Goal: Task Accomplishment & Management: Manage account settings

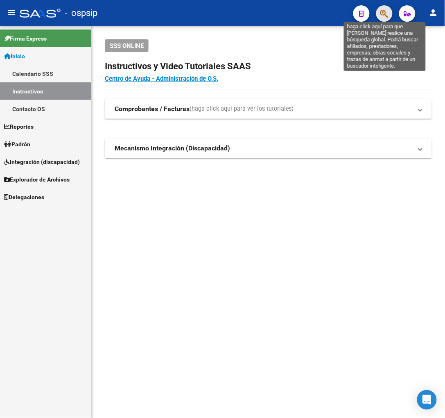
click at [388, 16] on icon "button" at bounding box center [384, 13] width 8 height 9
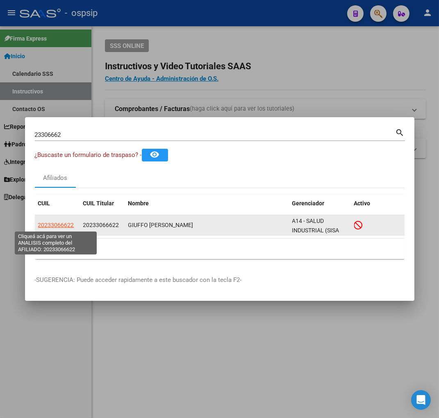
click at [50, 224] on span "20233066622" at bounding box center [56, 225] width 36 height 7
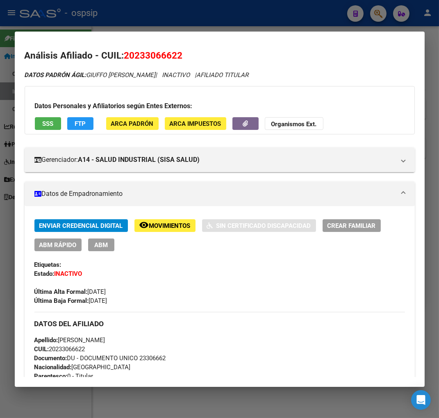
click at [174, 227] on span "Movimientos" at bounding box center [169, 225] width 41 height 7
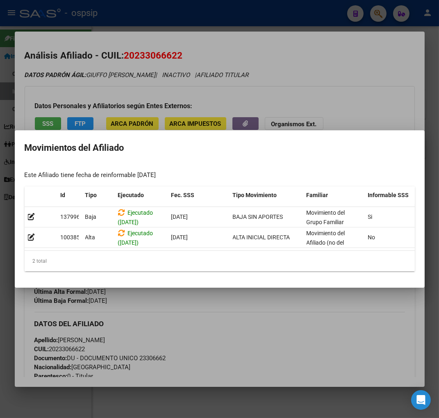
click at [207, 298] on div at bounding box center [219, 209] width 439 height 418
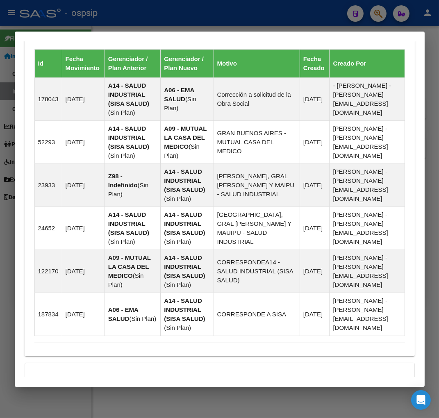
scroll to position [668, 0]
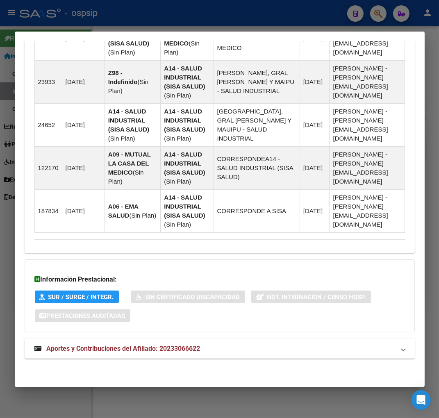
drag, startPoint x: 101, startPoint y: 352, endPoint x: 107, endPoint y: 342, distance: 11.6
click at [101, 351] on span "Aportes y Contribuciones del Afiliado: 20233066622" at bounding box center [124, 348] width 154 height 8
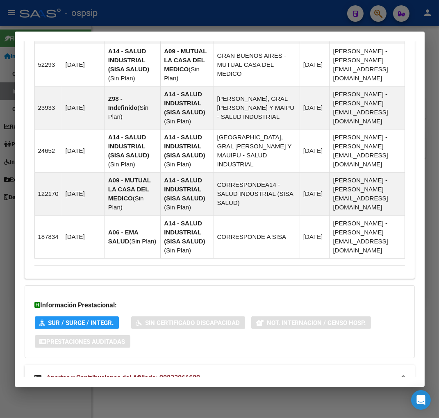
scroll to position [533, 0]
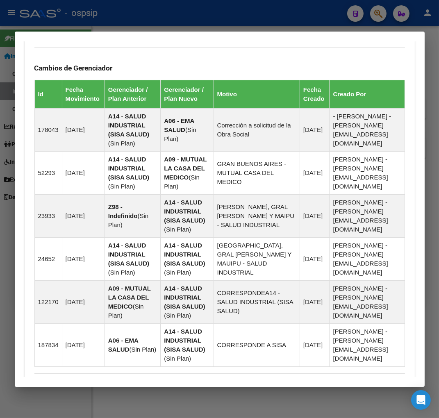
click at [376, 15] on div at bounding box center [219, 209] width 439 height 418
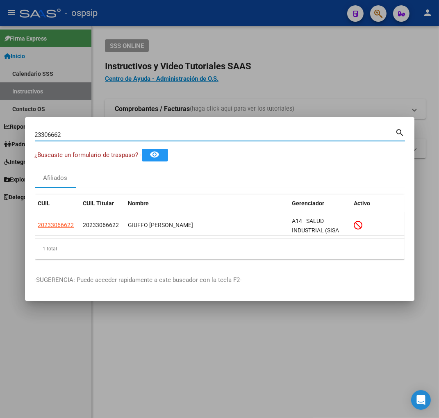
click at [79, 136] on input "23306662" at bounding box center [215, 134] width 360 height 7
type input "2"
type input "23309276"
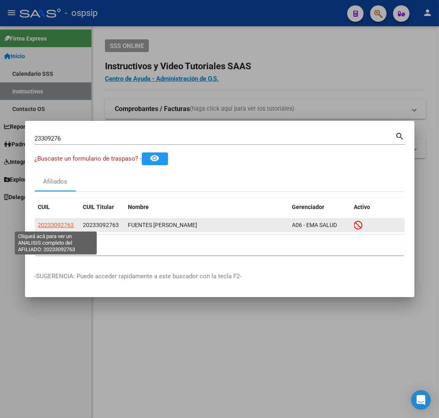
click at [48, 223] on span "20233092763" at bounding box center [56, 225] width 36 height 7
type textarea "20233092763"
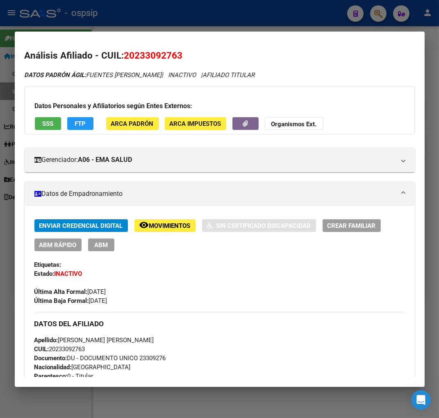
click at [161, 223] on span "Movimientos" at bounding box center [169, 225] width 41 height 7
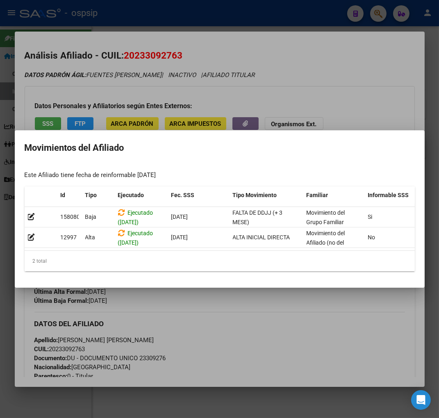
click at [229, 334] on div at bounding box center [219, 209] width 439 height 418
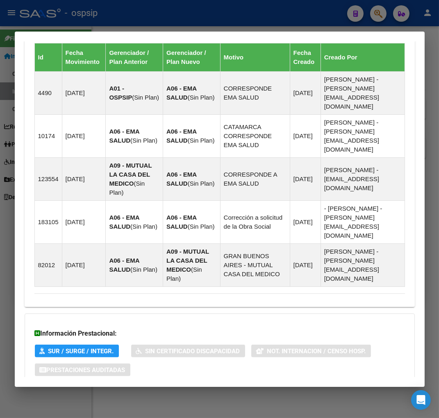
click at [132, 398] on span "Aportes y Contribuciones del Afiliado: 20233092763" at bounding box center [124, 402] width 154 height 8
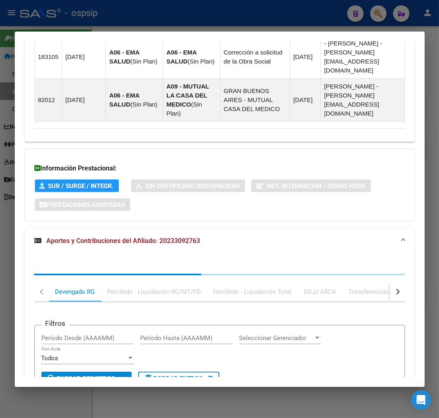
scroll to position [775, 0]
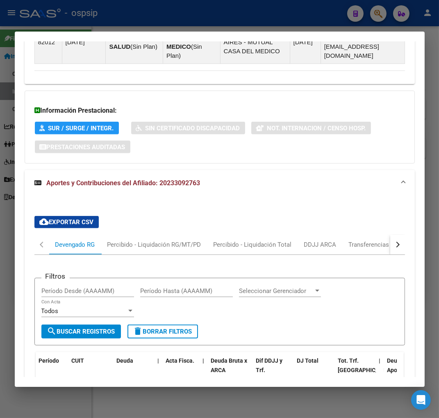
click at [392, 235] on button "button" at bounding box center [397, 245] width 15 height 20
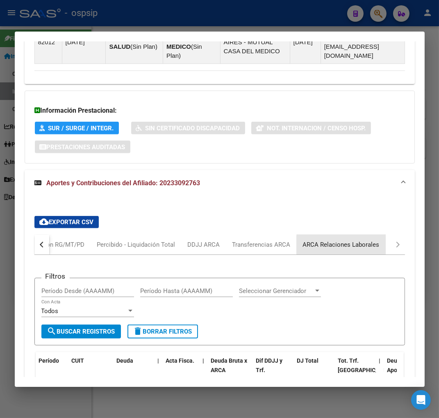
click at [374, 240] on div "ARCA Relaciones Laborales" at bounding box center [341, 244] width 77 height 9
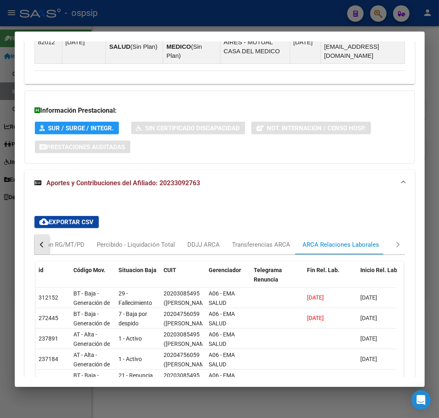
click at [41, 235] on button "button" at bounding box center [41, 245] width 15 height 20
click at [64, 235] on div "Devengado RG" at bounding box center [75, 245] width 52 height 20
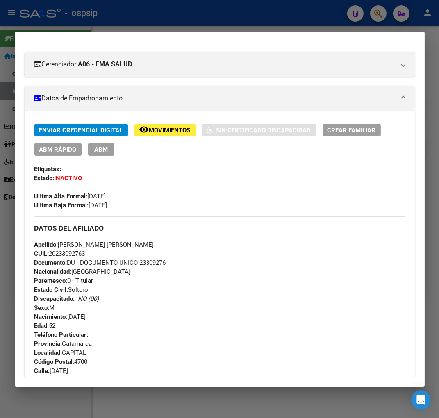
scroll to position [1, 0]
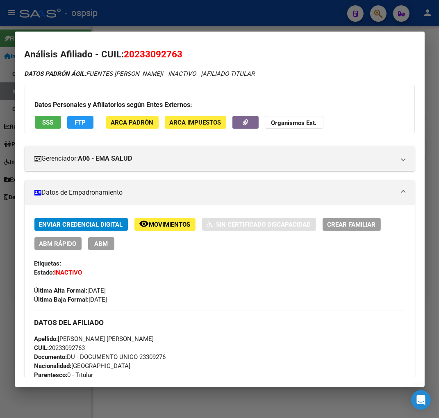
click at [378, 11] on div at bounding box center [219, 209] width 439 height 418
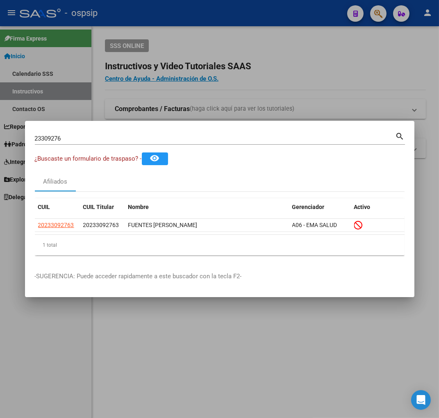
click at [86, 134] on div "23309276 Buscar (apellido, dni, [PERSON_NAME], [PERSON_NAME], cuit, obra social)" at bounding box center [215, 138] width 360 height 12
click at [85, 135] on input "23309276" at bounding box center [215, 138] width 360 height 7
type input "23310774"
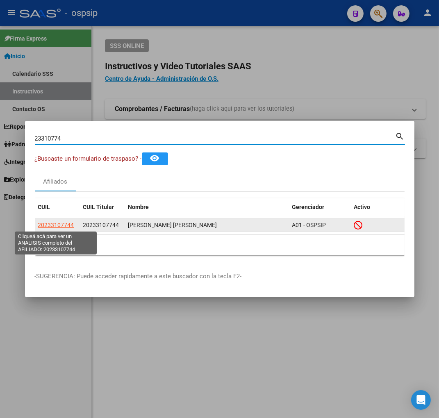
click at [45, 226] on span "20233107744" at bounding box center [56, 225] width 36 height 7
type textarea "20233107744"
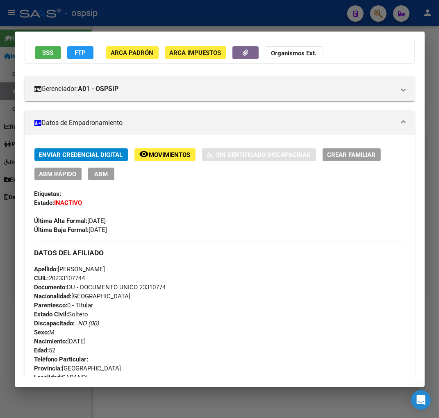
scroll to position [0, 0]
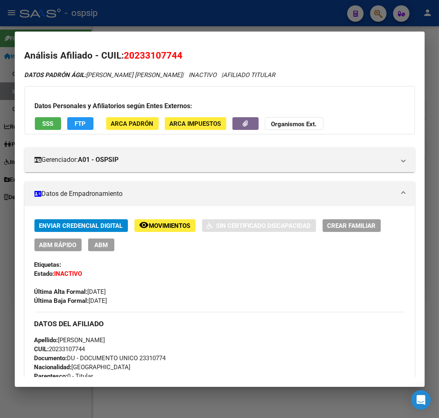
click at [163, 225] on span "Movimientos" at bounding box center [169, 225] width 41 height 7
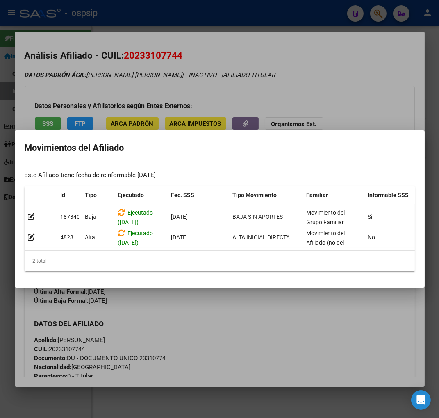
scroll to position [0, 134]
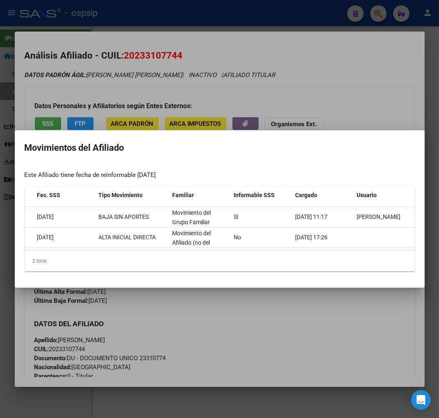
drag, startPoint x: 217, startPoint y: 250, endPoint x: 211, endPoint y: 308, distance: 58.6
click at [226, 346] on div at bounding box center [219, 209] width 439 height 418
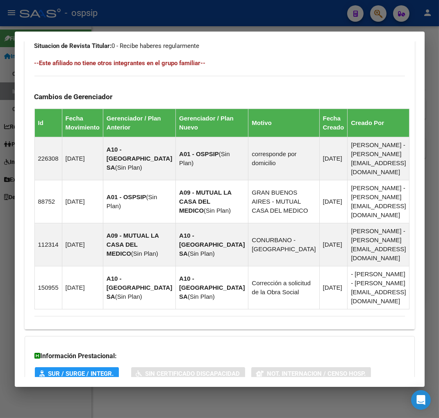
scroll to position [546, 0]
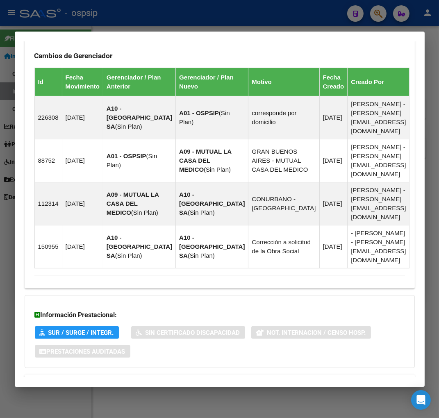
click at [125, 380] on span "Aportes y Contribuciones del Afiliado: 20233107744" at bounding box center [124, 384] width 154 height 8
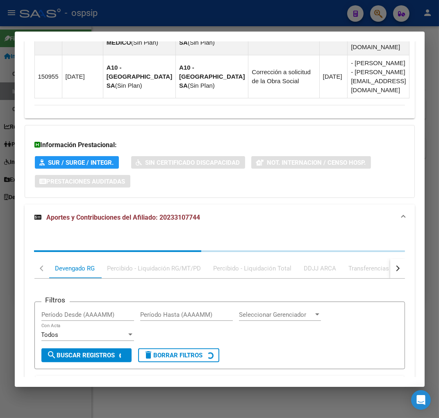
scroll to position [768, 0]
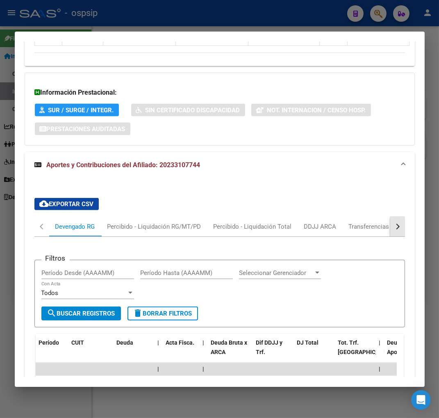
click at [390, 217] on button "button" at bounding box center [397, 227] width 15 height 20
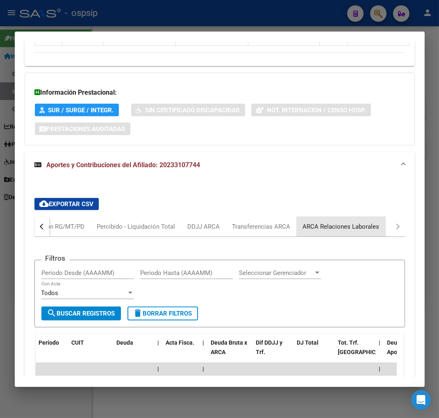
click at [350, 222] on div "ARCA Relaciones Laborales" at bounding box center [341, 226] width 77 height 9
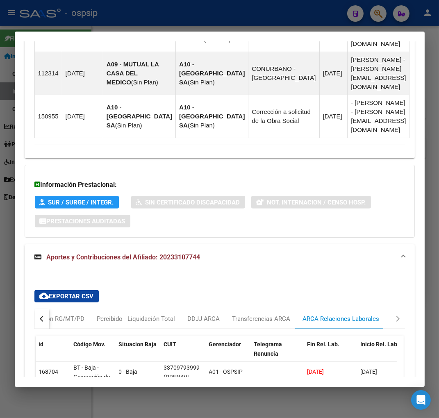
scroll to position [714, 0]
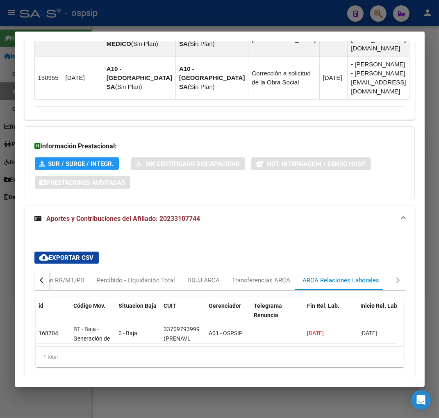
click at [40, 277] on div "button" at bounding box center [42, 280] width 6 height 6
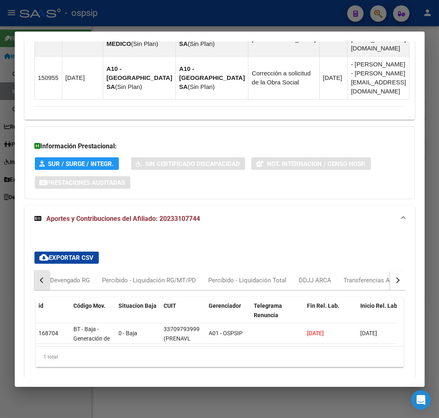
click at [40, 277] on div "button" at bounding box center [42, 280] width 6 height 6
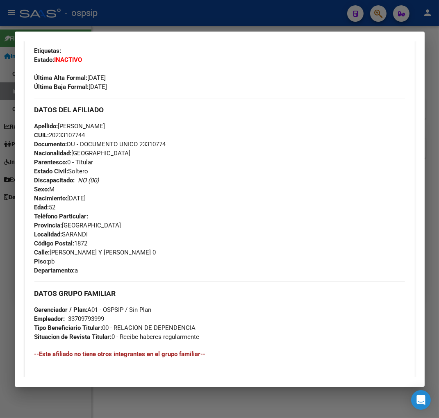
scroll to position [123, 0]
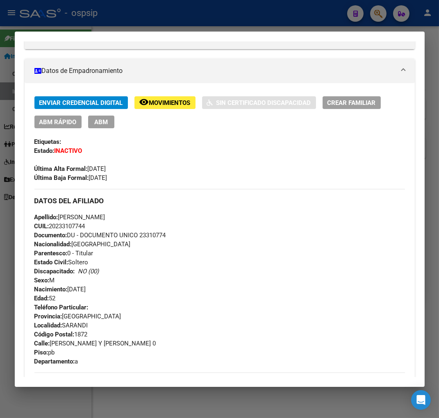
click at [379, 17] on div at bounding box center [219, 209] width 439 height 418
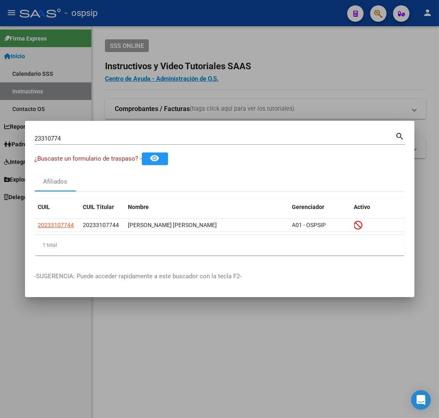
click at [72, 141] on input "23310774" at bounding box center [215, 138] width 360 height 7
type input "2"
type input "94429745"
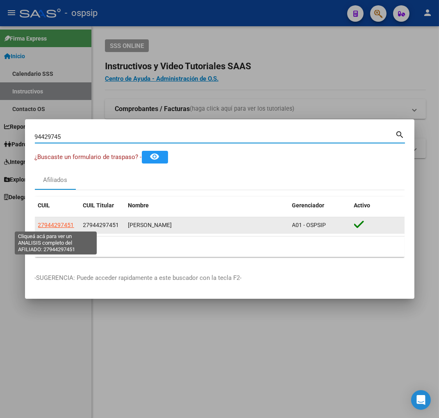
click at [50, 224] on span "27944297451" at bounding box center [56, 225] width 36 height 7
type textarea "27944297451"
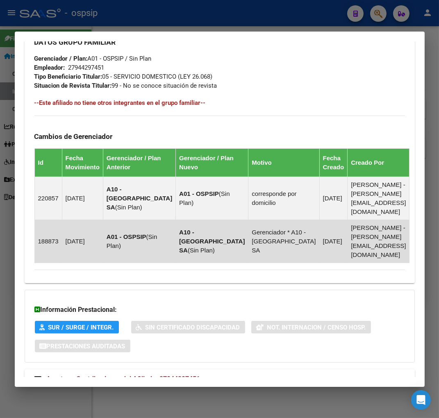
scroll to position [493, 0]
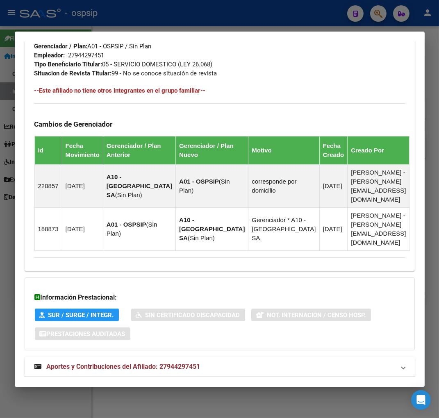
click at [94, 362] on span "Aportes y Contribuciones del Afiliado: 27944297451" at bounding box center [124, 366] width 154 height 8
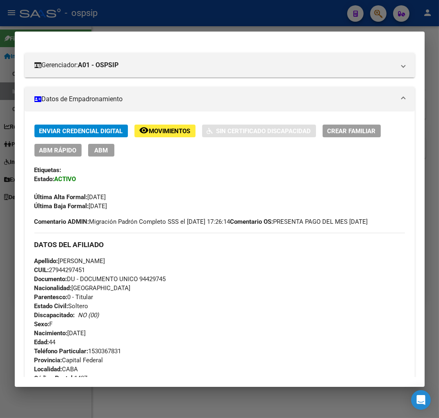
scroll to position [0, 0]
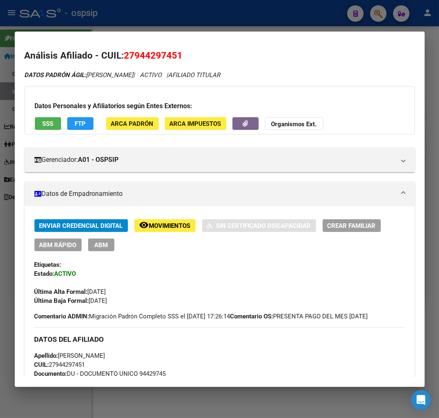
drag, startPoint x: 136, startPoint y: 54, endPoint x: 178, endPoint y: 57, distance: 42.2
click at [178, 57] on span "27944297451" at bounding box center [153, 55] width 59 height 11
copy span "94429745"
click at [214, 41] on mat-dialog-content "Análisis Afiliado - CUIL: 27944297451 DATOS PADRÓN ÁGIL: [PERSON_NAME] | ACTIVO…" at bounding box center [220, 208] width 410 height 335
drag, startPoint x: 125, startPoint y: 54, endPoint x: 174, endPoint y: 56, distance: 48.3
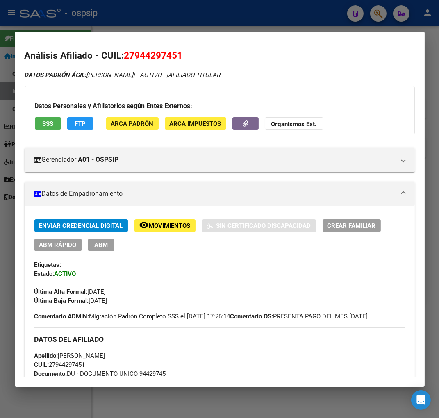
click at [185, 54] on h2 "Análisis Afiliado - CUIL: 27944297451" at bounding box center [220, 56] width 390 height 14
copy span "27944297451"
drag, startPoint x: 194, startPoint y: 64, endPoint x: 231, endPoint y: 9, distance: 66.2
click at [257, 95] on div "Datos Personales y Afiliatorios según Entes Externos: SSS FTP ARCA Padrón ARCA …" at bounding box center [220, 110] width 390 height 48
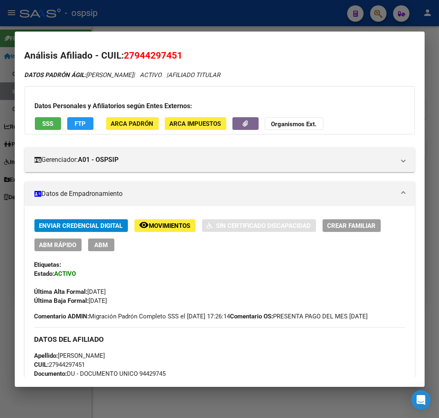
drag, startPoint x: 124, startPoint y: 54, endPoint x: 182, endPoint y: 48, distance: 58.1
click at [182, 48] on mat-dialog-content "Análisis Afiliado - CUIL: 27944297451 DATOS PADRÓN ÁGIL: [PERSON_NAME] | ACTIVO…" at bounding box center [220, 208] width 410 height 335
copy span "27944297451"
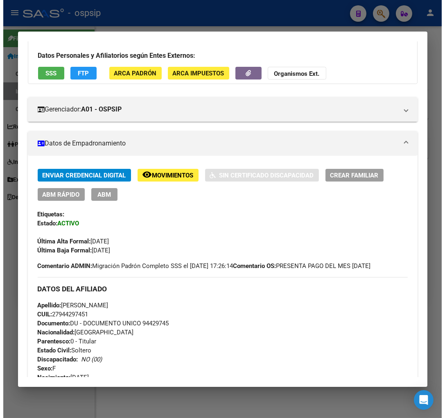
scroll to position [45, 0]
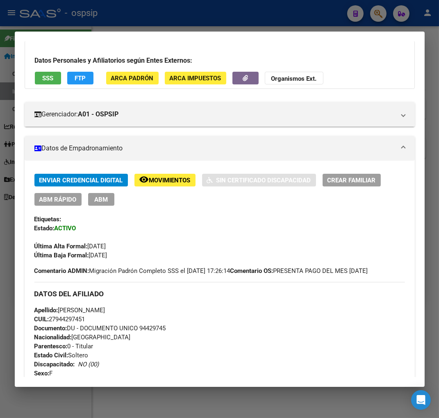
click at [177, 178] on span "Movimientos" at bounding box center [169, 180] width 41 height 7
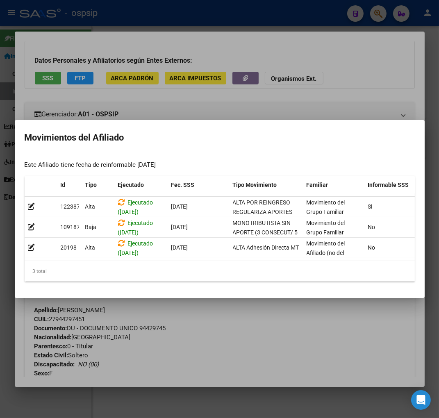
click at [259, 351] on div at bounding box center [219, 209] width 439 height 418
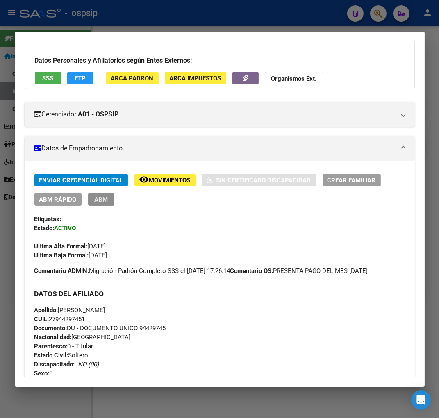
click at [105, 198] on span "ABM" at bounding box center [101, 199] width 14 height 7
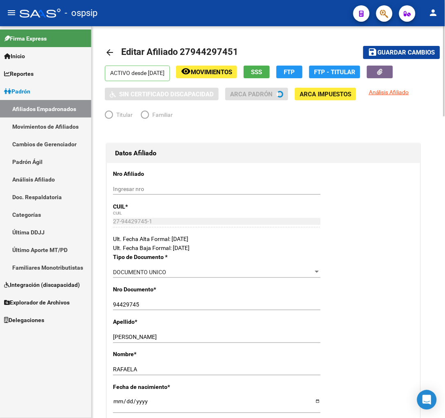
radio input "true"
type input "27-94429745-1"
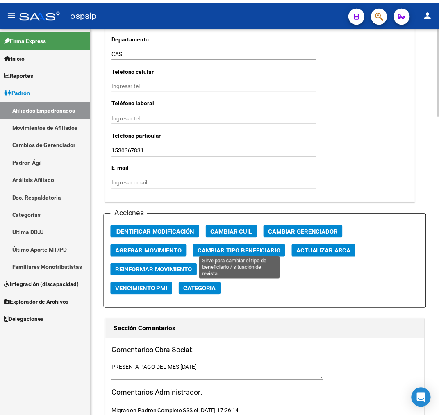
scroll to position [819, 0]
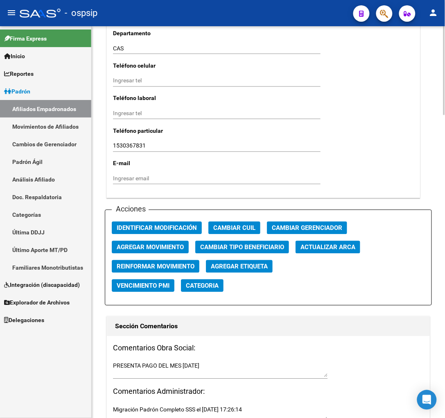
click at [140, 248] on span "Agregar Movimiento" at bounding box center [150, 247] width 67 height 7
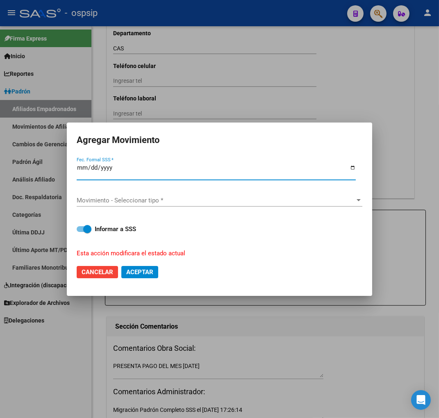
type input "5025-09-22"
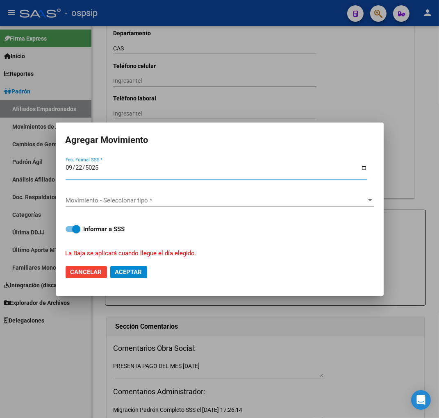
click at [197, 203] on span "Movimiento - Seleccionar tipo *" at bounding box center [216, 200] width 301 height 7
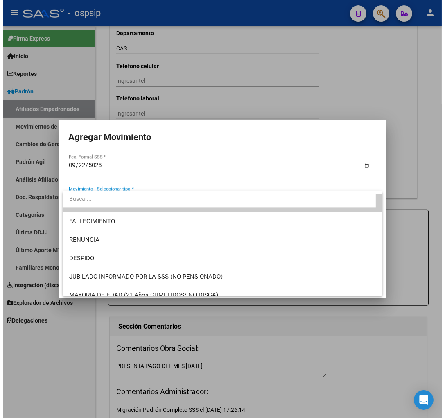
scroll to position [0, 0]
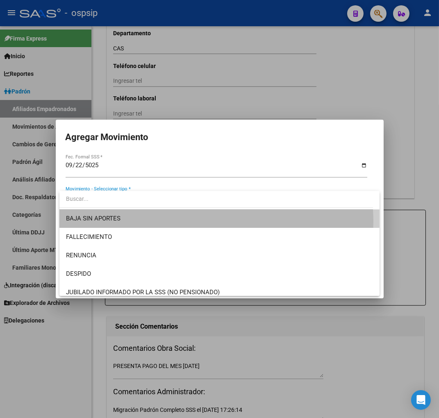
click at [158, 222] on span "BAJA SIN APORTES" at bounding box center [219, 218] width 307 height 18
click at [158, 222] on div "Informar a SSS La Baja se aplicará cuando llegue el día elegido." at bounding box center [220, 239] width 308 height 44
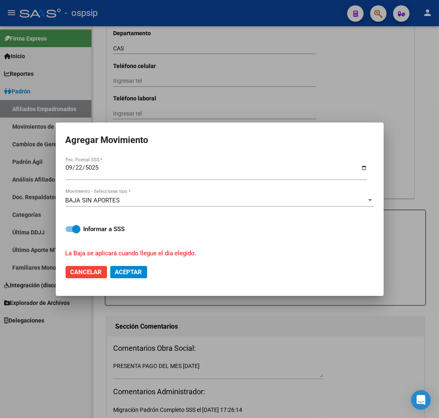
click at [126, 269] on span "Aceptar" at bounding box center [128, 271] width 27 height 7
checkbox input "false"
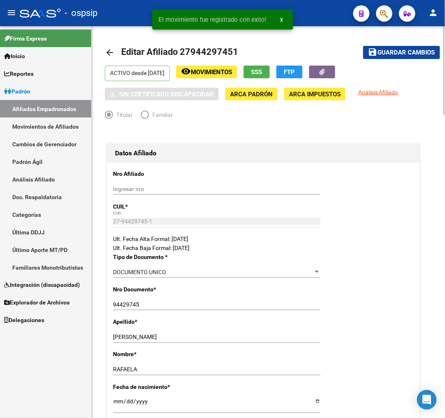
click at [387, 51] on span "Guardar cambios" at bounding box center [406, 52] width 57 height 7
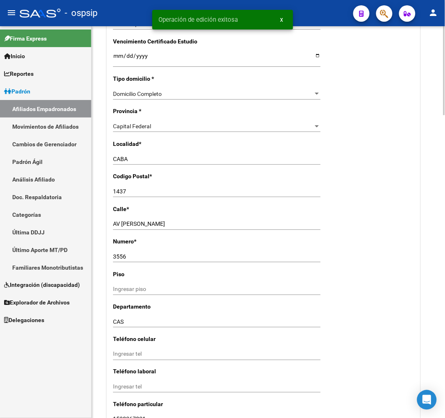
scroll to position [773, 0]
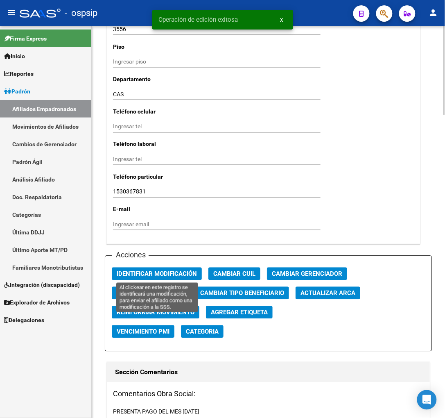
click at [148, 274] on span "Identificar Modificación" at bounding box center [157, 273] width 80 height 7
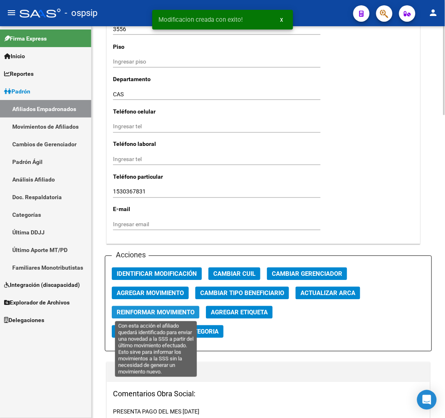
click at [164, 313] on span "Reinformar Movimiento" at bounding box center [156, 312] width 78 height 7
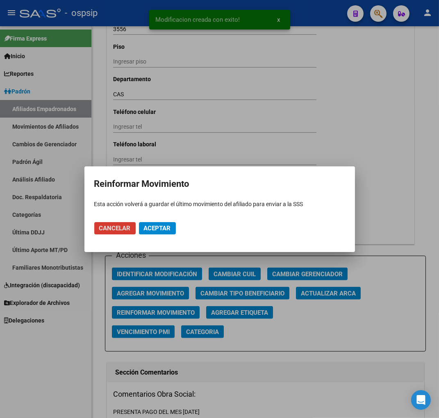
click at [163, 227] on span "Aceptar" at bounding box center [157, 227] width 27 height 7
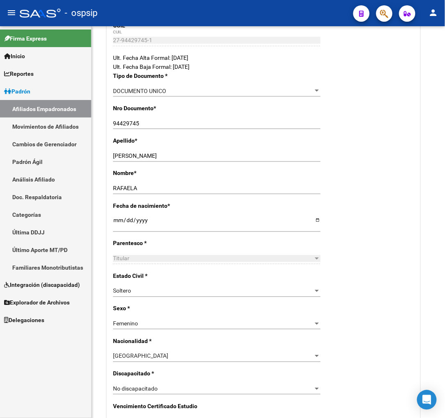
scroll to position [91, 0]
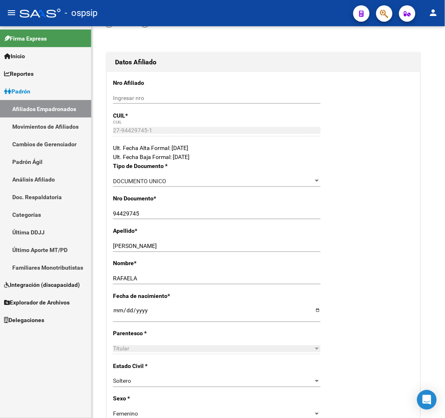
drag, startPoint x: 386, startPoint y: 19, endPoint x: 387, endPoint y: 12, distance: 7.2
click at [387, 12] on icon "button" at bounding box center [384, 13] width 8 height 9
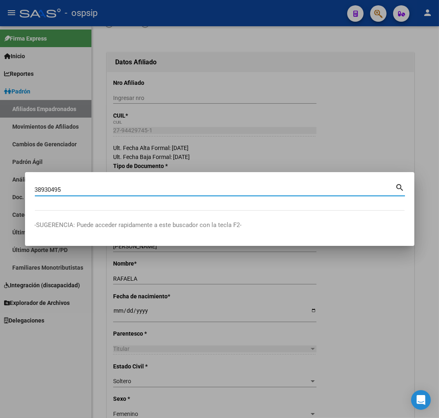
type input "38930495"
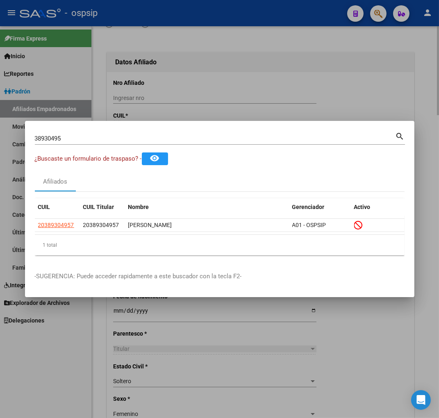
drag, startPoint x: 48, startPoint y: 227, endPoint x: 128, endPoint y: 144, distance: 115.3
click at [289, 64] on div at bounding box center [219, 209] width 439 height 418
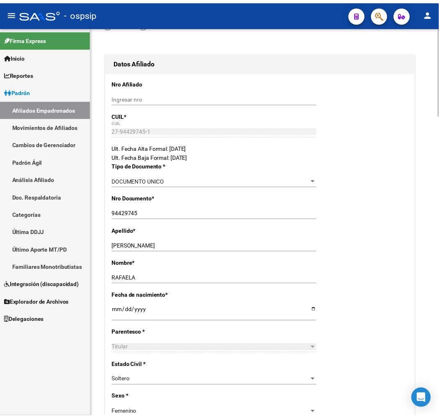
scroll to position [0, 0]
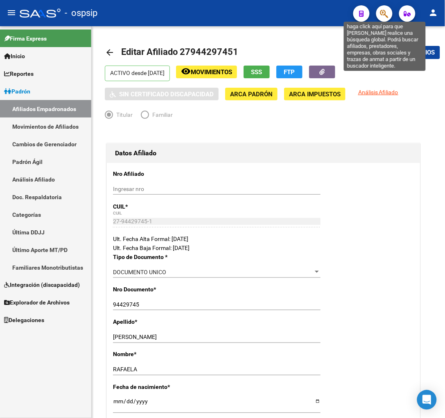
click at [382, 14] on icon "button" at bounding box center [384, 13] width 8 height 9
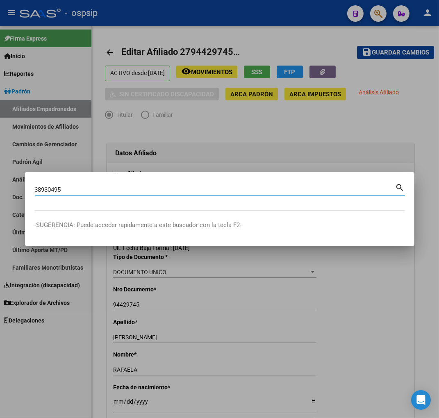
type input "38930495"
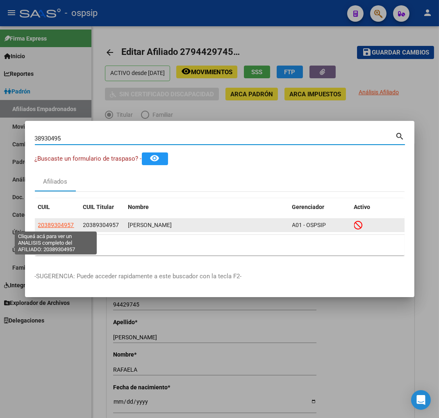
click at [52, 225] on span "20389304957" at bounding box center [56, 225] width 36 height 7
type textarea "20389304957"
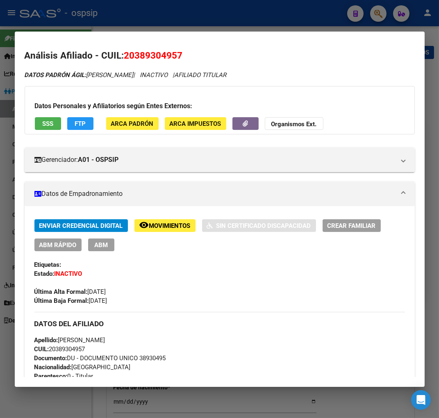
click at [160, 226] on span "Movimientos" at bounding box center [169, 225] width 41 height 7
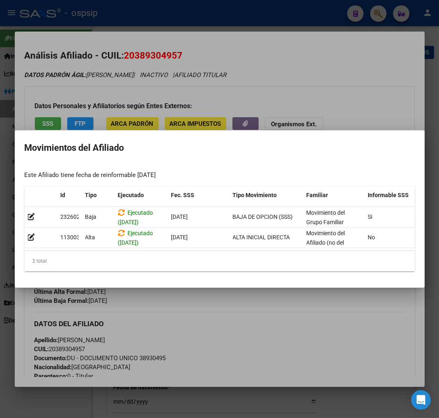
click at [231, 306] on div at bounding box center [219, 209] width 439 height 418
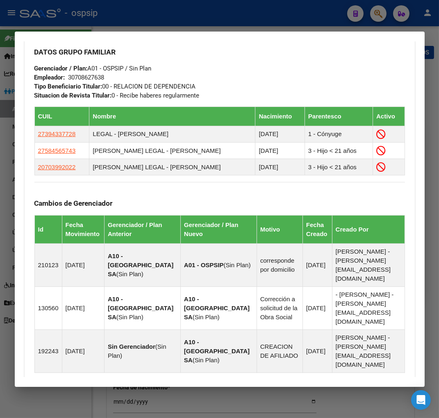
scroll to position [568, 0]
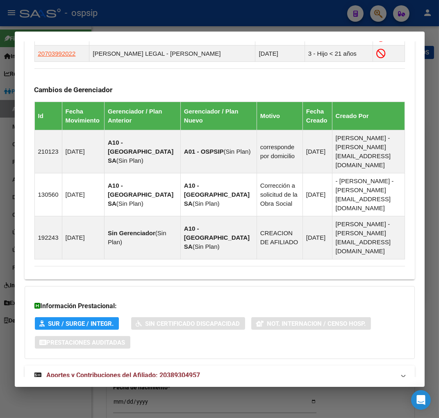
click at [139, 371] on span "Aportes y Contribuciones del Afiliado: 20389304957" at bounding box center [124, 375] width 154 height 8
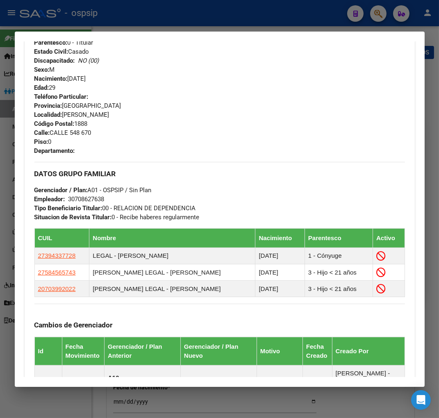
scroll to position [318, 0]
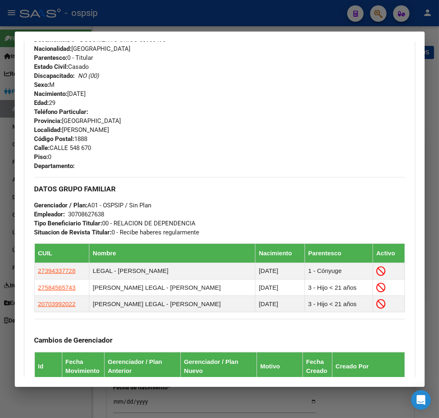
click at [376, 13] on div at bounding box center [219, 209] width 439 height 418
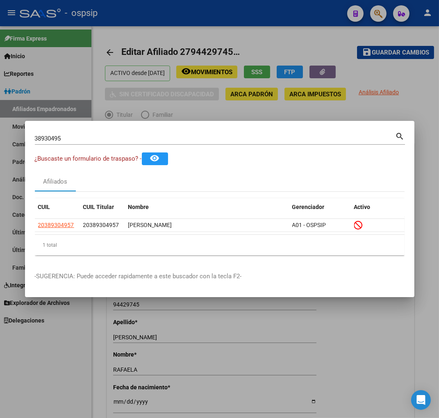
drag, startPoint x: 76, startPoint y: 136, endPoint x: 65, endPoint y: 134, distance: 11.6
click at [76, 136] on input "38930495" at bounding box center [215, 138] width 360 height 7
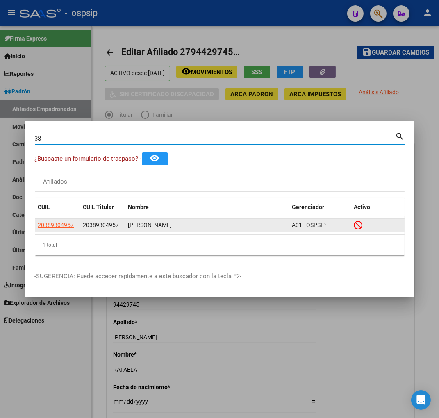
type input "3"
type input "94429745"
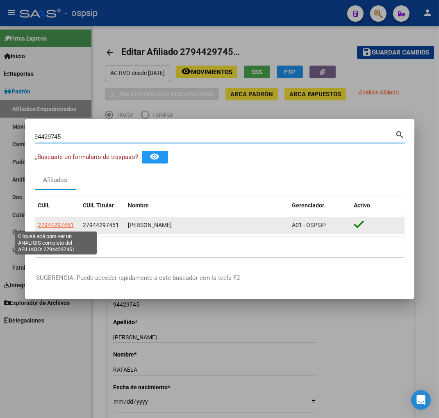
click at [59, 224] on span "27944297451" at bounding box center [56, 225] width 36 height 7
type textarea "27944297451"
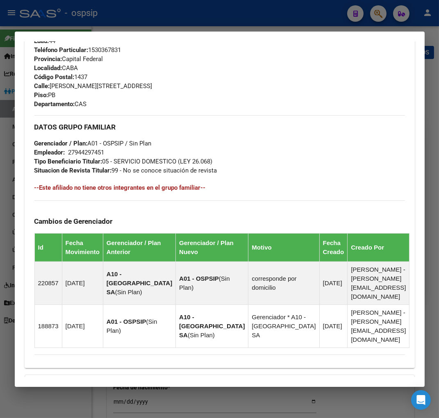
scroll to position [493, 0]
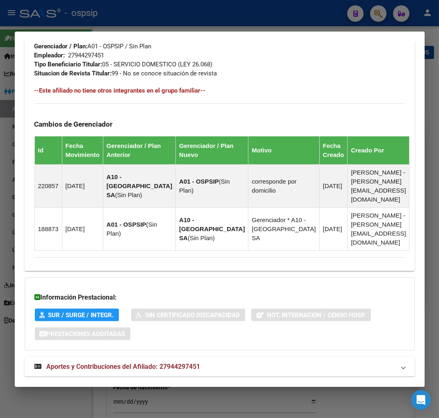
click at [101, 362] on span "Aportes y Contribuciones del Afiliado: 27944297451" at bounding box center [124, 366] width 154 height 8
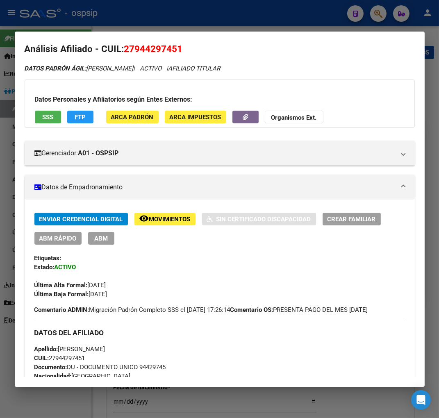
scroll to position [0, 0]
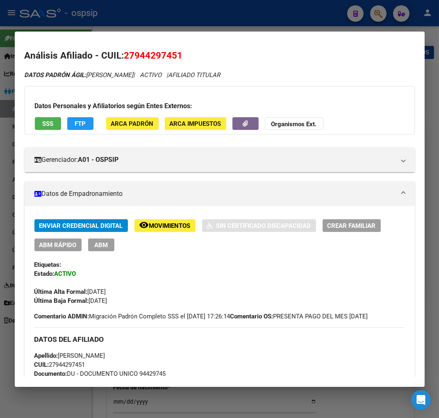
click at [177, 224] on span "Movimientos" at bounding box center [169, 225] width 41 height 7
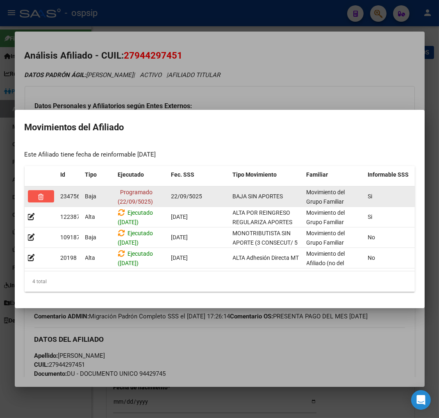
click at [40, 194] on icon "button" at bounding box center [40, 197] width 5 height 6
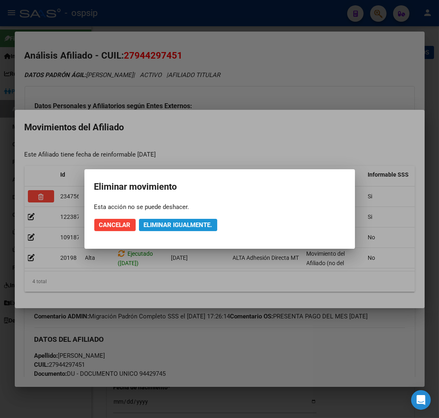
click at [168, 224] on span "Eliminar igualmente." at bounding box center [178, 224] width 68 height 7
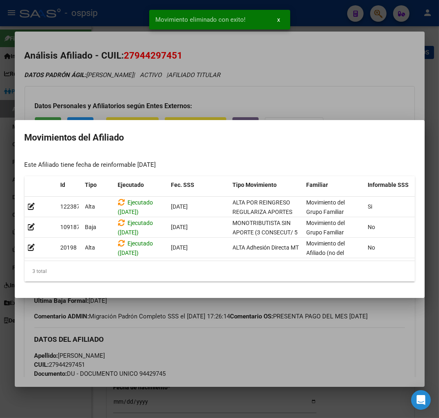
click at [299, 351] on div at bounding box center [219, 209] width 439 height 418
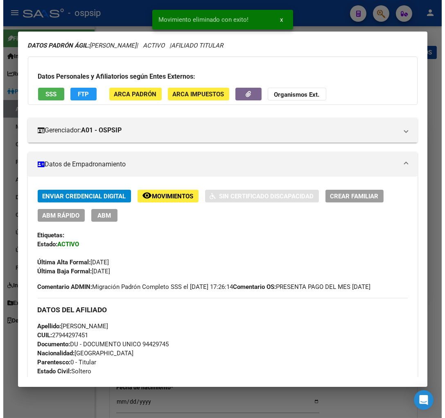
scroll to position [45, 0]
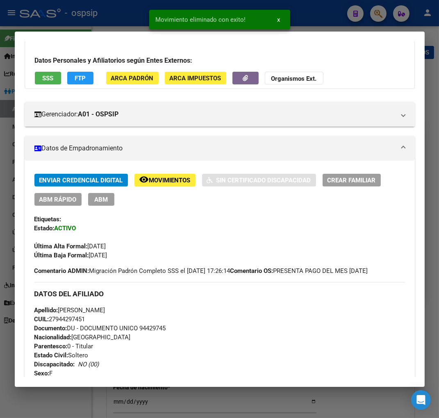
click at [100, 197] on span "ABM" at bounding box center [101, 199] width 14 height 7
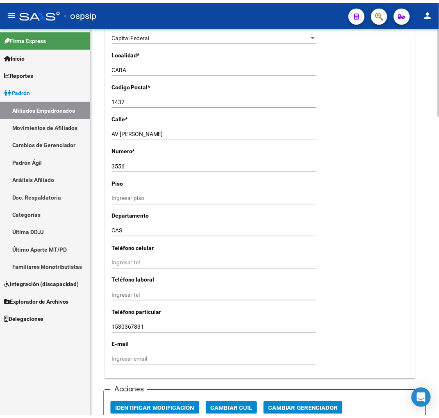
scroll to position [773, 0]
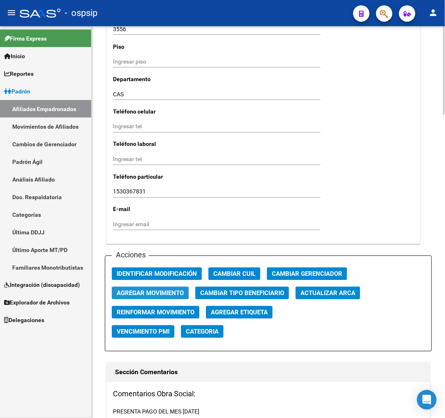
click at [129, 291] on span "Agregar Movimiento" at bounding box center [150, 293] width 67 height 7
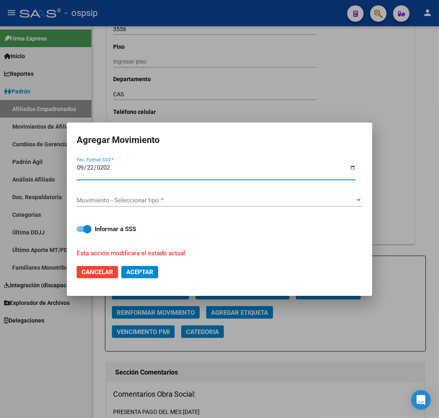
type input "[DATE]"
click at [242, 204] on div "Movimiento - Seleccionar tipo * Movimiento - Seleccionar tipo *" at bounding box center [219, 200] width 285 height 12
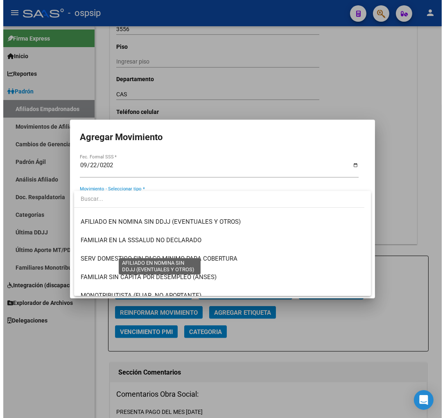
scroll to position [455, 0]
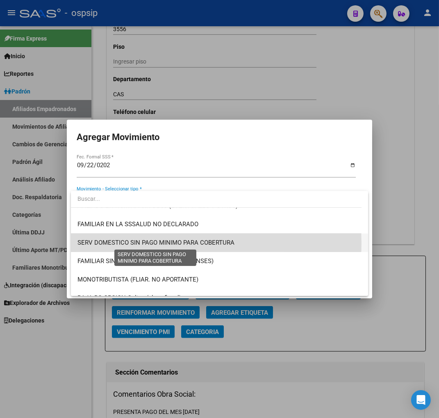
click at [166, 243] on span "SERV DOMESTICO SIN PAGO MINIMO PARA COBERTURA" at bounding box center [155, 242] width 157 height 7
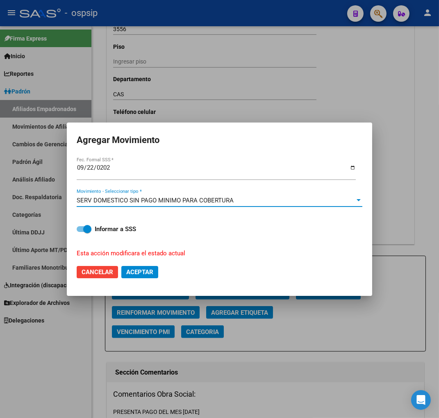
click at [136, 272] on span "Aceptar" at bounding box center [139, 271] width 27 height 7
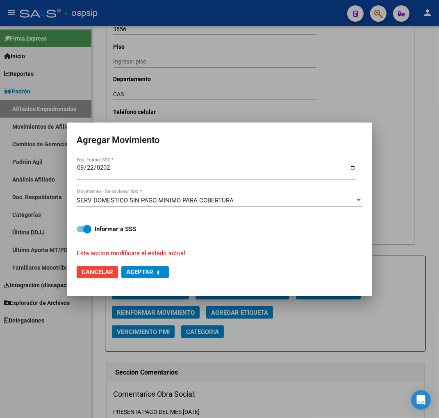
checkbox input "false"
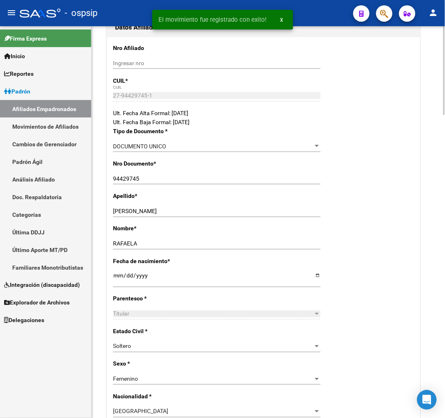
scroll to position [0, 0]
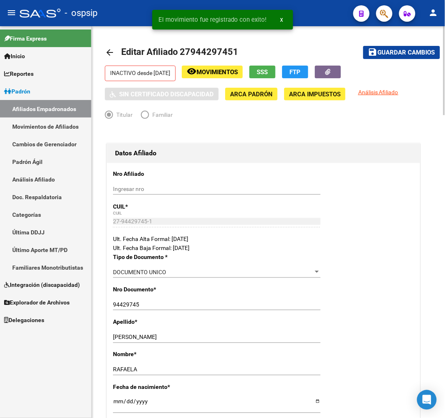
click at [386, 52] on span "Guardar cambios" at bounding box center [406, 52] width 57 height 7
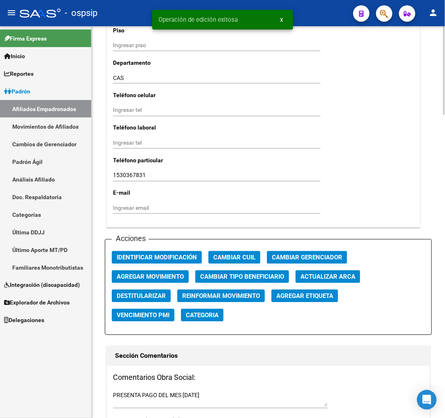
scroll to position [865, 0]
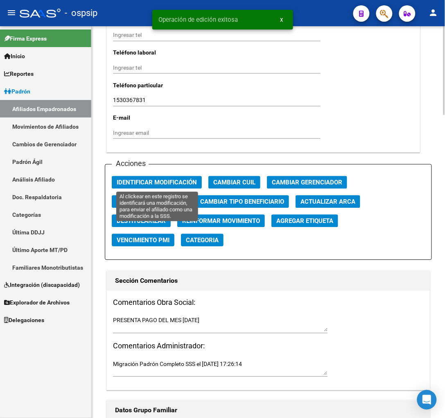
click at [137, 187] on button "Identificar Modificación" at bounding box center [157, 182] width 90 height 13
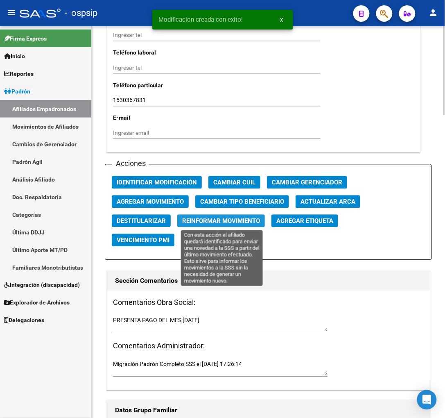
click at [199, 220] on span "Reinformar Movimiento" at bounding box center [221, 220] width 78 height 7
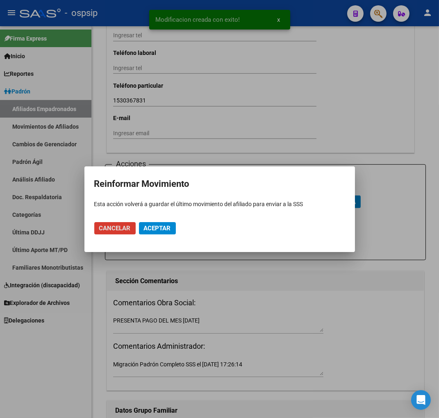
drag, startPoint x: 145, startPoint y: 229, endPoint x: 146, endPoint y: 214, distance: 15.6
click at [145, 229] on span "Aceptar" at bounding box center [157, 227] width 27 height 7
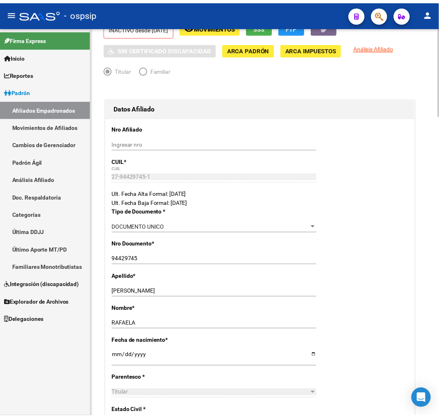
scroll to position [0, 0]
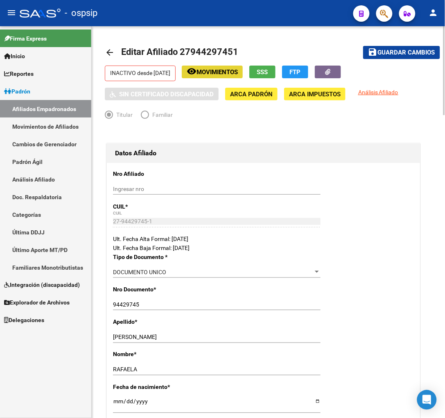
click at [214, 72] on span "Movimientos" at bounding box center [217, 71] width 41 height 7
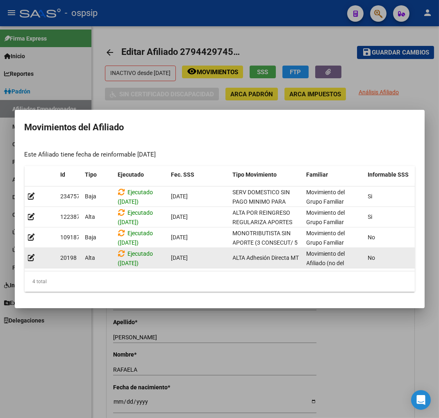
scroll to position [0, 0]
drag, startPoint x: 244, startPoint y: 267, endPoint x: 341, endPoint y: 261, distance: 96.8
click at [341, 261] on datatable-body "234757 [GEOGRAPHIC_DATA] Ejecutado ([DATE]) [DATE] SERV DOMESTICO SIN PAGO MINI…" at bounding box center [220, 228] width 390 height 85
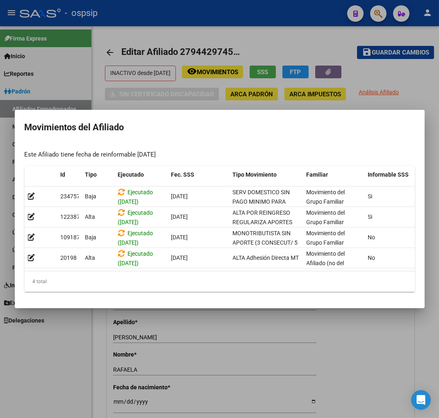
scroll to position [0, 73]
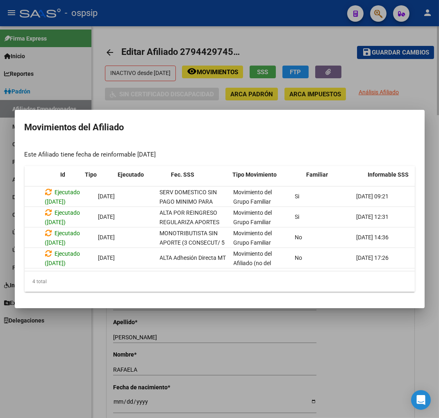
drag, startPoint x: 269, startPoint y: 271, endPoint x: 358, endPoint y: 338, distance: 111.7
click at [361, 349] on div at bounding box center [219, 209] width 439 height 418
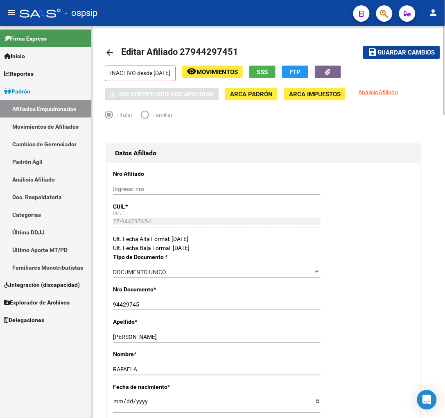
click at [231, 70] on span "Movimientos" at bounding box center [217, 71] width 41 height 7
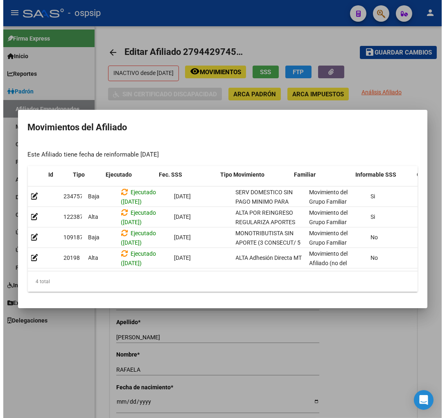
scroll to position [0, 134]
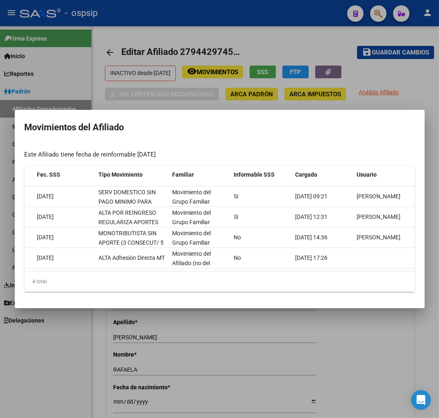
click at [318, 337] on div at bounding box center [219, 209] width 439 height 418
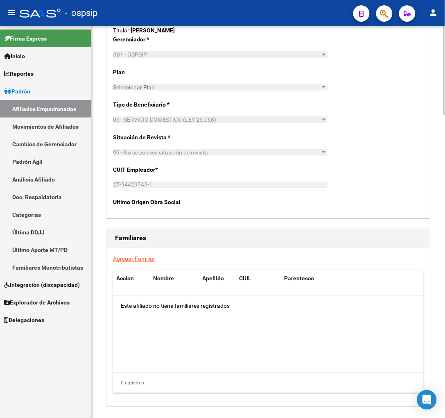
scroll to position [1331, 0]
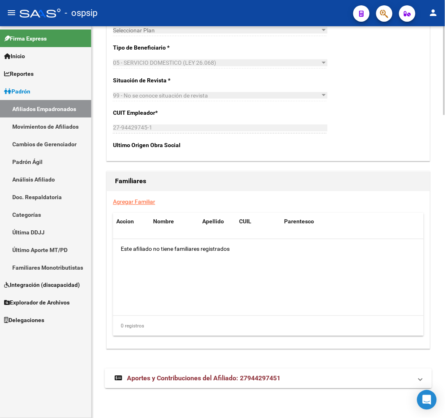
click at [159, 379] on span "Aportes y Contribuciones del Afiliado: 27944297451" at bounding box center [204, 378] width 154 height 8
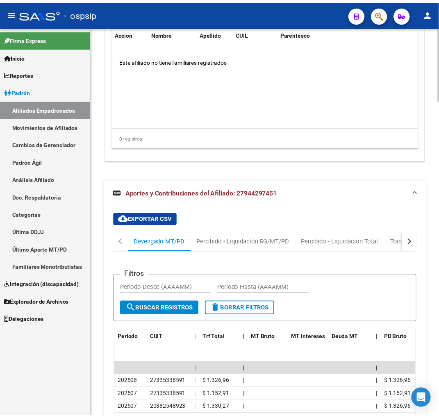
scroll to position [1681, 0]
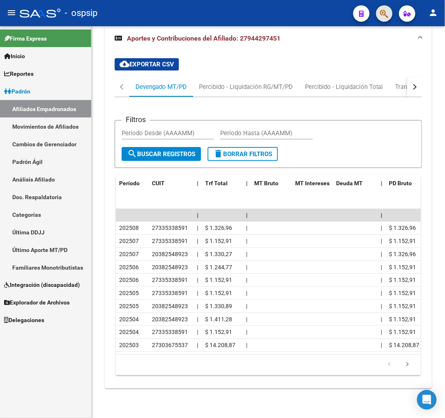
click at [378, 13] on button "button" at bounding box center [384, 13] width 16 height 16
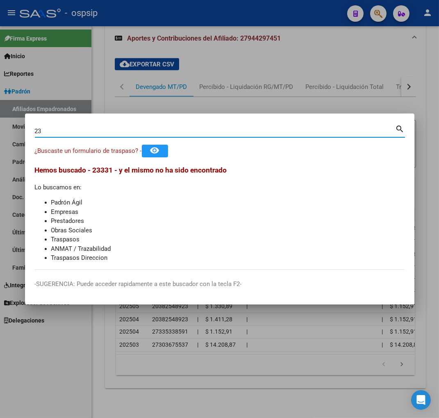
type input "2"
type input "23310774"
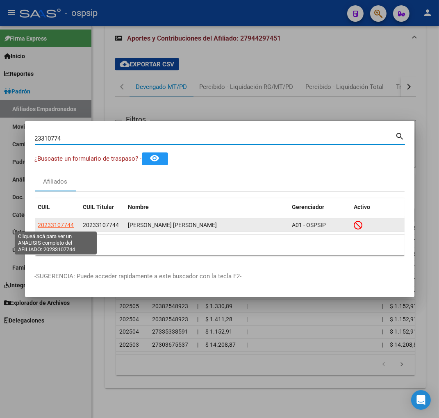
click at [52, 226] on span "20233107744" at bounding box center [56, 225] width 36 height 7
type textarea "20233107744"
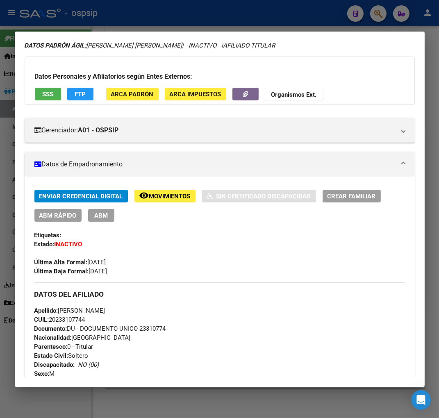
scroll to position [45, 0]
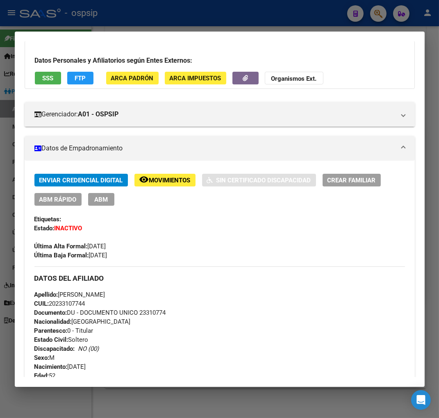
click at [172, 181] on span "Movimientos" at bounding box center [169, 180] width 41 height 7
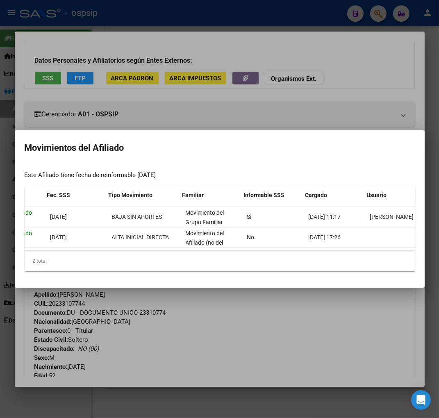
scroll to position [0, 124]
click at [290, 254] on div "2 total" at bounding box center [220, 261] width 390 height 20
click at [233, 339] on div at bounding box center [219, 209] width 439 height 418
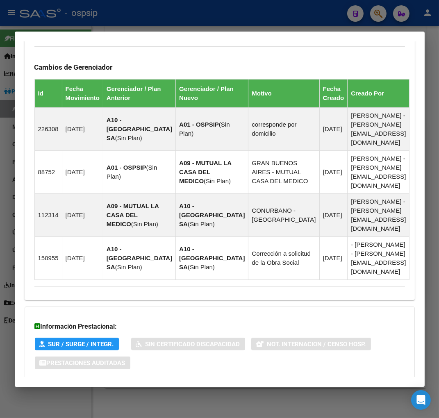
scroll to position [546, 0]
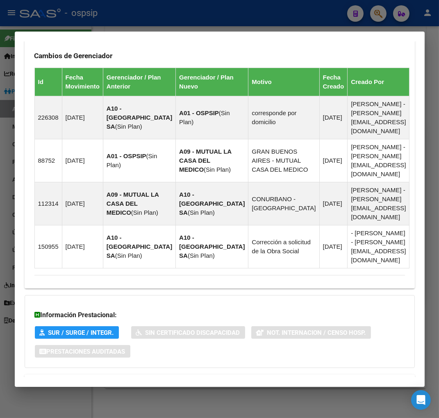
click at [99, 380] on span "Aportes y Contribuciones del Afiliado: 20233107744" at bounding box center [124, 384] width 154 height 8
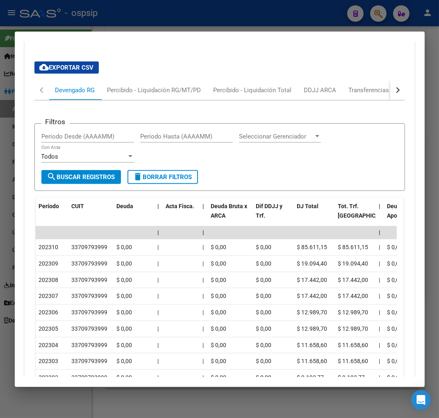
scroll to position [768, 0]
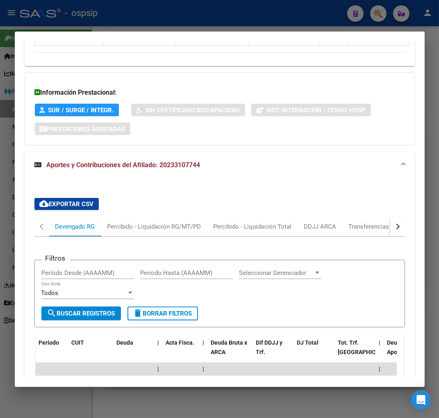
click at [392, 217] on button "button" at bounding box center [397, 227] width 15 height 20
click at [337, 222] on div "ARCA Relaciones Laborales" at bounding box center [341, 226] width 77 height 9
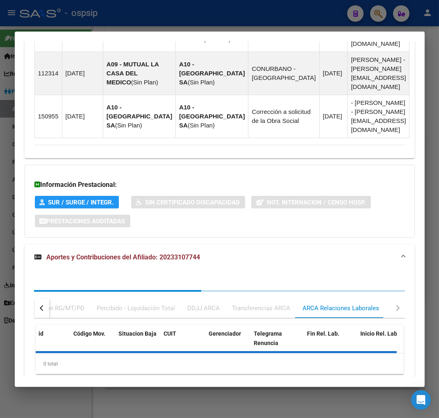
scroll to position [714, 0]
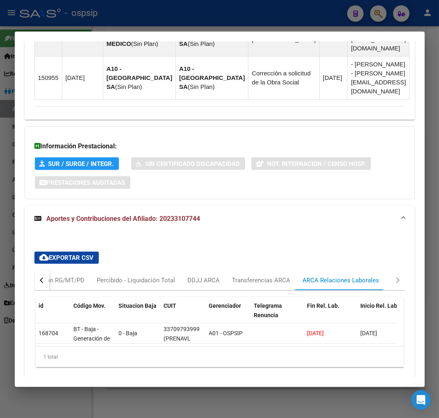
click at [39, 270] on button "button" at bounding box center [41, 280] width 15 height 20
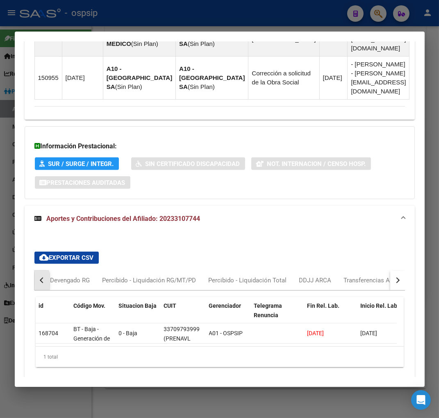
click at [39, 270] on button "button" at bounding box center [41, 280] width 15 height 20
click at [49, 270] on div "Devengado RG" at bounding box center [75, 280] width 52 height 20
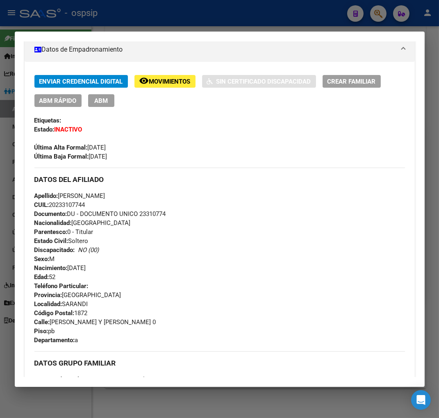
scroll to position [77, 0]
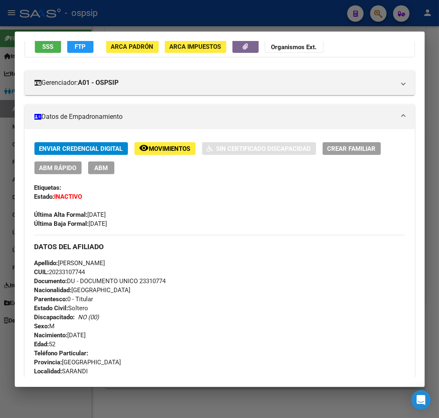
click at [373, 13] on div at bounding box center [219, 209] width 439 height 418
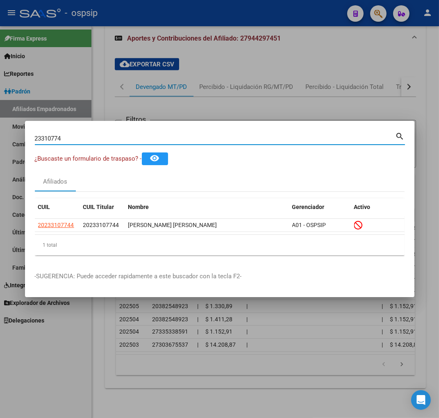
click at [89, 136] on input "23310774" at bounding box center [215, 138] width 360 height 7
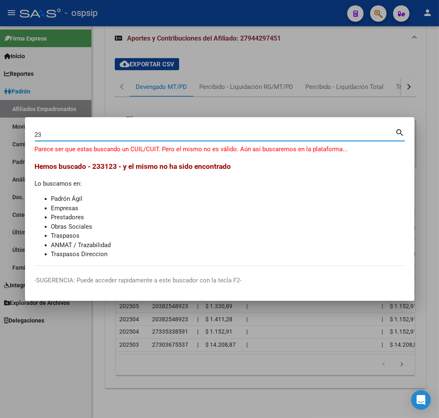
type input "2"
type input "23312055"
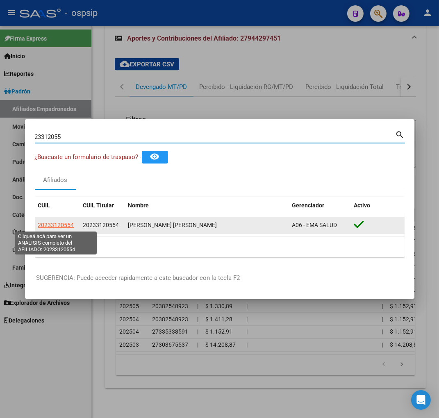
click at [48, 225] on span "20233120554" at bounding box center [56, 225] width 36 height 7
type textarea "20233120554"
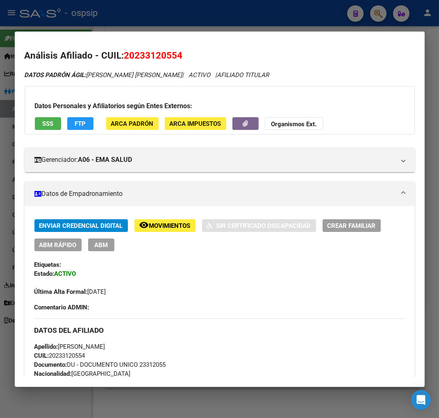
click at [169, 223] on span "Movimientos" at bounding box center [169, 225] width 41 height 7
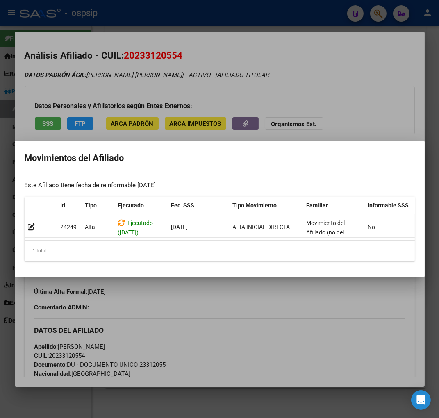
click at [193, 301] on div at bounding box center [219, 209] width 439 height 418
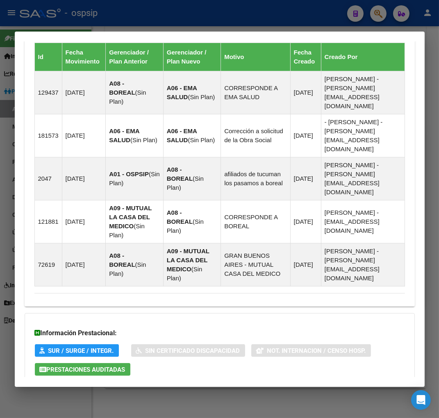
drag, startPoint x: 117, startPoint y: 351, endPoint x: 119, endPoint y: 340, distance: 10.4
click at [118, 398] on span "Aportes y Contribuciones del Afiliado: 20233120554" at bounding box center [124, 402] width 154 height 8
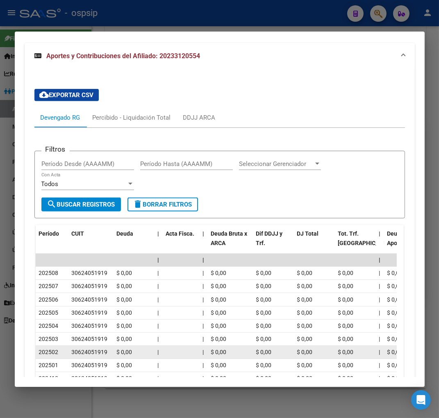
scroll to position [918, 0]
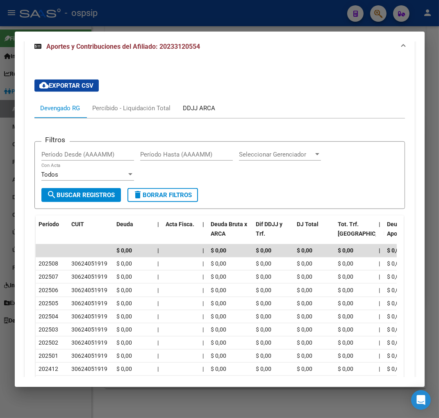
click at [199, 104] on div "DDJJ ARCA" at bounding box center [199, 108] width 32 height 9
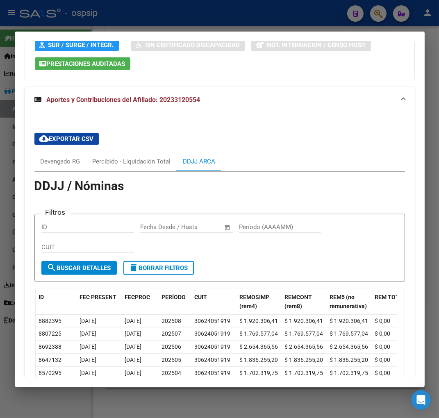
scroll to position [910, 0]
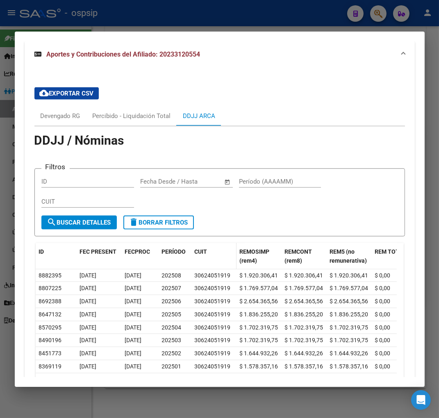
drag, startPoint x: 227, startPoint y: 220, endPoint x: 207, endPoint y: 206, distance: 24.3
click at [207, 243] on datatable-header-cell "CUIT" at bounding box center [213, 256] width 45 height 27
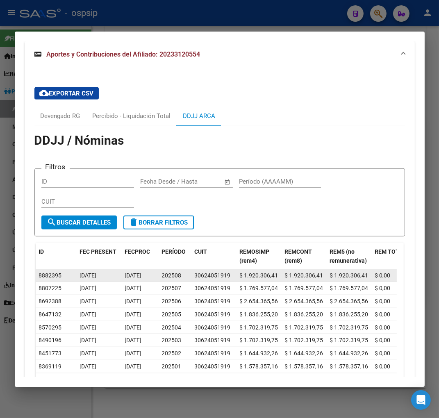
drag, startPoint x: 195, startPoint y: 221, endPoint x: 233, endPoint y: 226, distance: 38.9
click at [233, 269] on datatable-body-cell "30624051919" at bounding box center [213, 275] width 45 height 13
copy div "30624051919"
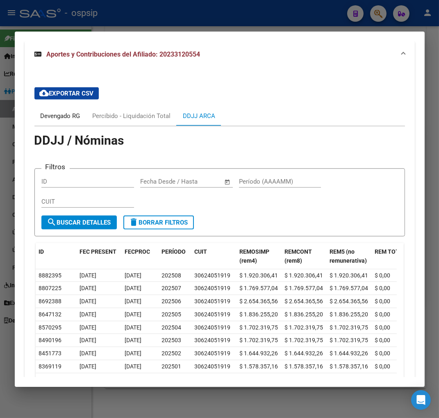
click at [45, 111] on div "Devengado RG" at bounding box center [61, 115] width 40 height 9
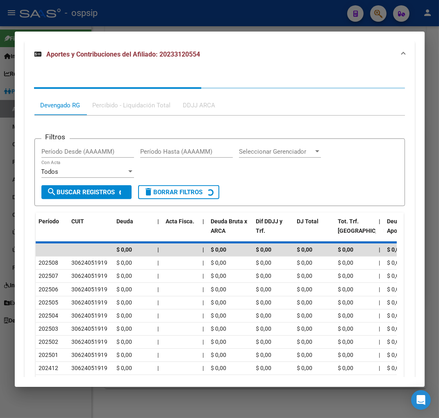
click at [45, 101] on div "Devengado RG" at bounding box center [61, 105] width 40 height 9
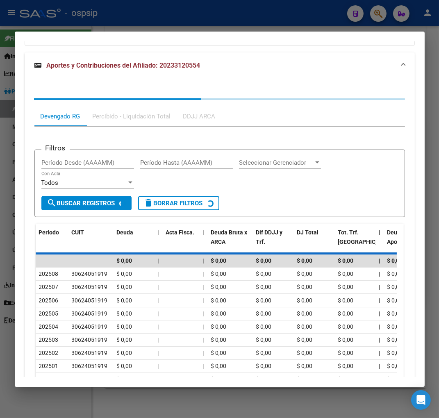
click at [45, 112] on div "Devengado RG" at bounding box center [61, 116] width 40 height 9
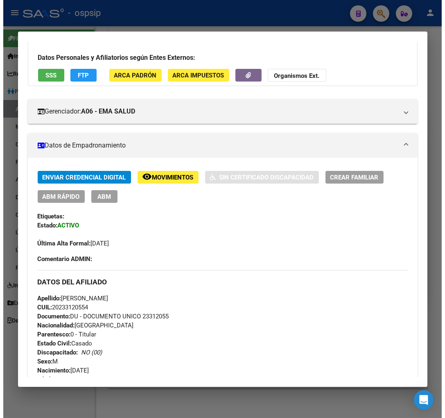
scroll to position [0, 0]
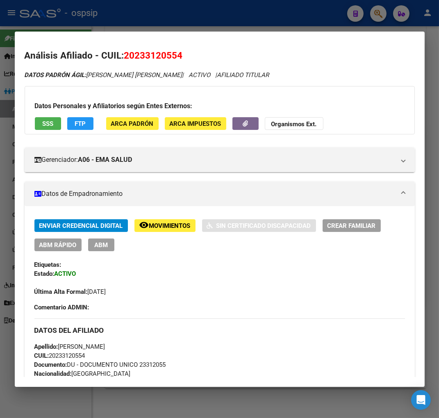
click at [88, 244] on button "ABM" at bounding box center [101, 244] width 26 height 13
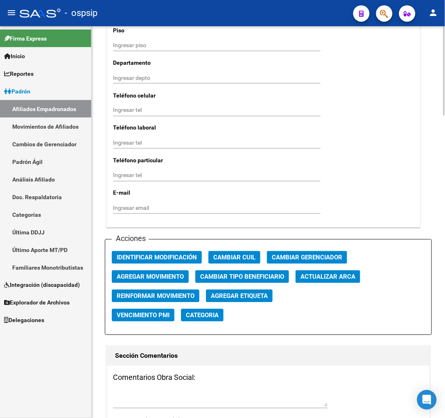
scroll to position [865, 0]
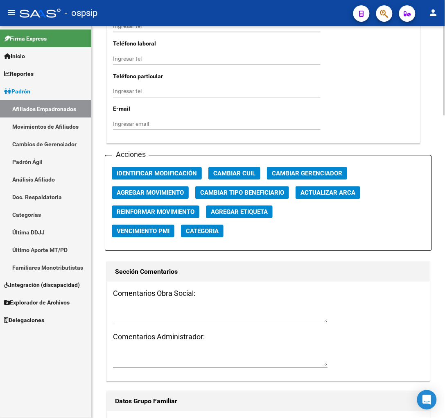
click at [154, 194] on span "Agregar Movimiento" at bounding box center [150, 192] width 67 height 7
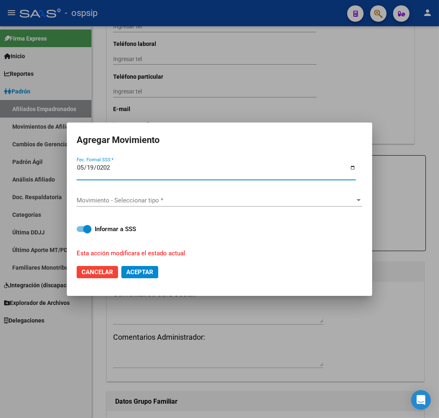
type input "[DATE]"
click at [278, 205] on div "Movimiento - Seleccionar tipo * Movimiento - Seleccionar tipo *" at bounding box center [219, 200] width 285 height 12
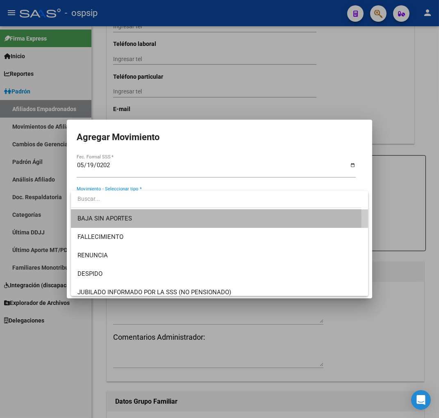
click at [179, 218] on span "BAJA SIN APORTES" at bounding box center [219, 218] width 284 height 18
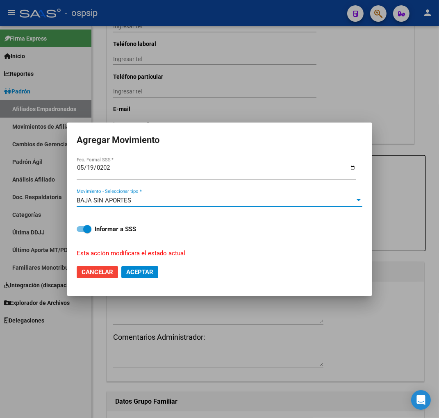
click at [141, 269] on span "Aceptar" at bounding box center [139, 271] width 27 height 7
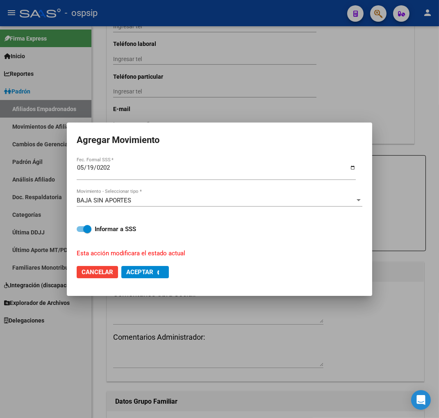
checkbox input "false"
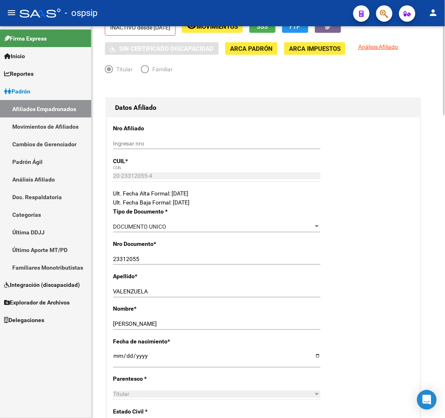
scroll to position [0, 0]
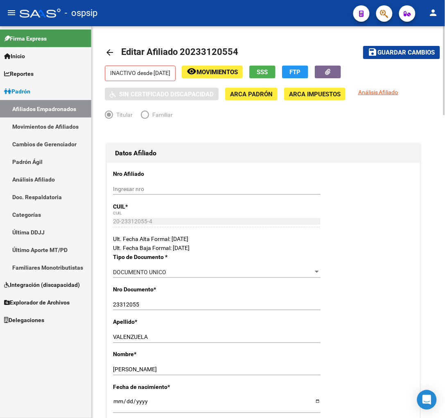
click at [392, 50] on span "Guardar cambios" at bounding box center [406, 52] width 57 height 7
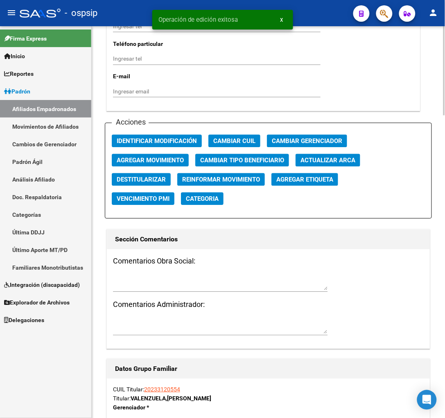
scroll to position [910, 0]
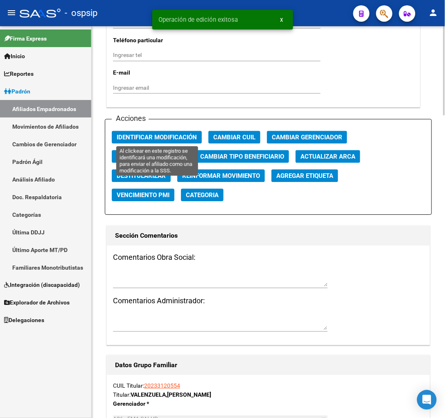
click at [156, 134] on span "Identificar Modificación" at bounding box center [157, 137] width 80 height 7
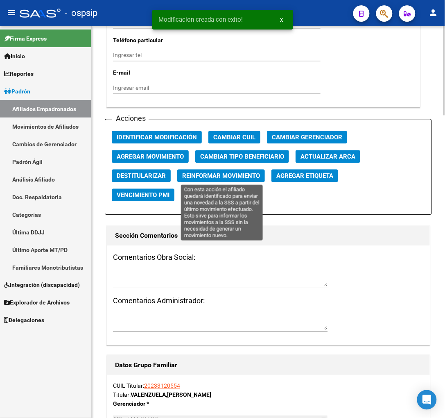
click at [243, 173] on span "Reinformar Movimiento" at bounding box center [221, 175] width 78 height 7
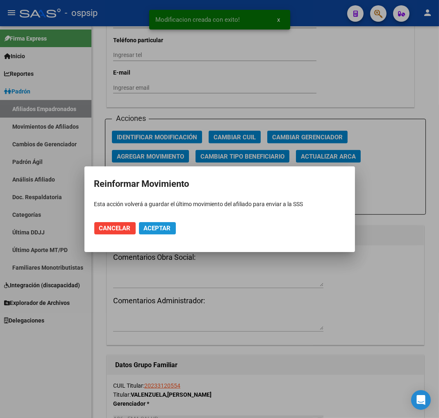
click at [141, 224] on button "Aceptar" at bounding box center [157, 228] width 37 height 12
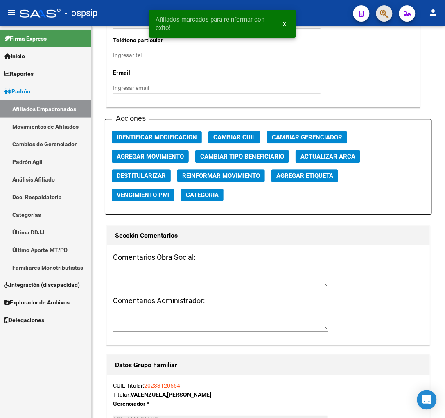
click at [383, 18] on span "button" at bounding box center [384, 13] width 8 height 17
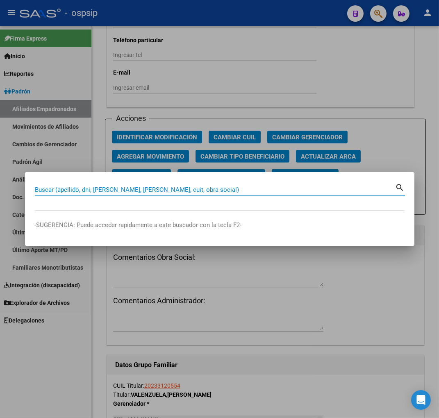
click at [242, 285] on div at bounding box center [219, 209] width 439 height 418
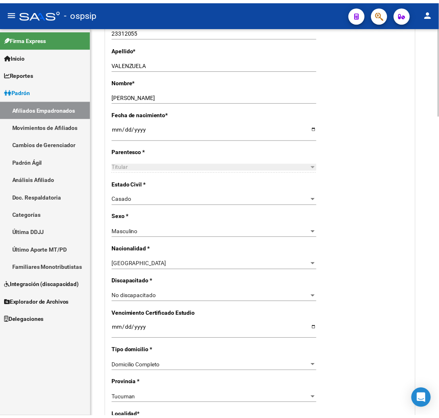
scroll to position [273, 0]
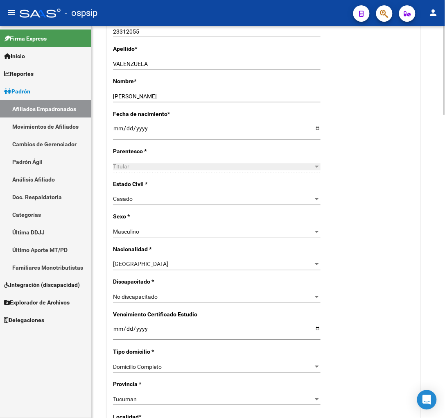
drag, startPoint x: 389, startPoint y: 17, endPoint x: 396, endPoint y: 43, distance: 27.0
click at [396, 67] on div "Apellido * [PERSON_NAME] Ingresar apellido" at bounding box center [263, 61] width 301 height 32
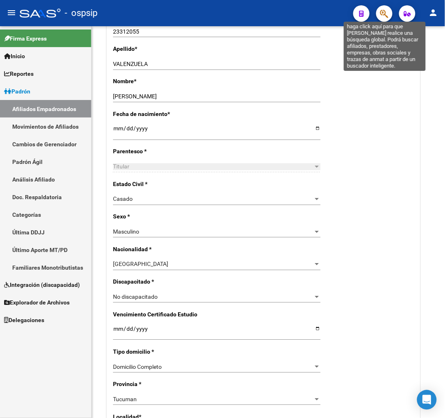
click at [383, 18] on icon "button" at bounding box center [384, 13] width 8 height 9
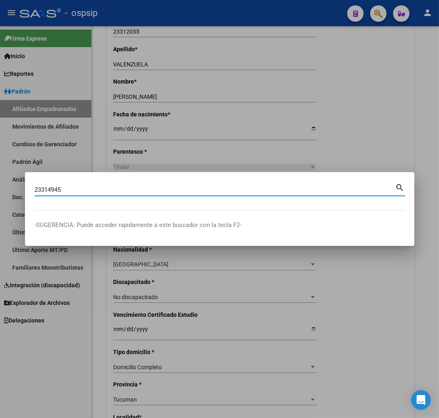
type input "23314945"
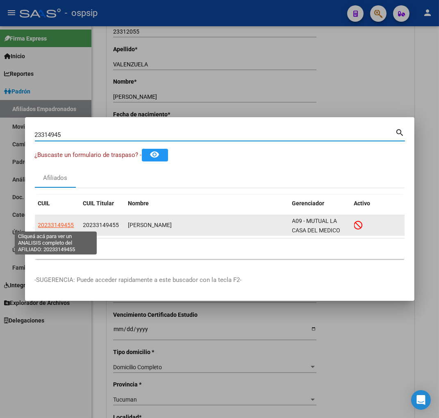
click at [60, 222] on span "20233149455" at bounding box center [56, 225] width 36 height 7
type textarea "20233149455"
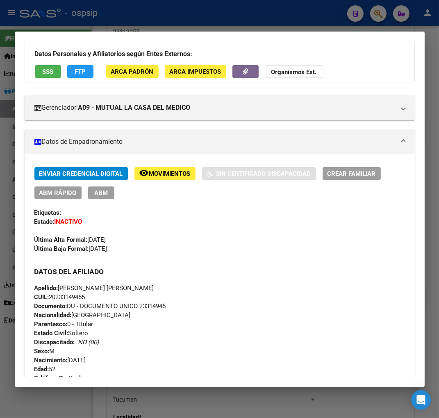
scroll to position [136, 0]
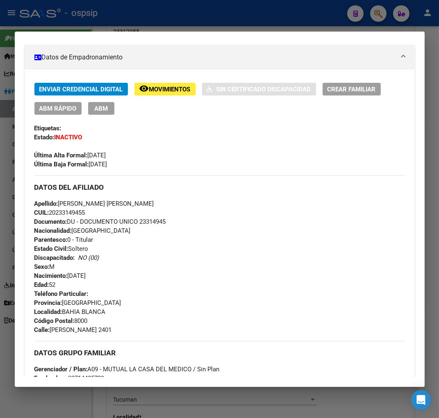
click at [173, 91] on span "Movimientos" at bounding box center [169, 89] width 41 height 7
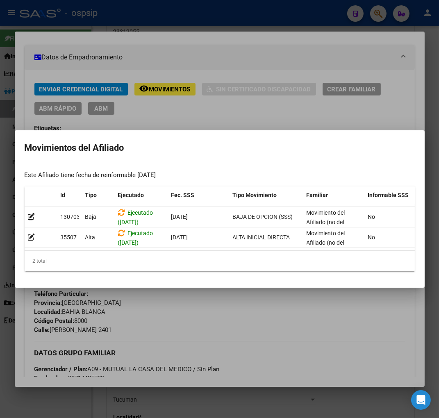
click at [230, 303] on div at bounding box center [219, 209] width 439 height 418
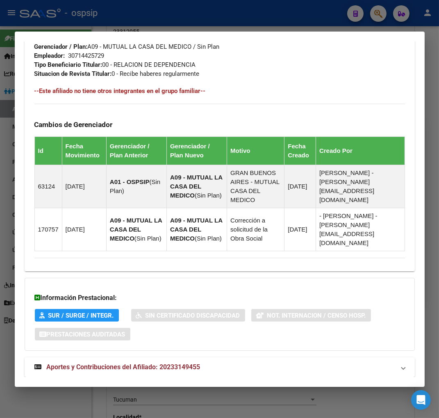
scroll to position [460, 0]
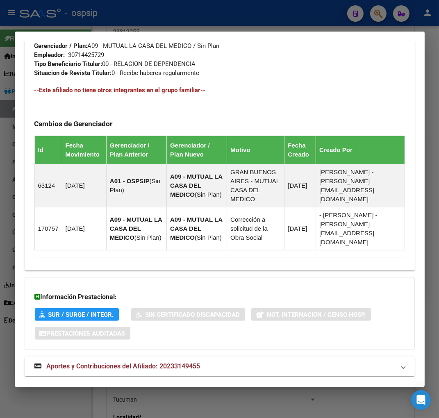
click at [93, 361] on strong "Aportes y Contribuciones del Afiliado: 20233149455" at bounding box center [117, 366] width 166 height 10
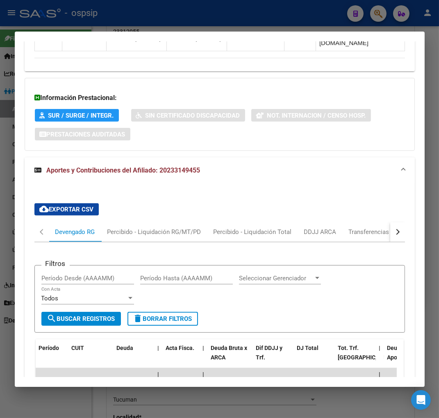
scroll to position [652, 0]
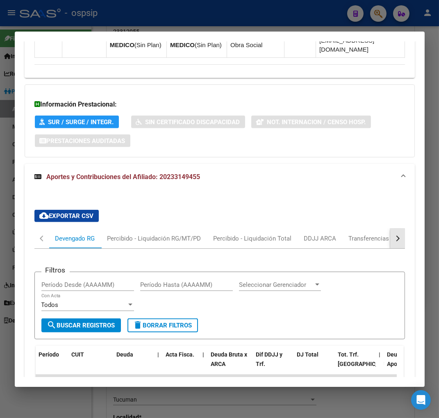
click at [392, 229] on button "button" at bounding box center [397, 239] width 15 height 20
click at [365, 234] on div "ARCA Relaciones Laborales" at bounding box center [341, 238] width 77 height 9
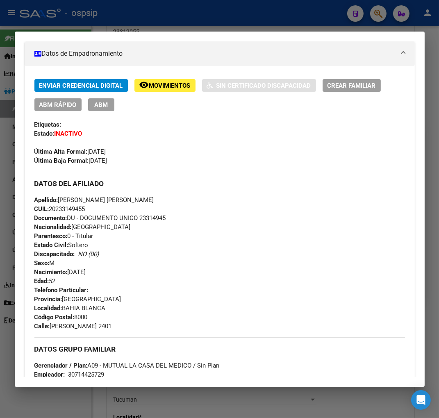
scroll to position [0, 0]
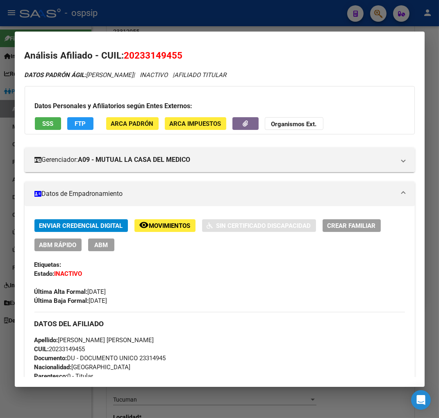
click at [379, 14] on div at bounding box center [219, 209] width 439 height 418
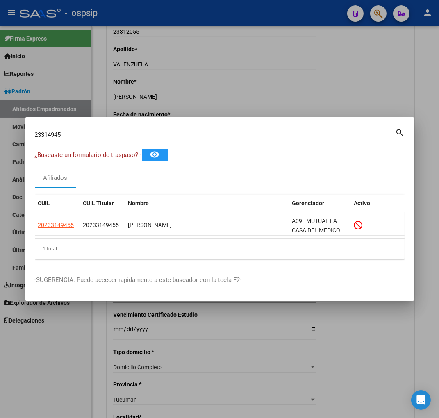
click at [75, 134] on input "23314945" at bounding box center [215, 134] width 360 height 7
type input "2"
type input "23316499"
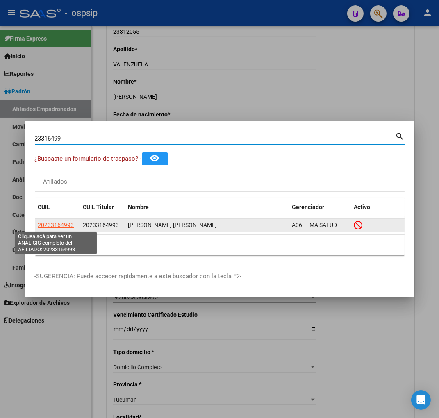
click at [55, 225] on span "20233164993" at bounding box center [56, 225] width 36 height 7
type textarea "20233164993"
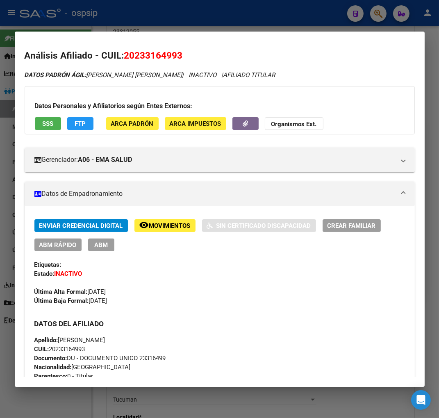
click at [166, 222] on span "Movimientos" at bounding box center [169, 225] width 41 height 7
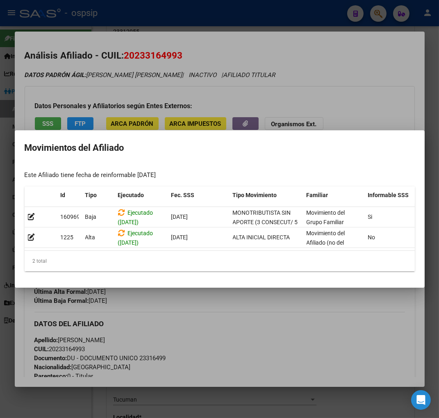
click at [220, 288] on mat-dialog-container "Movimientos del Afiliado Este Afiliado tiene fecha de reinformable [DATE] Id Ti…" at bounding box center [220, 208] width 410 height 157
click at [197, 321] on div at bounding box center [219, 209] width 439 height 418
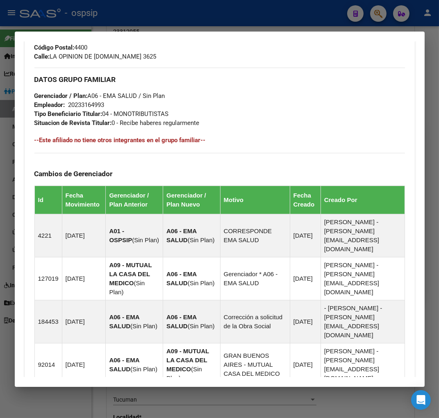
scroll to position [537, 0]
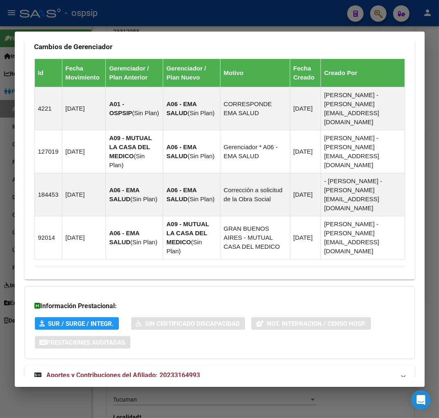
click at [105, 371] on span "Aportes y Contribuciones del Afiliado: 20233164993" at bounding box center [124, 375] width 154 height 8
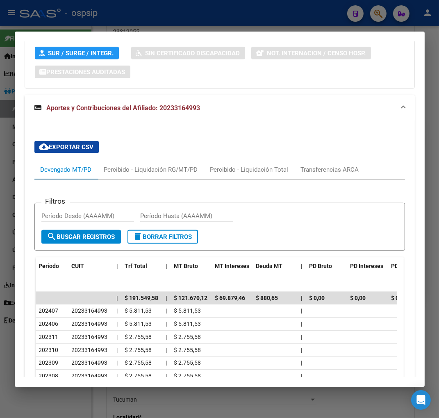
scroll to position [835, 0]
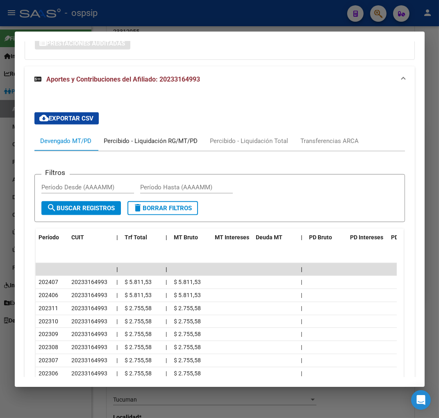
click at [145, 136] on div "Percibido - Liquidación RG/MT/PD" at bounding box center [151, 140] width 94 height 9
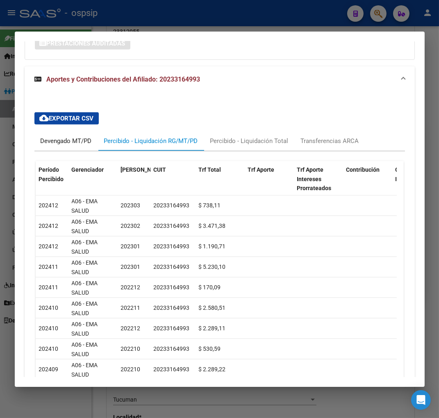
click at [51, 136] on div "Devengado MT/PD" at bounding box center [66, 140] width 51 height 9
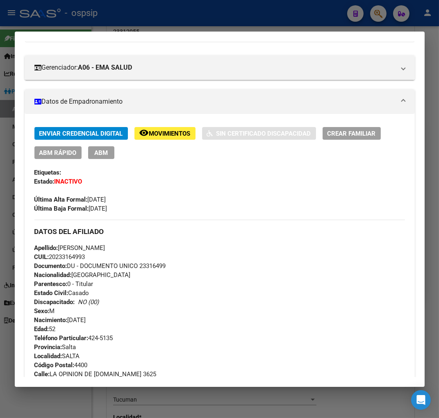
scroll to position [62, 0]
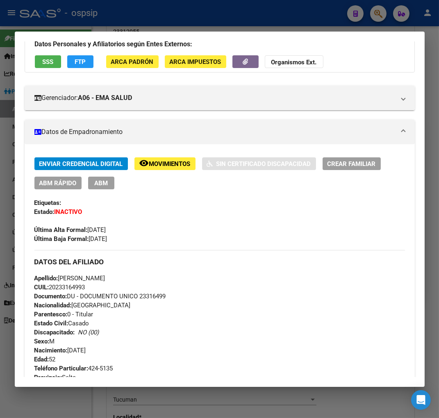
click at [374, 14] on div at bounding box center [219, 209] width 439 height 418
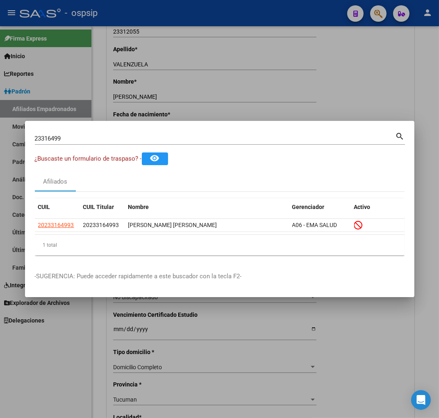
click at [116, 142] on input "23316499" at bounding box center [215, 138] width 360 height 7
type input "2"
type input "23320436"
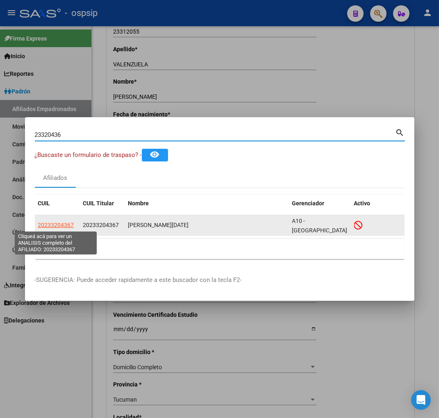
click at [52, 224] on span "20233204367" at bounding box center [56, 225] width 36 height 7
type textarea "20233204367"
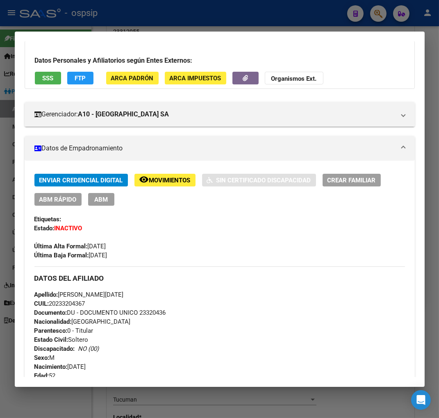
scroll to position [136, 0]
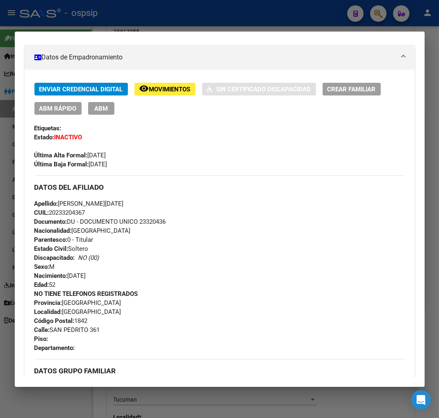
click at [163, 91] on span "Movimientos" at bounding box center [169, 89] width 41 height 7
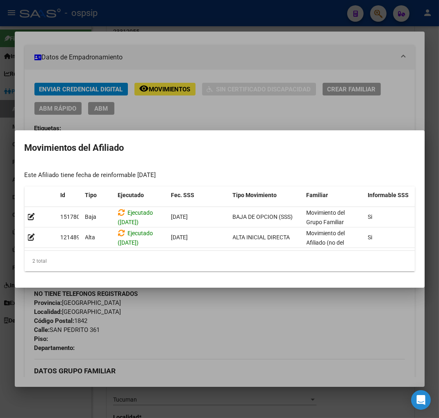
click at [212, 300] on div at bounding box center [219, 209] width 439 height 418
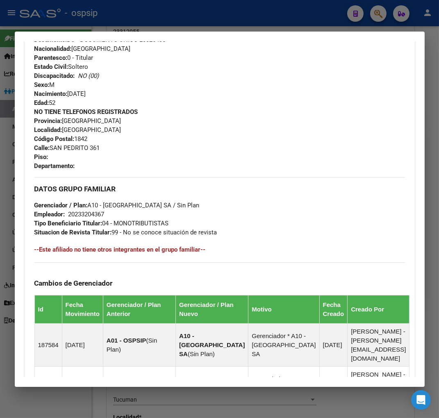
scroll to position [477, 0]
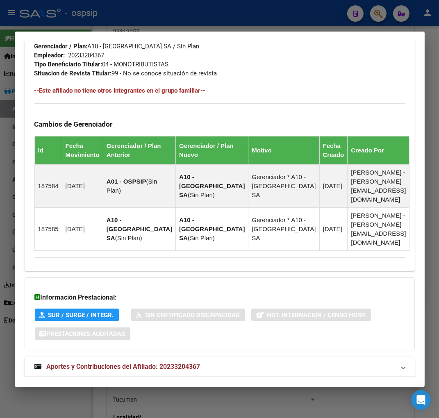
click at [93, 362] on span "Aportes y Contribuciones del Afiliado: 20233204367" at bounding box center [124, 366] width 154 height 8
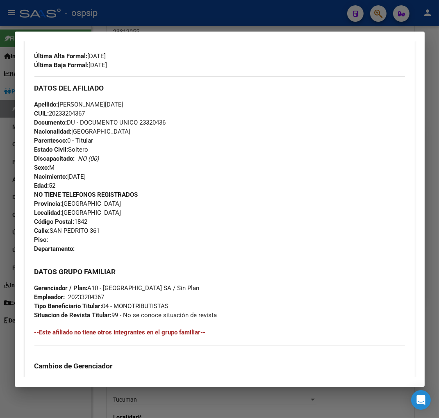
scroll to position [140, 0]
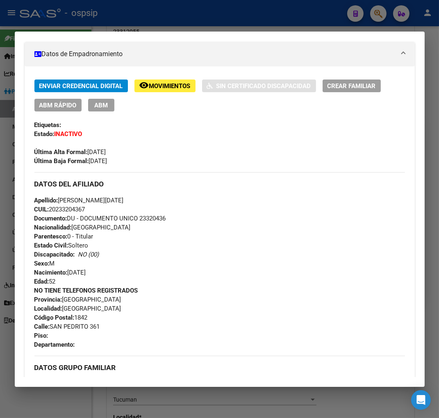
click at [378, 15] on div at bounding box center [219, 209] width 439 height 418
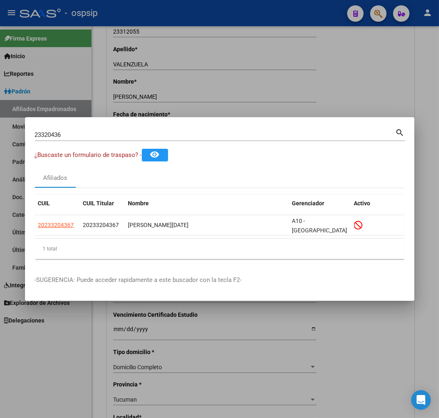
click at [70, 137] on input "23320436" at bounding box center [215, 134] width 360 height 7
type input "2"
type input "23320582"
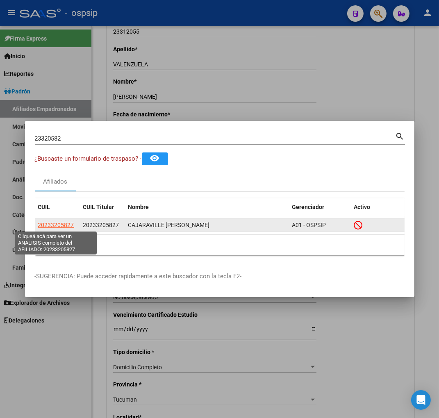
click at [54, 224] on span "20233205827" at bounding box center [56, 225] width 36 height 7
type textarea "20233205827"
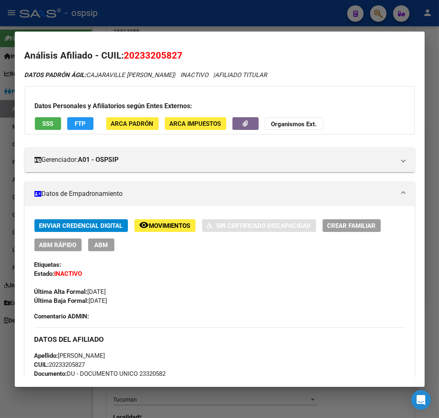
click at [181, 224] on span "Movimientos" at bounding box center [169, 225] width 41 height 7
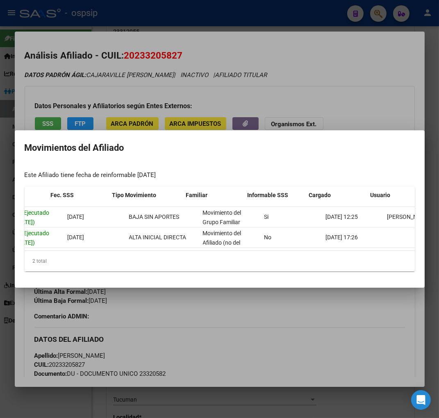
scroll to position [0, 123]
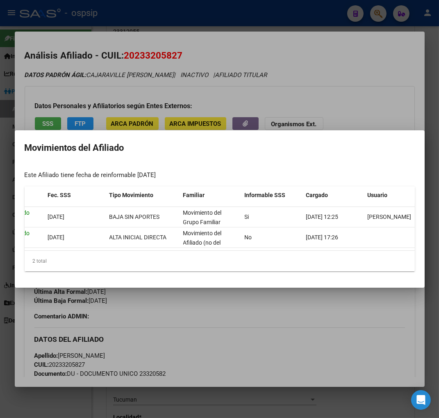
drag, startPoint x: 289, startPoint y: 339, endPoint x: 191, endPoint y: 301, distance: 104.7
click at [279, 338] on div at bounding box center [219, 209] width 439 height 418
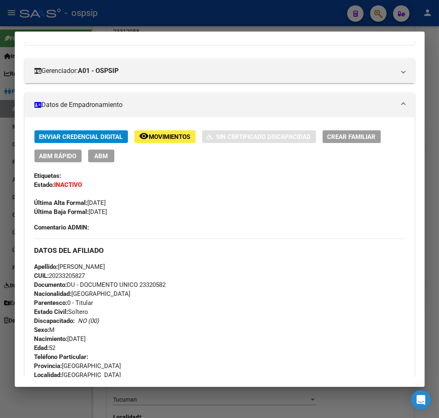
scroll to position [0, 0]
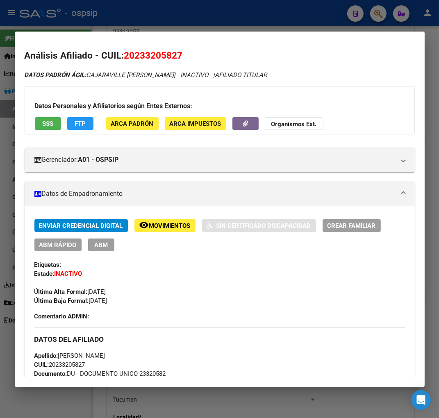
click at [165, 226] on span "Movimientos" at bounding box center [169, 225] width 41 height 7
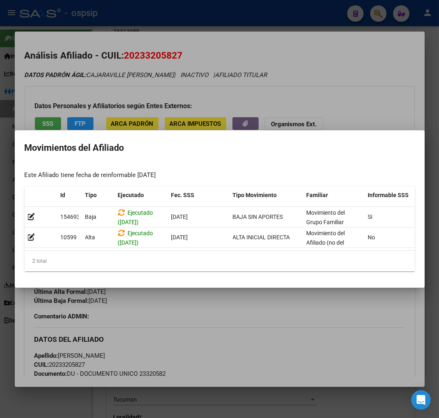
click at [209, 303] on div at bounding box center [219, 209] width 439 height 418
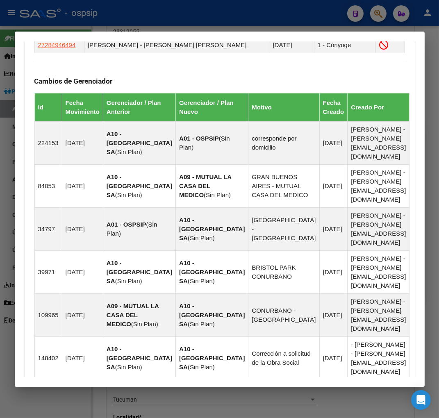
scroll to position [668, 0]
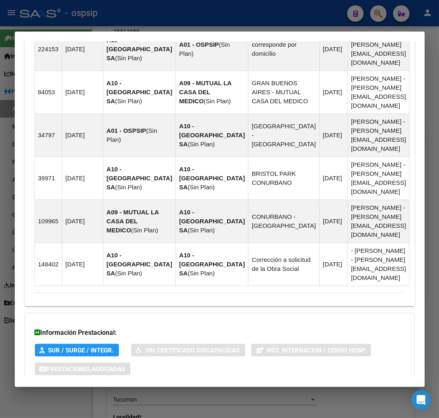
click at [125, 398] on span "Aportes y Contribuciones del Afiliado: 20233205827" at bounding box center [124, 402] width 154 height 8
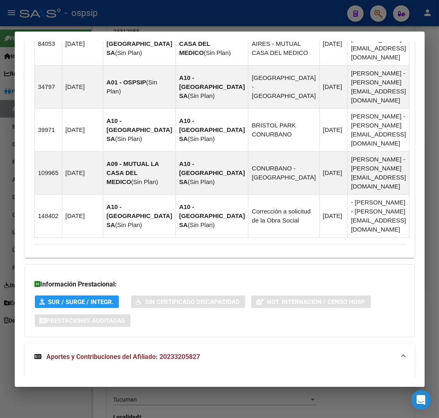
scroll to position [944, 0]
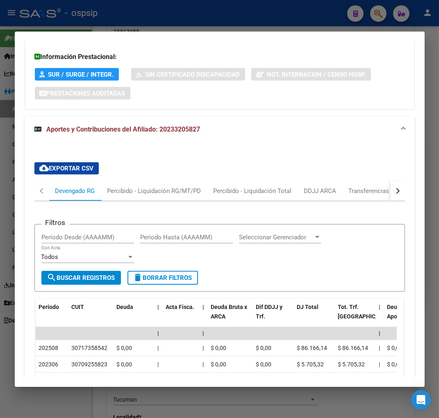
click at [393, 181] on button "button" at bounding box center [397, 191] width 15 height 20
click at [367, 186] on div "ARCA Relaciones Laborales" at bounding box center [341, 190] width 77 height 9
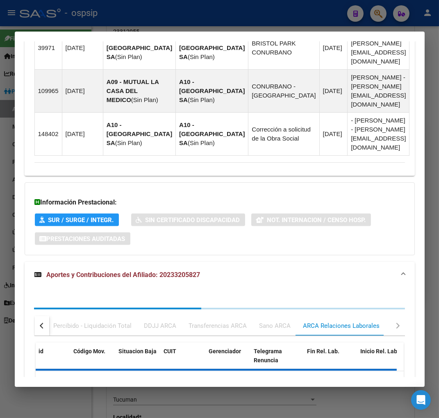
scroll to position [858, 0]
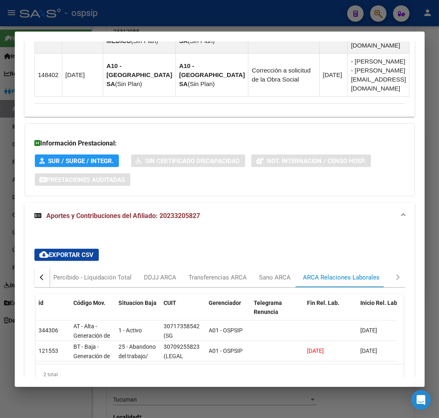
click at [43, 274] on div "button" at bounding box center [42, 277] width 6 height 6
click at [52, 267] on mat-tab-header "Devengado RG Percibido - Liquidación RG/MT/PD Percibido - Liquidación Total DDJ…" at bounding box center [219, 277] width 370 height 20
click at [61, 273] on div "Devengado RG" at bounding box center [75, 277] width 40 height 9
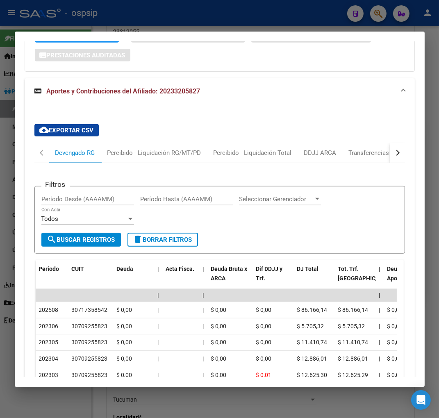
scroll to position [994, 0]
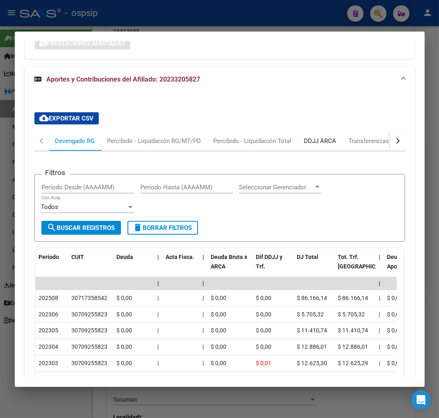
click at [312, 136] on div "DDJJ ARCA" at bounding box center [320, 140] width 32 height 9
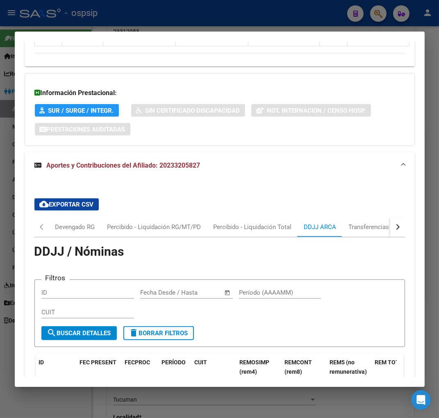
scroll to position [944, 0]
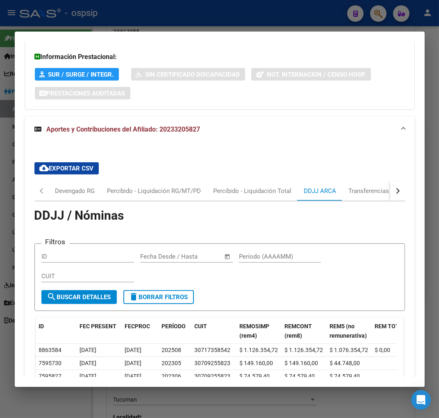
drag, startPoint x: 284, startPoint y: 81, endPoint x: 284, endPoint y: 86, distance: 4.9
click at [285, 116] on mat-expansion-panel-header "Aportes y Contribuciones del Afiliado: 20233205827" at bounding box center [220, 129] width 390 height 26
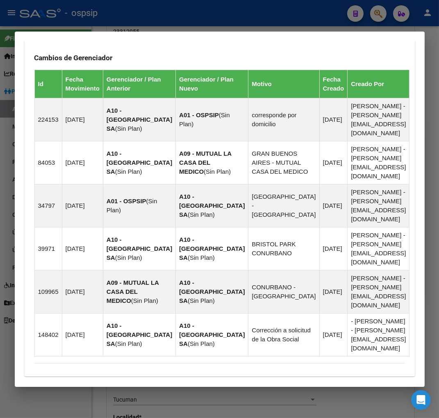
scroll to position [668, 0]
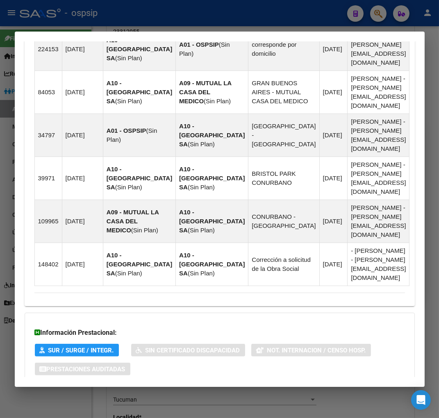
click at [117, 398] on span "Aportes y Contribuciones del Afiliado: 20233205827" at bounding box center [124, 402] width 154 height 8
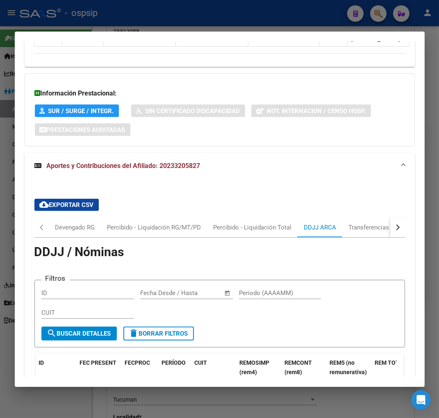
scroll to position [937, 0]
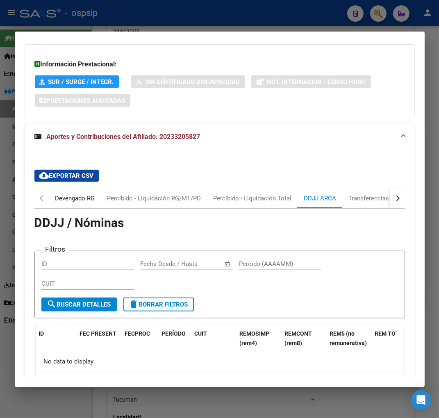
click at [60, 194] on div "Devengado RG" at bounding box center [75, 198] width 40 height 9
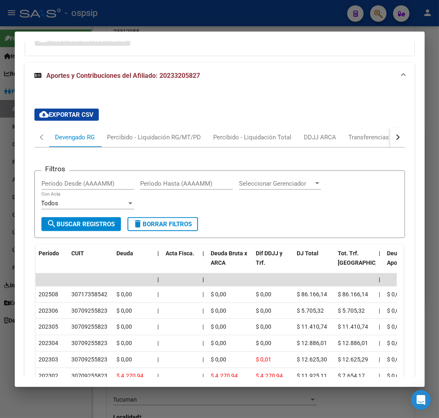
scroll to position [982, 0]
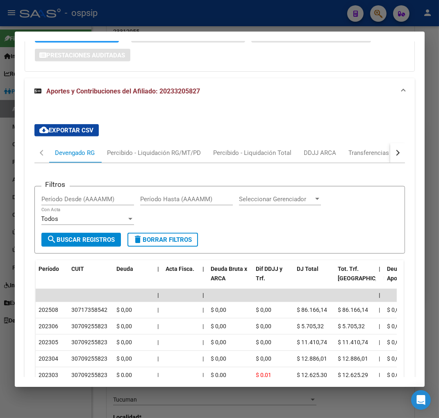
click at [391, 143] on button "button" at bounding box center [397, 153] width 15 height 20
click at [362, 143] on div "ARCA Relaciones Laborales" at bounding box center [341, 153] width 89 height 20
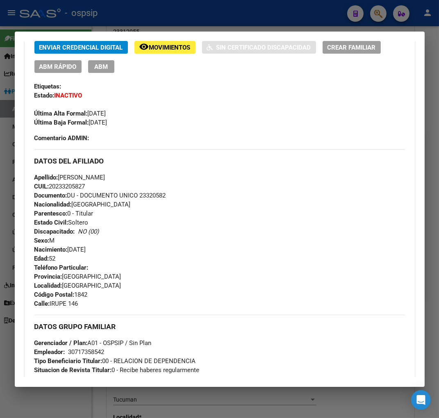
scroll to position [0, 0]
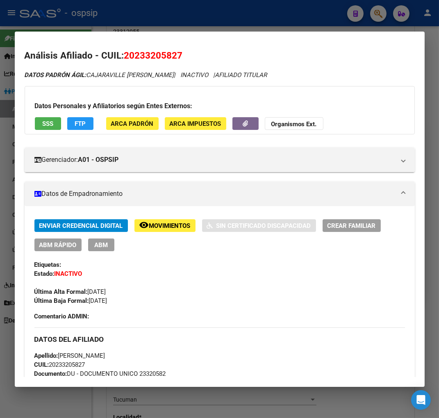
click at [104, 244] on span "ABM" at bounding box center [101, 244] width 14 height 7
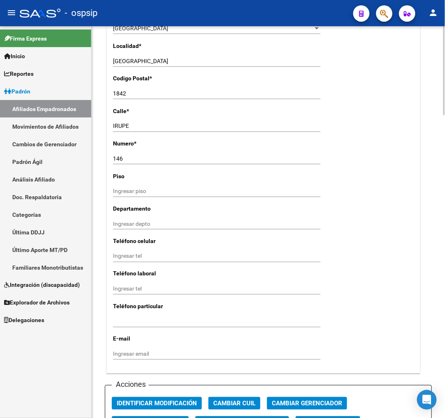
scroll to position [728, 0]
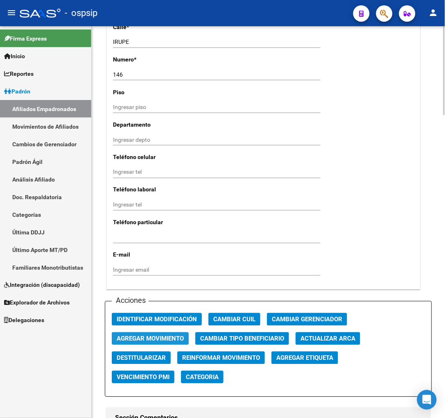
click at [159, 336] on span "Agregar Movimiento" at bounding box center [150, 338] width 67 height 7
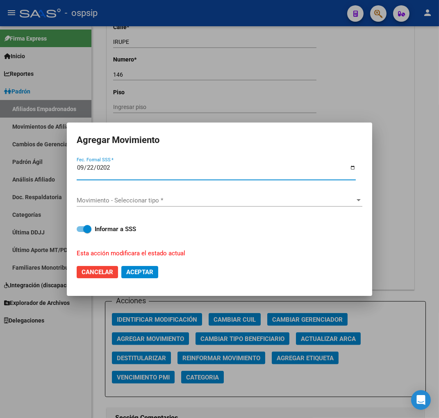
type input "[DATE]"
click at [293, 204] on div "Movimiento - Seleccionar tipo * Movimiento - Seleccionar tipo *" at bounding box center [219, 200] width 285 height 12
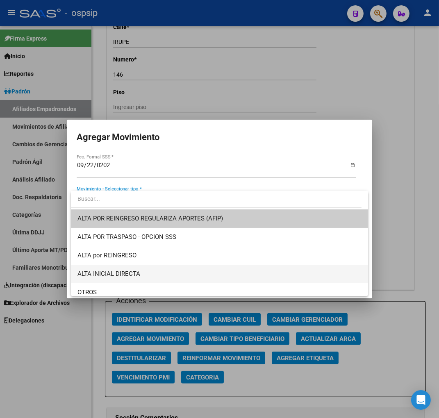
click at [162, 273] on span "ALTA INICIAL DIRECTA" at bounding box center [219, 274] width 284 height 18
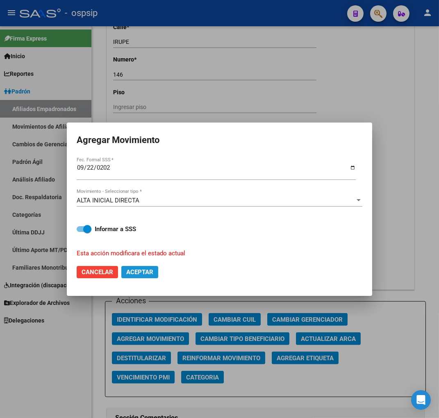
click at [141, 269] on span "Aceptar" at bounding box center [139, 271] width 27 height 7
checkbox input "false"
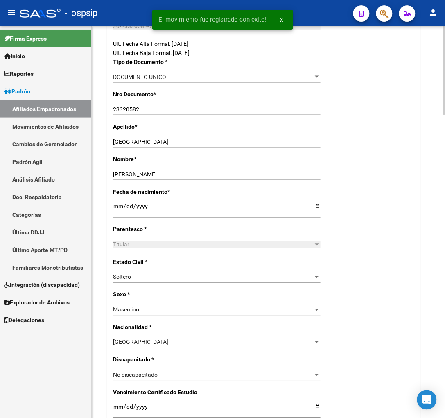
scroll to position [0, 0]
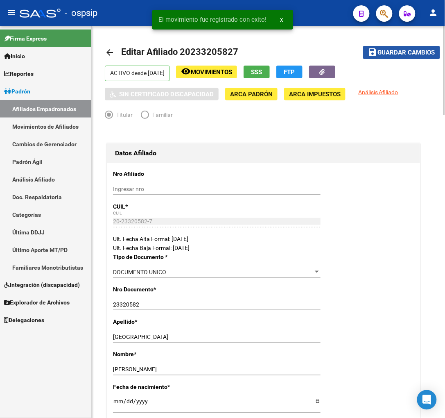
click at [414, 55] on span "Guardar cambios" at bounding box center [406, 52] width 57 height 7
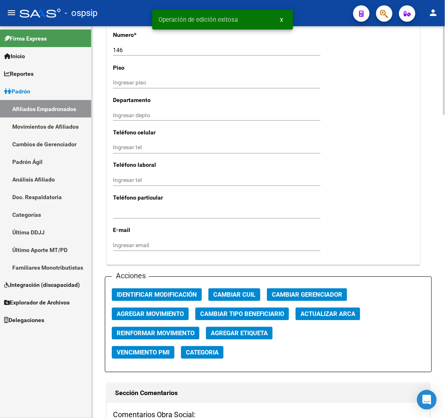
scroll to position [865, 0]
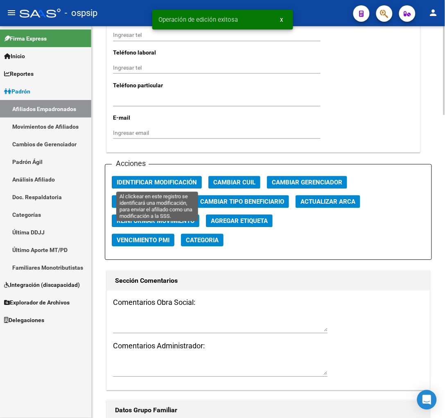
click at [161, 181] on span "Identificar Modificación" at bounding box center [157, 182] width 80 height 7
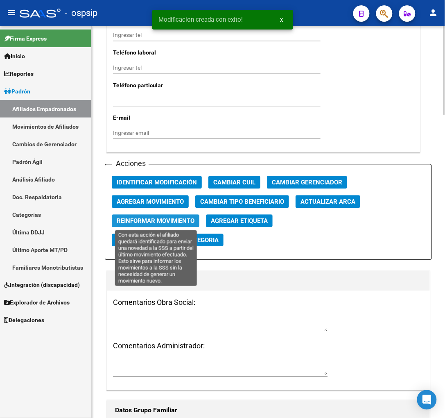
click at [156, 219] on span "Reinformar Movimiento" at bounding box center [156, 220] width 78 height 7
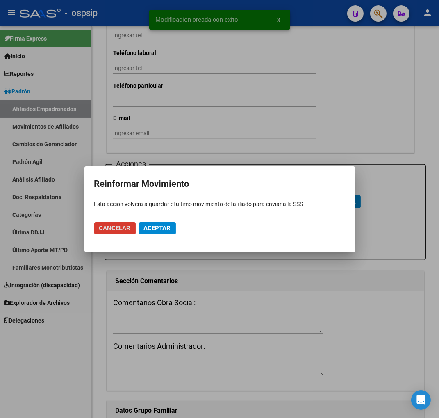
click at [156, 227] on span "Aceptar" at bounding box center [157, 227] width 27 height 7
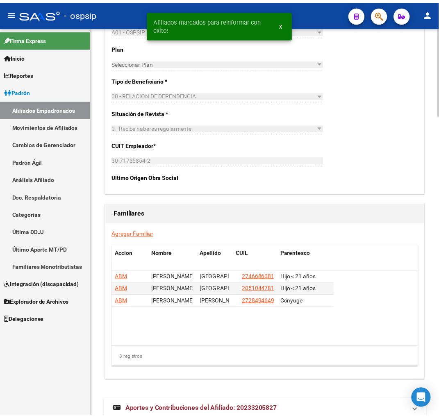
scroll to position [1331, 0]
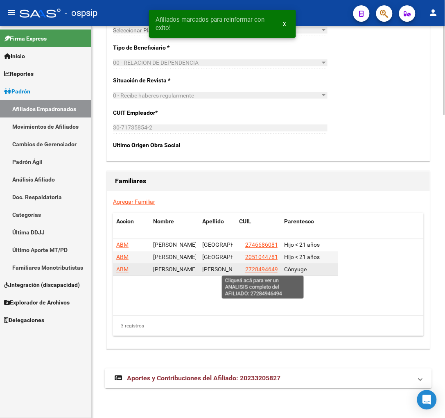
click at [256, 270] on span "27284946494" at bounding box center [263, 269] width 36 height 7
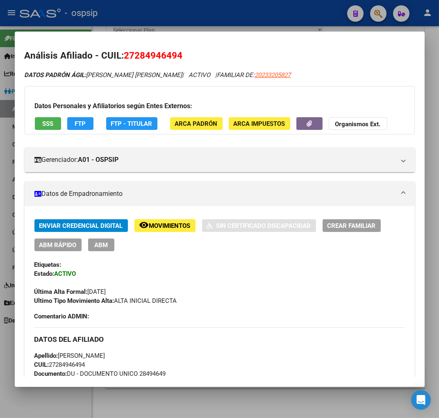
drag, startPoint x: 135, startPoint y: 52, endPoint x: 175, endPoint y: 52, distance: 39.7
click at [177, 52] on span "27284946494" at bounding box center [153, 55] width 59 height 11
copy span "28494649"
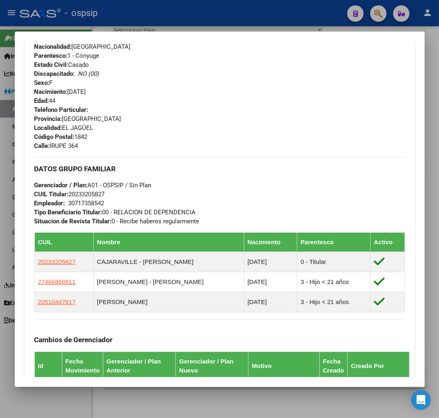
scroll to position [364, 0]
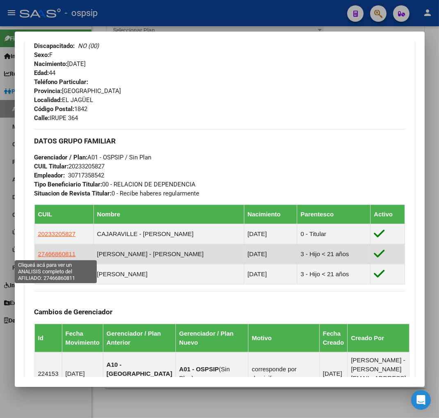
click at [52, 254] on span "27466860811" at bounding box center [57, 253] width 38 height 7
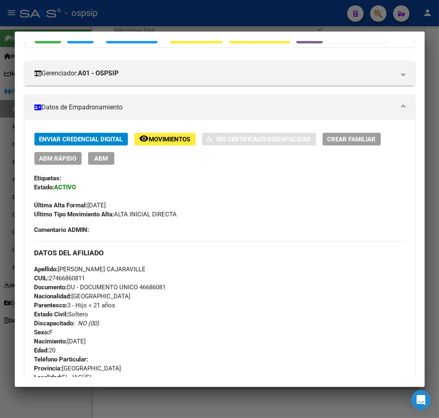
scroll to position [0, 0]
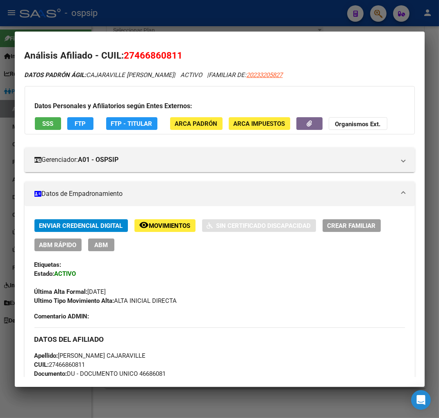
drag, startPoint x: 136, startPoint y: 52, endPoint x: 176, endPoint y: 50, distance: 40.6
click at [176, 50] on span "27466860811" at bounding box center [153, 55] width 59 height 11
copy span "46686081"
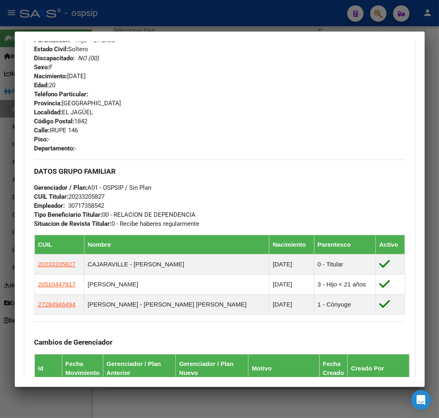
scroll to position [455, 0]
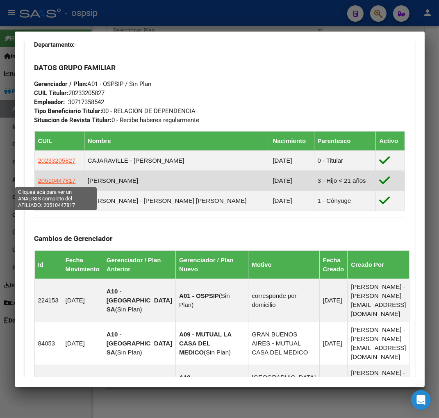
click at [53, 180] on span "20510447817" at bounding box center [57, 180] width 38 height 7
type textarea "20510447817"
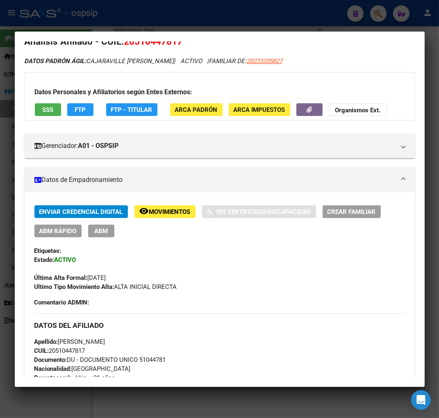
scroll to position [150, 0]
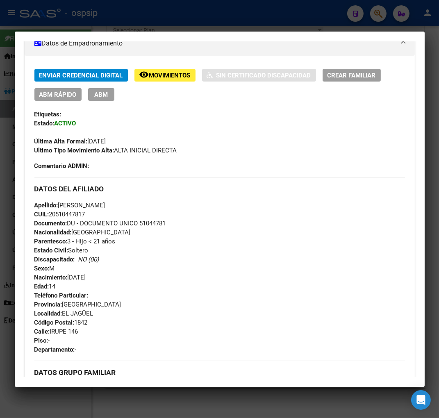
click at [376, 15] on div at bounding box center [219, 209] width 439 height 418
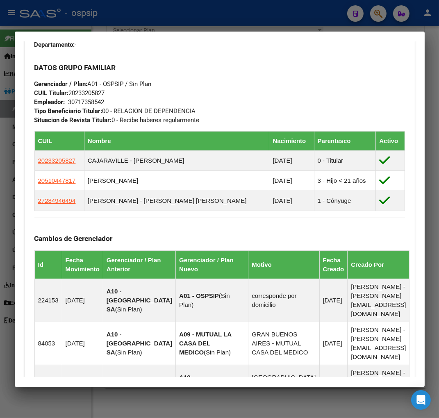
click at [376, 15] on div at bounding box center [219, 209] width 439 height 418
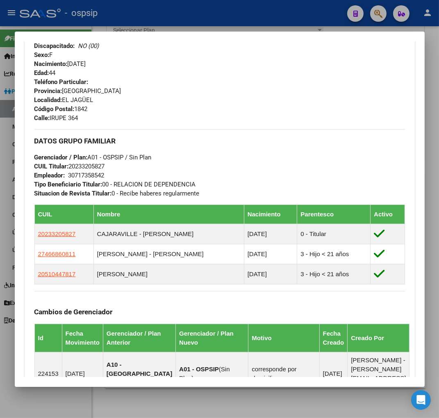
click at [381, 13] on div at bounding box center [219, 209] width 439 height 418
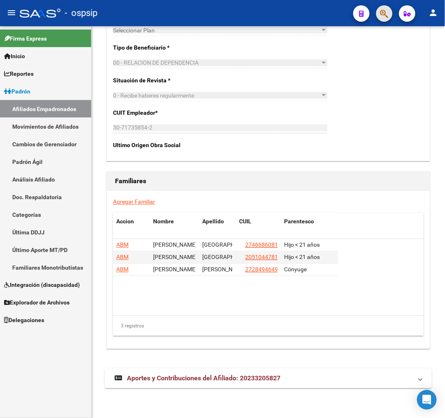
click at [381, 13] on icon "button" at bounding box center [384, 13] width 8 height 9
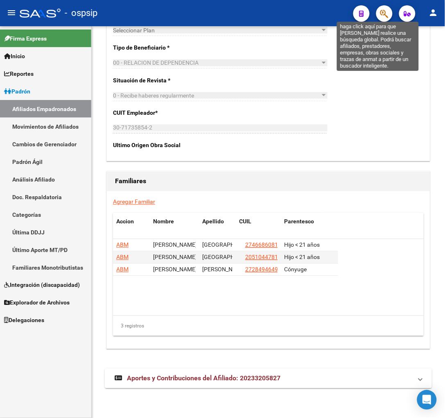
click at [381, 12] on icon "button" at bounding box center [384, 13] width 8 height 9
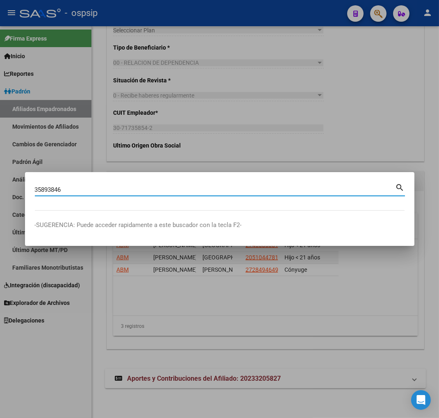
type input "35893846"
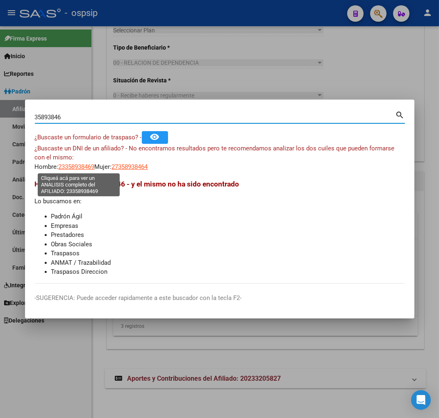
click at [75, 167] on span "23358938469" at bounding box center [77, 166] width 36 height 7
type textarea "23358938469"
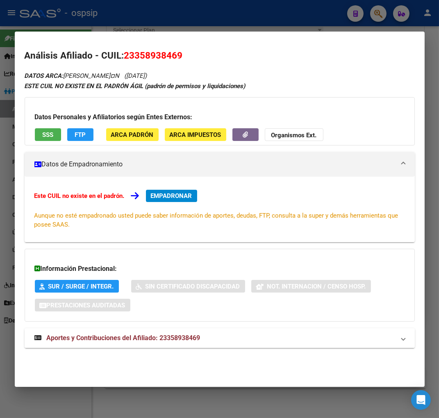
click at [107, 336] on span "Aportes y Contribuciones del Afiliado: 23358938469" at bounding box center [124, 338] width 154 height 8
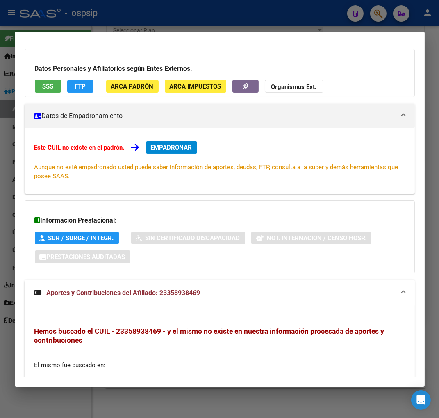
scroll to position [0, 0]
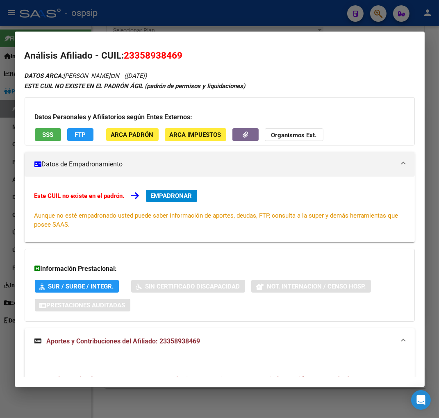
click at [380, 14] on div at bounding box center [219, 209] width 439 height 418
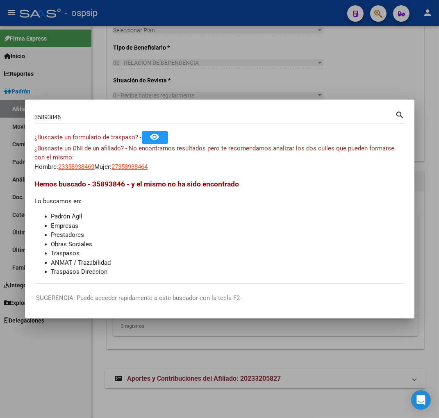
click at [75, 115] on input "35893846" at bounding box center [215, 116] width 360 height 7
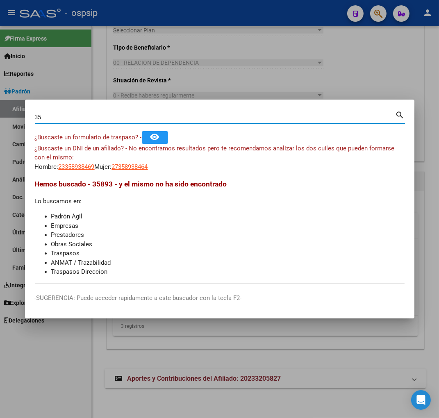
type input "3"
type input "20357938466"
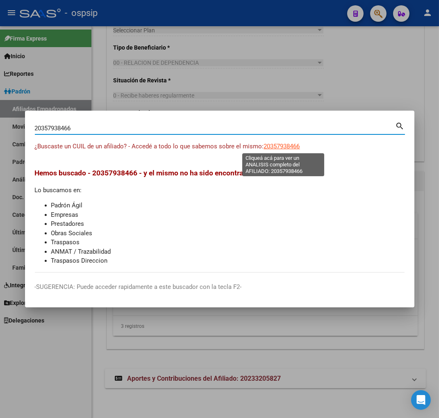
click at [277, 146] on span "20357938466" at bounding box center [282, 146] width 36 height 7
type textarea "20357938466"
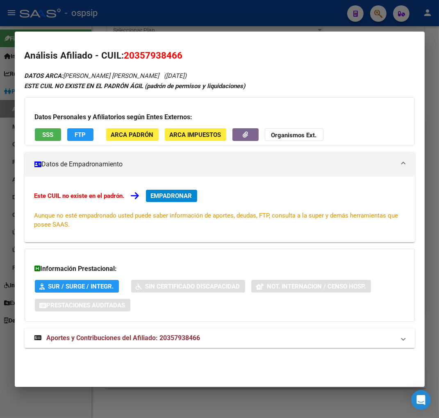
click at [124, 337] on span "Aportes y Contribuciones del Afiliado: 20357938466" at bounding box center [124, 338] width 154 height 8
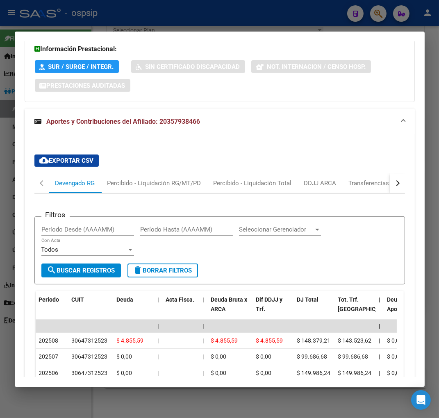
scroll to position [265, 0]
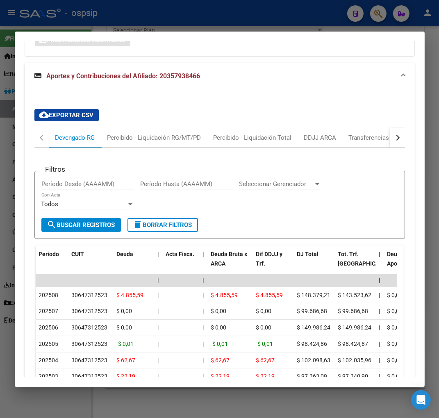
click at [392, 132] on button "button" at bounding box center [397, 138] width 15 height 20
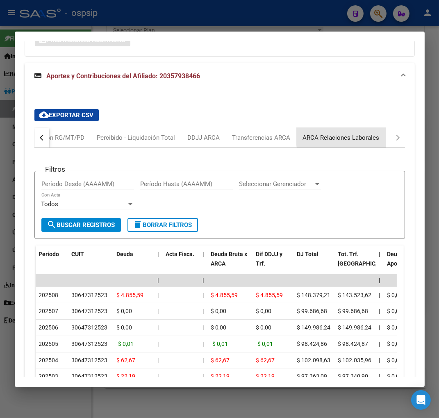
click at [372, 134] on div "ARCA Relaciones Laborales" at bounding box center [341, 137] width 77 height 9
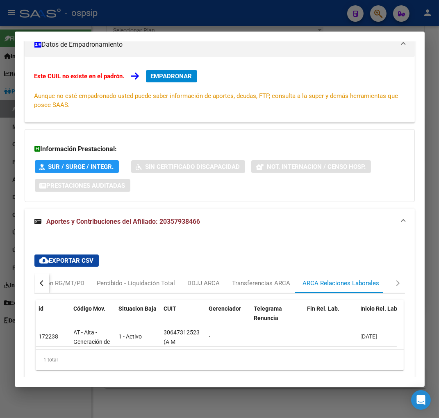
scroll to position [158, 0]
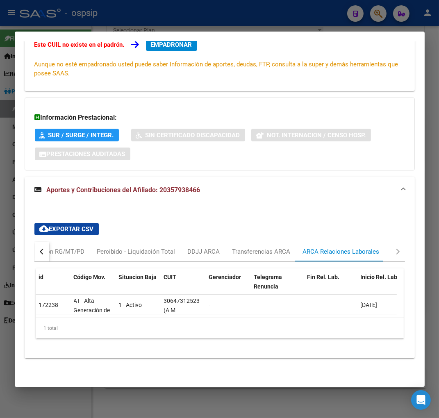
click at [39, 242] on button "button" at bounding box center [41, 252] width 15 height 20
click at [54, 244] on div "Devengado RG" at bounding box center [75, 252] width 52 height 20
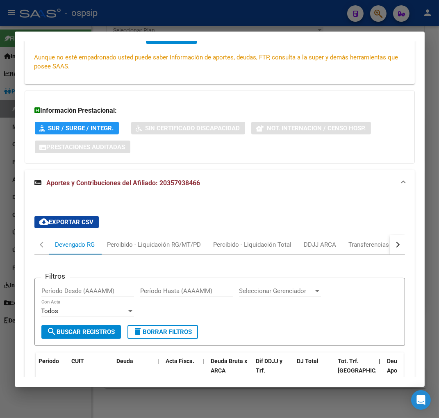
scroll to position [0, 0]
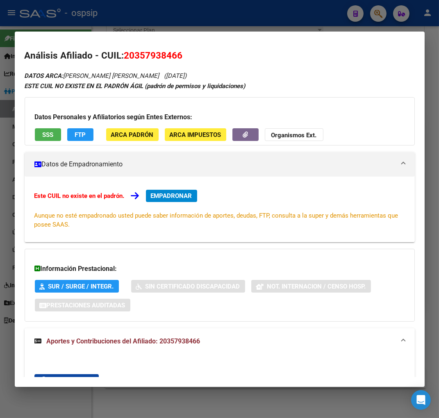
drag, startPoint x: 135, startPoint y: 56, endPoint x: 157, endPoint y: 57, distance: 22.1
click at [156, 57] on span "20357938466" at bounding box center [153, 55] width 59 height 11
click at [179, 55] on span "20357938466" at bounding box center [153, 55] width 59 height 11
click at [209, 61] on h2 "Análisis Afiliado - CUIL: 20357938466" at bounding box center [220, 56] width 390 height 14
drag, startPoint x: 134, startPoint y: 54, endPoint x: 169, endPoint y: 57, distance: 34.9
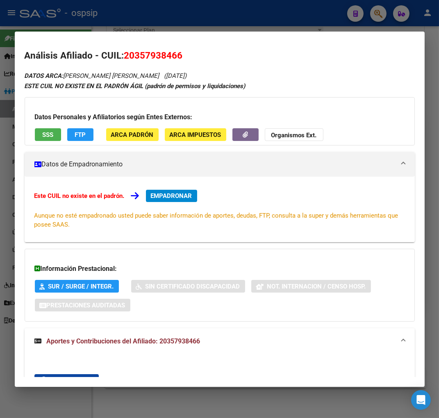
click at [178, 56] on span "20357938466" at bounding box center [153, 55] width 59 height 11
copy span "35793846"
click at [332, 319] on div "Información Prestacional: SUR / SURGE / INTEGR. Sin Certificado Discapacidad No…" at bounding box center [220, 285] width 390 height 73
click at [380, 17] on div at bounding box center [219, 209] width 439 height 418
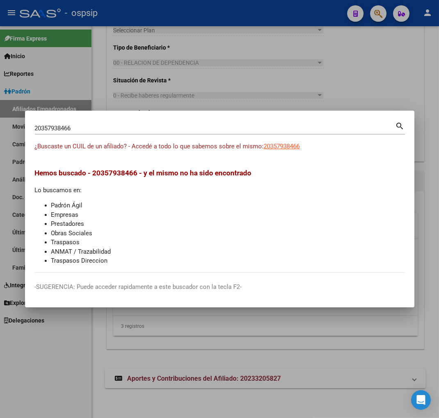
click at [93, 132] on div "20357938466 Buscar (apellido, dni, [PERSON_NAME], [PERSON_NAME], cuit, obra soc…" at bounding box center [215, 128] width 360 height 12
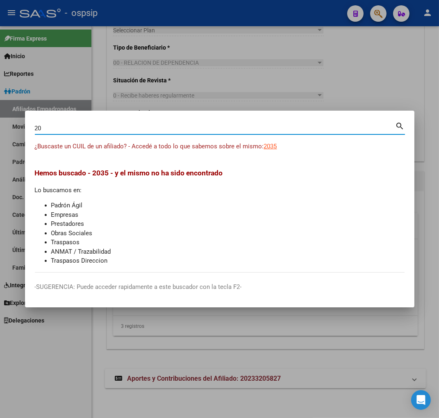
type input "2"
type input "23320582"
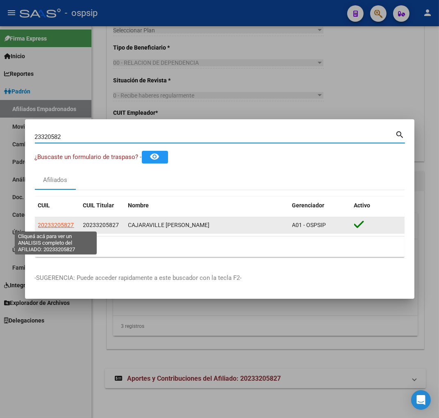
click at [63, 224] on span "20233205827" at bounding box center [56, 225] width 36 height 7
type textarea "20233205827"
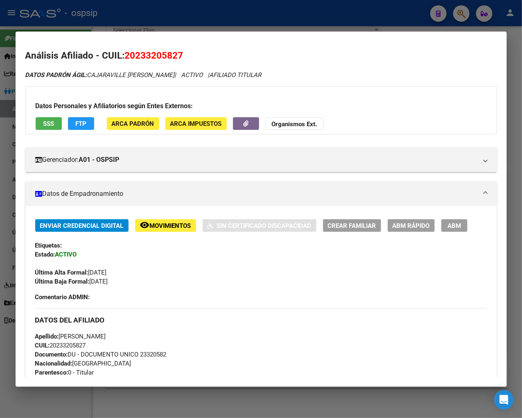
scroll to position [672, 0]
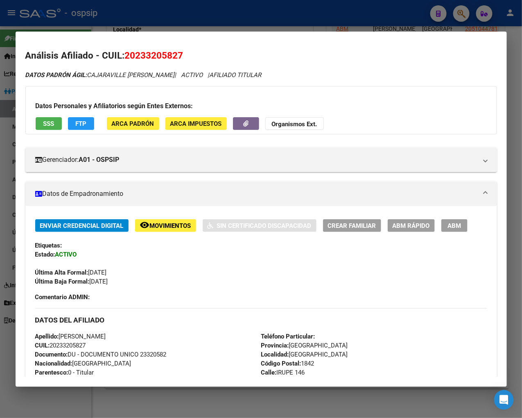
click at [445, 16] on div at bounding box center [261, 209] width 522 height 418
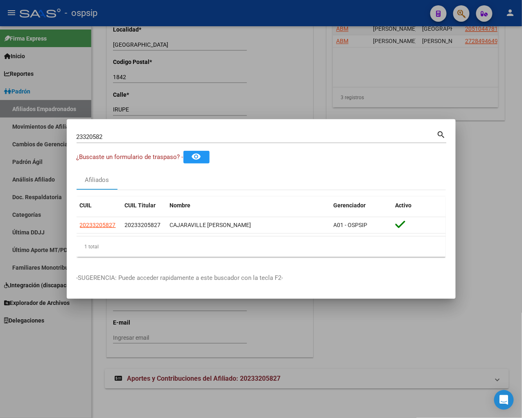
click at [129, 136] on input "23320582" at bounding box center [257, 136] width 360 height 7
type input "2"
type input "40901167"
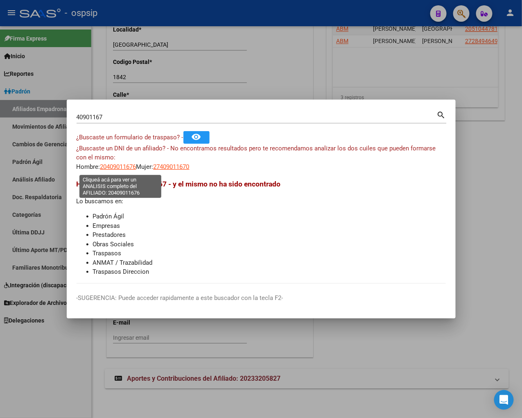
click at [122, 170] on span "20409011676" at bounding box center [118, 166] width 36 height 7
type textarea "20409011676"
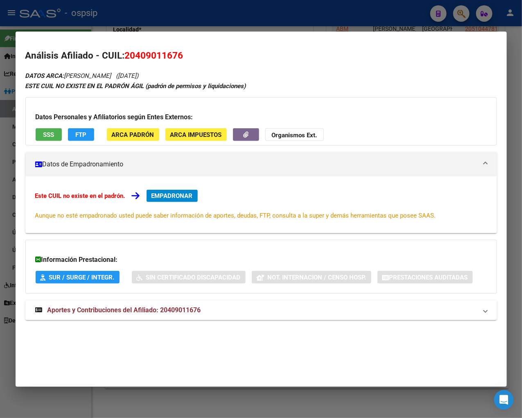
click at [102, 314] on span "Aportes y Contribuciones del Afiliado: 20409011676" at bounding box center [125, 310] width 154 height 8
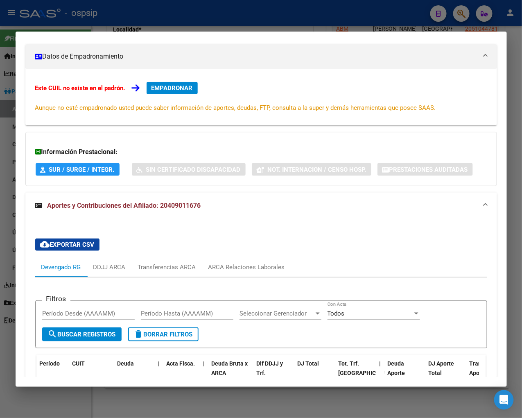
scroll to position [0, 0]
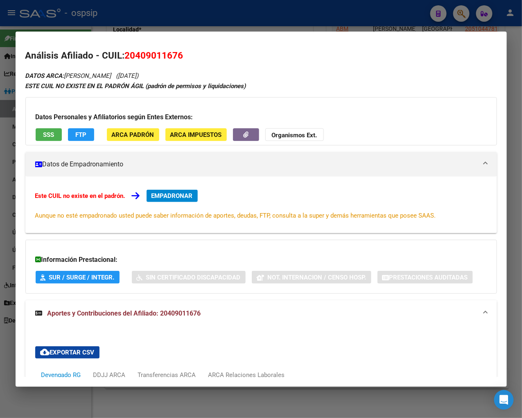
drag, startPoint x: 136, startPoint y: 57, endPoint x: 179, endPoint y: 48, distance: 43.1
click at [179, 48] on mat-dialog-content "Análisis Afiliado - CUIL: 20409011676 DATOS ARCA: [PERSON_NAME] ([DATE]) ESTE C…" at bounding box center [261, 208] width 491 height 335
drag, startPoint x: 142, startPoint y: 54, endPoint x: 158, endPoint y: 52, distance: 16.2
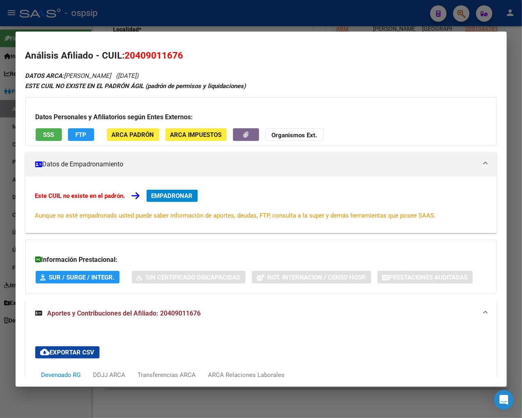
drag, startPoint x: 158, startPoint y: 52, endPoint x: 192, endPoint y: 40, distance: 35.5
click at [195, 41] on mat-dialog-content "Análisis Afiliado - CUIL: 20409011676 DATOS ARCA: [PERSON_NAME] ([DATE]) ESTE C…" at bounding box center [261, 208] width 491 height 335
drag, startPoint x: 136, startPoint y: 54, endPoint x: 176, endPoint y: 52, distance: 40.2
click at [176, 52] on span "20409011676" at bounding box center [154, 55] width 59 height 11
copy span "40901167"
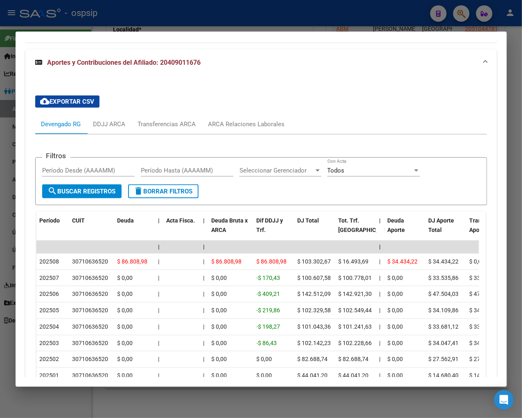
scroll to position [273, 0]
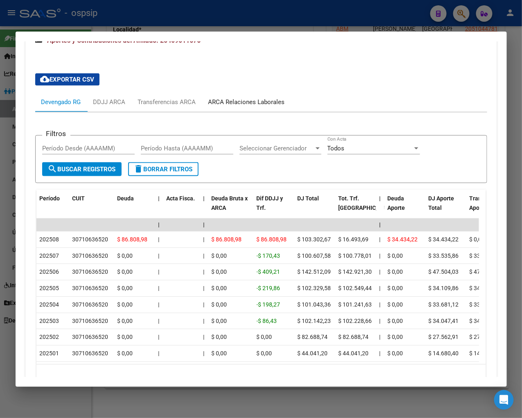
click at [253, 106] on div "ARCA Relaciones Laborales" at bounding box center [246, 101] width 77 height 9
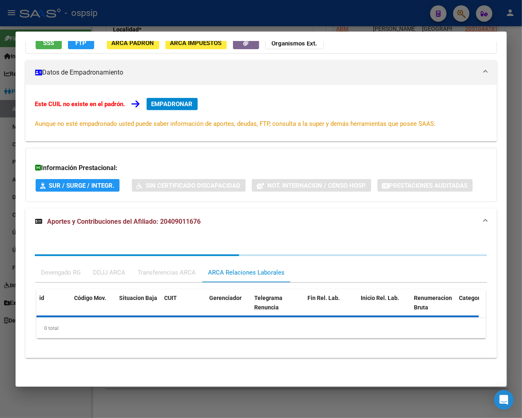
scroll to position [159, 0]
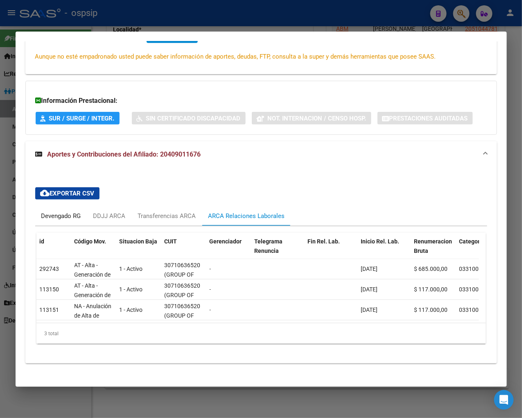
click at [45, 220] on div "Devengado RG" at bounding box center [61, 215] width 40 height 9
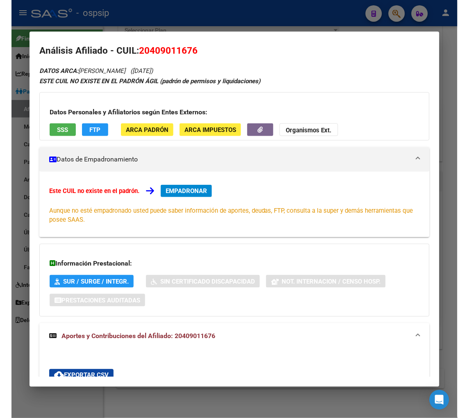
scroll to position [0, 0]
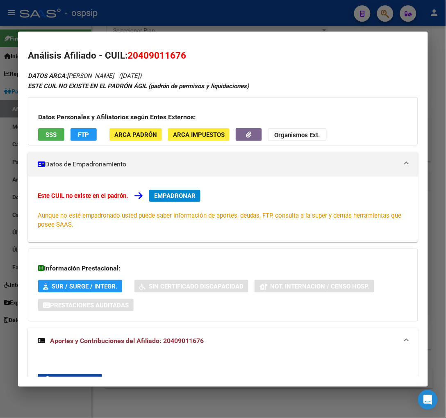
click at [381, 15] on div at bounding box center [223, 209] width 446 height 418
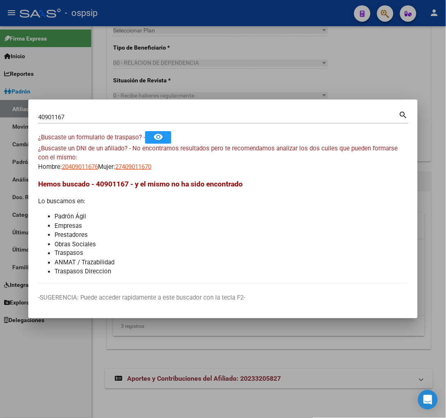
drag, startPoint x: 81, startPoint y: 120, endPoint x: 75, endPoint y: 123, distance: 6.8
click at [79, 120] on input "40901167" at bounding box center [218, 116] width 360 height 7
type input "4"
type input "23320582"
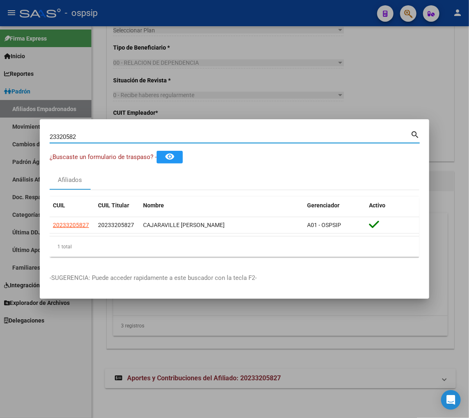
scroll to position [1312, 0]
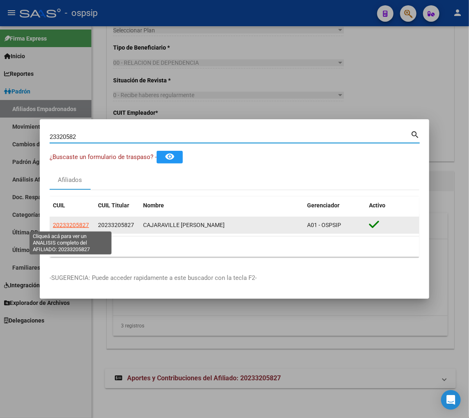
click at [74, 226] on span "20233205827" at bounding box center [71, 225] width 36 height 7
type textarea "20233205827"
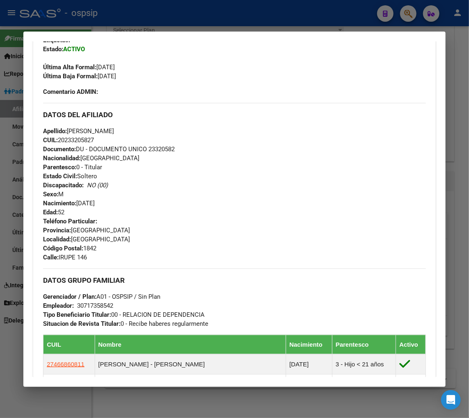
scroll to position [318, 0]
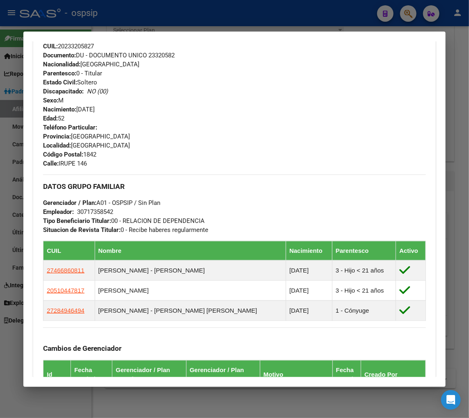
drag, startPoint x: 57, startPoint y: 162, endPoint x: 91, endPoint y: 161, distance: 34.0
click at [91, 161] on div "Teléfono Particular: Provincia: [GEOGRAPHIC_DATA] Localidad: [GEOGRAPHIC_DATA] …" at bounding box center [234, 145] width 383 height 45
copy span "IRUPE 146"
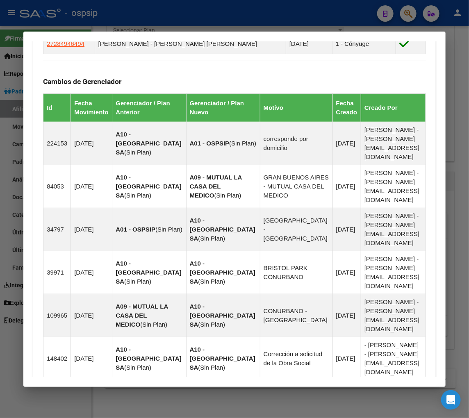
scroll to position [652, 0]
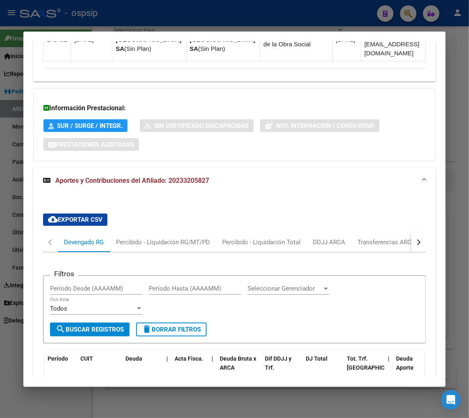
scroll to position [919, 0]
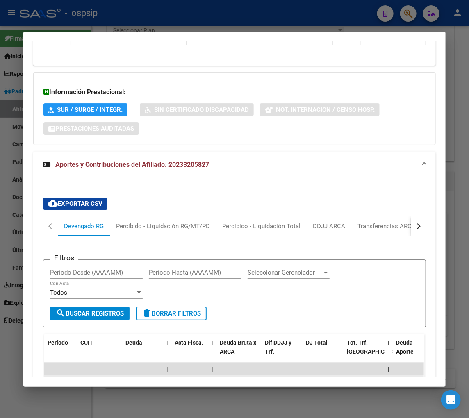
drag, startPoint x: 77, startPoint y: 302, endPoint x: 118, endPoint y: 308, distance: 41.4
click at [118, 375] on datatable-body-cell "30717358542" at bounding box center [99, 383] width 45 height 16
copy div "30717358542"
click at [414, 223] on div "button" at bounding box center [417, 226] width 6 height 6
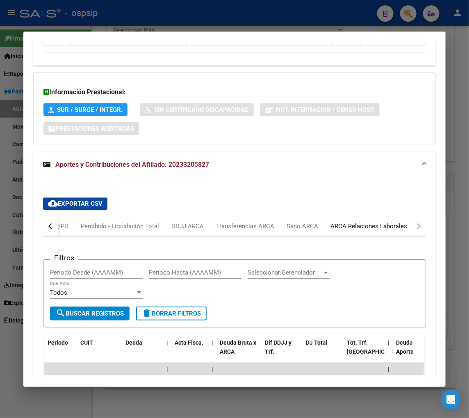
click at [379, 222] on div "ARCA Relaciones Laborales" at bounding box center [368, 226] width 77 height 9
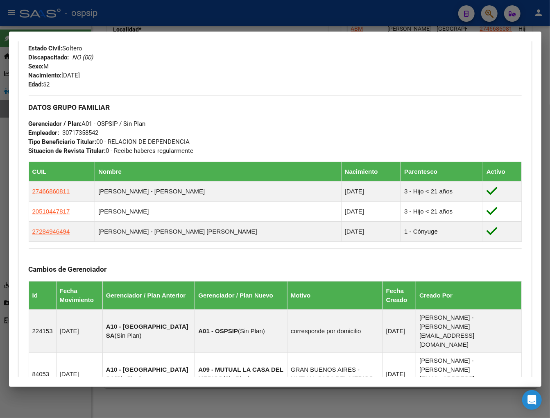
scroll to position [332, 0]
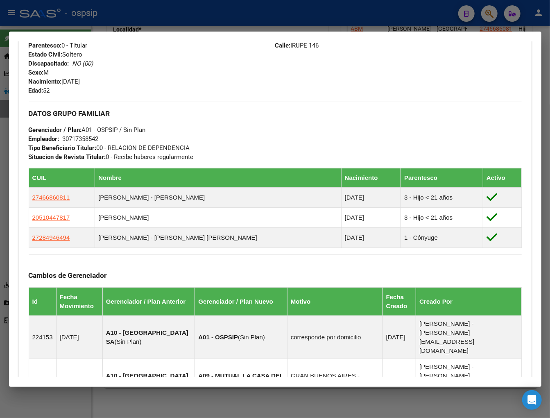
click at [445, 13] on div at bounding box center [275, 209] width 550 height 418
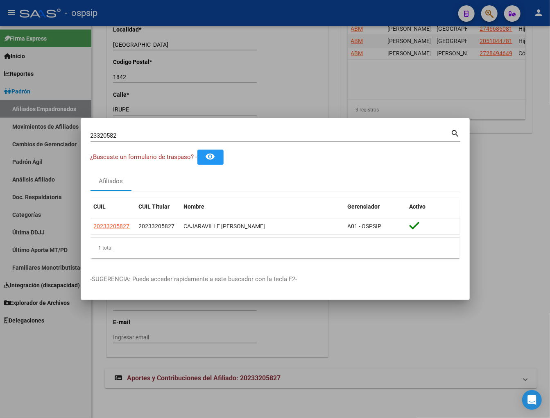
click at [145, 132] on input "23320582" at bounding box center [271, 135] width 360 height 7
type input "2"
type input "94429745"
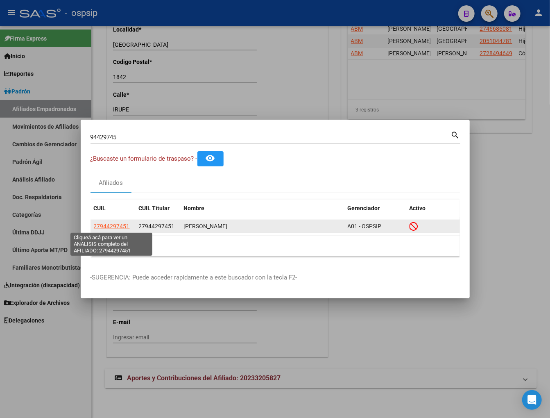
click at [108, 223] on span "27944297451" at bounding box center [112, 226] width 36 height 7
type textarea "27944297451"
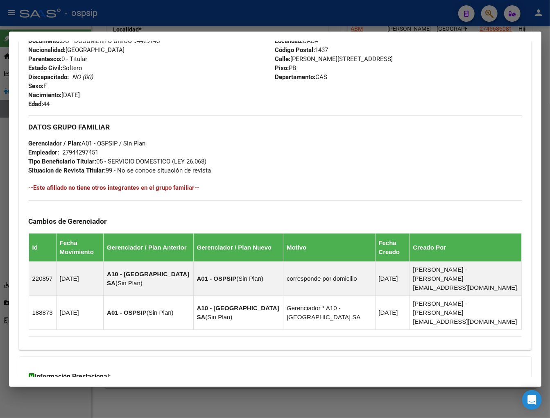
scroll to position [382, 0]
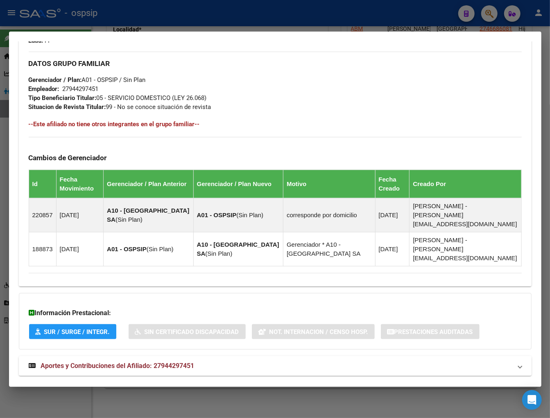
click at [122, 362] on span "Aportes y Contribuciones del Afiliado: 27944297451" at bounding box center [118, 366] width 154 height 8
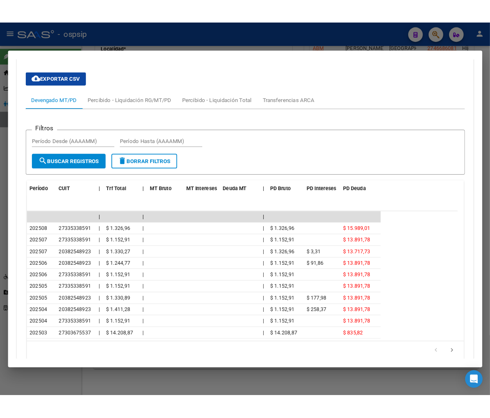
scroll to position [749, 0]
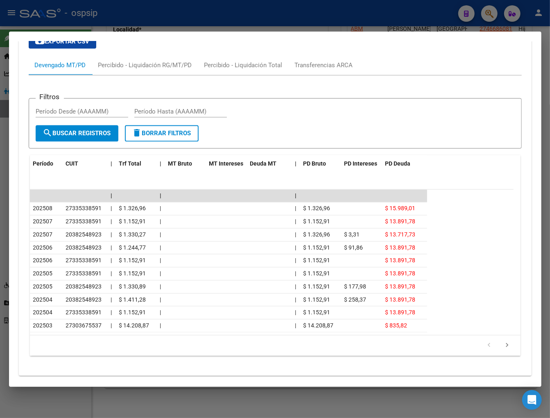
click at [445, 15] on div at bounding box center [275, 209] width 550 height 418
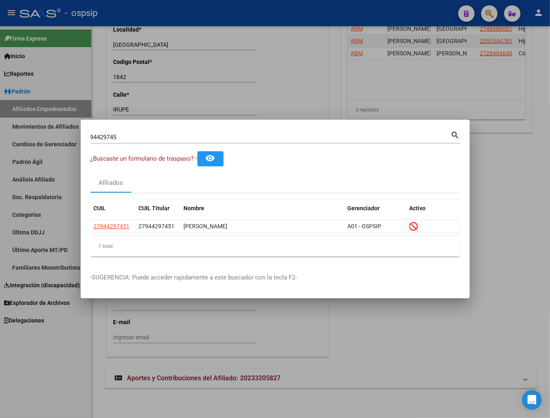
click at [144, 135] on input "94429745" at bounding box center [271, 137] width 360 height 7
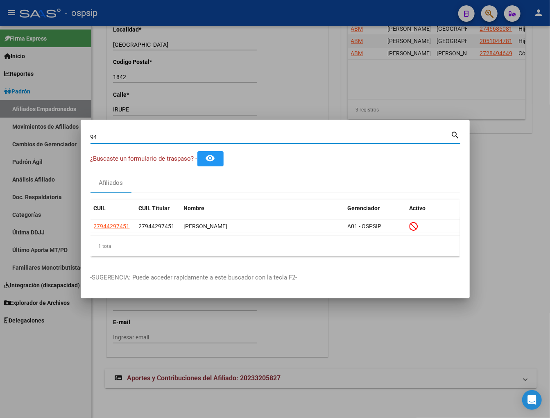
type input "9"
type input "23320582"
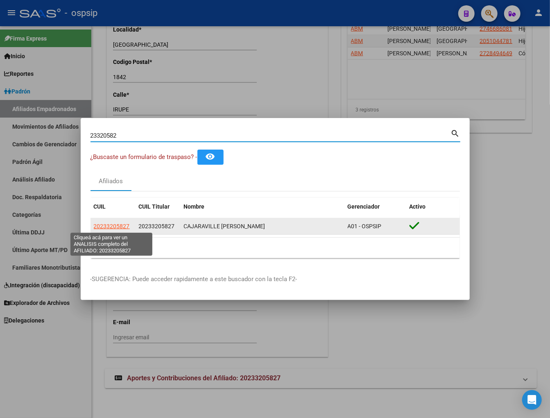
click at [113, 226] on span "20233205827" at bounding box center [112, 226] width 36 height 7
type textarea "20233205827"
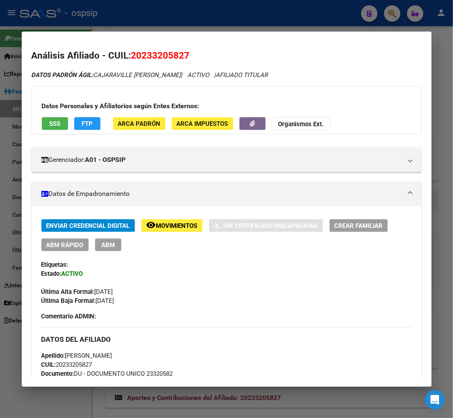
scroll to position [1331, 0]
click at [191, 288] on div "Última Alta Formal: [DATE]" at bounding box center [226, 287] width 370 height 18
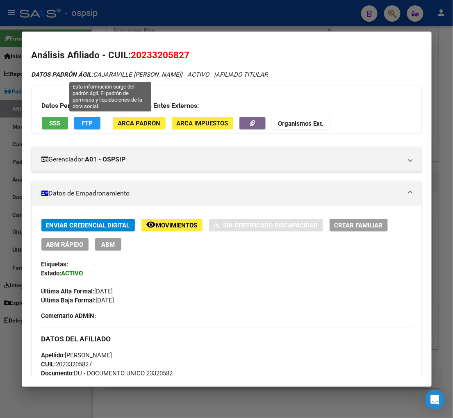
scroll to position [0, 0]
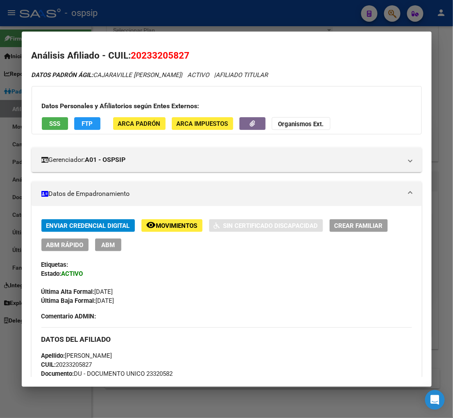
click at [395, 14] on div at bounding box center [226, 209] width 453 height 418
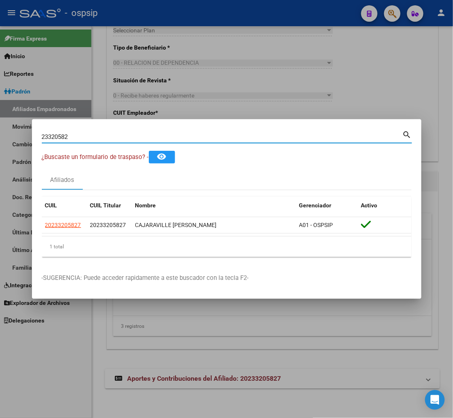
click at [99, 137] on input "23320582" at bounding box center [222, 136] width 360 height 7
type input "2"
type input "21510471"
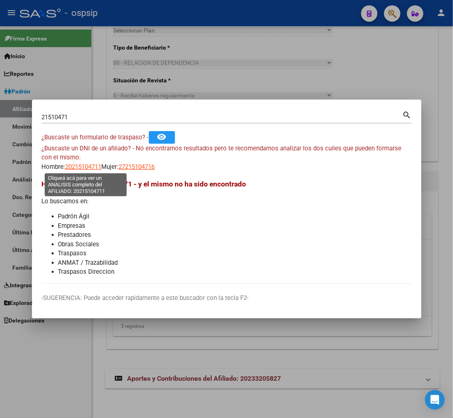
click at [82, 165] on span "20215104711" at bounding box center [84, 166] width 36 height 7
type textarea "20215104711"
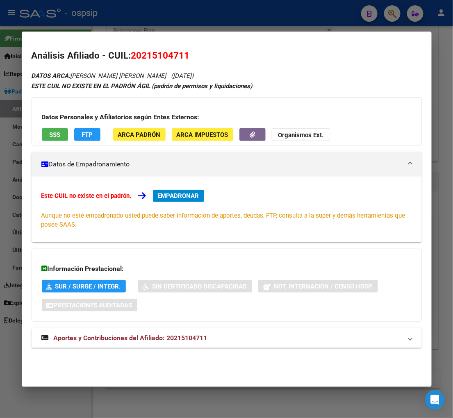
click at [100, 342] on span "Aportes y Contribuciones del Afiliado: 20215104711" at bounding box center [131, 338] width 154 height 8
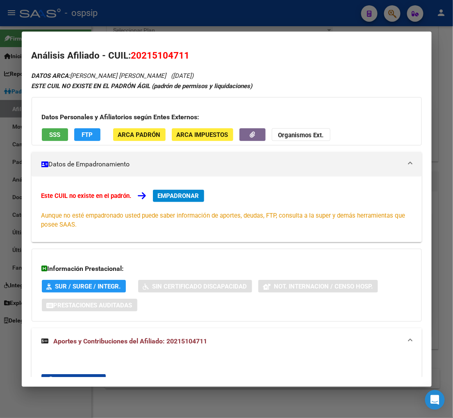
drag, startPoint x: 140, startPoint y: 59, endPoint x: 181, endPoint y: 59, distance: 41.0
click at [182, 58] on span "20215104711" at bounding box center [160, 55] width 59 height 11
click at [398, 16] on div at bounding box center [226, 209] width 453 height 418
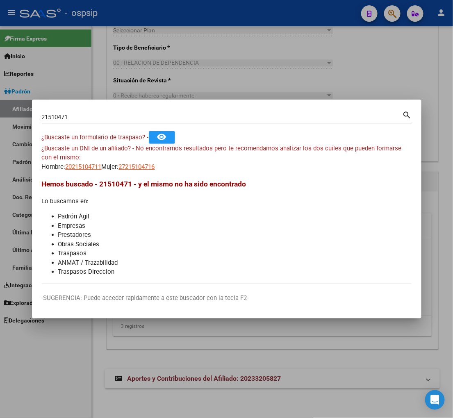
click at [88, 122] on div "21510471 Buscar (apellido, dni, [PERSON_NAME], nro traspaso, cuit, obra social)" at bounding box center [222, 117] width 360 height 12
type input "2"
type input "23321984"
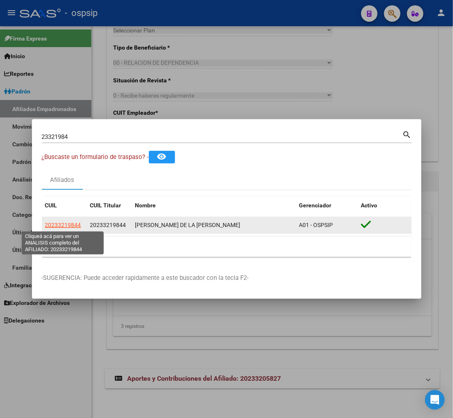
click at [63, 224] on span "20233219844" at bounding box center [63, 225] width 36 height 7
type textarea "20233219844"
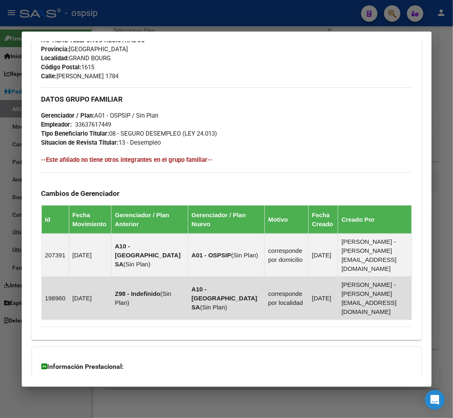
scroll to position [451, 0]
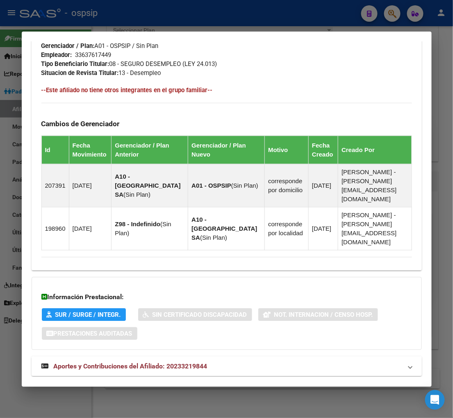
click at [131, 362] on span "Aportes y Contribuciones del Afiliado: 20233219844" at bounding box center [131, 366] width 154 height 8
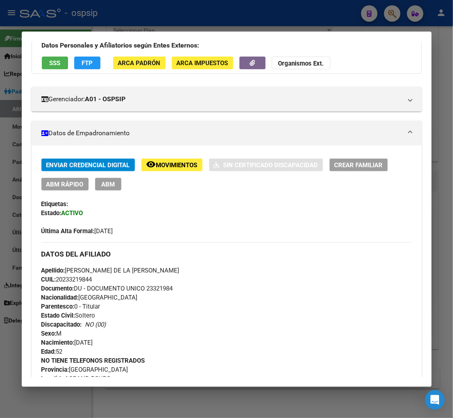
scroll to position [43, 0]
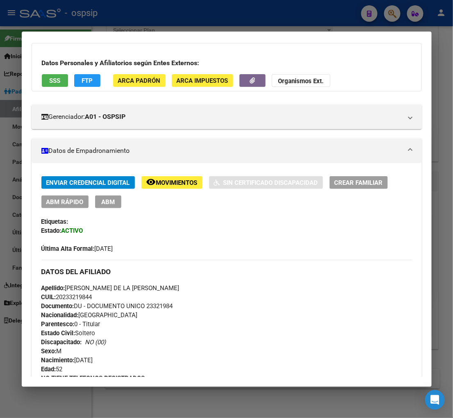
click at [162, 181] on span "Movimientos" at bounding box center [176, 182] width 41 height 7
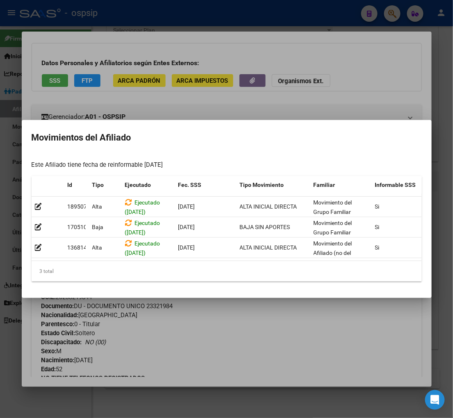
click at [263, 313] on div at bounding box center [226, 209] width 453 height 418
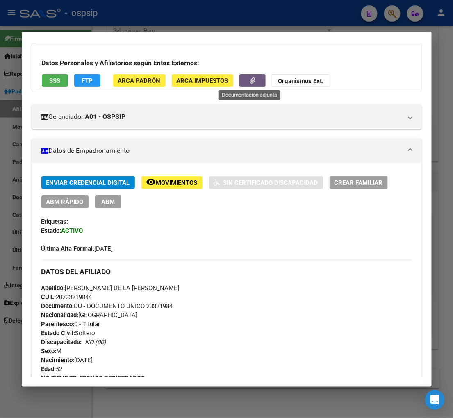
click at [256, 82] on button "button" at bounding box center [252, 80] width 26 height 13
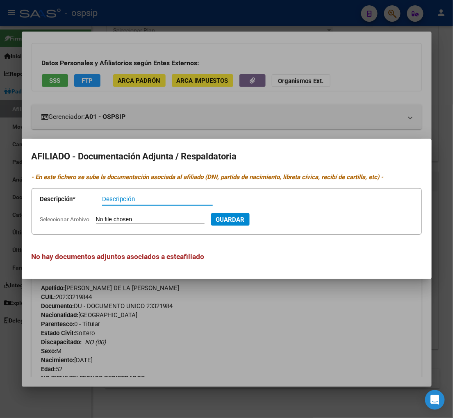
click at [296, 114] on div at bounding box center [226, 209] width 453 height 418
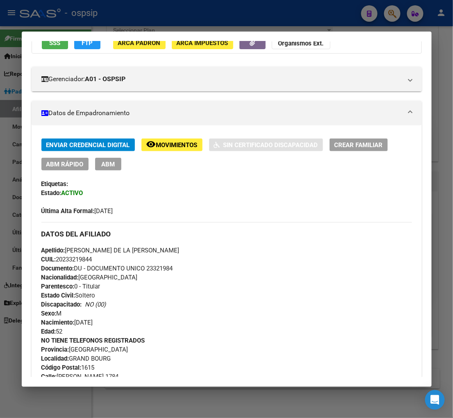
scroll to position [0, 0]
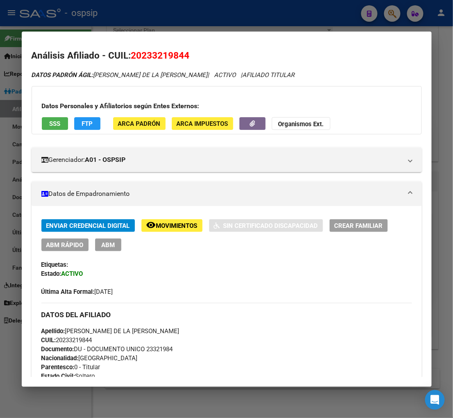
click at [112, 243] on span "ABM" at bounding box center [108, 244] width 14 height 7
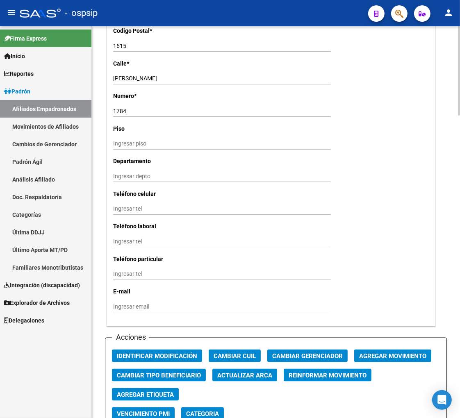
scroll to position [865, 0]
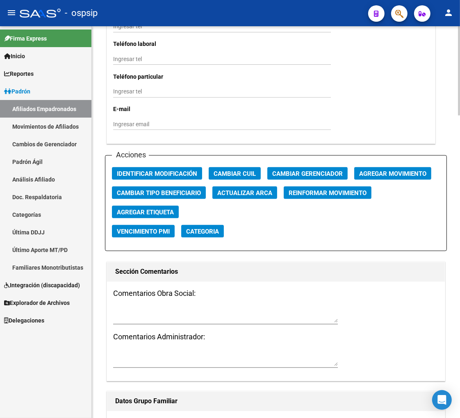
click at [378, 174] on span "Agregar Movimiento" at bounding box center [392, 173] width 67 height 7
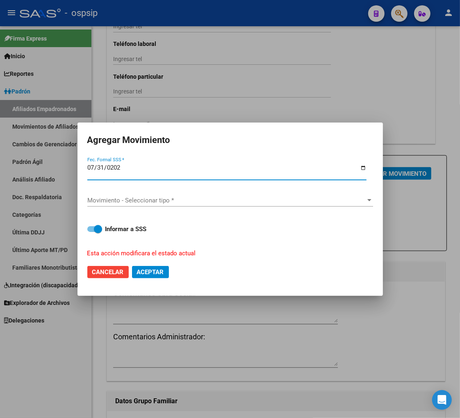
type input "[DATE]"
click at [206, 205] on div "Movimiento - Seleccionar tipo * Movimiento - Seleccionar tipo *" at bounding box center [229, 200] width 285 height 12
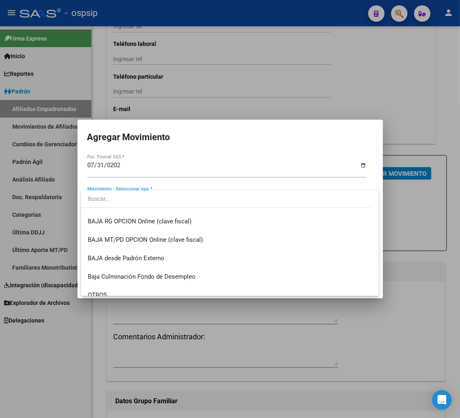
scroll to position [546, 0]
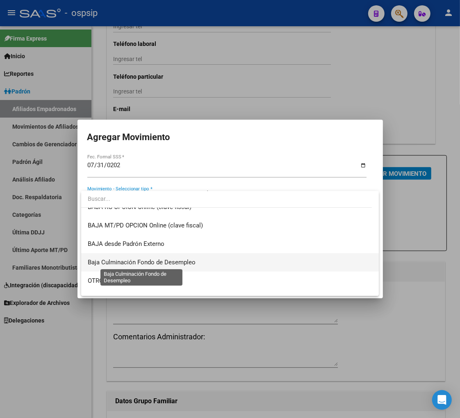
click at [183, 264] on span "Baja Culminación Fondo de Desempleo" at bounding box center [142, 261] width 108 height 7
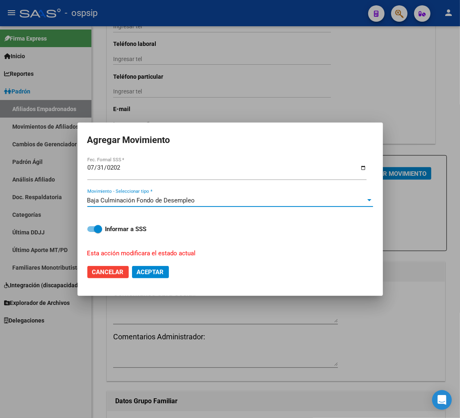
click at [139, 273] on span "Aceptar" at bounding box center [150, 271] width 27 height 7
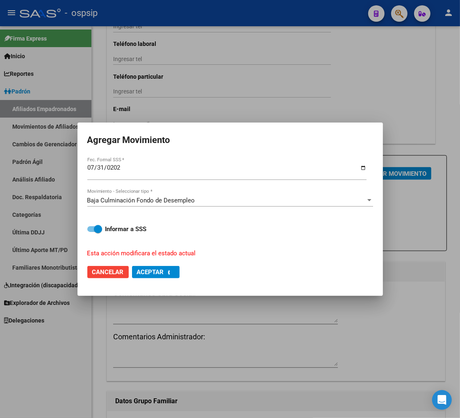
checkbox input "false"
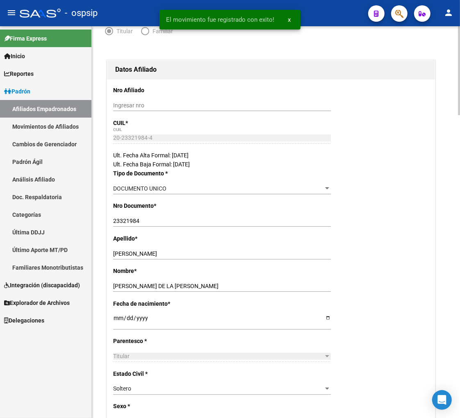
scroll to position [0, 0]
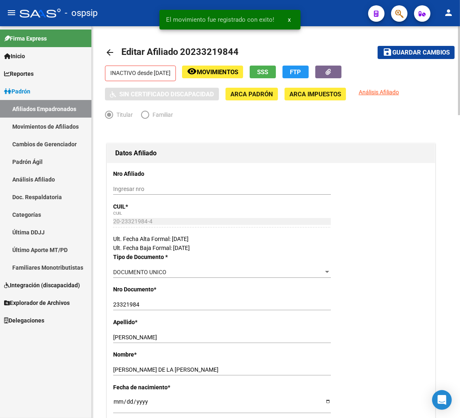
click at [403, 51] on span "Guardar cambios" at bounding box center [420, 52] width 57 height 7
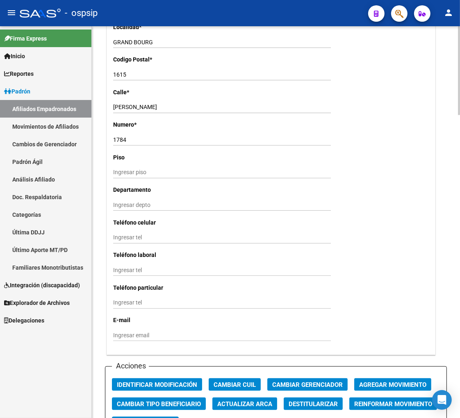
scroll to position [728, 0]
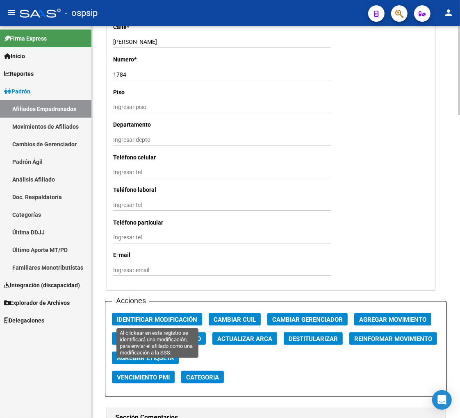
drag, startPoint x: 144, startPoint y: 318, endPoint x: 230, endPoint y: 324, distance: 85.8
click at [144, 318] on span "Identificar Modificación" at bounding box center [157, 319] width 80 height 7
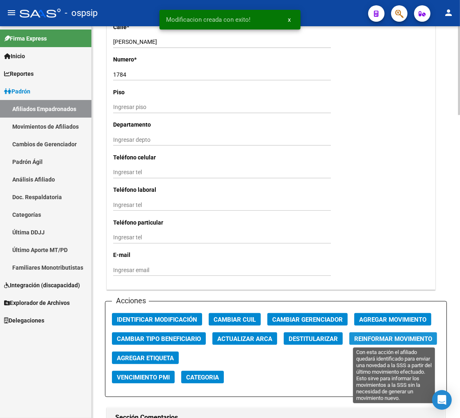
click at [371, 339] on span "Reinformar Movimiento" at bounding box center [393, 338] width 78 height 7
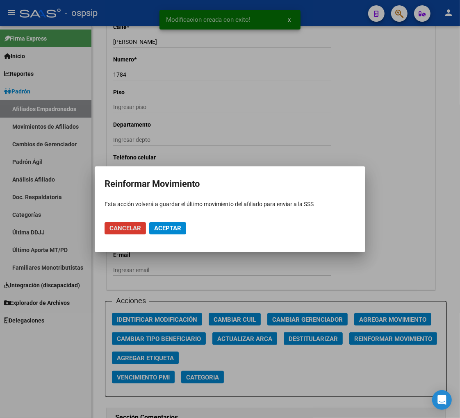
drag, startPoint x: 153, startPoint y: 228, endPoint x: 158, endPoint y: 195, distance: 34.0
click at [153, 219] on mat-dialog-actions "Cancelar Aceptar" at bounding box center [229, 228] width 251 height 28
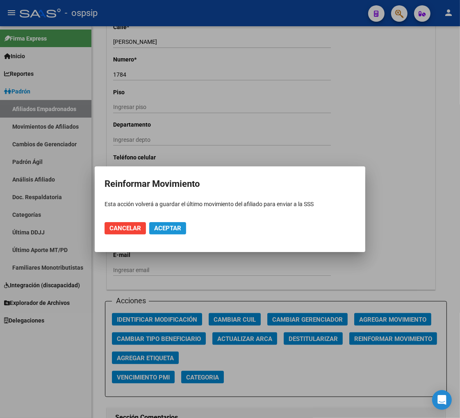
click at [161, 224] on span "Aceptar" at bounding box center [167, 227] width 27 height 7
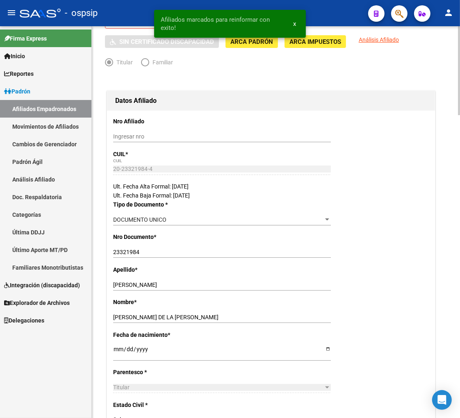
scroll to position [0, 0]
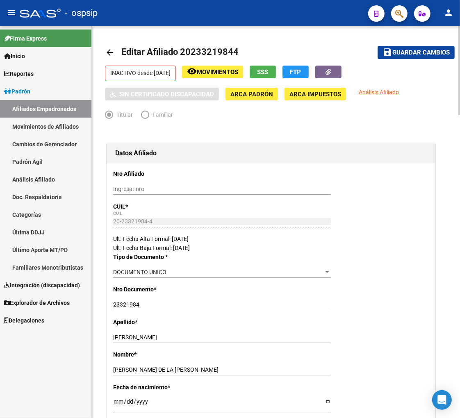
drag, startPoint x: 353, startPoint y: 187, endPoint x: 355, endPoint y: 169, distance: 18.5
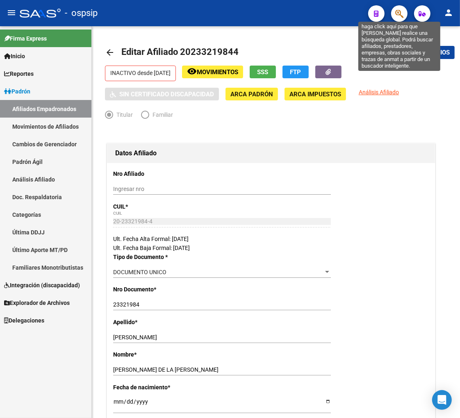
click at [395, 18] on icon "button" at bounding box center [399, 13] width 8 height 9
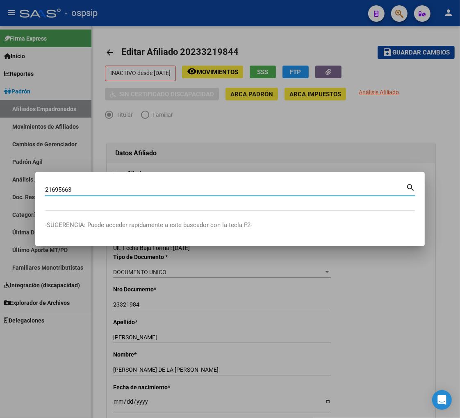
type input "21695663"
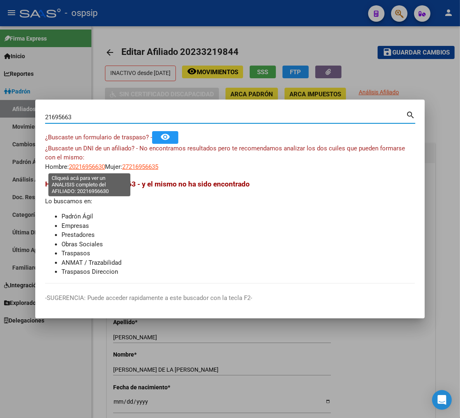
click at [86, 168] on span "20216956630" at bounding box center [87, 166] width 36 height 7
type textarea "20216956630"
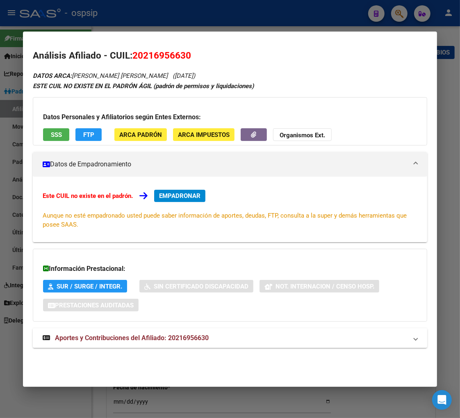
click at [109, 337] on span "Aportes y Contribuciones del Afiliado: 20216956630" at bounding box center [132, 338] width 154 height 8
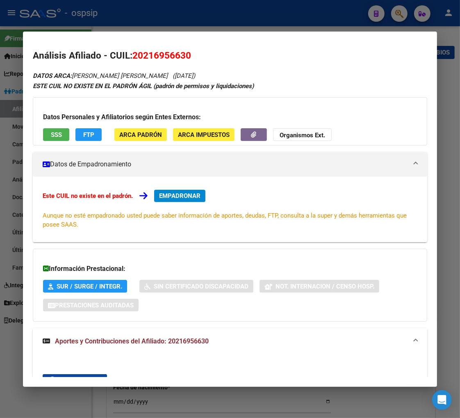
drag, startPoint x: 176, startPoint y: 57, endPoint x: 183, endPoint y: 56, distance: 7.0
drag, startPoint x: 183, startPoint y: 56, endPoint x: 223, endPoint y: 40, distance: 42.7
click at [274, 40] on mat-dialog-container "Análisis Afiliado - CUIL: 20216956630 DATOS ARCA: [PERSON_NAME] [PERSON_NAME] (…" at bounding box center [230, 209] width 414 height 355
drag, startPoint x: 143, startPoint y: 55, endPoint x: 167, endPoint y: 59, distance: 24.4
click at [182, 54] on span "20216956630" at bounding box center [161, 55] width 59 height 11
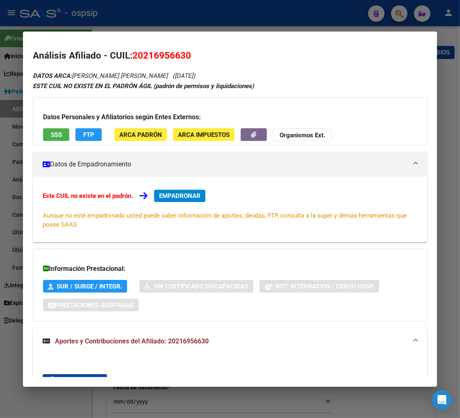
drag, startPoint x: 162, startPoint y: 58, endPoint x: 235, endPoint y: 48, distance: 74.4
click at [242, 48] on mat-dialog-content "Análisis Afiliado - CUIL: 20216956630 DATOS ARCA: [PERSON_NAME] [PERSON_NAME] (…" at bounding box center [230, 208] width 414 height 335
drag, startPoint x: 143, startPoint y: 58, endPoint x: 179, endPoint y: 56, distance: 36.9
click at [185, 55] on span "20216956630" at bounding box center [161, 55] width 59 height 11
click at [327, 182] on div "Este CUIL no existe en el padrón. EMPADRONAR Aunque no esté empadronado usted p…" at bounding box center [230, 210] width 394 height 66
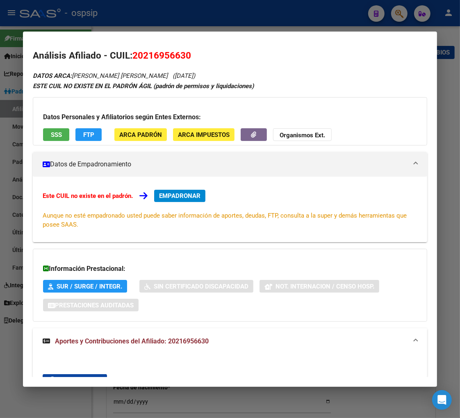
drag, startPoint x: 143, startPoint y: 56, endPoint x: 177, endPoint y: 52, distance: 33.4
click at [186, 50] on span "20216956630" at bounding box center [161, 55] width 59 height 11
click at [399, 18] on div at bounding box center [230, 209] width 460 height 418
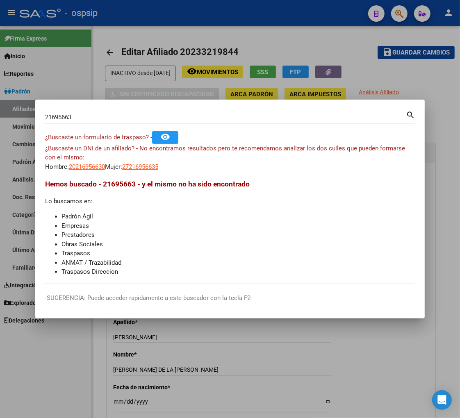
click at [75, 116] on input "21695663" at bounding box center [225, 116] width 360 height 7
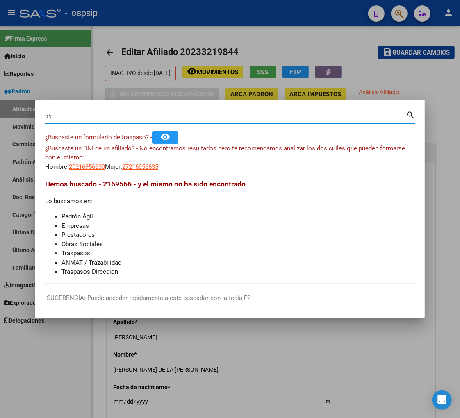
type input "2"
type input "23322729"
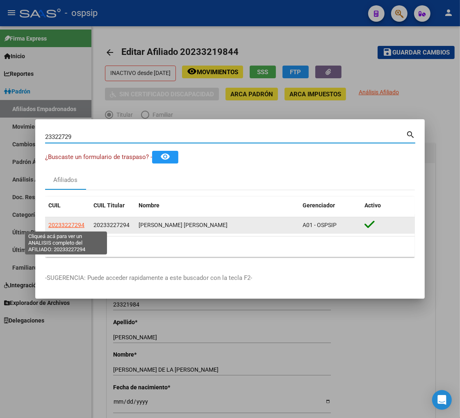
click at [70, 224] on span "20233227294" at bounding box center [66, 225] width 36 height 7
type textarea "20233227294"
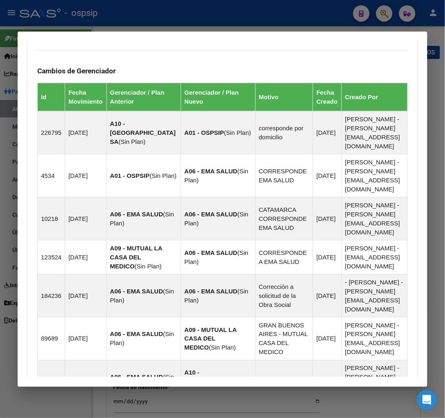
scroll to position [654, 0]
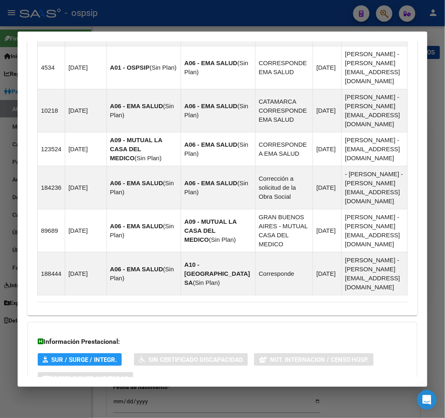
click at [115, 407] on span "Aportes y Contribuciones del Afiliado: 20233227294" at bounding box center [127, 411] width 154 height 8
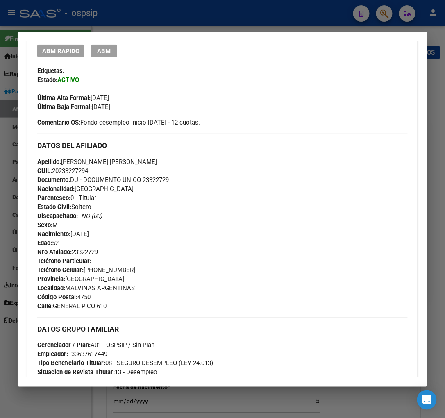
scroll to position [11, 0]
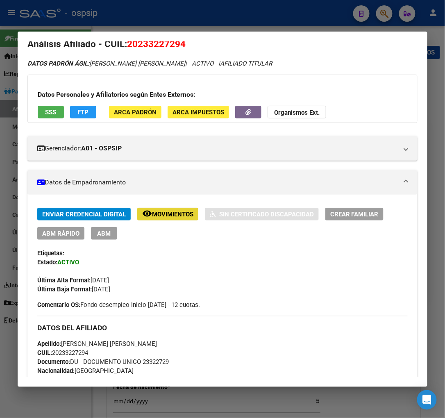
click at [173, 212] on span "Movimientos" at bounding box center [172, 214] width 41 height 7
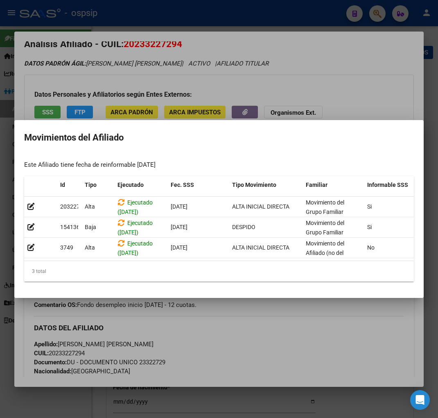
click at [308, 335] on div at bounding box center [219, 209] width 438 height 418
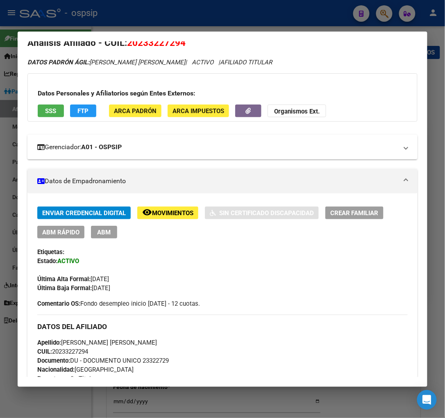
scroll to position [0, 0]
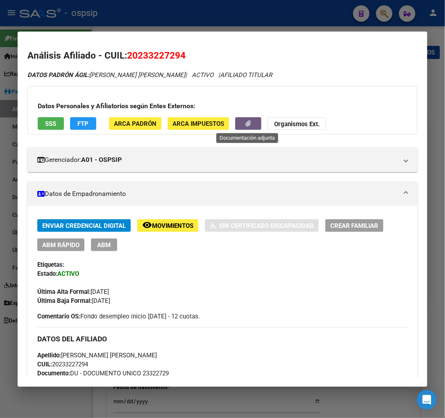
click at [238, 129] on button "button" at bounding box center [248, 123] width 26 height 13
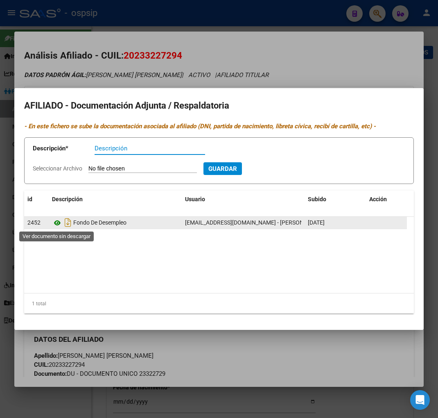
click at [59, 224] on icon at bounding box center [57, 223] width 11 height 10
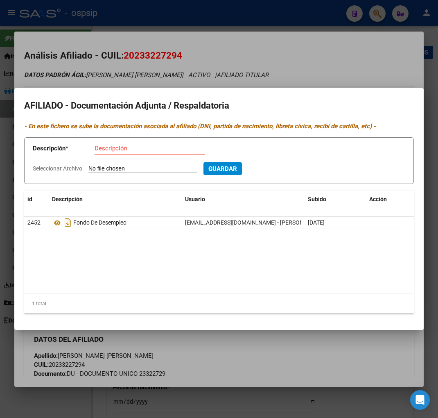
click at [239, 49] on div at bounding box center [219, 209] width 438 height 418
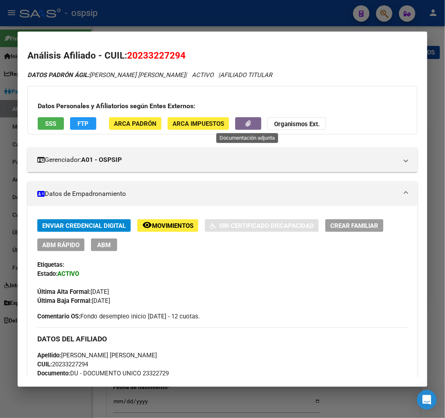
click at [239, 124] on button "button" at bounding box center [248, 123] width 26 height 13
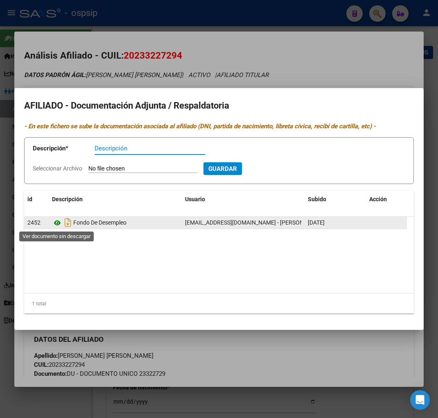
click at [57, 221] on icon at bounding box center [57, 223] width 11 height 10
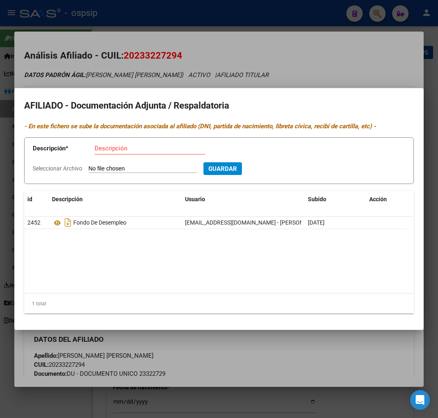
drag, startPoint x: 355, startPoint y: 366, endPoint x: 210, endPoint y: 264, distance: 177.3
click at [351, 364] on div at bounding box center [219, 209] width 438 height 418
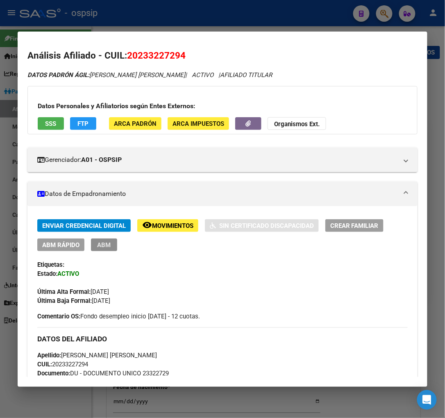
click at [100, 246] on span "ABM" at bounding box center [104, 244] width 14 height 7
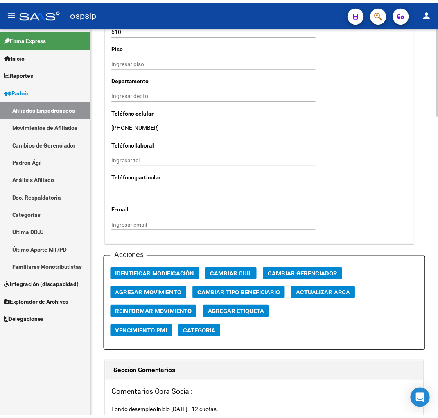
scroll to position [955, 0]
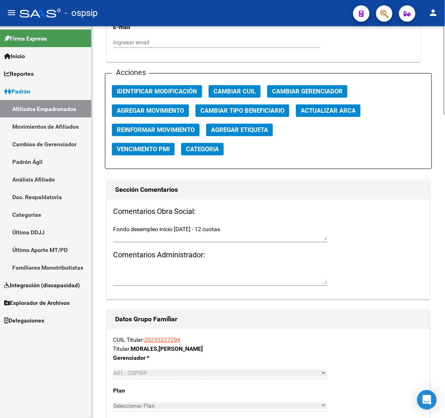
click at [156, 112] on span "Agregar Movimiento" at bounding box center [150, 110] width 67 height 7
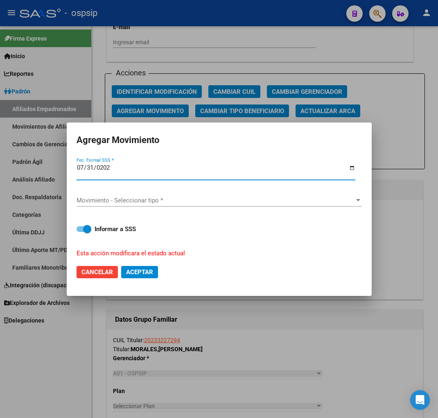
type input "[DATE]"
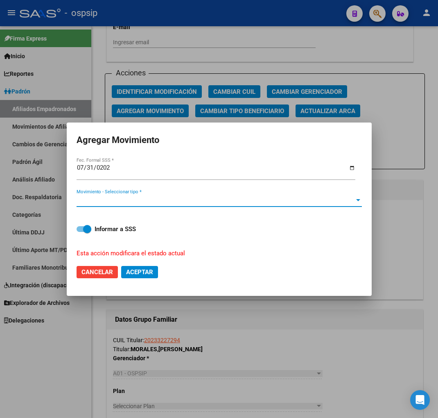
click at [300, 201] on span "Movimiento - Seleccionar tipo *" at bounding box center [216, 200] width 278 height 7
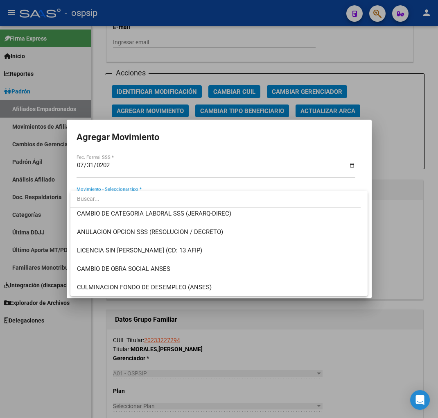
scroll to position [136, 0]
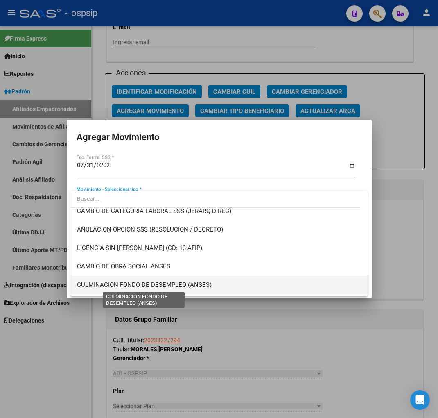
click at [154, 284] on span "CULMINACION FONDO DE DESEMPLEO (ANSES)" at bounding box center [144, 284] width 135 height 7
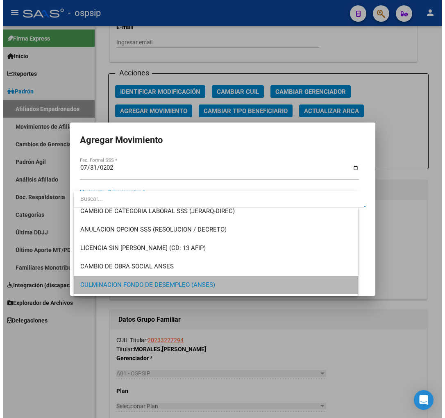
scroll to position [133, 0]
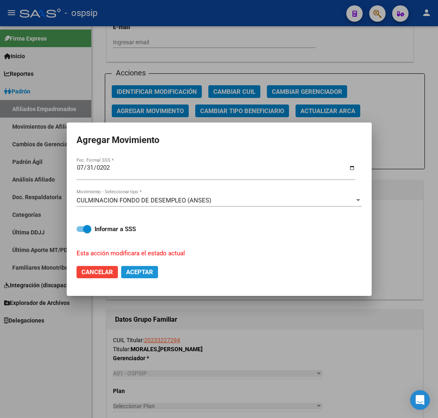
click at [138, 274] on span "Aceptar" at bounding box center [139, 271] width 27 height 7
checkbox input "false"
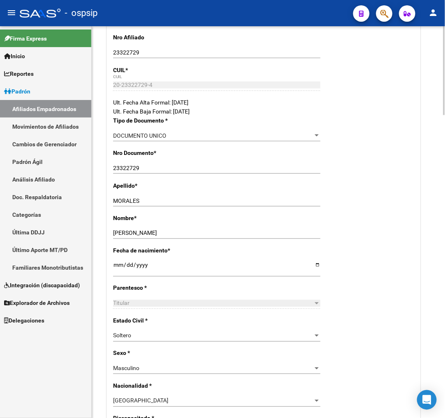
scroll to position [0, 0]
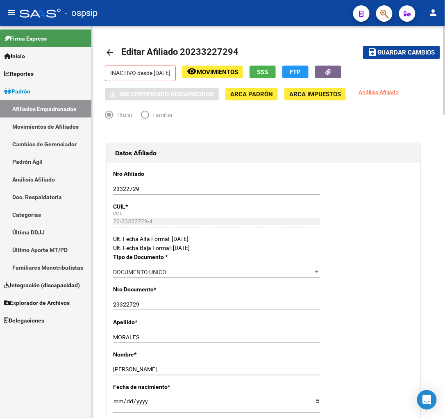
click at [395, 52] on span "Guardar cambios" at bounding box center [406, 52] width 57 height 7
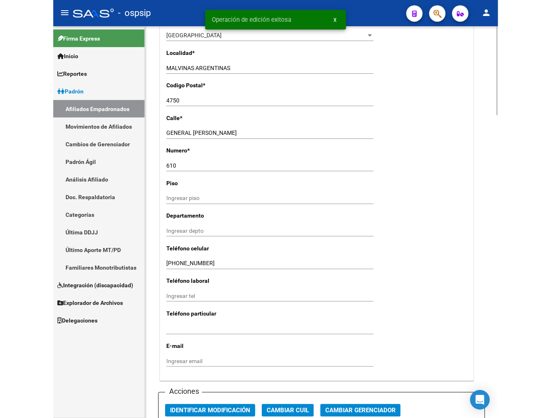
scroll to position [773, 0]
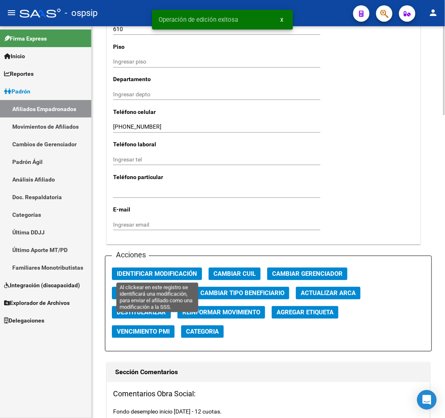
click at [163, 273] on span "Identificar Modificación" at bounding box center [157, 273] width 80 height 7
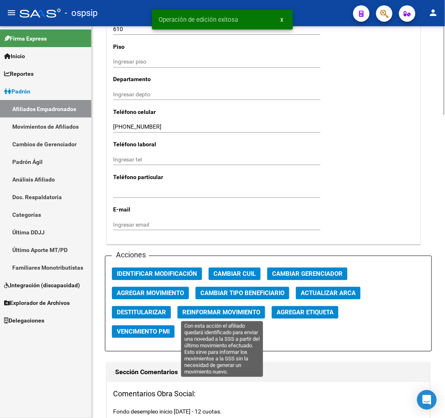
click at [189, 312] on span "Reinformar Movimiento" at bounding box center [221, 312] width 78 height 7
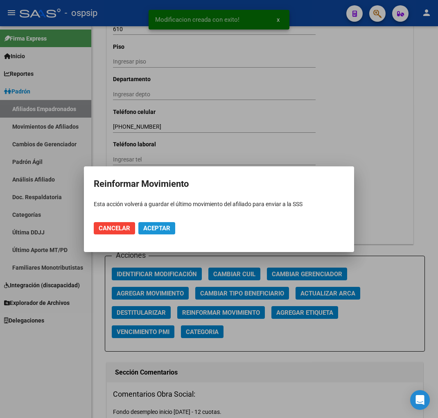
click at [163, 223] on button "Aceptar" at bounding box center [156, 228] width 37 height 12
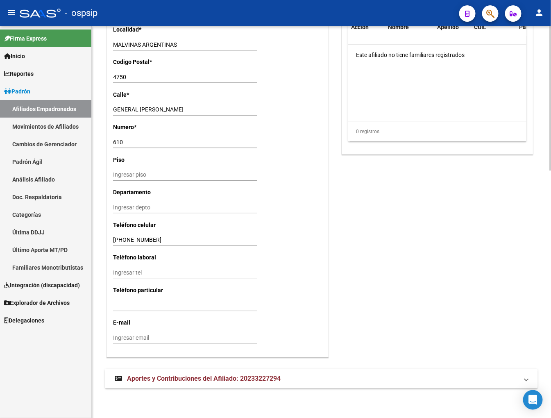
scroll to position [671, 0]
click at [157, 379] on span "Aportes y Contribuciones del Afiliado: 20233227294" at bounding box center [204, 379] width 154 height 8
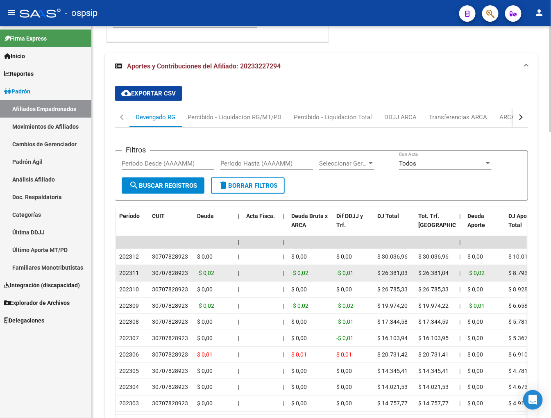
scroll to position [993, 0]
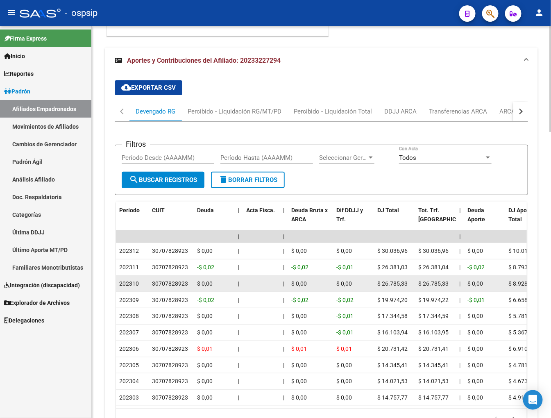
drag, startPoint x: 153, startPoint y: 248, endPoint x: 248, endPoint y: 291, distance: 104.3
click at [261, 297] on div at bounding box center [261, 299] width 30 height 9
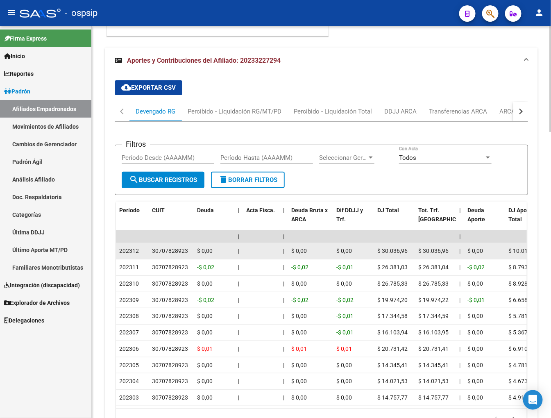
click at [153, 248] on div "30707828923" at bounding box center [170, 250] width 36 height 9
drag, startPoint x: 153, startPoint y: 248, endPoint x: 177, endPoint y: 251, distance: 24.4
click at [177, 251] on div "30707828923" at bounding box center [170, 250] width 36 height 9
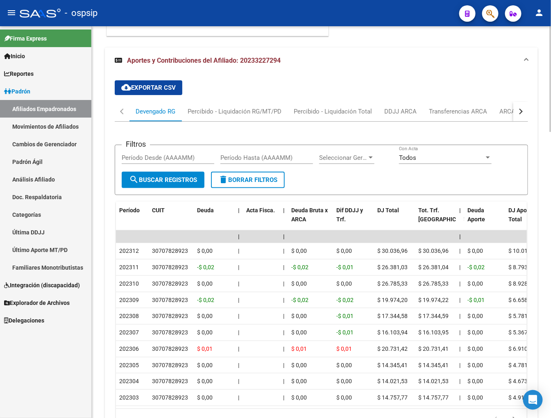
click at [445, 111] on button "button" at bounding box center [520, 112] width 15 height 20
click at [445, 113] on div "ARCA Relaciones Laborales" at bounding box center [471, 111] width 77 height 9
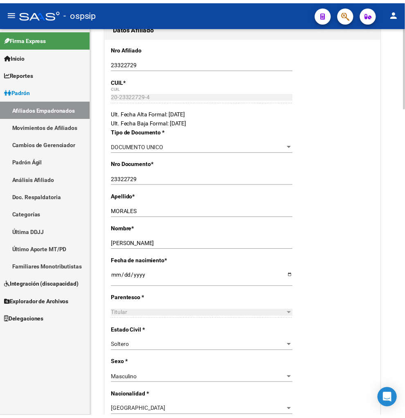
scroll to position [0, 0]
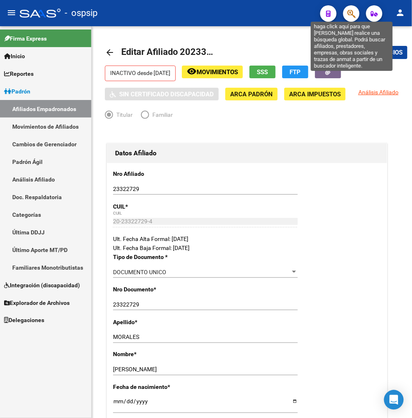
click at [349, 14] on icon "button" at bounding box center [351, 13] width 8 height 9
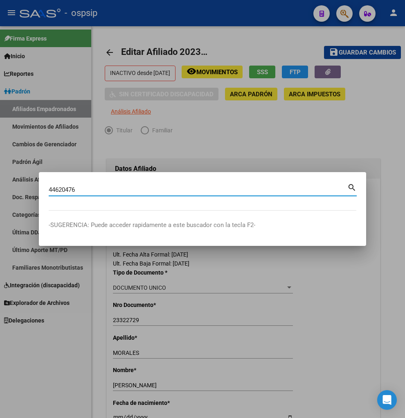
type input "44620476"
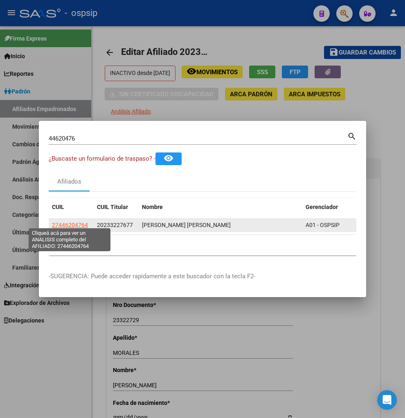
click at [65, 222] on span "27446204764" at bounding box center [70, 225] width 36 height 7
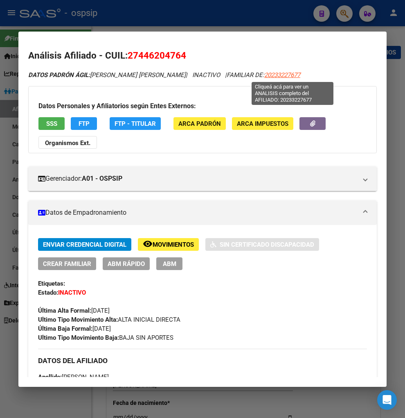
click at [290, 72] on span "20233227677" at bounding box center [283, 74] width 36 height 7
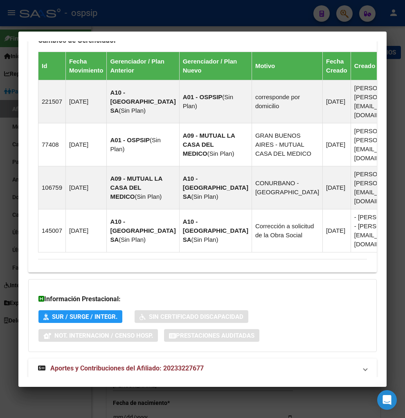
scroll to position [648, 0]
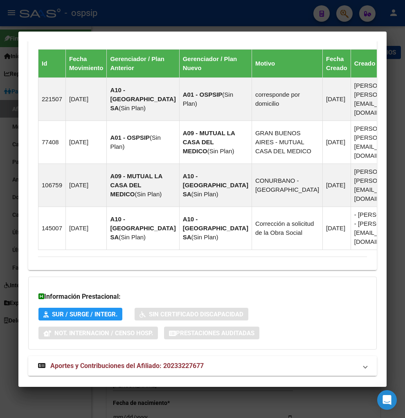
click at [100, 362] on span "Aportes y Contribuciones del Afiliado: 20233227677" at bounding box center [127, 366] width 154 height 8
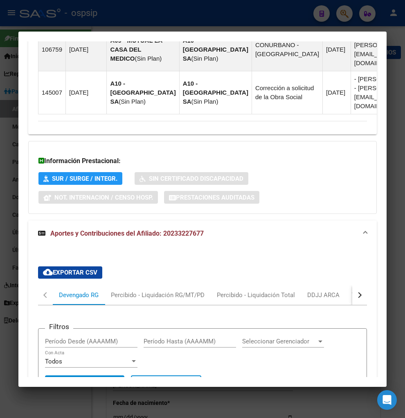
scroll to position [870, 0]
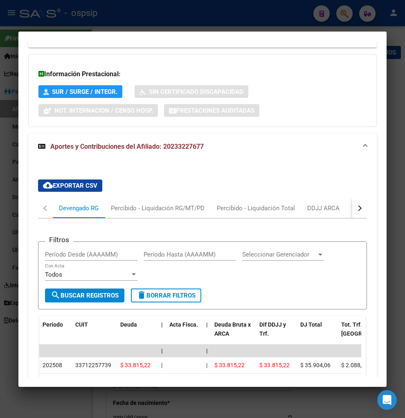
click at [355, 198] on button "button" at bounding box center [360, 208] width 15 height 20
click at [337, 204] on div "ARCA Relaciones Laborales" at bounding box center [306, 208] width 77 height 9
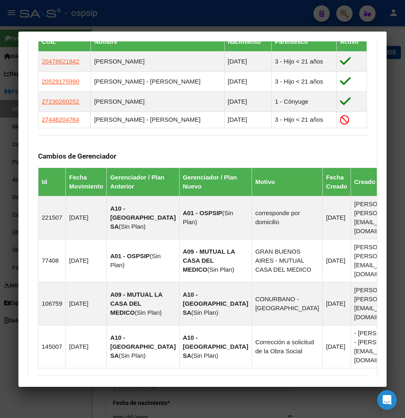
scroll to position [302, 0]
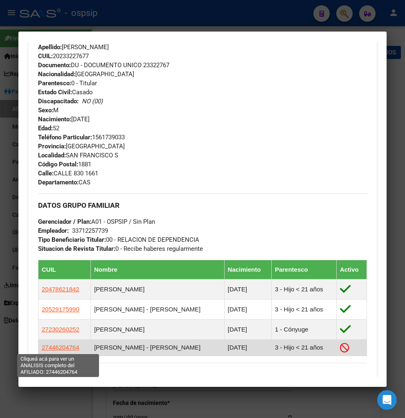
click at [57, 345] on span "27446204764" at bounding box center [61, 347] width 38 height 7
type textarea "27446204764"
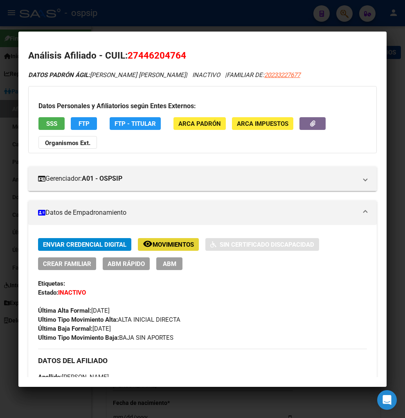
click at [178, 243] on span "Movimientos" at bounding box center [173, 244] width 41 height 7
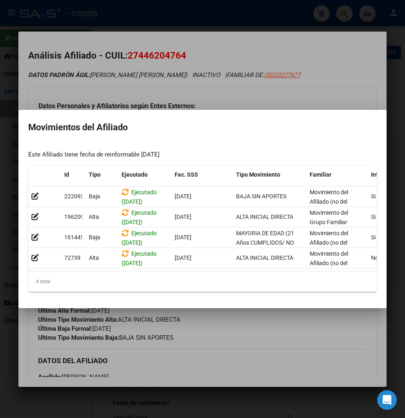
click at [247, 331] on div at bounding box center [202, 209] width 405 height 418
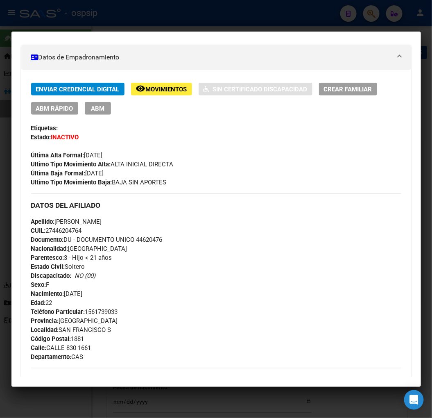
scroll to position [118, 0]
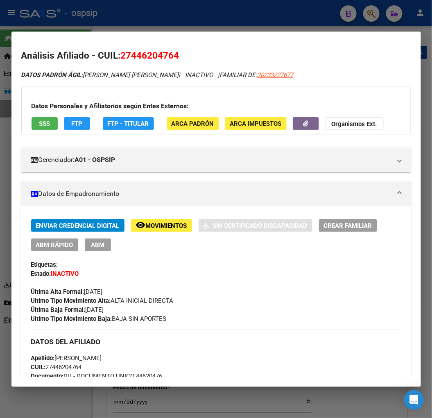
click at [364, 14] on div at bounding box center [216, 209] width 432 height 418
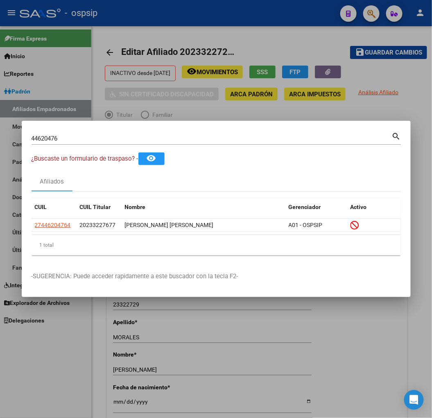
click at [84, 134] on div "44620476 Buscar (apellido, dni, [PERSON_NAME], [PERSON_NAME], cuit, obra social)" at bounding box center [212, 138] width 360 height 12
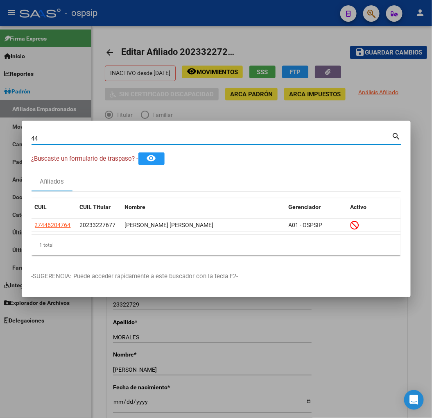
type input "4"
type input "23323772"
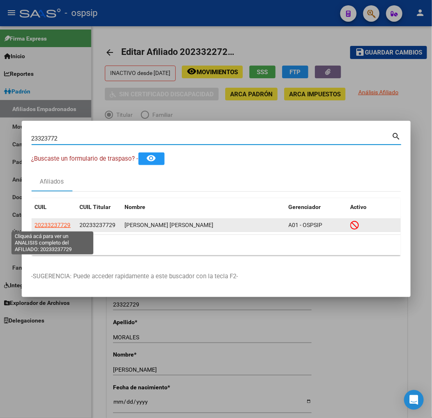
click at [58, 226] on span "20233237729" at bounding box center [53, 225] width 36 height 7
type textarea "20233237729"
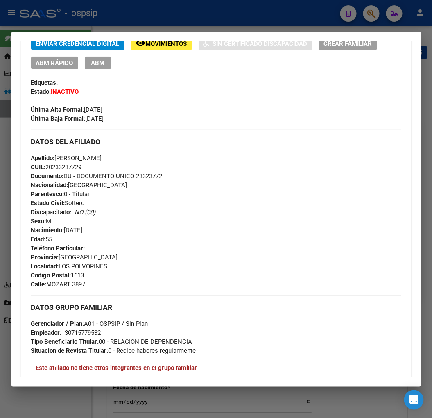
scroll to position [347, 0]
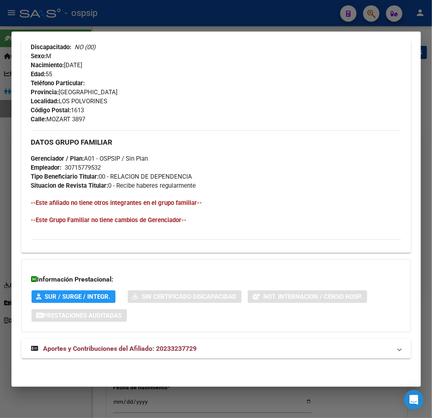
click at [84, 347] on span "Aportes y Contribuciones del Afiliado: 20233237729" at bounding box center [120, 348] width 154 height 8
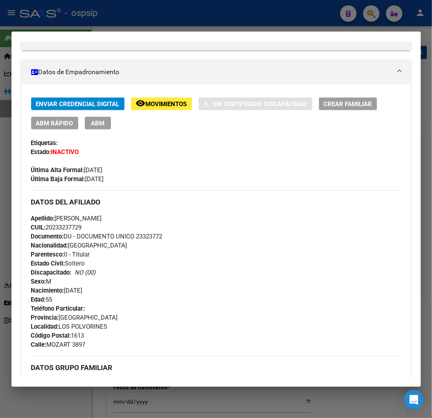
scroll to position [0, 0]
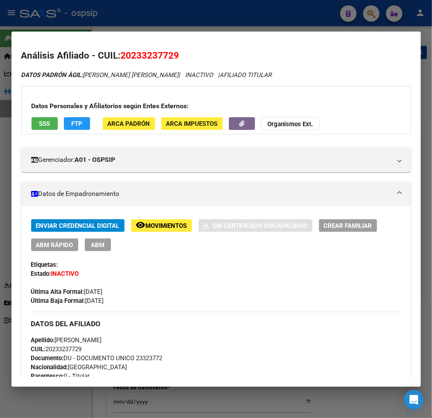
click at [165, 222] on span "Movimientos" at bounding box center [166, 225] width 41 height 7
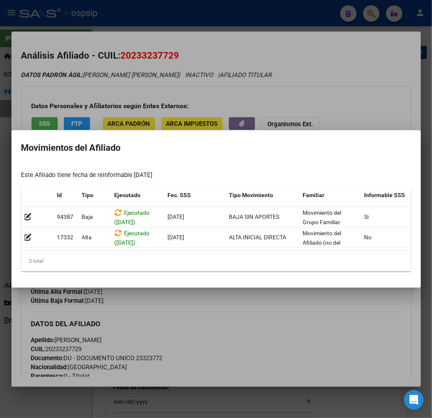
click at [222, 333] on div at bounding box center [216, 209] width 432 height 418
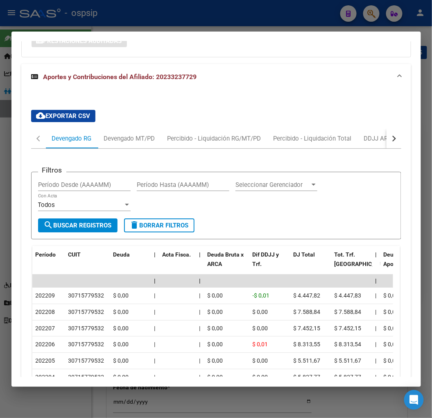
scroll to position [637, 0]
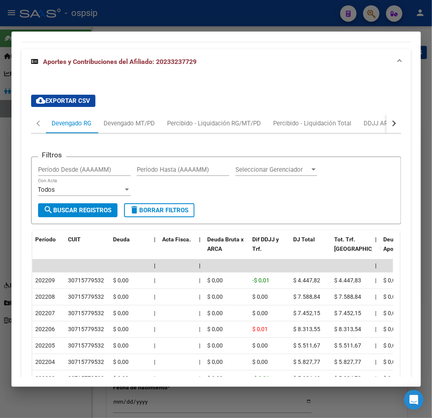
click at [390, 124] on div "button" at bounding box center [393, 123] width 6 height 6
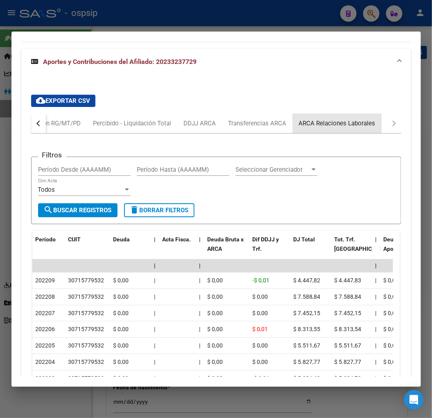
click at [366, 119] on div "ARCA Relaciones Laborales" at bounding box center [337, 123] width 77 height 9
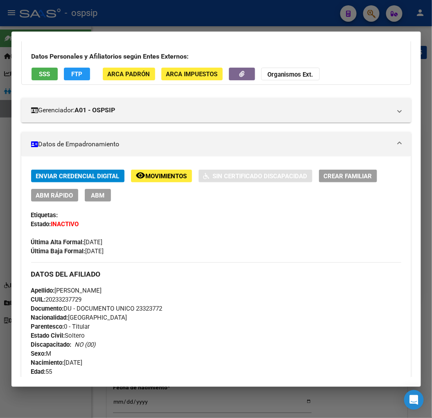
scroll to position [0, 0]
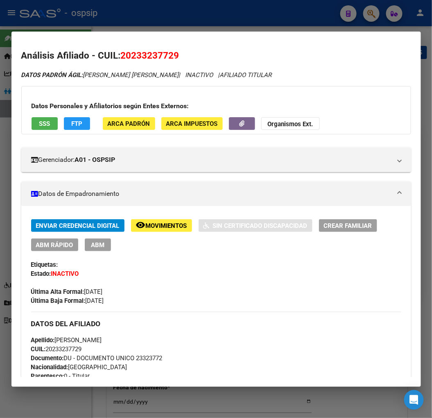
click at [371, 14] on div at bounding box center [216, 209] width 432 height 418
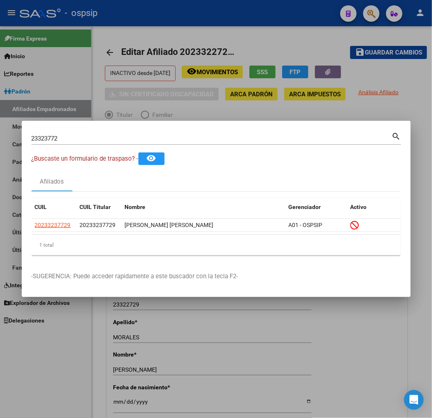
click at [69, 138] on input "23323772" at bounding box center [212, 138] width 360 height 7
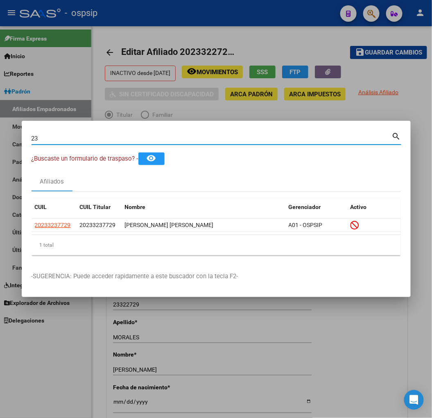
type input "2"
type input "23324479"
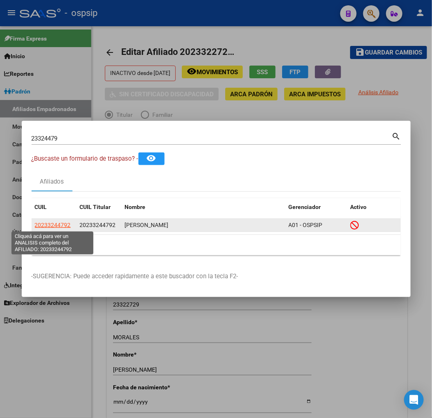
click at [61, 224] on span "20233244792" at bounding box center [53, 225] width 36 height 7
type textarea "20233244792"
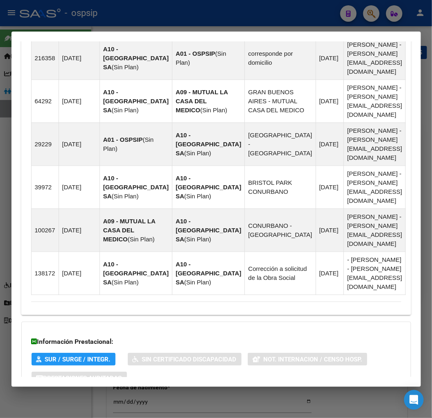
scroll to position [611, 0]
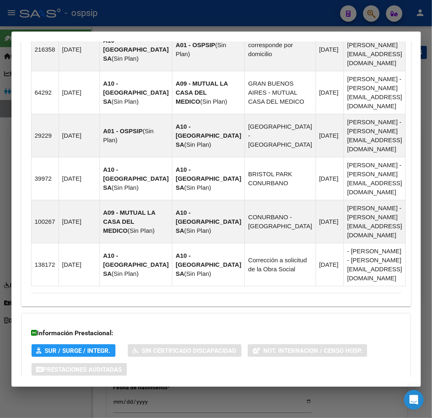
click at [104, 398] on span "Aportes y Contribuciones del Afiliado: 20233244792" at bounding box center [120, 402] width 154 height 8
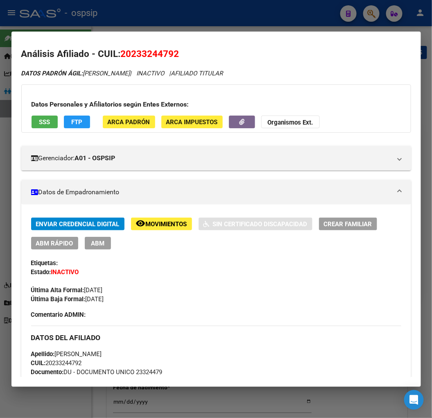
scroll to position [0, 0]
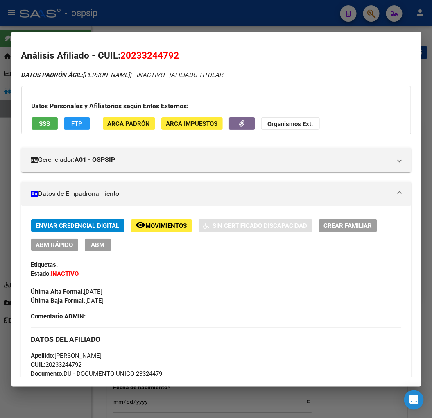
click at [370, 11] on div at bounding box center [216, 209] width 432 height 418
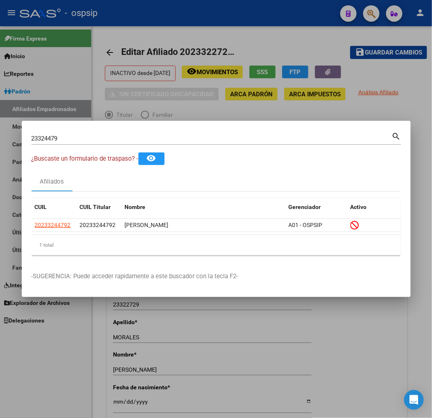
click at [84, 140] on input "23324479" at bounding box center [212, 138] width 360 height 7
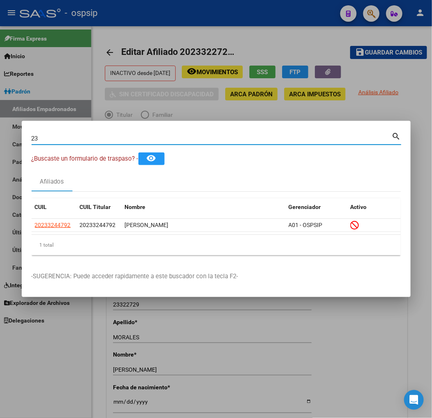
type input "2"
type input "23325405"
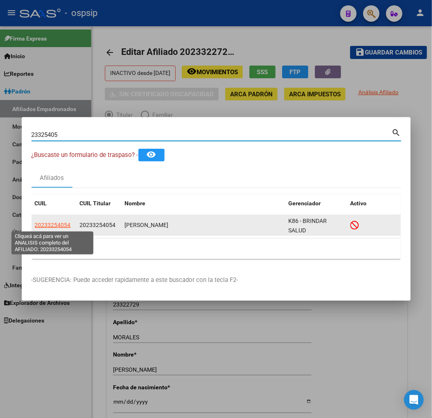
click at [56, 226] on span "20233254054" at bounding box center [53, 225] width 36 height 7
type textarea "20233254054"
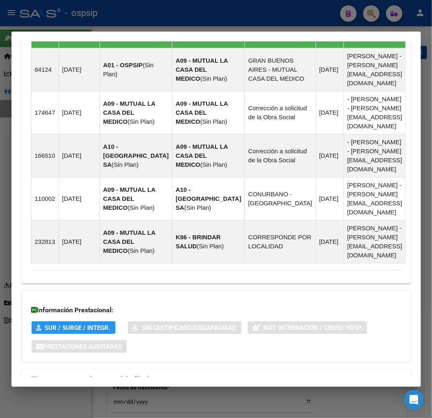
scroll to position [640, 0]
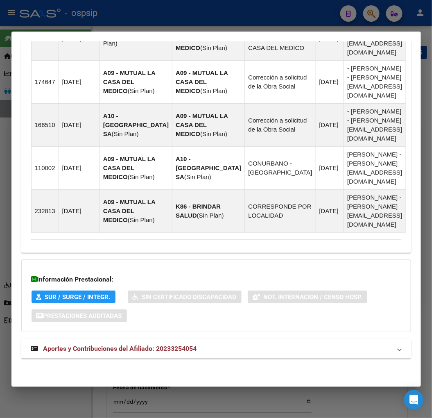
click at [125, 346] on span "Aportes y Contribuciones del Afiliado: 20233254054" at bounding box center [120, 348] width 154 height 8
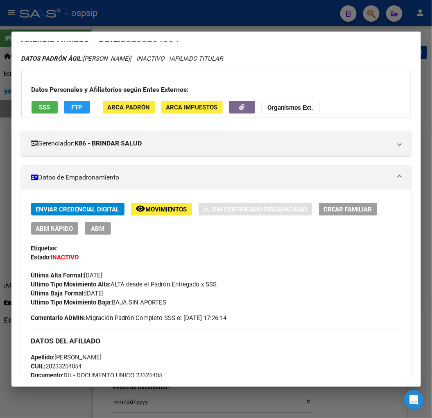
scroll to position [0, 0]
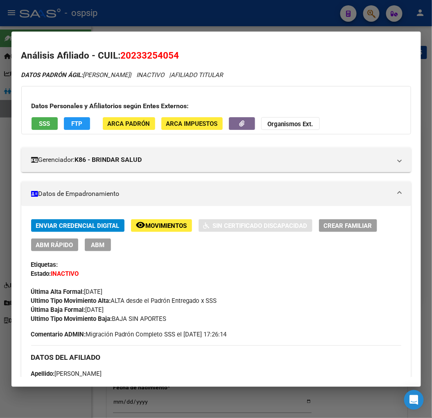
click at [155, 223] on span "Movimientos" at bounding box center [166, 225] width 41 height 7
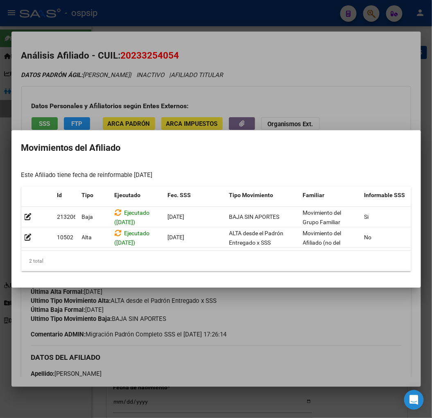
click at [300, 287] on mat-dialog-container "Movimientos del Afiliado Este Afiliado tiene fecha de reinformable [DATE] Id Ti…" at bounding box center [216, 208] width 410 height 157
click at [344, 84] on div at bounding box center [216, 209] width 432 height 418
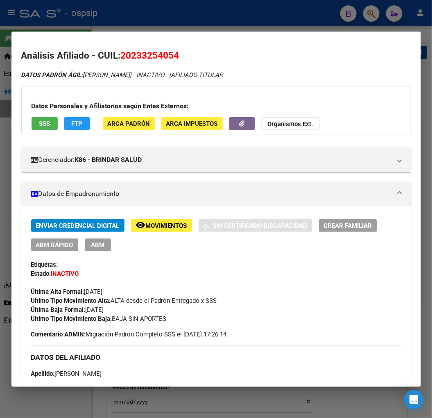
click at [369, 17] on div at bounding box center [216, 209] width 432 height 418
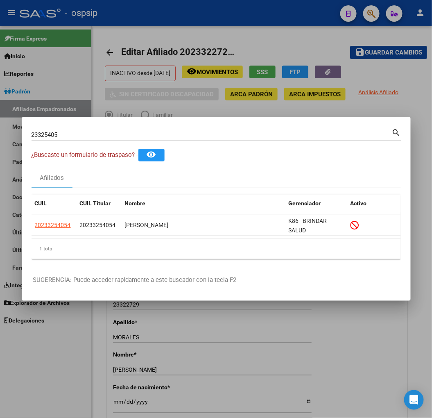
click at [79, 137] on input "23325405" at bounding box center [212, 134] width 360 height 7
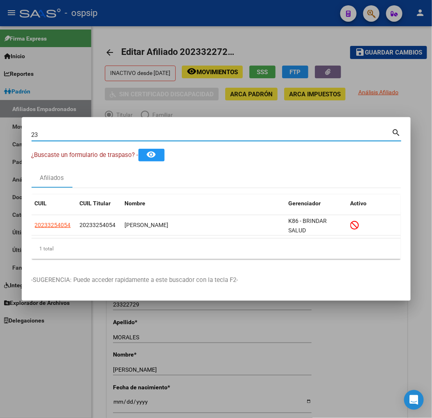
type input "2"
type input "23326648"
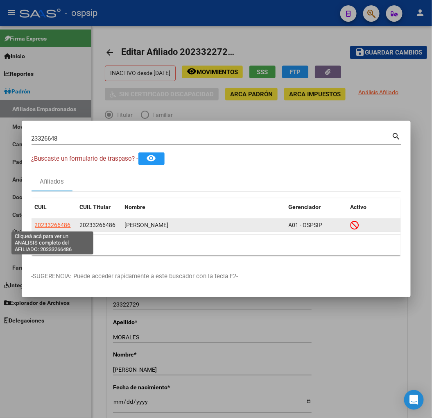
click at [50, 222] on span "20233266486" at bounding box center [53, 225] width 36 height 7
type textarea "20233266486"
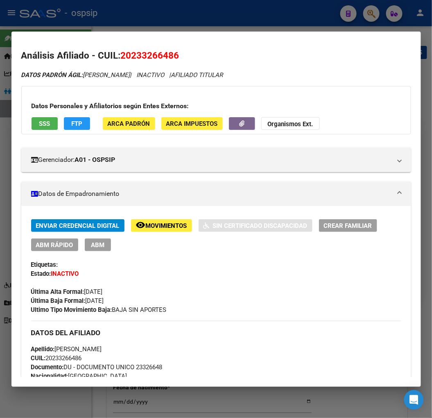
click at [158, 229] on span "Movimientos" at bounding box center [166, 225] width 41 height 7
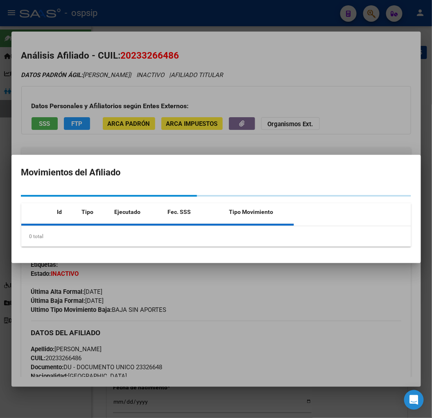
click at [158, 229] on div "0 total" at bounding box center [216, 236] width 390 height 20
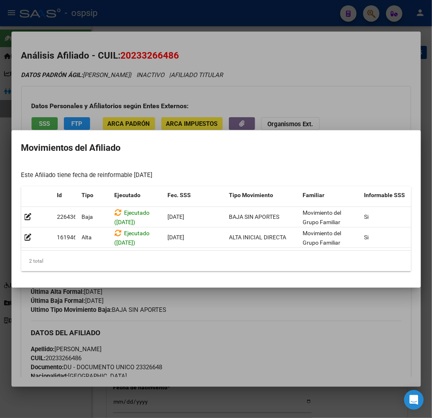
click at [227, 298] on div at bounding box center [216, 209] width 432 height 418
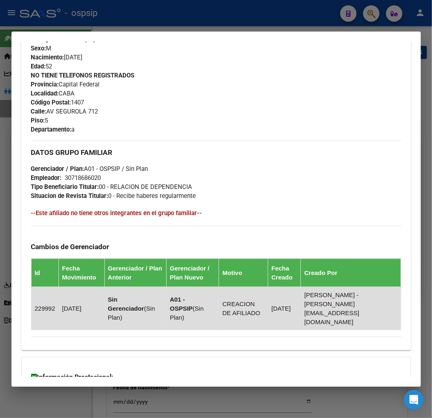
scroll to position [444, 0]
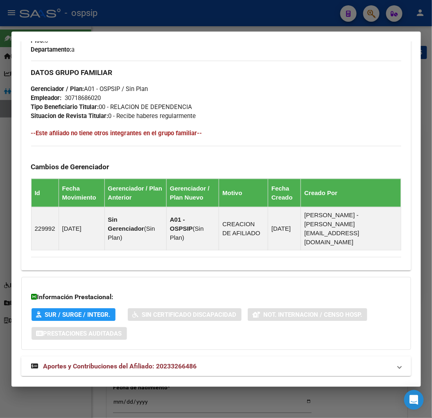
click at [110, 362] on span "Aportes y Contribuciones del Afiliado: 20233266486" at bounding box center [120, 366] width 154 height 8
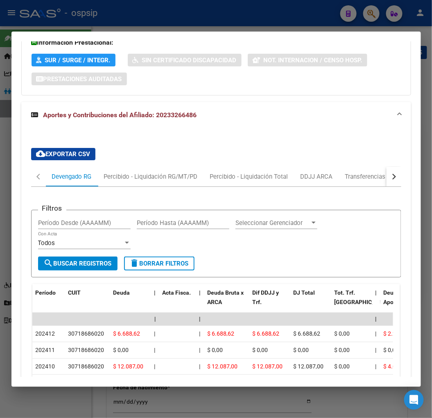
scroll to position [711, 0]
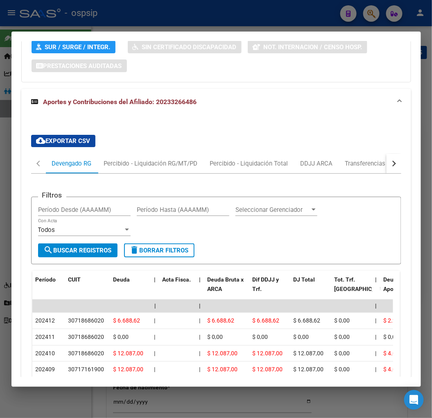
click at [387, 154] on button "button" at bounding box center [394, 164] width 15 height 20
click at [349, 159] on div "ARCA Relaciones Laborales" at bounding box center [338, 163] width 77 height 9
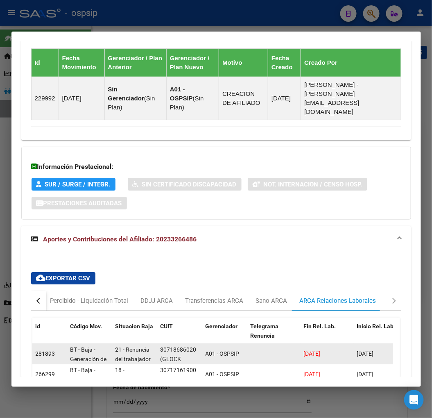
scroll to position [673, 0]
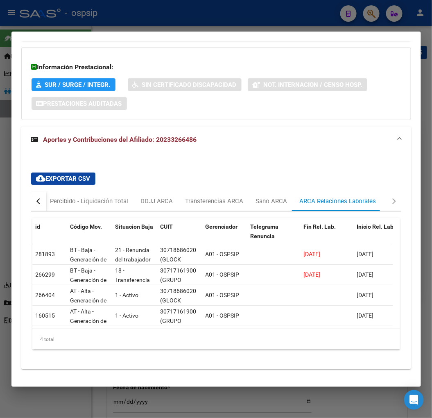
click at [38, 198] on div "button" at bounding box center [39, 201] width 6 height 6
click at [53, 197] on div "Devengado RG" at bounding box center [72, 201] width 40 height 9
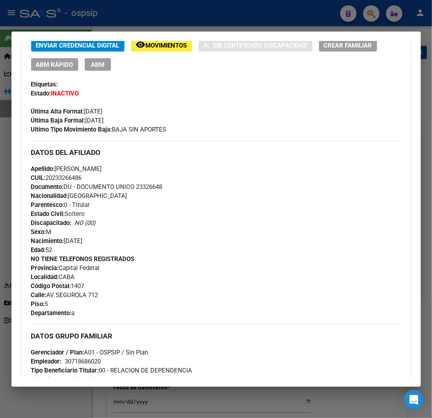
scroll to position [36, 0]
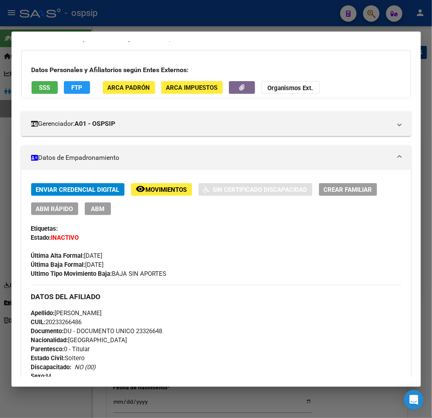
click at [366, 14] on div at bounding box center [216, 209] width 432 height 418
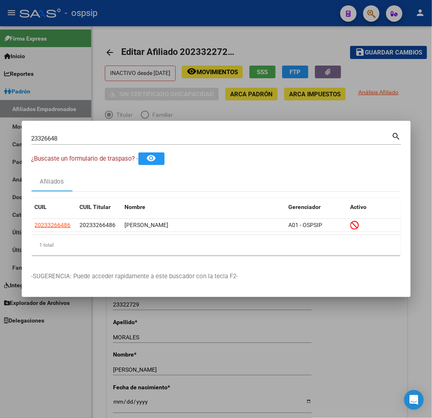
click at [79, 145] on div "23326648 Buscar (apellido, dni, [PERSON_NAME], nro traspaso, cuit, obra social)…" at bounding box center [217, 142] width 370 height 22
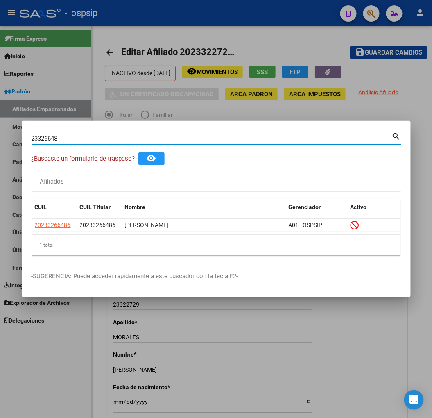
click at [82, 138] on input "23326648" at bounding box center [212, 138] width 360 height 7
type input "2"
type input "23328814"
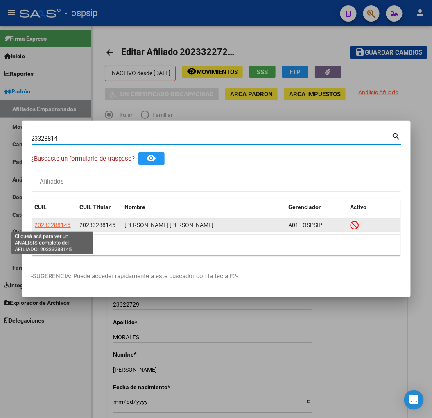
click at [60, 225] on span "20233288145" at bounding box center [53, 225] width 36 height 7
type textarea "20233288145"
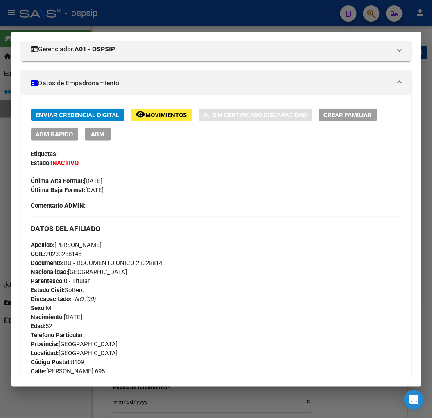
scroll to position [136, 0]
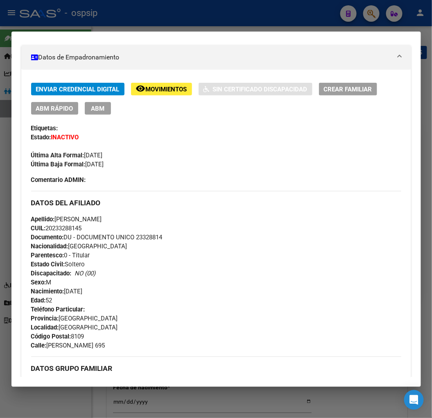
click at [175, 89] on span "Movimientos" at bounding box center [166, 89] width 41 height 7
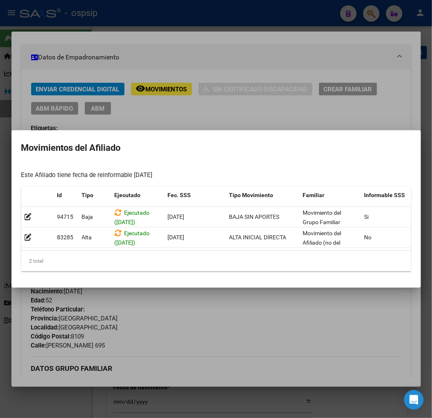
click at [257, 299] on div at bounding box center [216, 209] width 432 height 418
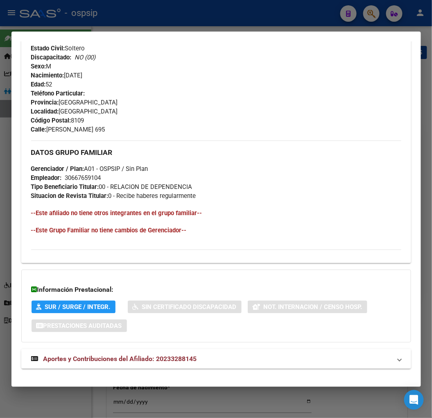
scroll to position [362, 0]
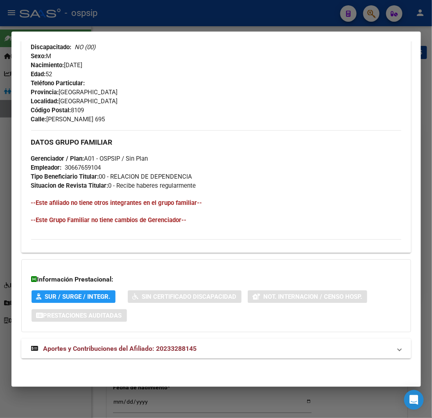
click at [87, 348] on span "Aportes y Contribuciones del Afiliado: 20233288145" at bounding box center [120, 348] width 154 height 8
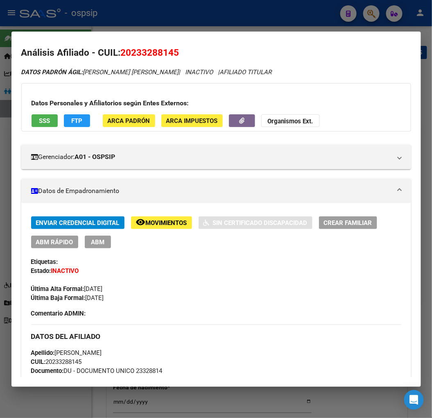
scroll to position [1, 0]
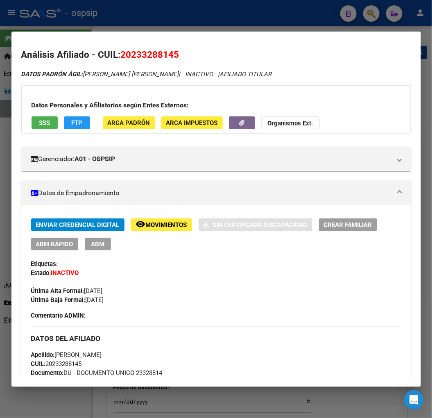
click at [366, 13] on div at bounding box center [216, 209] width 432 height 418
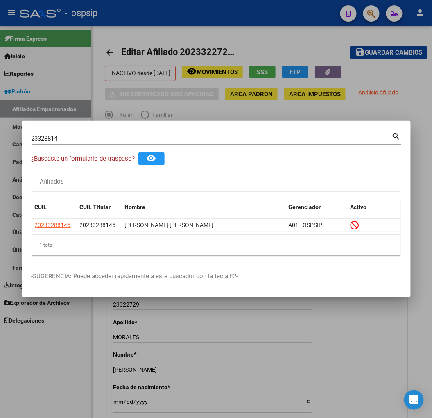
click at [73, 138] on input "23328814" at bounding box center [212, 138] width 360 height 7
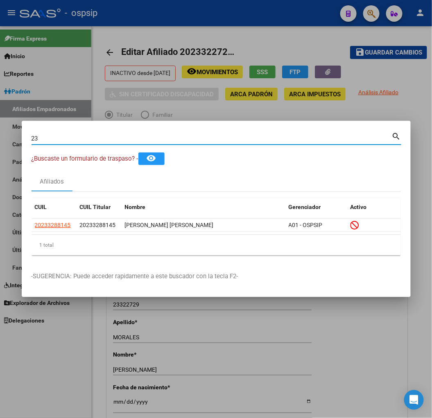
type input "2"
type input "23330516"
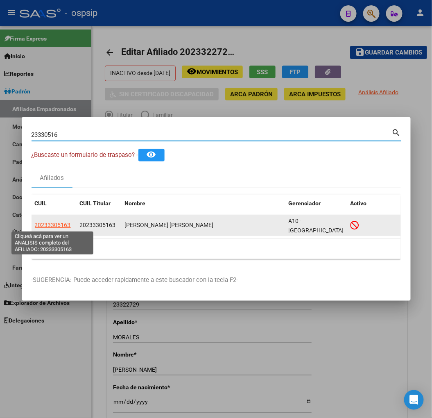
click at [48, 224] on span "20233305163" at bounding box center [53, 225] width 36 height 7
type textarea "20233305163"
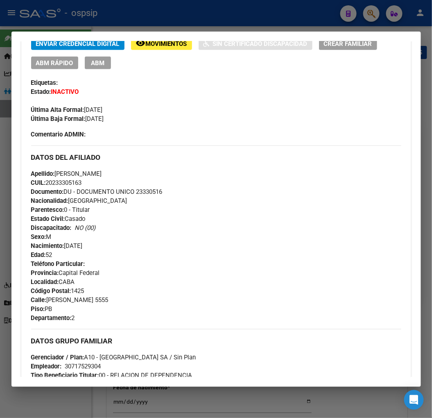
scroll to position [0, 0]
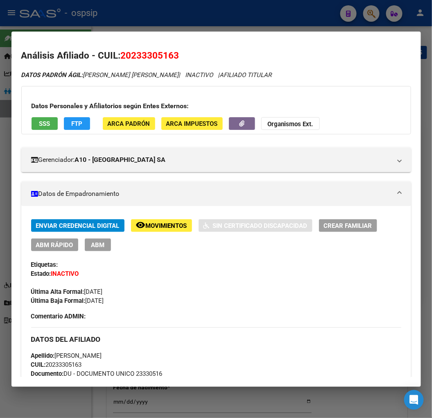
click at [167, 223] on span "Movimientos" at bounding box center [166, 225] width 41 height 7
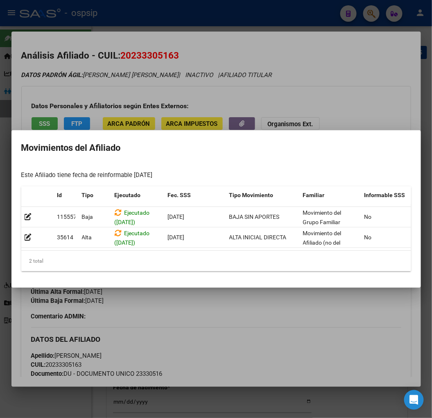
drag, startPoint x: 219, startPoint y: 320, endPoint x: 152, endPoint y: 283, distance: 76.1
click at [218, 319] on div at bounding box center [216, 209] width 432 height 418
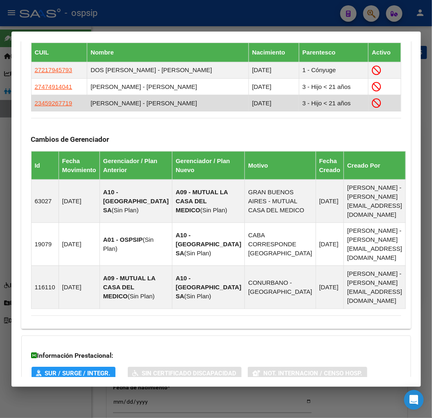
scroll to position [584, 0]
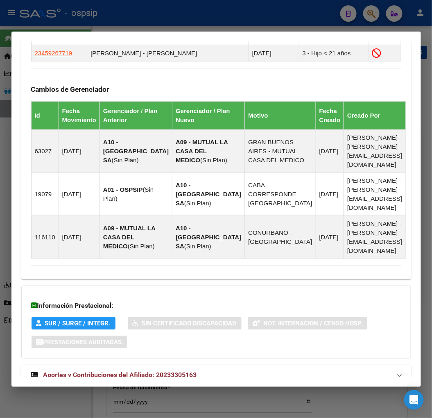
click at [129, 371] on span "Aportes y Contribuciones del Afiliado: 20233305163" at bounding box center [120, 375] width 154 height 8
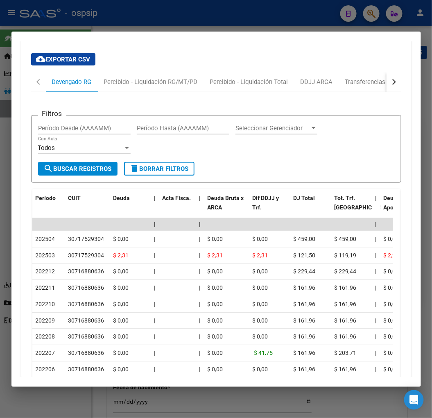
scroll to position [943, 0]
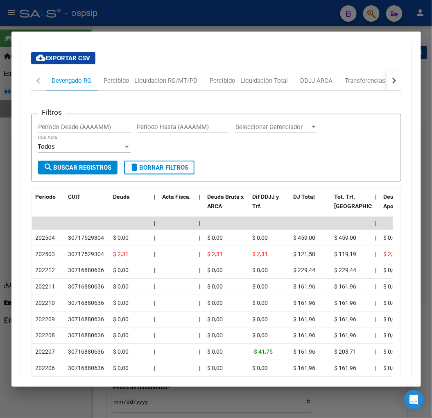
click at [390, 78] on div "button" at bounding box center [393, 81] width 6 height 6
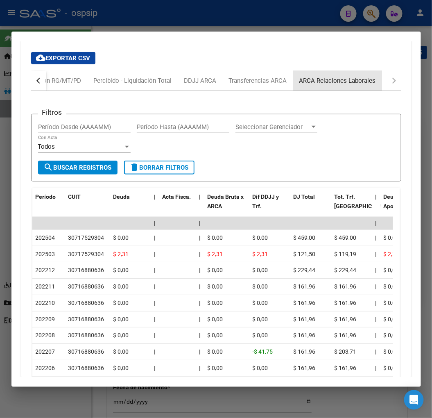
click at [364, 76] on div "ARCA Relaciones Laborales" at bounding box center [337, 80] width 77 height 9
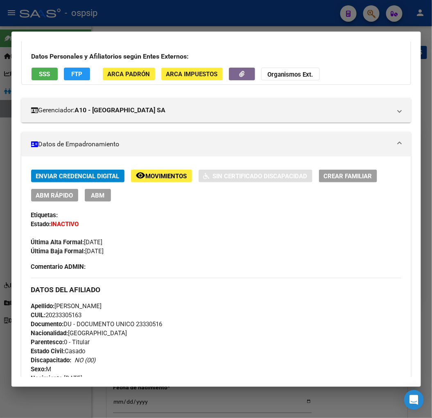
scroll to position [0, 0]
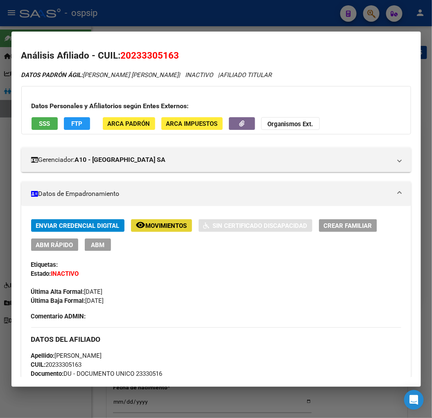
click at [159, 220] on button "remove_red_eye Movimientos" at bounding box center [161, 225] width 61 height 13
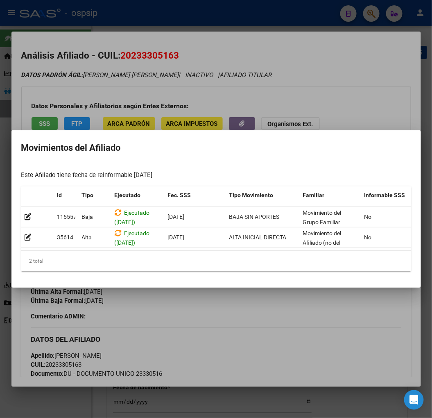
click at [243, 306] on div at bounding box center [216, 209] width 432 height 418
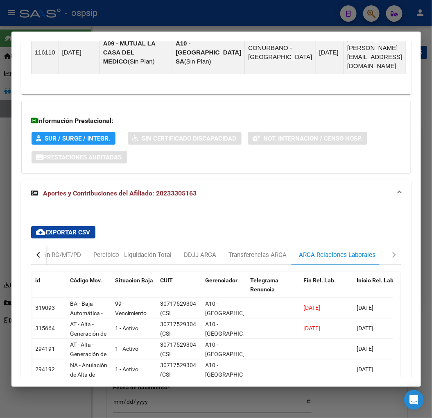
scroll to position [773, 0]
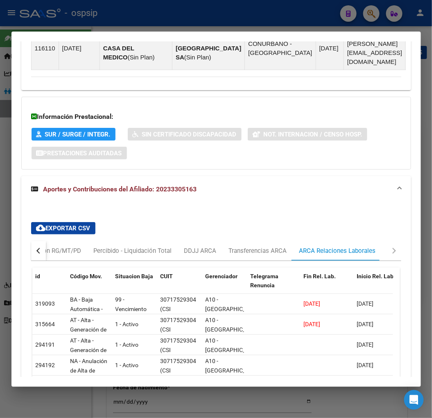
click at [36, 241] on button "button" at bounding box center [38, 251] width 15 height 20
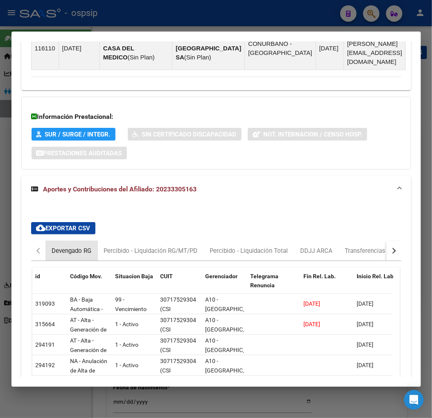
click at [52, 246] on div "Devengado RG" at bounding box center [72, 250] width 40 height 9
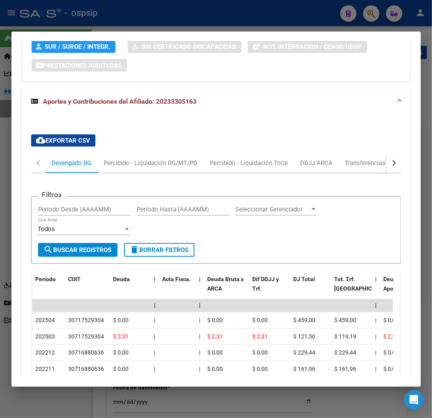
scroll to position [865, 0]
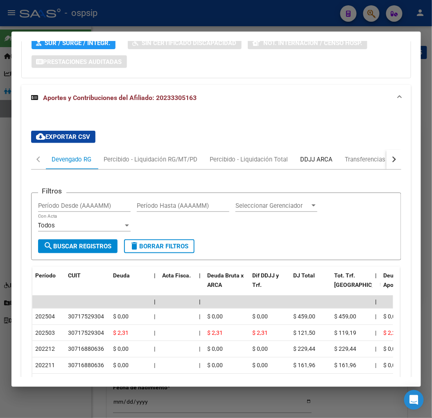
click at [312, 155] on div "DDJJ ARCA" at bounding box center [317, 159] width 32 height 9
click at [312, 136] on div "cloud_download Exportar CSV Devengado RG Percibido - Liquidación RG/MT/PD Perci…" at bounding box center [216, 312] width 390 height 403
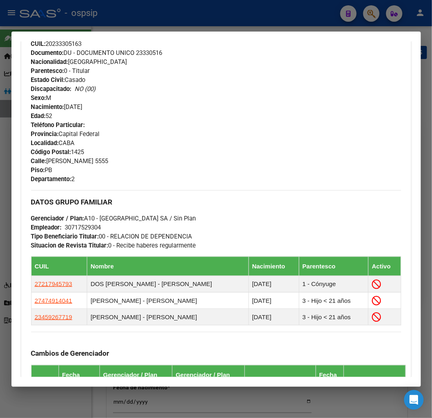
scroll to position [318, 0]
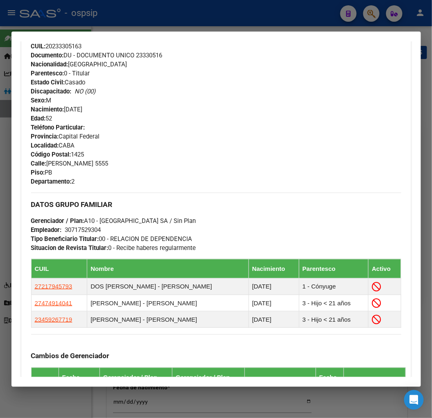
click at [239, 156] on div "Teléfono Particular: Provincia: Capital Federal Localidad: CABA Código Postal: …" at bounding box center [216, 154] width 370 height 63
click at [373, 14] on div at bounding box center [216, 209] width 432 height 418
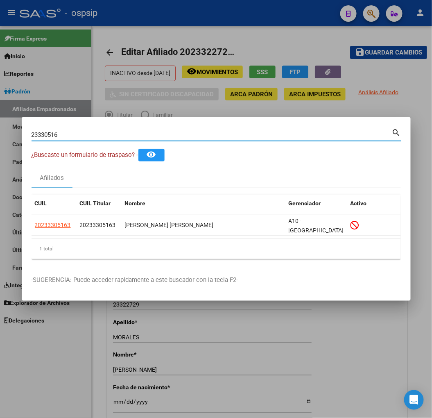
drag, startPoint x: 79, startPoint y: 134, endPoint x: 111, endPoint y: 127, distance: 32.2
click at [79, 134] on input "23330516" at bounding box center [212, 134] width 360 height 7
type input "2"
type input "23330564"
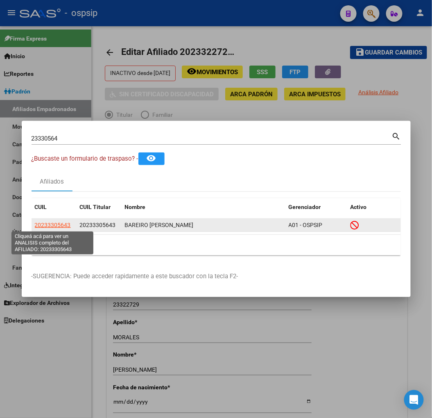
click at [56, 223] on span "20233305643" at bounding box center [53, 225] width 36 height 7
type textarea "20233305643"
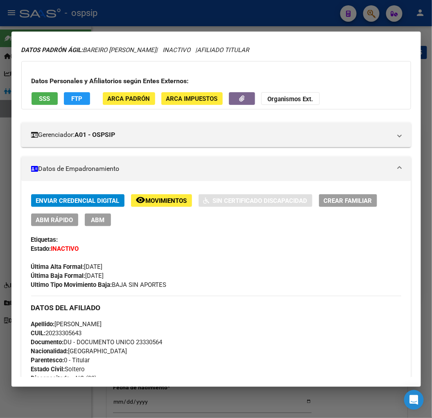
scroll to position [45, 0]
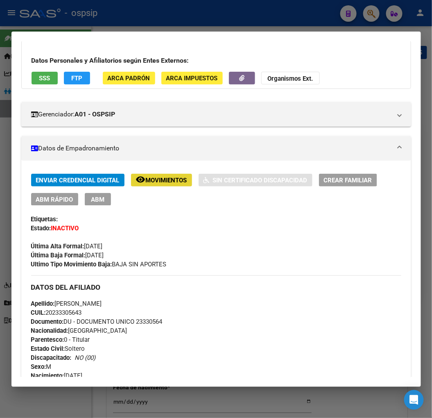
click at [162, 181] on span "Movimientos" at bounding box center [166, 180] width 41 height 7
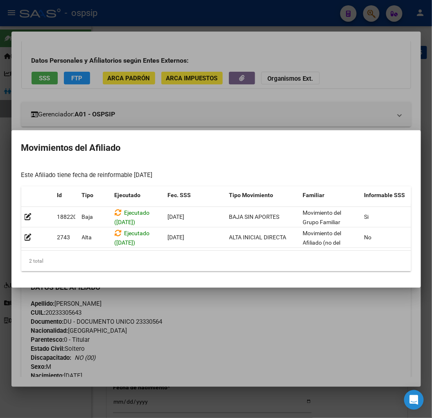
click at [229, 315] on div at bounding box center [216, 209] width 432 height 418
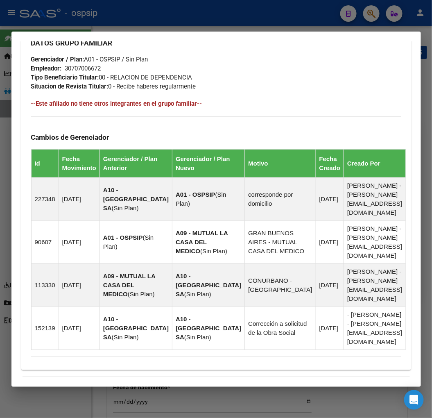
scroll to position [537, 0]
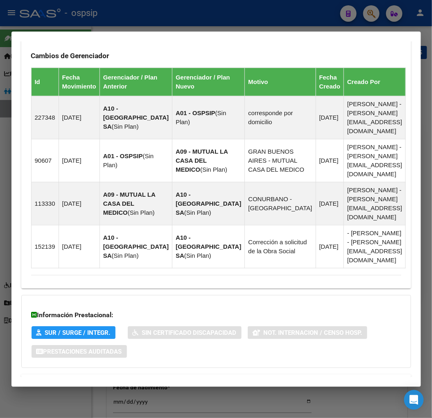
drag, startPoint x: 109, startPoint y: 349, endPoint x: 113, endPoint y: 337, distance: 11.7
click at [109, 380] on span "Aportes y Contribuciones del Afiliado: 20233305643" at bounding box center [120, 384] width 154 height 8
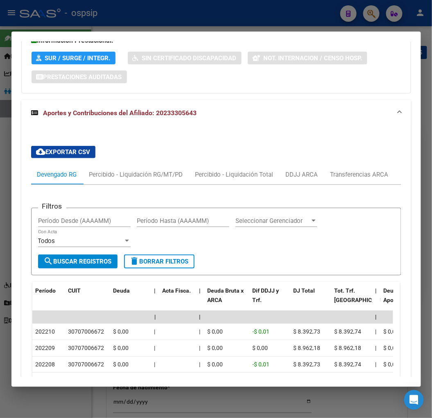
scroll to position [812, 0]
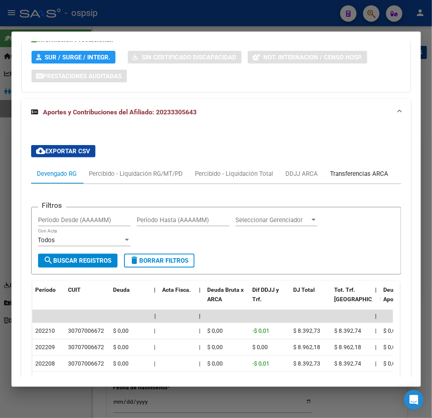
click at [374, 169] on div "Transferencias ARCA" at bounding box center [360, 173] width 58 height 9
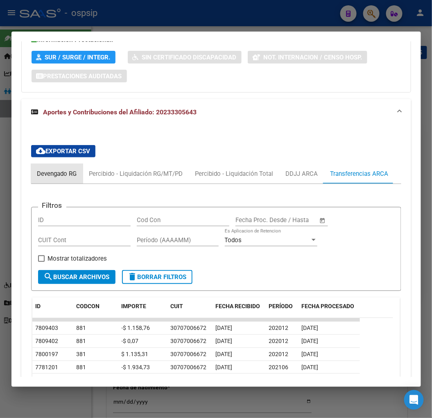
click at [44, 169] on div "Devengado RG" at bounding box center [57, 173] width 40 height 9
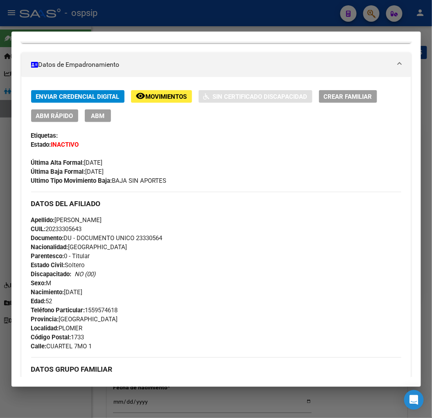
scroll to position [0, 0]
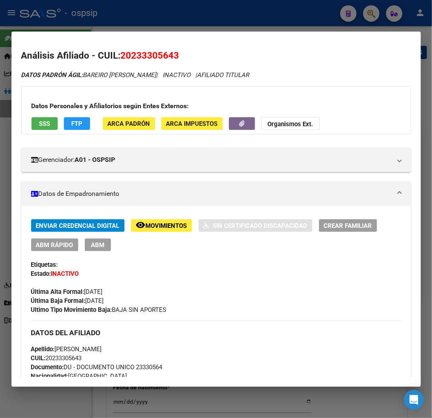
click at [372, 14] on div at bounding box center [216, 209] width 432 height 418
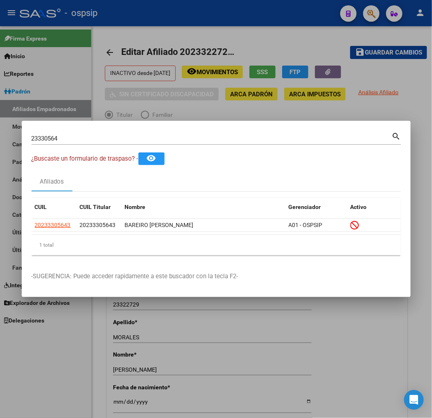
click at [65, 140] on input "23330564" at bounding box center [212, 138] width 360 height 7
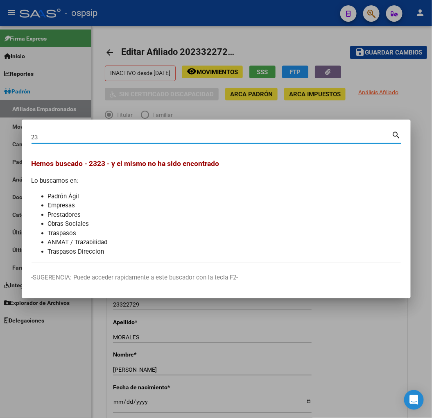
type input "2"
type input "23330861"
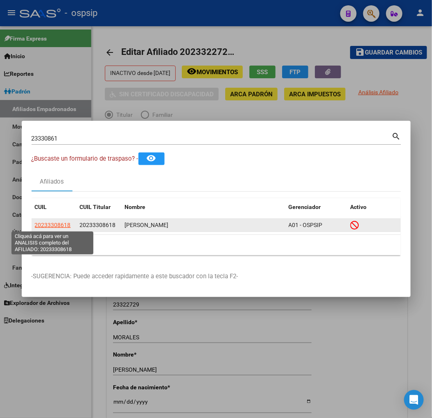
click at [48, 222] on span "20233308618" at bounding box center [53, 225] width 36 height 7
type textarea "20233308618"
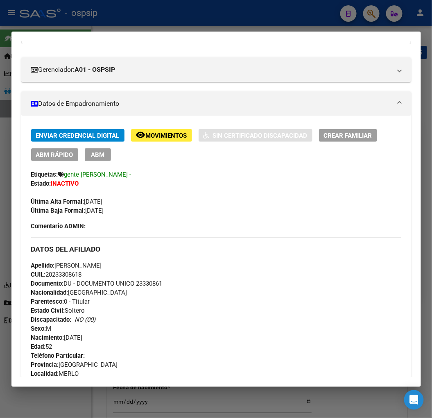
scroll to position [91, 0]
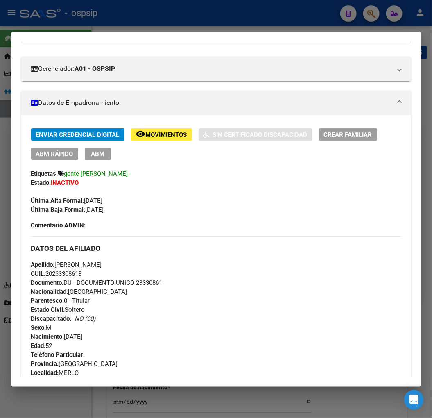
click at [169, 133] on span "Movimientos" at bounding box center [166, 134] width 41 height 7
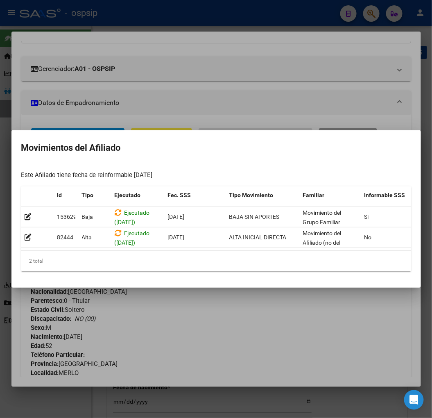
click at [278, 326] on div at bounding box center [216, 209] width 432 height 418
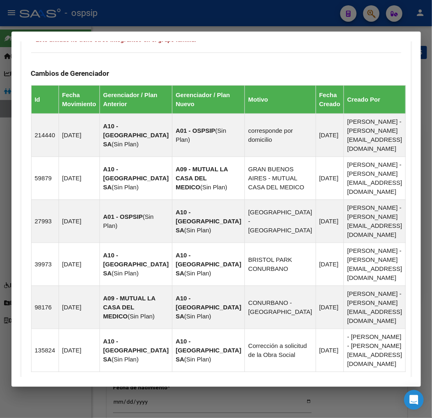
scroll to position [611, 0]
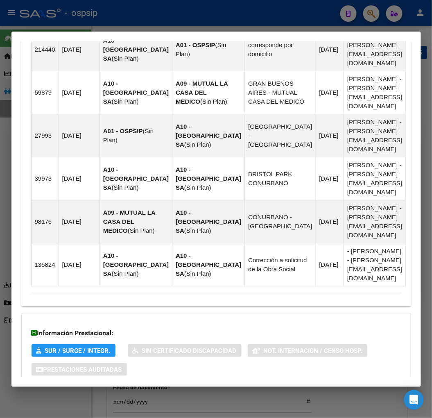
click at [115, 398] on span "Aportes y Contribuciones del Afiliado: 20233308618" at bounding box center [120, 402] width 154 height 8
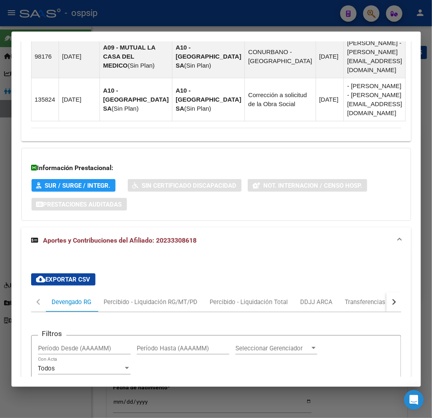
scroll to position [743, 0]
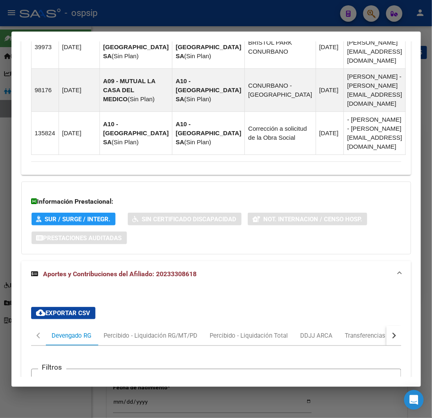
click at [369, 16] on div at bounding box center [216, 209] width 432 height 418
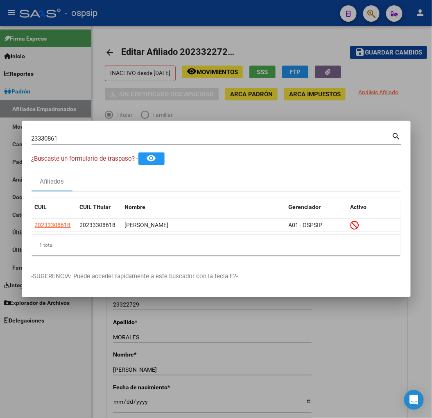
click at [77, 137] on input "23330861" at bounding box center [212, 138] width 360 height 7
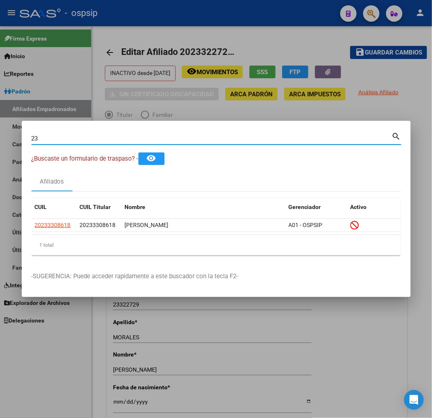
type input "2"
type input "23331424"
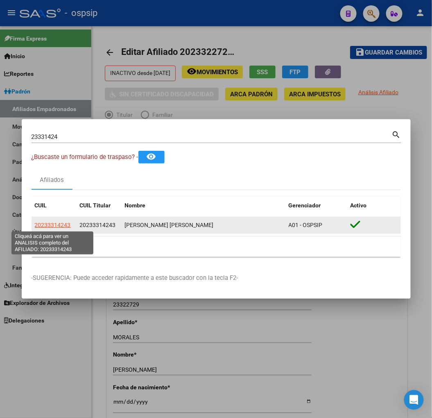
click at [48, 224] on span "20233314243" at bounding box center [53, 225] width 36 height 7
type textarea "20233314243"
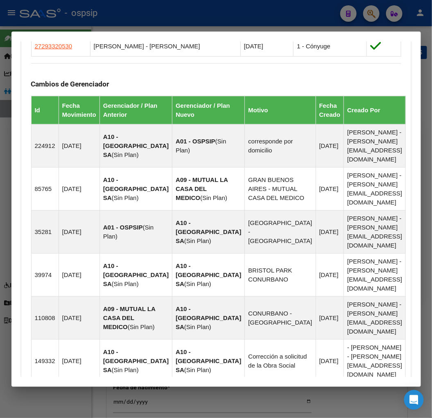
scroll to position [693, 0]
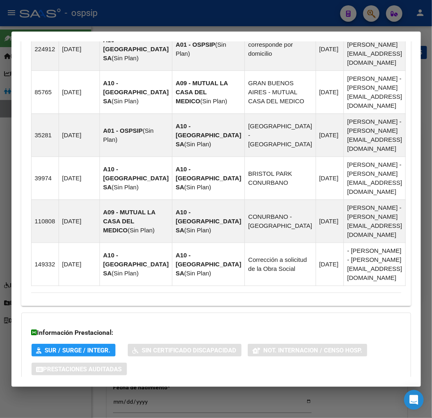
click at [118, 398] on span "Aportes y Contribuciones del Afiliado: 20233314243" at bounding box center [120, 402] width 154 height 8
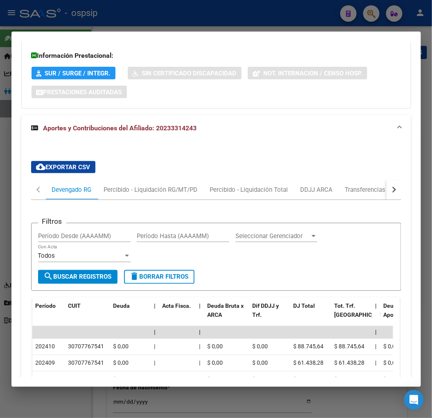
scroll to position [1013, 0]
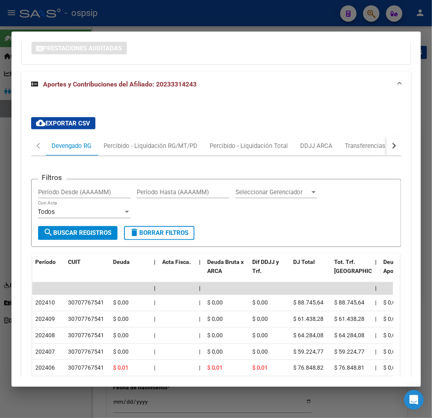
click at [390, 136] on button "button" at bounding box center [394, 146] width 15 height 20
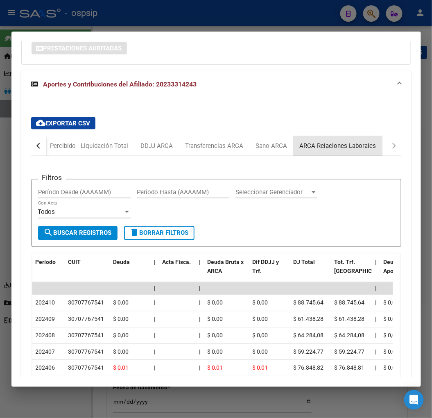
click at [351, 141] on div "ARCA Relaciones Laborales" at bounding box center [338, 145] width 77 height 9
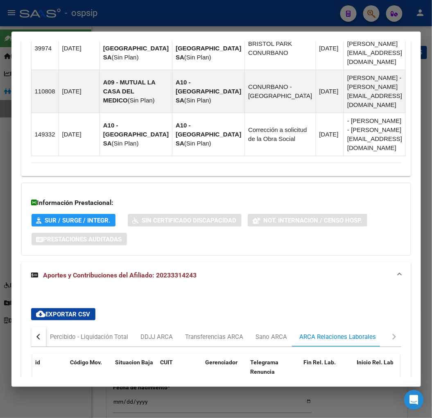
scroll to position [861, 0]
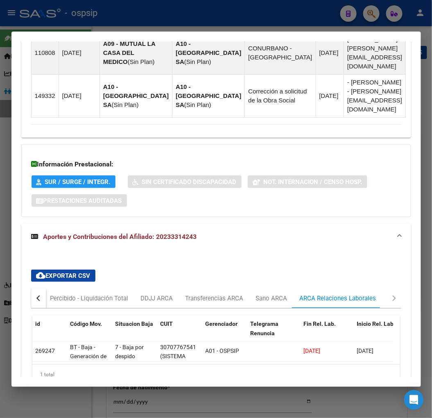
click at [38, 295] on div "button" at bounding box center [39, 298] width 6 height 6
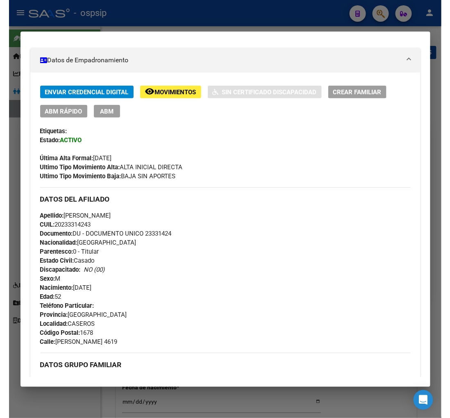
scroll to position [0, 0]
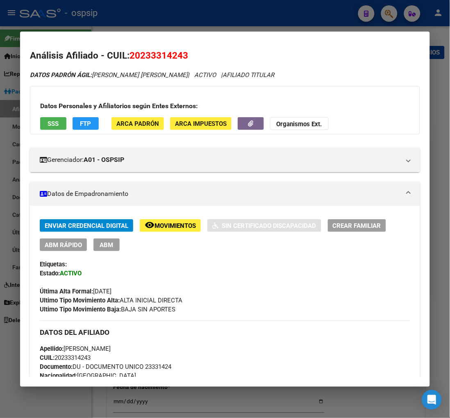
click at [249, 282] on div "Última Alta Formal: [DATE]" at bounding box center [225, 287] width 370 height 18
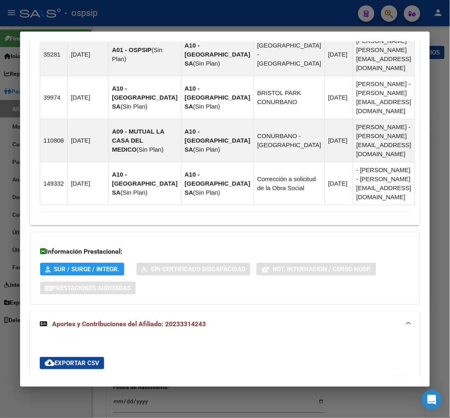
scroll to position [861, 0]
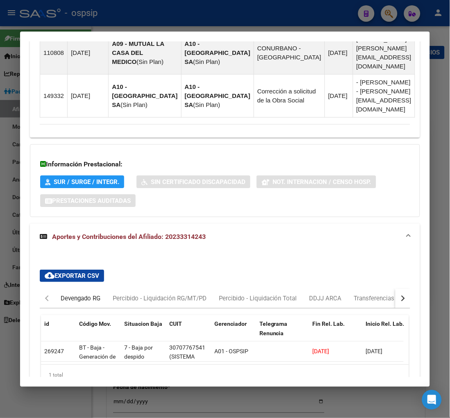
click at [63, 294] on div "Devengado RG" at bounding box center [81, 298] width 40 height 9
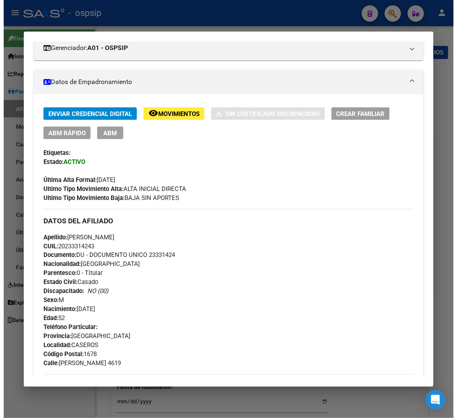
scroll to position [42, 0]
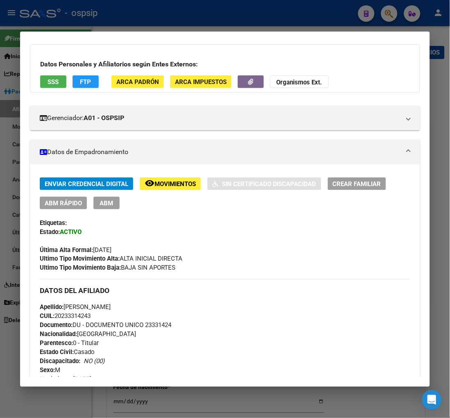
click at [100, 204] on span "ABM" at bounding box center [107, 202] width 14 height 7
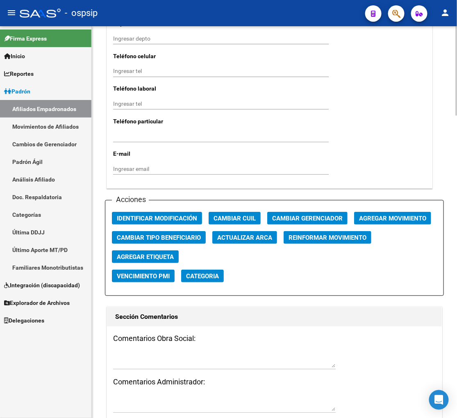
scroll to position [910, 0]
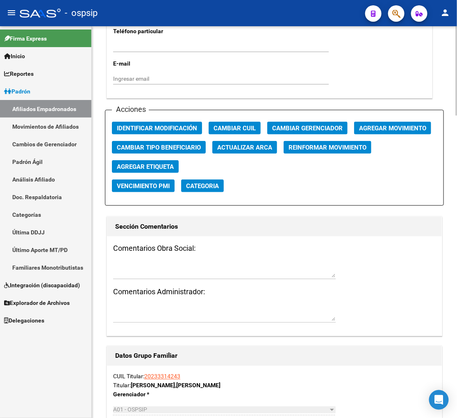
click at [396, 129] on span "Agregar Movimiento" at bounding box center [392, 128] width 67 height 7
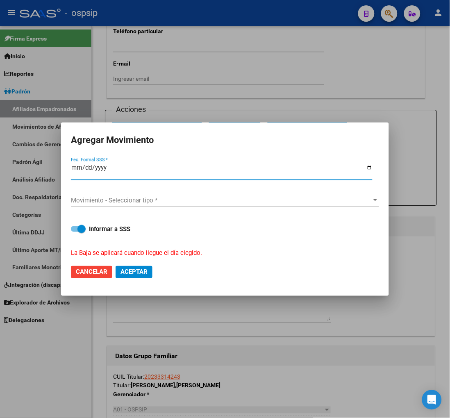
type input "[DATE]"
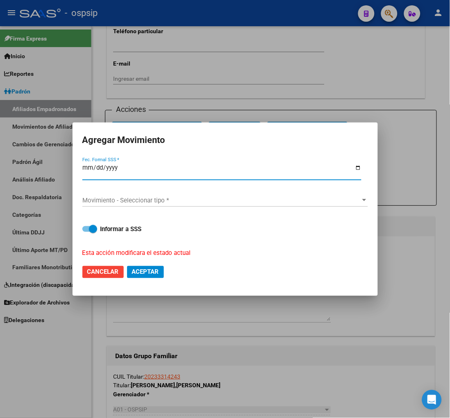
click at [265, 206] on div "Movimiento - Seleccionar tipo * Movimiento - Seleccionar tipo *" at bounding box center [224, 200] width 285 height 12
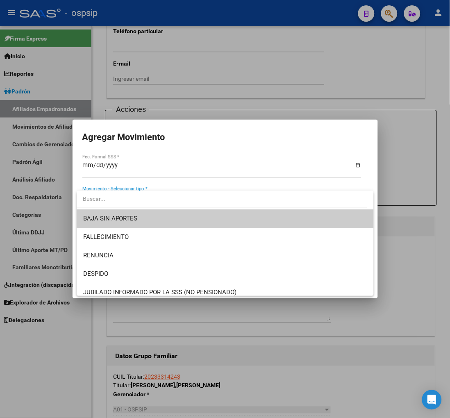
click at [213, 217] on span "BAJA SIN APORTES" at bounding box center [225, 218] width 284 height 18
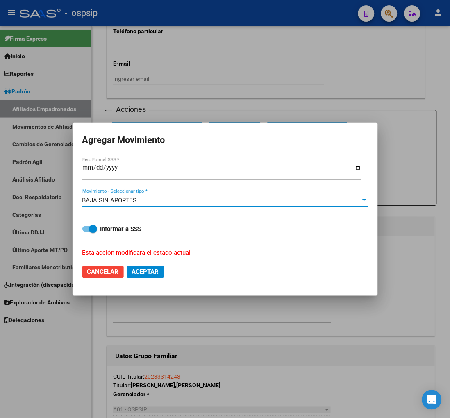
click at [159, 271] on button "Aceptar" at bounding box center [145, 272] width 37 height 12
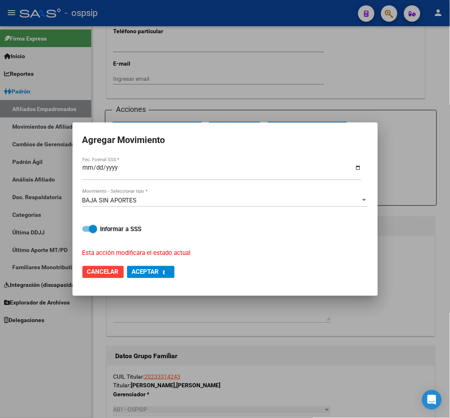
checkbox input "false"
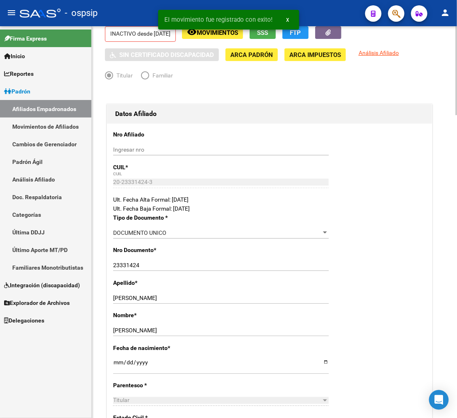
scroll to position [0, 0]
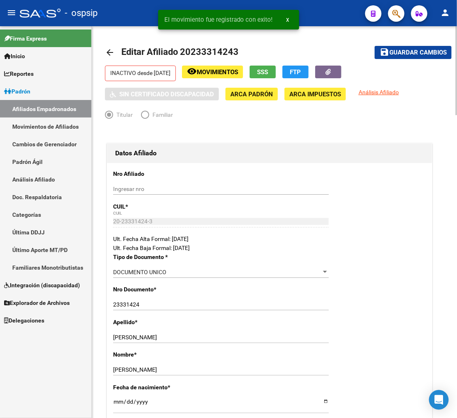
click at [419, 52] on span "Guardar cambios" at bounding box center [417, 52] width 57 height 7
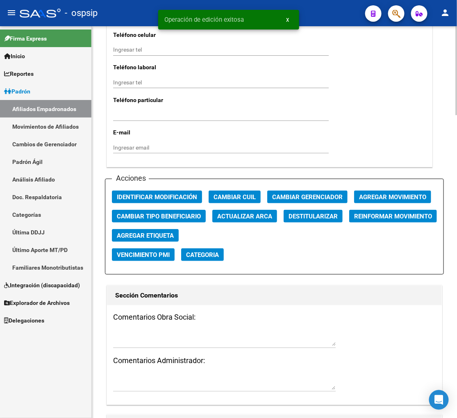
scroll to position [910, 0]
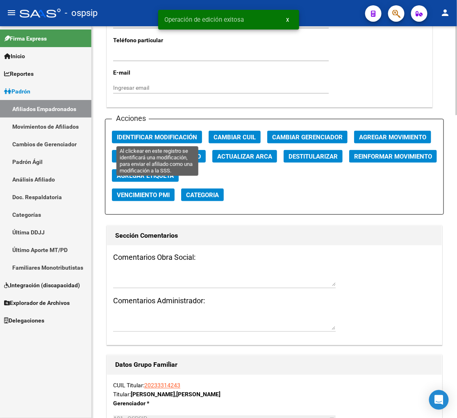
drag, startPoint x: 171, startPoint y: 138, endPoint x: 165, endPoint y: 152, distance: 15.4
click at [171, 138] on span "Identificar Modificación" at bounding box center [157, 137] width 80 height 7
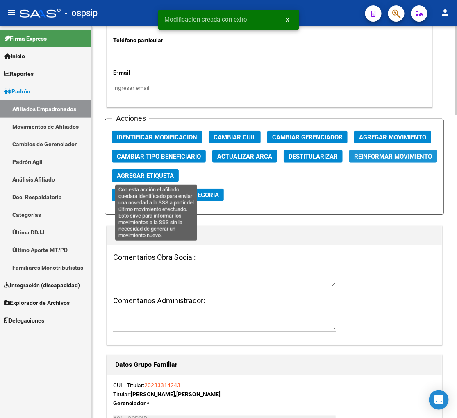
click at [354, 160] on span "Reinformar Movimiento" at bounding box center [393, 156] width 78 height 7
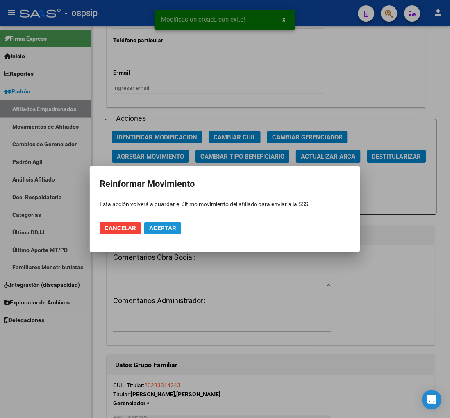
click at [163, 230] on span "Aceptar" at bounding box center [162, 227] width 27 height 7
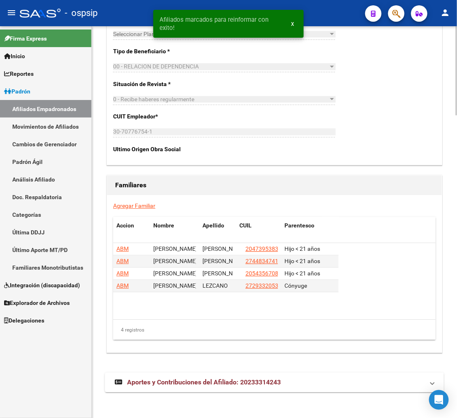
scroll to position [1331, 0]
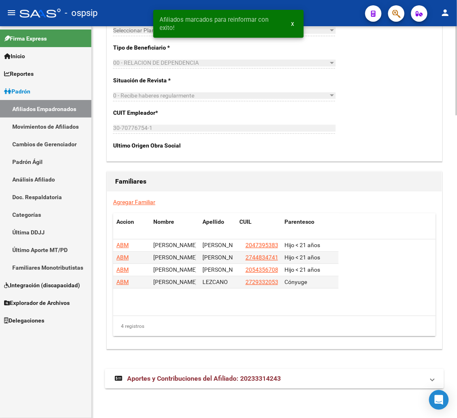
drag, startPoint x: 192, startPoint y: 378, endPoint x: 194, endPoint y: 373, distance: 5.2
click at [193, 378] on span "Aportes y Contribuciones del Afiliado: 20233314243" at bounding box center [204, 378] width 154 height 8
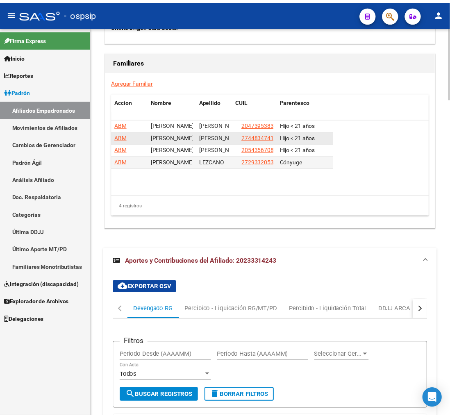
scroll to position [1442, 0]
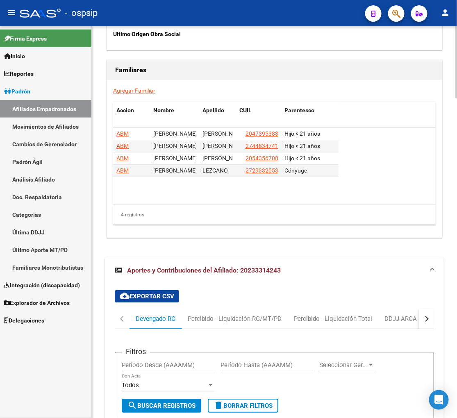
drag, startPoint x: 276, startPoint y: 243, endPoint x: 280, endPoint y: 209, distance: 34.6
click at [397, 15] on icon "button" at bounding box center [396, 13] width 8 height 9
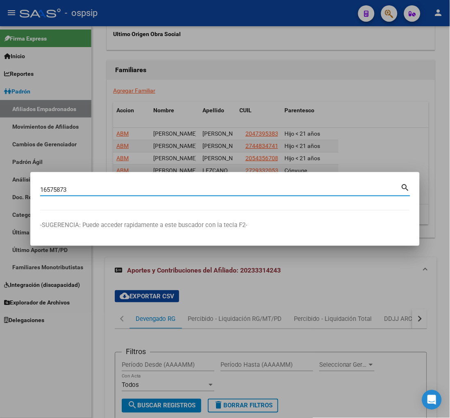
type input "16575873"
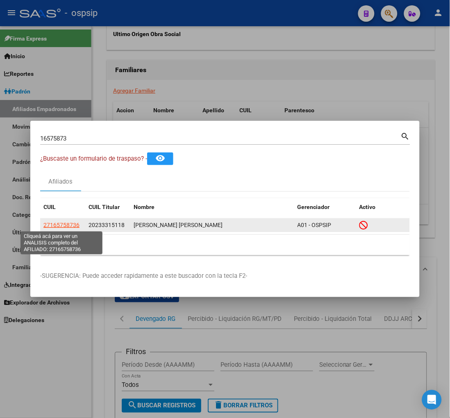
click at [59, 223] on span "27165758736" at bounding box center [61, 225] width 36 height 7
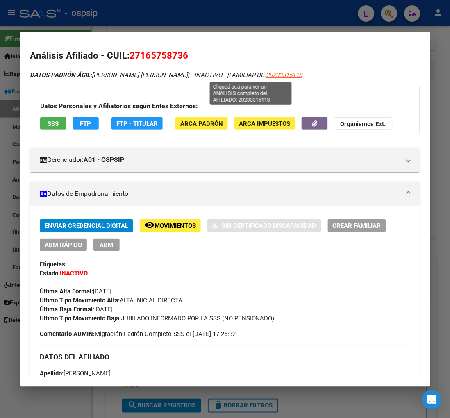
click at [266, 75] on span "20233315118" at bounding box center [284, 74] width 36 height 7
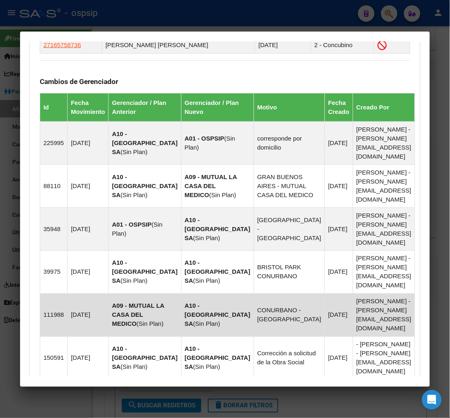
scroll to position [646, 0]
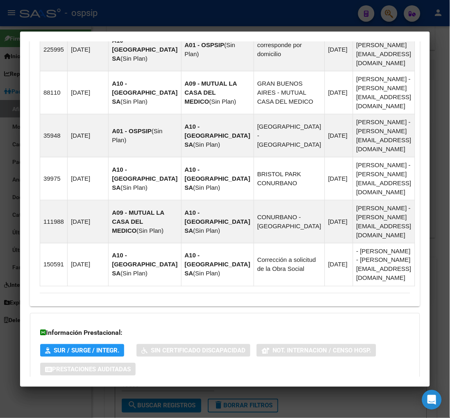
click at [132, 398] on span "Aportes y Contribuciones del Afiliado: 20233315118" at bounding box center [129, 402] width 154 height 8
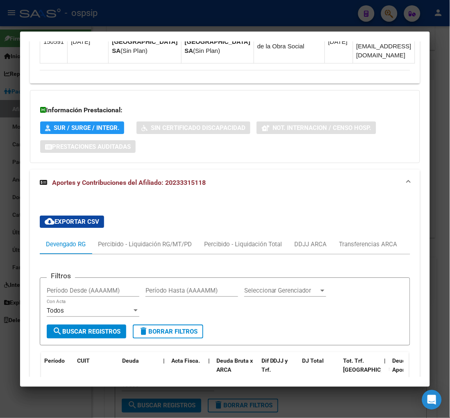
scroll to position [915, 0]
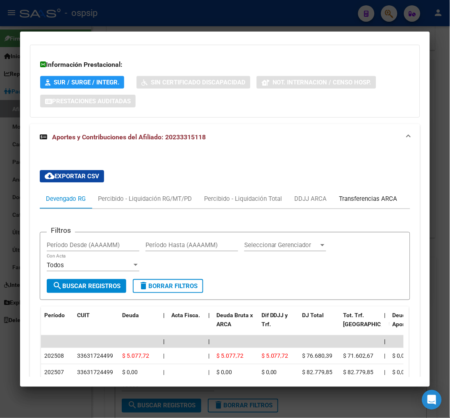
click at [371, 194] on div "Transferencias ARCA" at bounding box center [368, 198] width 58 height 9
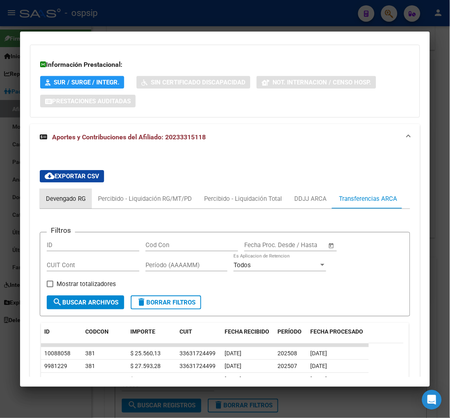
click at [52, 194] on div "Devengado RG" at bounding box center [66, 198] width 40 height 9
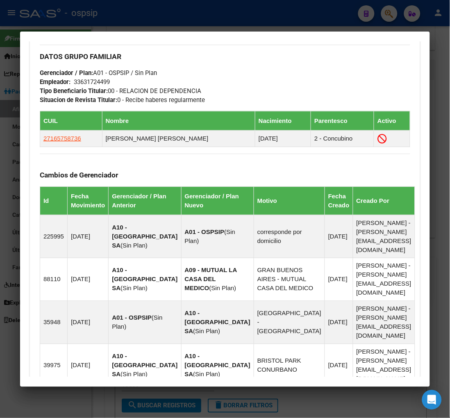
scroll to position [369, 0]
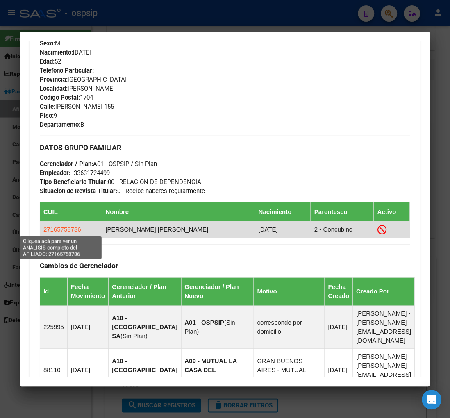
click at [58, 228] on span "27165758736" at bounding box center [62, 229] width 38 height 7
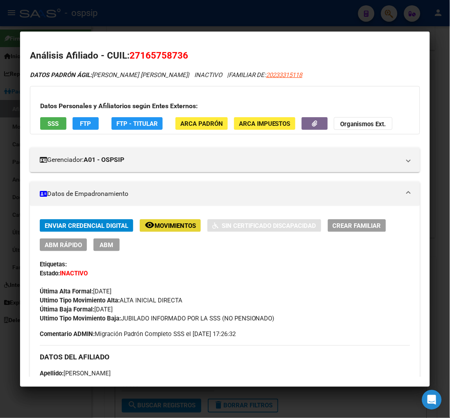
click at [165, 225] on span "Movimientos" at bounding box center [174, 225] width 41 height 7
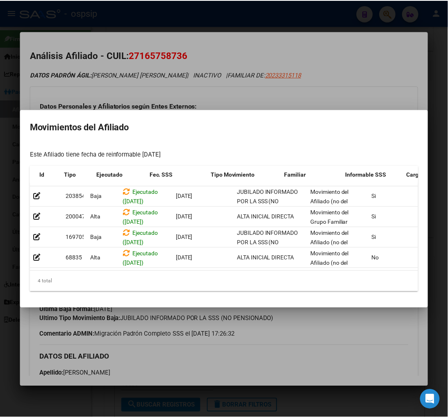
scroll to position [0, 104]
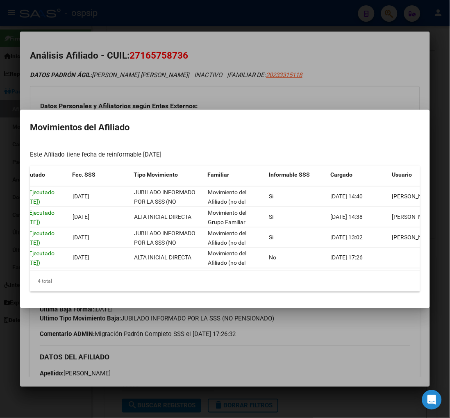
drag, startPoint x: 376, startPoint y: 274, endPoint x: 388, endPoint y: 274, distance: 11.9
click at [388, 271] on datatable-body "203854 [GEOGRAPHIC_DATA] ([DATE]) [DATE] JUBILADO INFORMADO POR LA SSS (NO PENS…" at bounding box center [225, 228] width 390 height 85
click at [383, 362] on div at bounding box center [225, 209] width 450 height 418
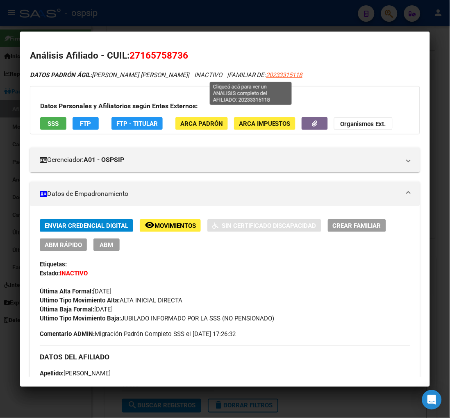
click at [266, 77] on span "20233315118" at bounding box center [284, 74] width 36 height 7
type textarea "20233315118"
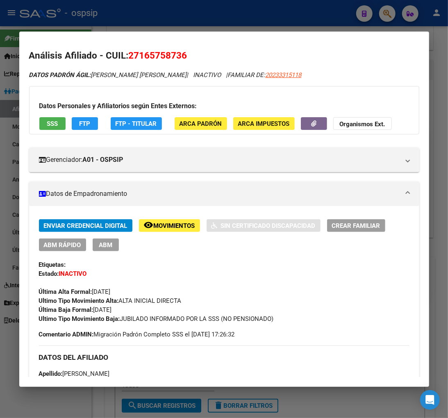
click at [385, 15] on div at bounding box center [224, 209] width 448 height 418
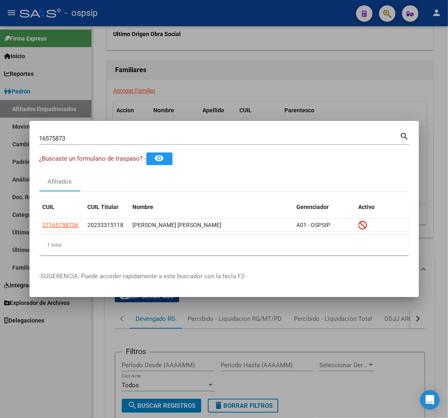
click at [82, 137] on input "16575873" at bounding box center [219, 138] width 360 height 7
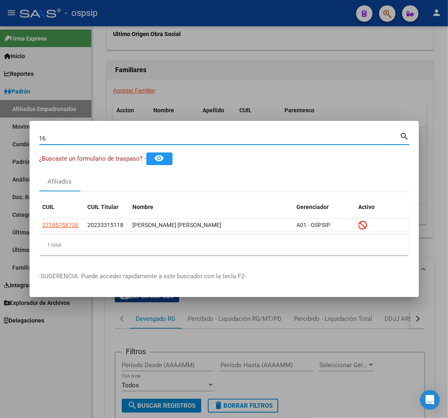
type input "1"
type input "23333698"
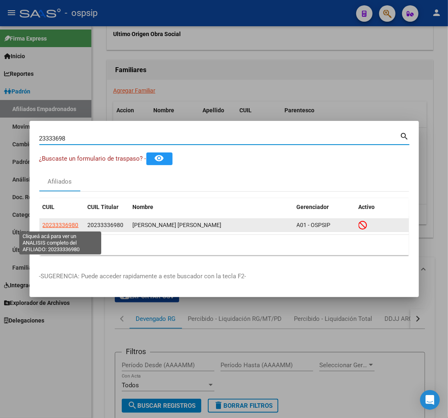
click at [63, 226] on span "20233336980" at bounding box center [61, 225] width 36 height 7
type textarea "20233336980"
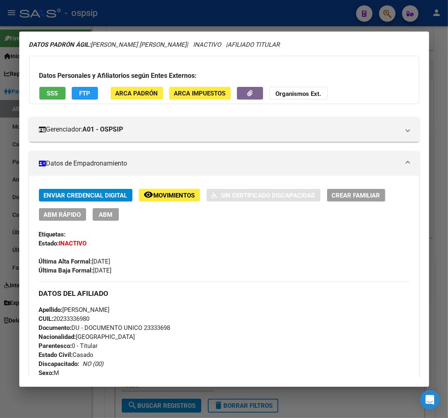
scroll to position [136, 0]
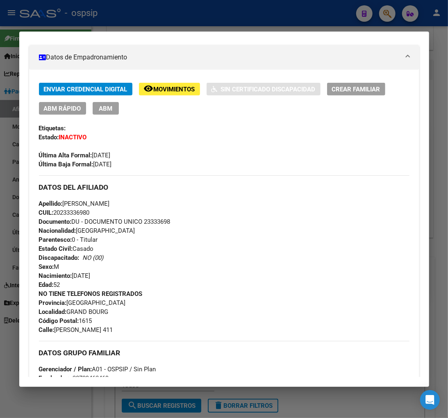
click at [167, 89] on span "Movimientos" at bounding box center [174, 89] width 41 height 7
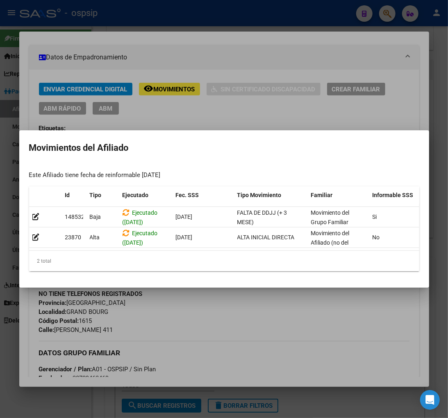
click at [245, 310] on div at bounding box center [224, 209] width 448 height 418
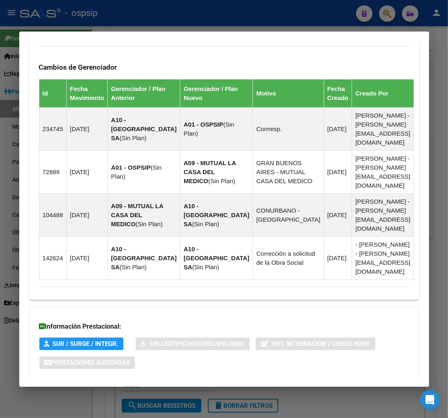
scroll to position [527, 0]
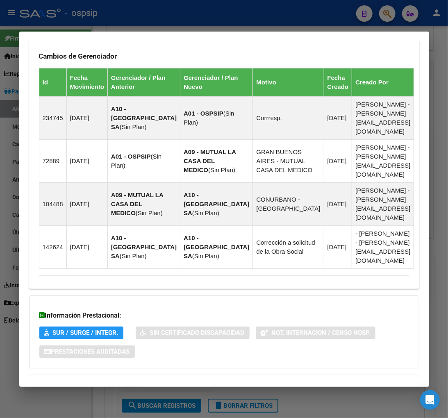
click at [112, 380] on span "Aportes y Contribuciones del Afiliado: 20233336980" at bounding box center [128, 384] width 154 height 8
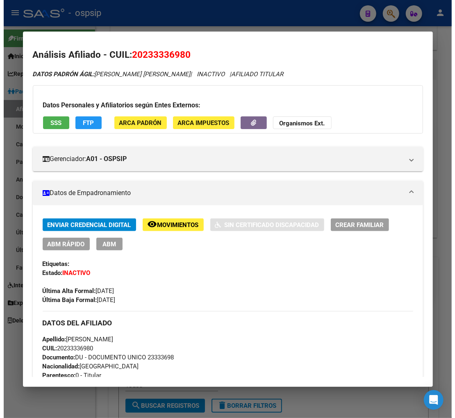
scroll to position [0, 0]
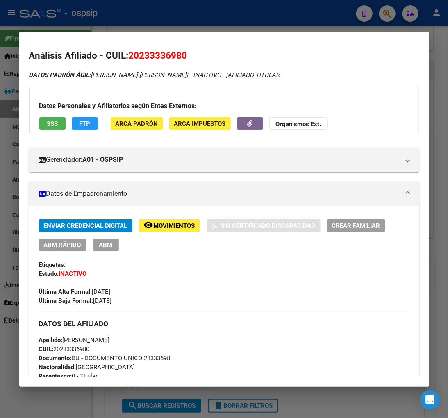
click at [389, 18] on div at bounding box center [224, 209] width 448 height 418
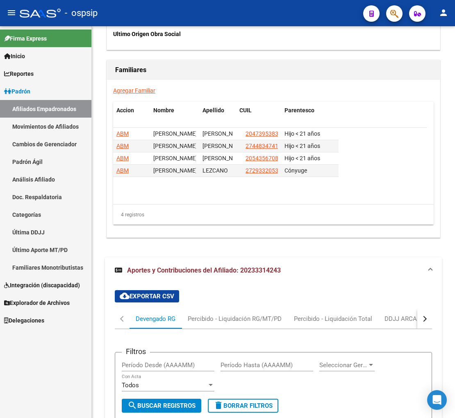
click at [391, 13] on icon "button" at bounding box center [394, 13] width 8 height 9
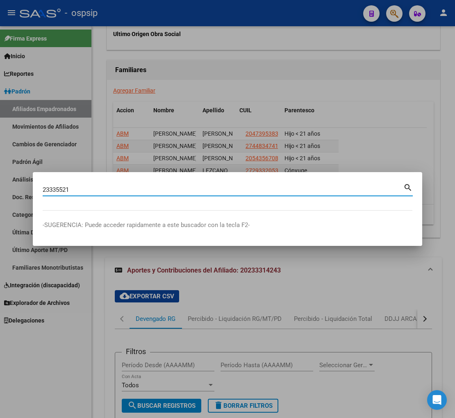
type input "23335521"
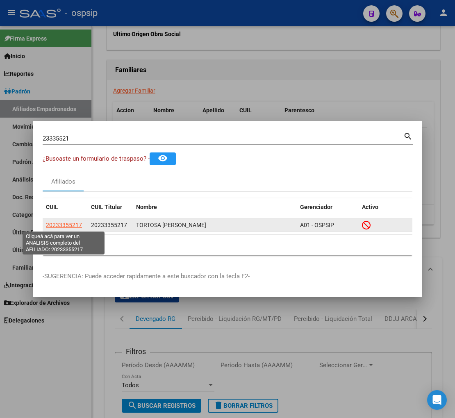
click at [68, 224] on span "20233355217" at bounding box center [64, 225] width 36 height 7
type textarea "20233355217"
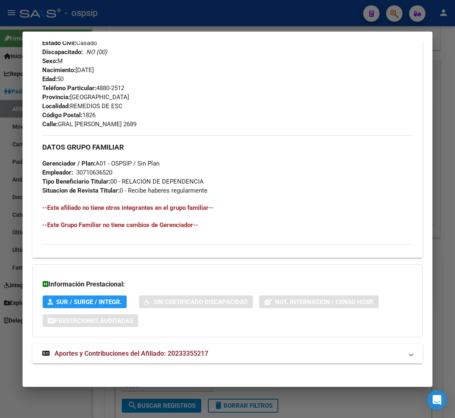
scroll to position [347, 0]
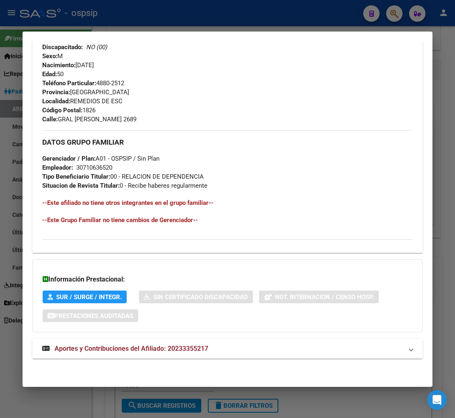
click at [122, 348] on span "Aportes y Contribuciones del Afiliado: 20233355217" at bounding box center [131, 348] width 154 height 8
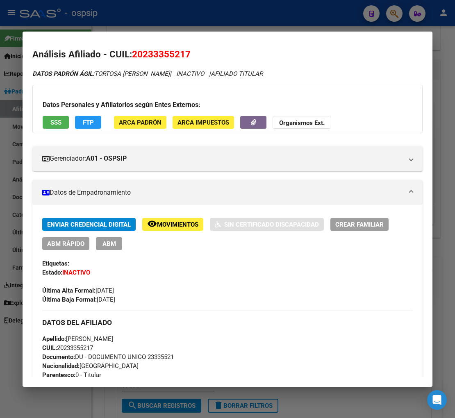
scroll to position [0, 0]
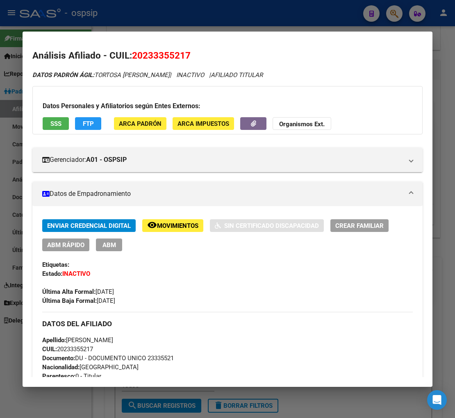
click at [171, 229] on button "remove_red_eye Movimientos" at bounding box center [172, 225] width 61 height 13
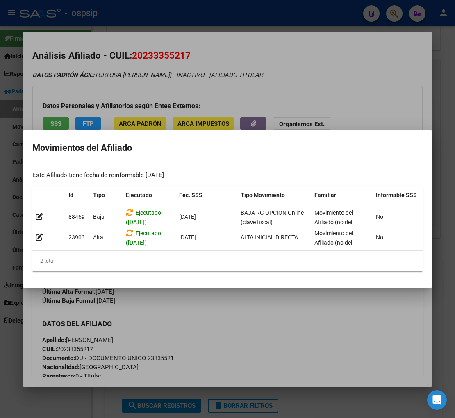
click at [254, 318] on div at bounding box center [227, 209] width 455 height 418
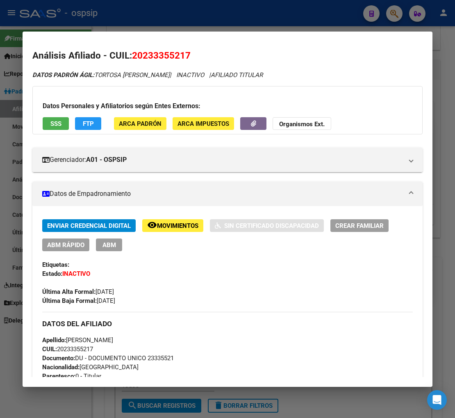
click at [394, 18] on div at bounding box center [227, 209] width 455 height 418
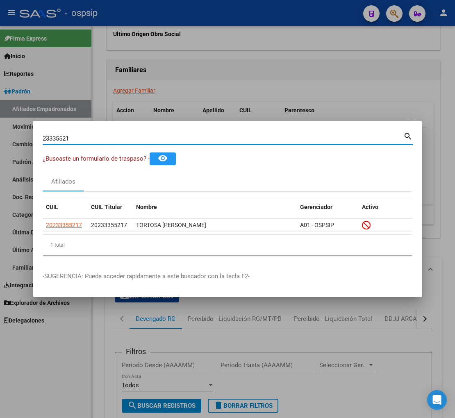
click at [79, 136] on input "23335521" at bounding box center [223, 138] width 360 height 7
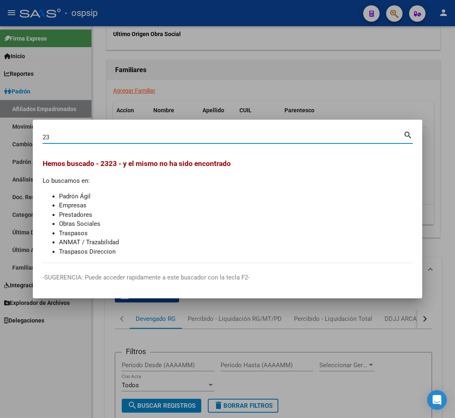
type input "2"
type input "23336454"
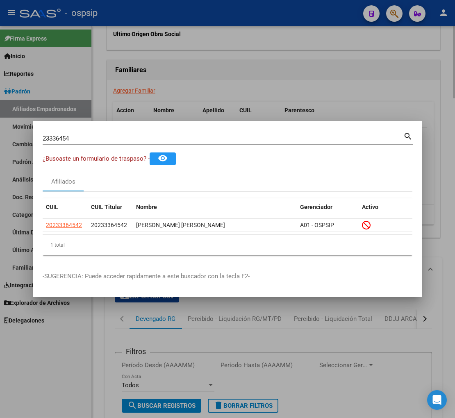
drag, startPoint x: 71, startPoint y: 224, endPoint x: 339, endPoint y: 78, distance: 305.4
click at [339, 78] on div at bounding box center [227, 209] width 455 height 418
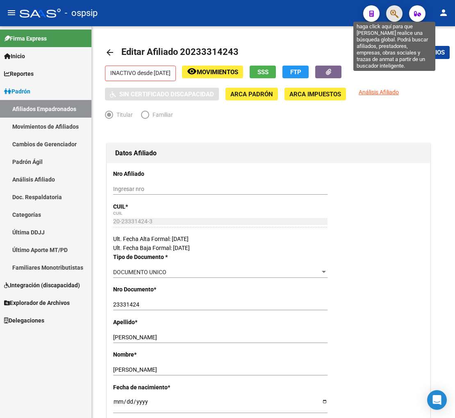
click at [397, 16] on icon "button" at bounding box center [394, 13] width 8 height 9
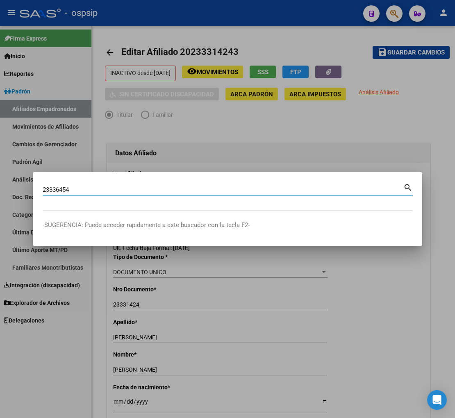
type input "23336454"
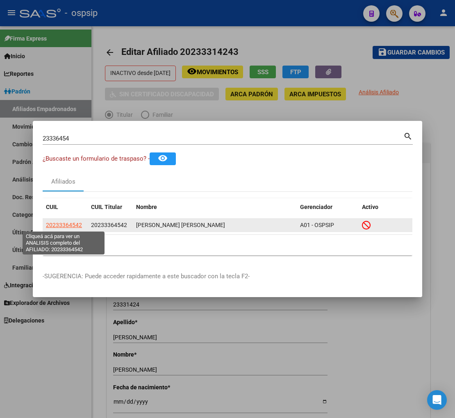
click at [62, 224] on span "20233364542" at bounding box center [64, 225] width 36 height 7
type textarea "20233364542"
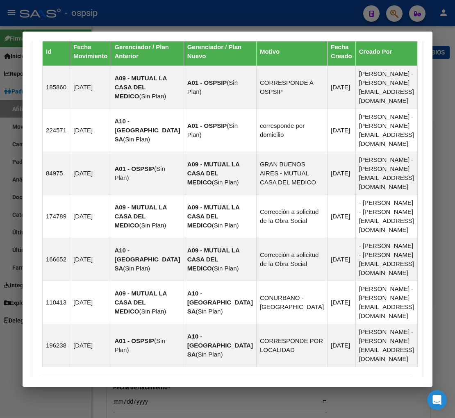
scroll to position [708, 0]
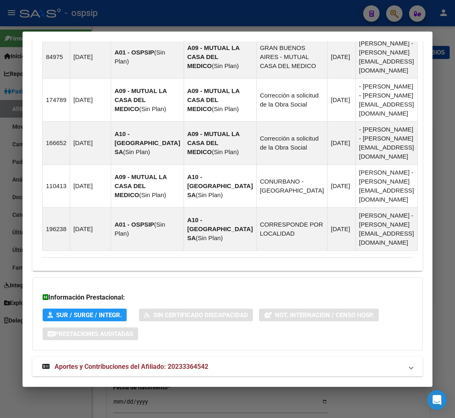
click at [142, 362] on span "Aportes y Contribuciones del Afiliado: 20233364542" at bounding box center [131, 366] width 154 height 8
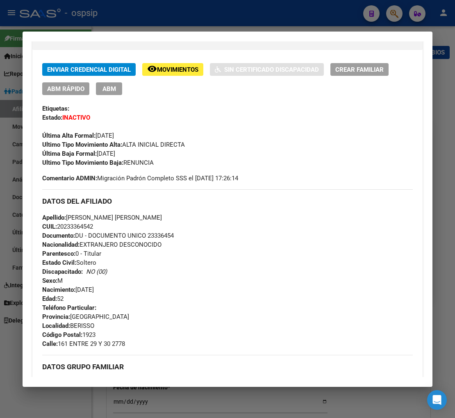
scroll to position [111, 0]
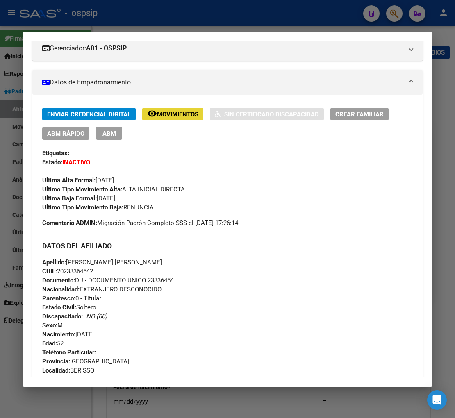
click at [160, 113] on span "Movimientos" at bounding box center [177, 114] width 41 height 7
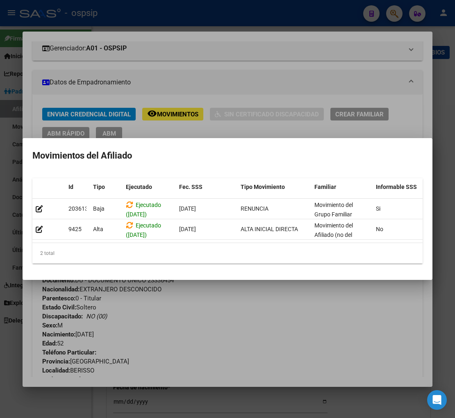
click at [310, 304] on div at bounding box center [227, 209] width 455 height 418
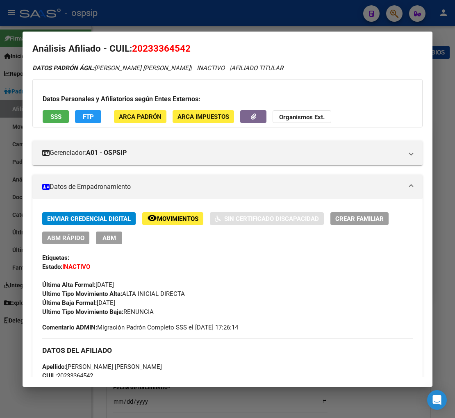
scroll to position [0, 0]
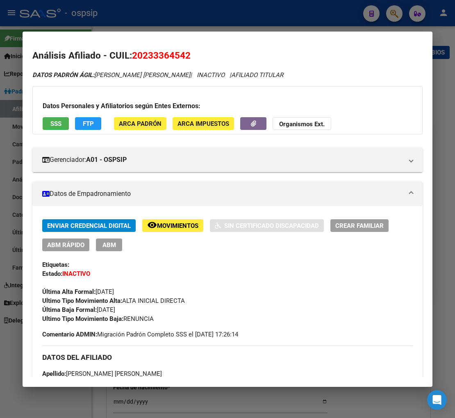
click at [393, 18] on div at bounding box center [227, 209] width 455 height 418
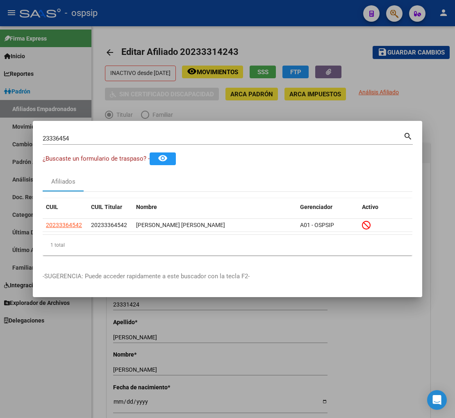
click at [87, 134] on div "23336454 Buscar (apellido, dni, [PERSON_NAME], [PERSON_NAME], cuit, obra social)" at bounding box center [223, 138] width 360 height 12
type input "2"
type input "23336574"
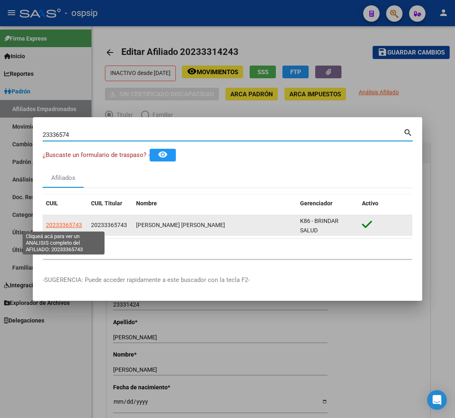
click at [64, 225] on span "20233365743" at bounding box center [64, 225] width 36 height 7
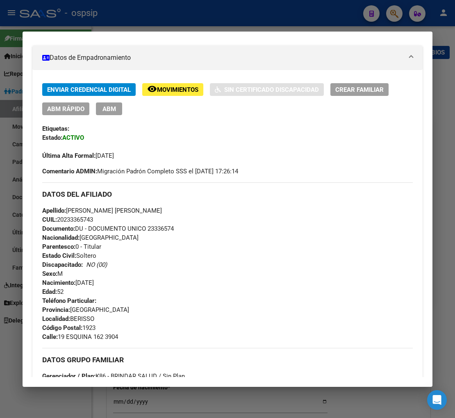
scroll to position [136, 0]
click at [169, 92] on span "Movimientos" at bounding box center [177, 89] width 41 height 7
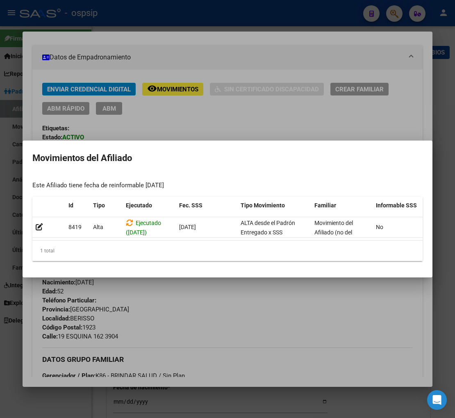
click at [293, 311] on div at bounding box center [227, 209] width 455 height 418
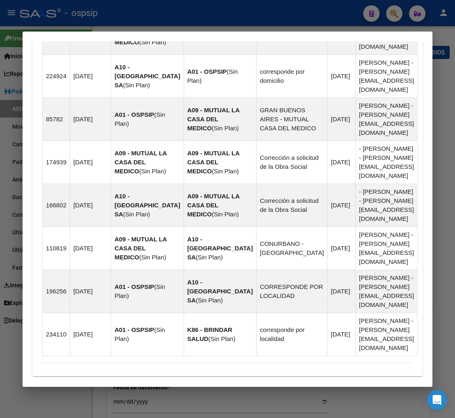
scroll to position [779, 0]
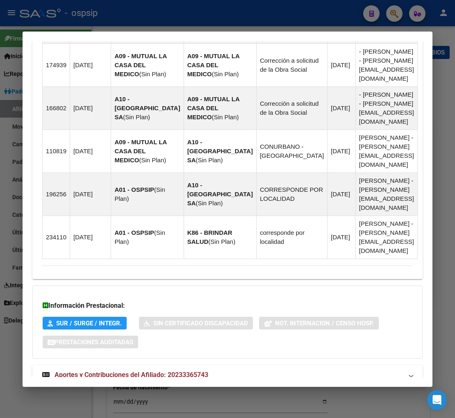
click at [115, 371] on span "Aportes y Contribuciones del Afiliado: 20233365743" at bounding box center [131, 375] width 154 height 8
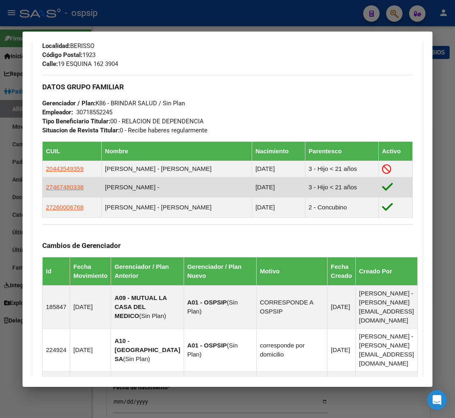
scroll to position [319, 0]
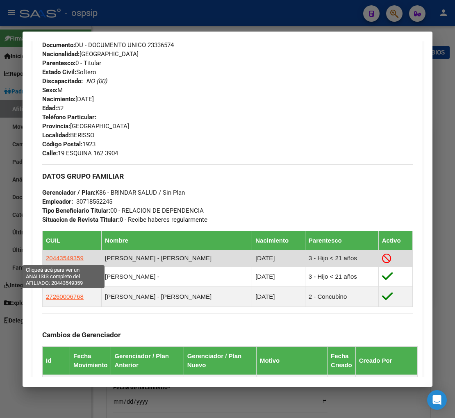
click at [60, 260] on span "20443549359" at bounding box center [65, 257] width 38 height 7
type textarea "20443549359"
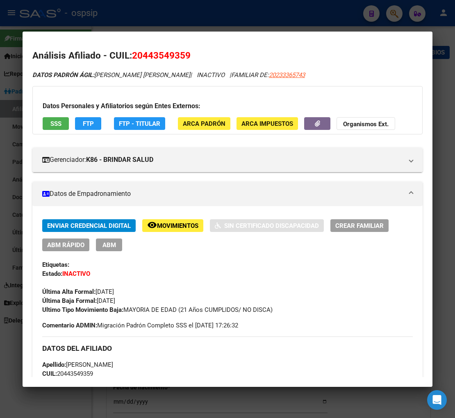
click at [172, 222] on span "Movimientos" at bounding box center [177, 225] width 41 height 7
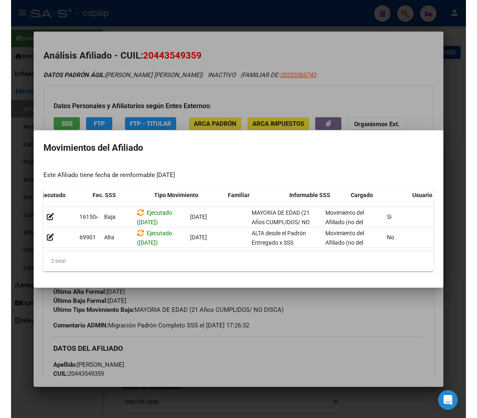
scroll to position [0, 134]
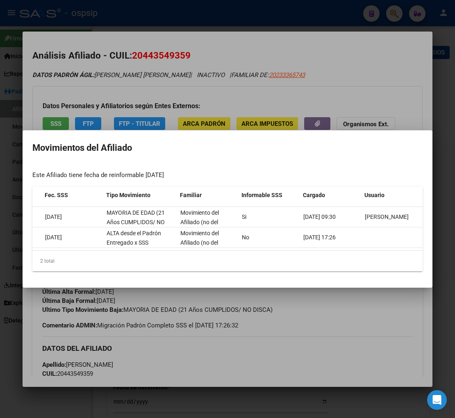
click at [383, 345] on div at bounding box center [227, 209] width 455 height 418
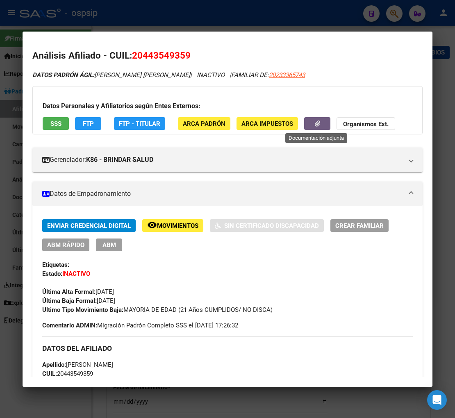
click at [313, 126] on button "button" at bounding box center [317, 123] width 26 height 13
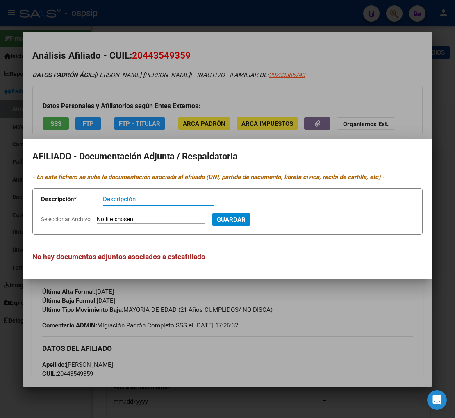
click at [290, 320] on div at bounding box center [227, 209] width 455 height 418
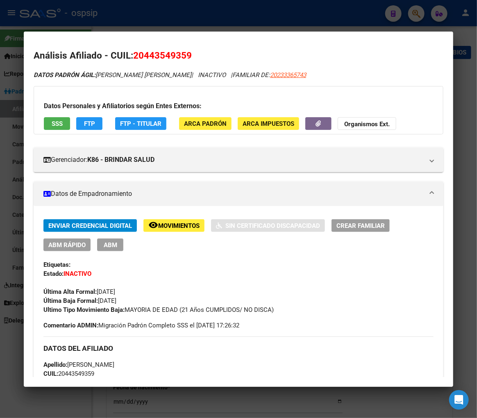
click at [411, 14] on div at bounding box center [238, 209] width 477 height 418
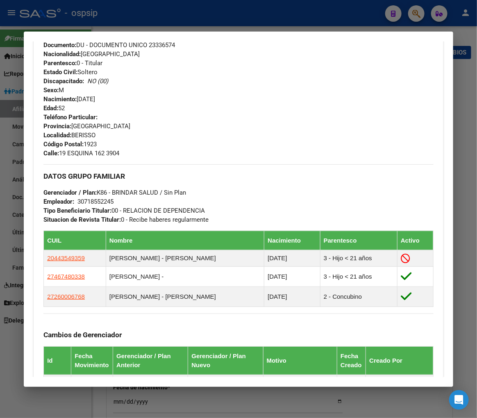
click at [419, 17] on div at bounding box center [238, 209] width 477 height 418
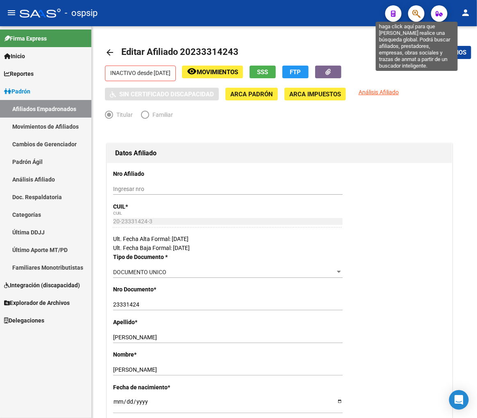
click at [417, 16] on icon "button" at bounding box center [416, 13] width 8 height 9
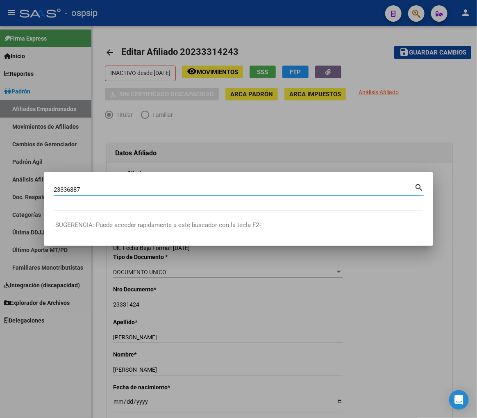
type input "23336887"
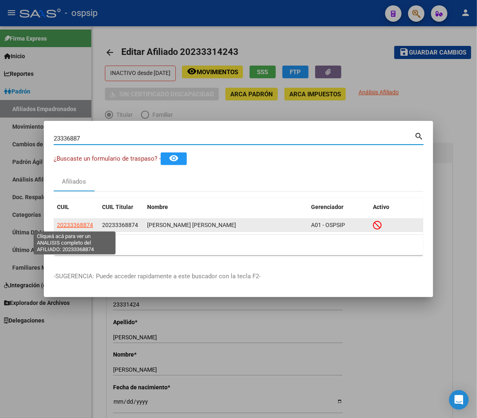
click at [78, 224] on span "20233368874" at bounding box center [75, 225] width 36 height 7
type textarea "20233368874"
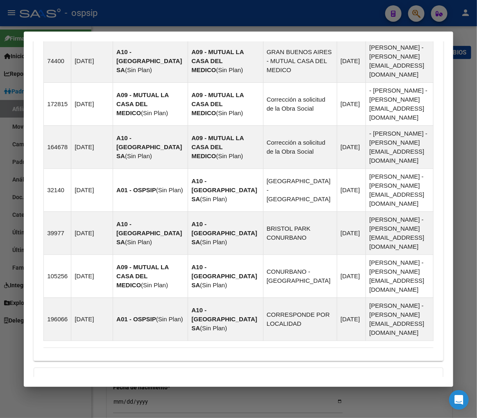
scroll to position [697, 0]
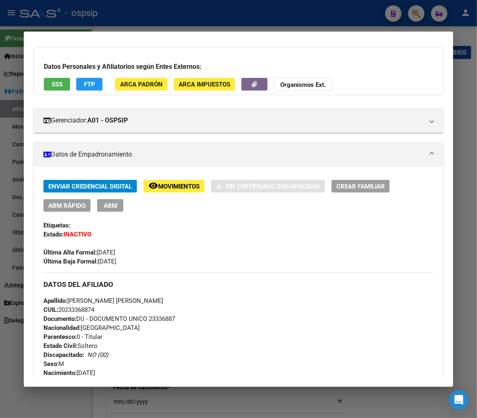
scroll to position [0, 0]
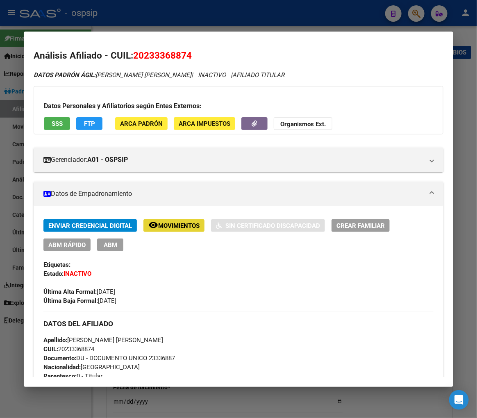
click at [165, 226] on span "Movimientos" at bounding box center [178, 225] width 41 height 7
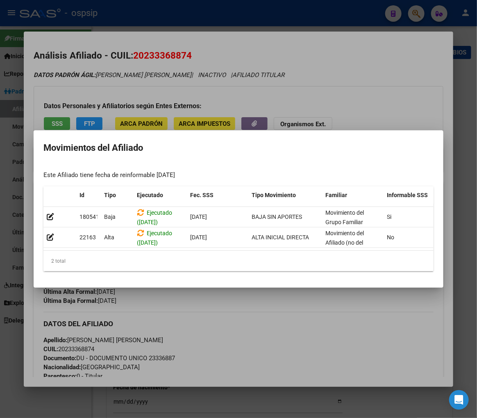
click at [290, 317] on div at bounding box center [238, 209] width 477 height 418
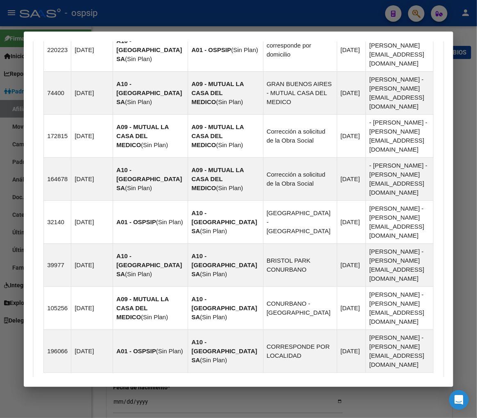
scroll to position [591, 0]
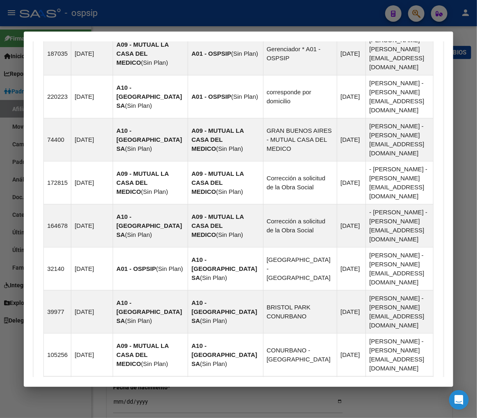
click at [414, 11] on div at bounding box center [238, 209] width 477 height 418
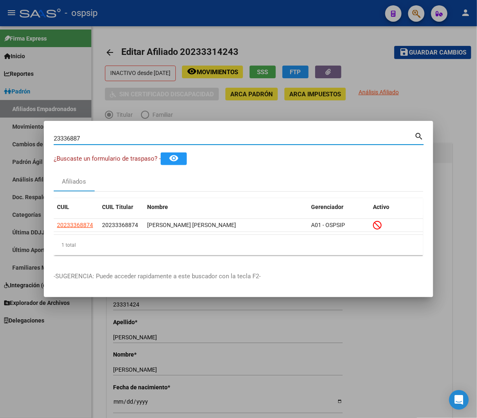
click at [89, 138] on input "23336887" at bounding box center [234, 138] width 360 height 7
type input "2"
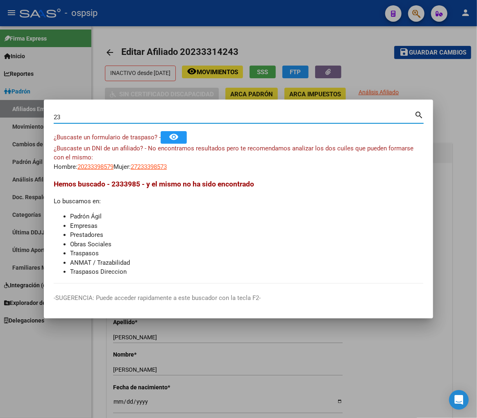
type input "2"
type input "23339957"
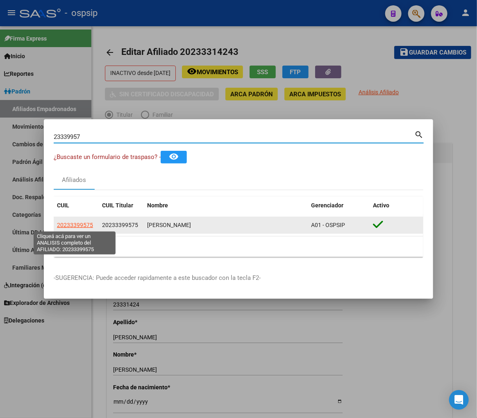
click at [79, 222] on span "20233399575" at bounding box center [75, 225] width 36 height 7
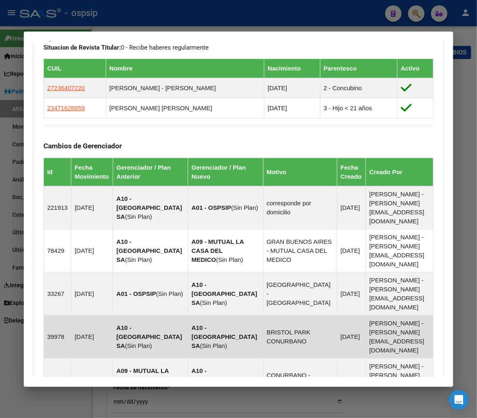
scroll to position [632, 0]
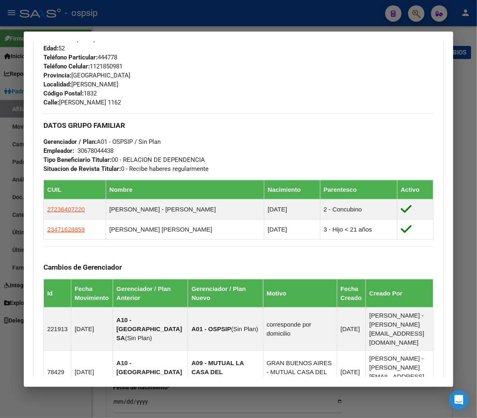
scroll to position [361, 0]
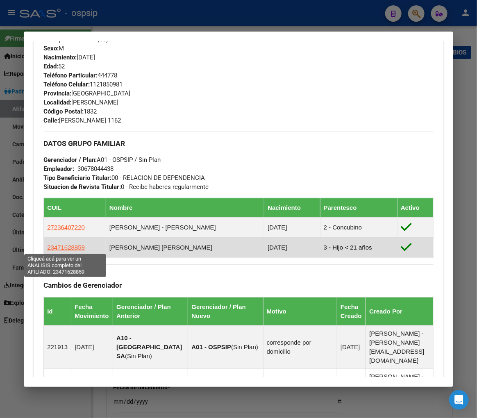
click at [67, 250] on span "23471628859" at bounding box center [66, 247] width 38 height 7
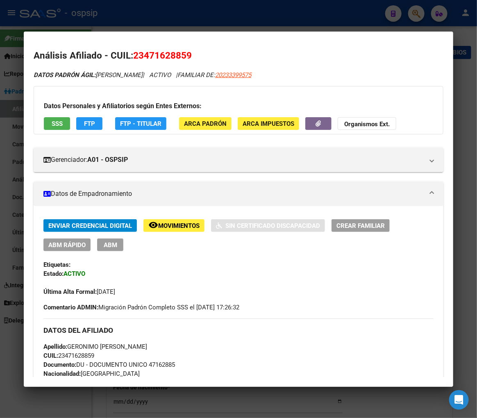
click at [187, 228] on span "Movimientos" at bounding box center [178, 225] width 41 height 7
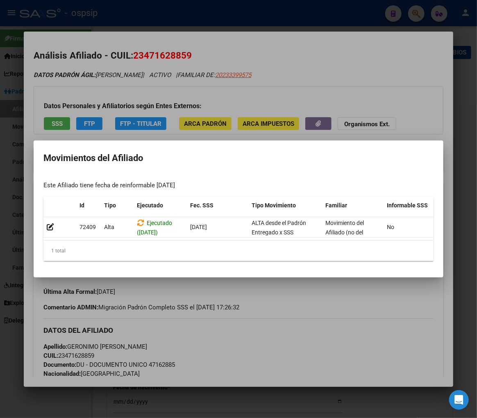
click at [307, 288] on div at bounding box center [238, 209] width 477 height 418
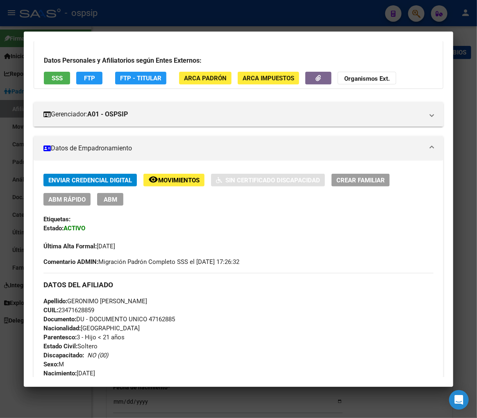
scroll to position [0, 0]
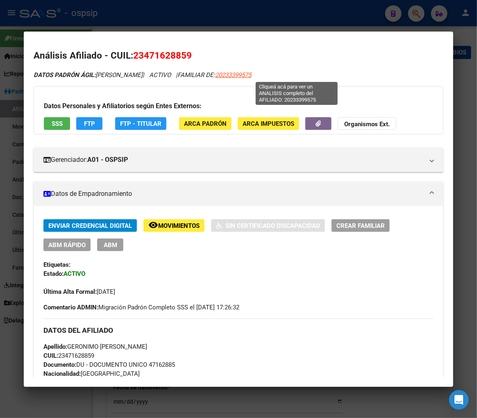
click at [251, 75] on span "20233399575" at bounding box center [233, 74] width 36 height 7
type textarea "20233399575"
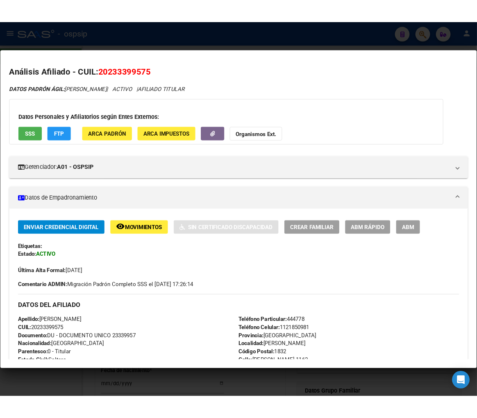
scroll to position [347, 0]
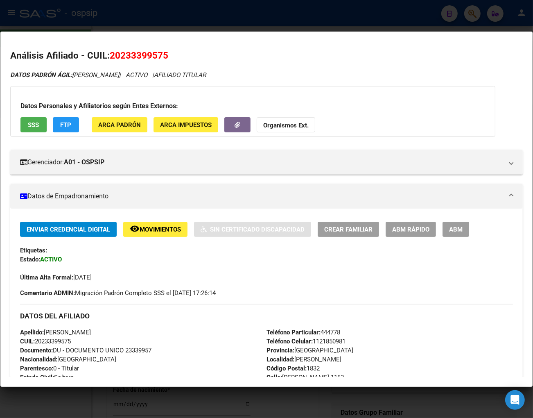
click at [445, 11] on div at bounding box center [266, 209] width 533 height 418
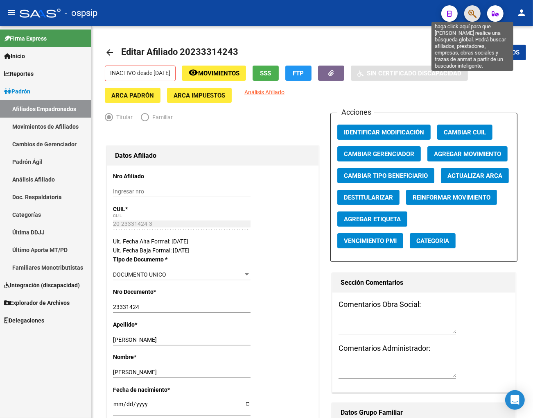
click at [445, 11] on icon "button" at bounding box center [473, 13] width 8 height 9
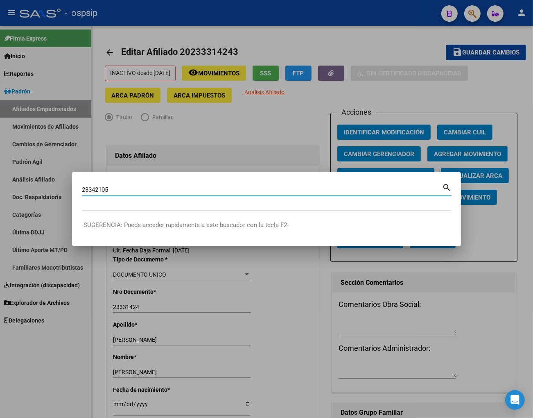
type input "23342105"
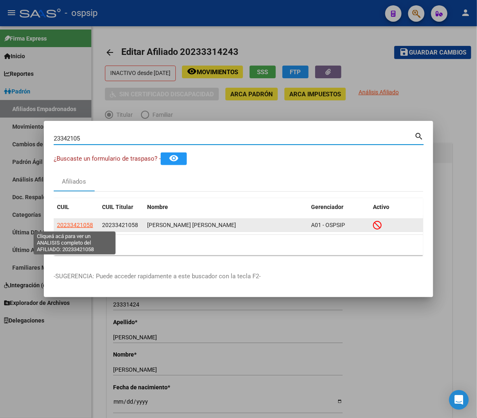
click at [78, 225] on span "20233421058" at bounding box center [75, 225] width 36 height 7
type textarea "20233421058"
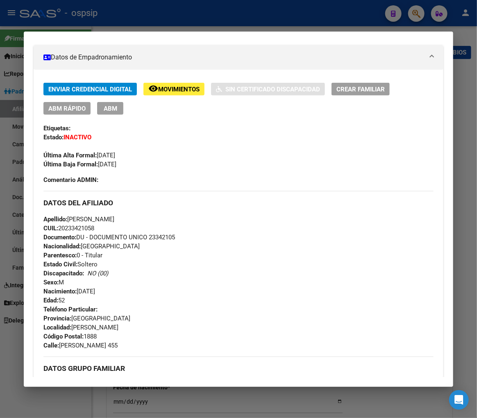
scroll to position [0, 0]
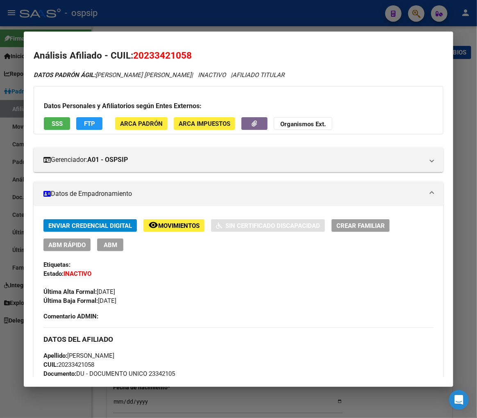
click at [161, 227] on span "Movimientos" at bounding box center [178, 225] width 41 height 7
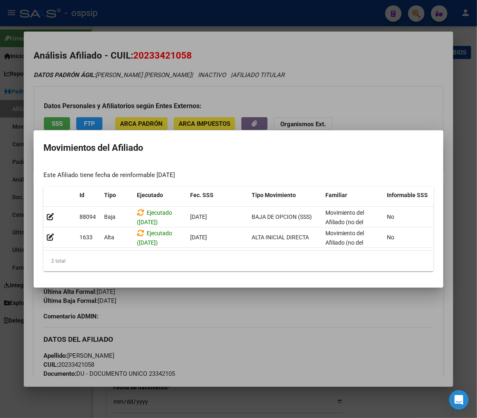
click at [264, 332] on div at bounding box center [238, 209] width 477 height 418
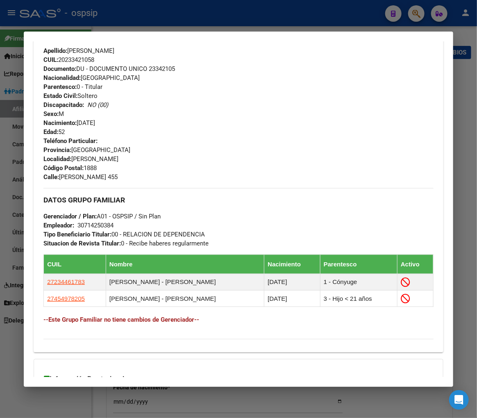
scroll to position [405, 0]
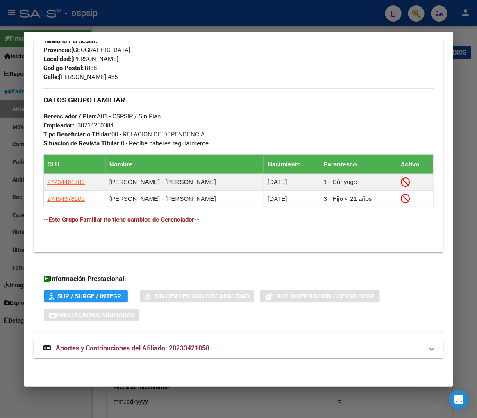
click at [112, 350] on span "Aportes y Contribuciones del Afiliado: 20233421058" at bounding box center [133, 348] width 154 height 8
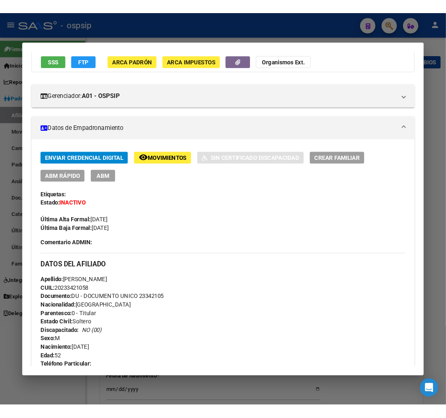
scroll to position [0, 0]
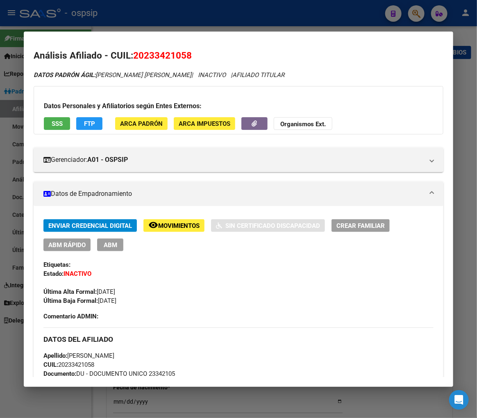
click at [414, 14] on div at bounding box center [238, 209] width 477 height 418
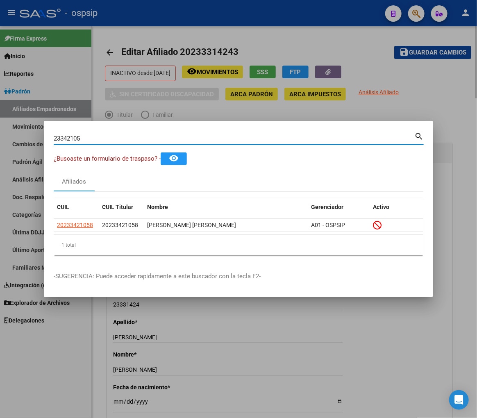
drag, startPoint x: 117, startPoint y: 136, endPoint x: 349, endPoint y: 316, distance: 293.6
click at [351, 316] on div at bounding box center [238, 209] width 477 height 418
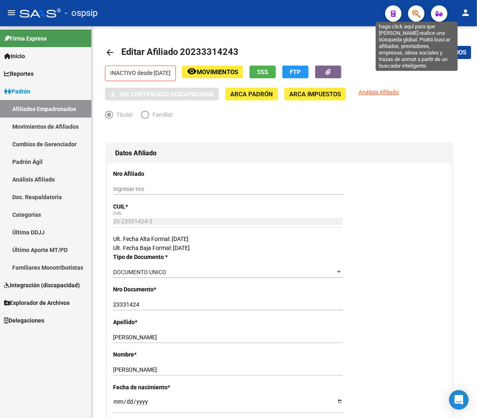
click at [416, 18] on icon "button" at bounding box center [416, 13] width 8 height 9
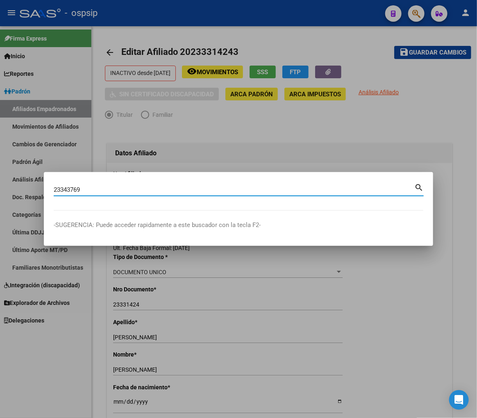
type input "23343769"
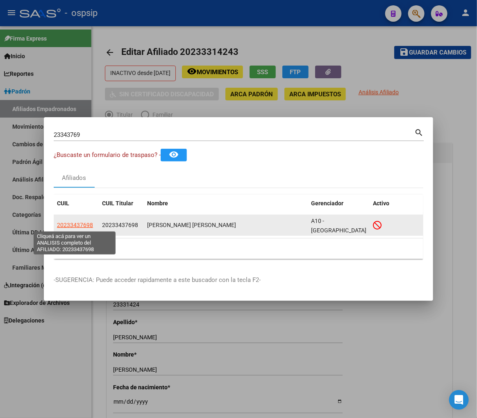
click at [77, 224] on span "20233437698" at bounding box center [75, 225] width 36 height 7
type textarea "20233437698"
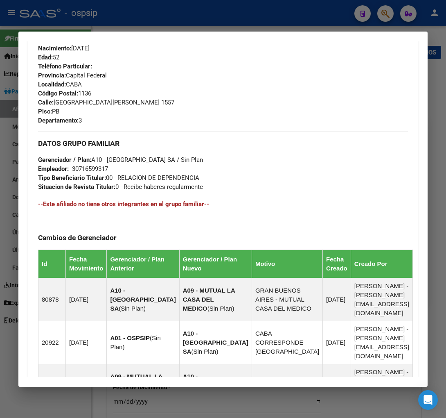
scroll to position [546, 0]
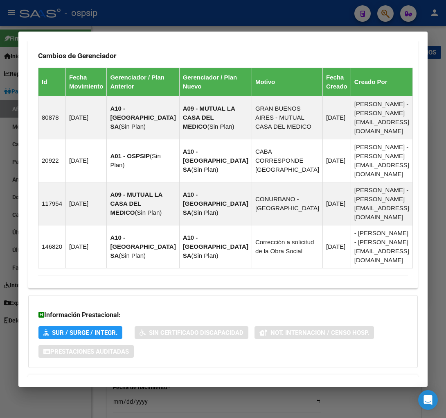
click at [113, 380] on span "Aportes y Contribuciones del Afiliado: 20233437698" at bounding box center [127, 384] width 154 height 8
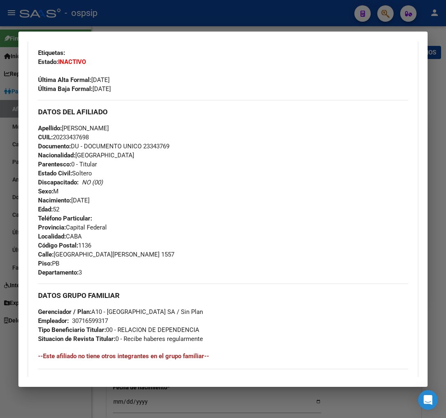
scroll to position [0, 0]
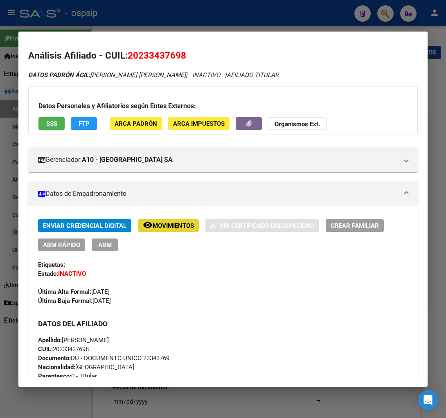
click at [162, 228] on span "Movimientos" at bounding box center [173, 225] width 41 height 7
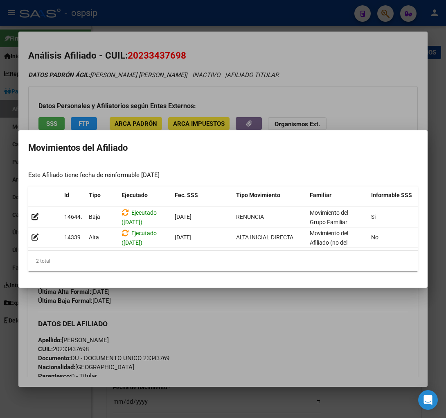
click at [261, 298] on div at bounding box center [223, 209] width 446 height 418
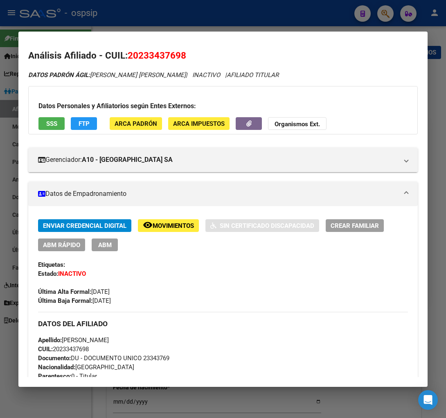
click at [386, 13] on div at bounding box center [223, 209] width 446 height 418
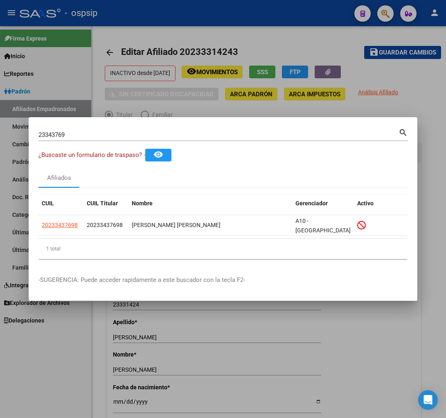
click at [68, 131] on input "23343769" at bounding box center [218, 134] width 360 height 7
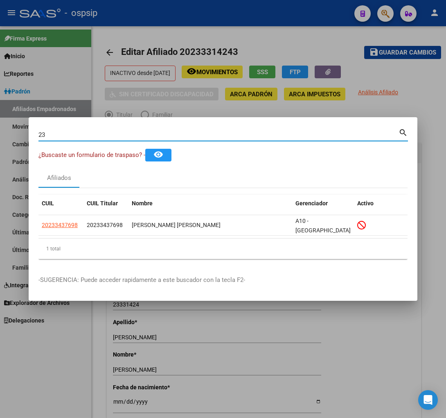
type input "2"
type input "23345223"
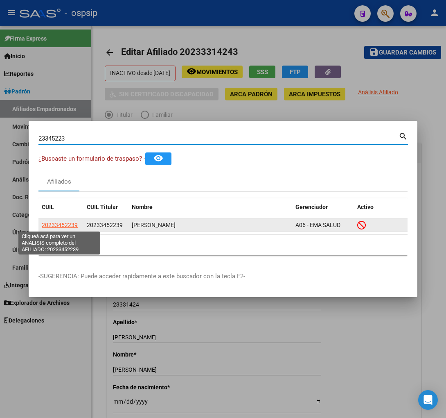
click at [68, 224] on span "20233452239" at bounding box center [60, 225] width 36 height 7
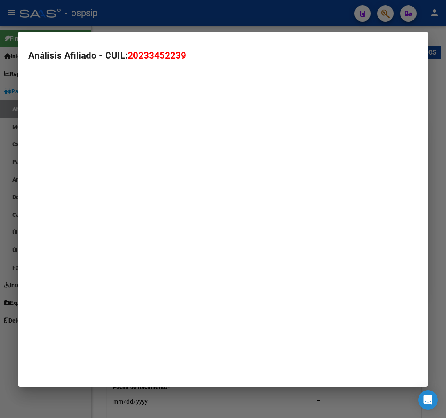
type textarea "20233452239"
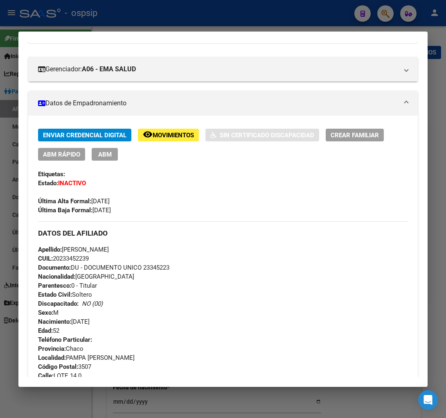
scroll to position [91, 0]
click at [169, 138] on button "remove_red_eye Movimientos" at bounding box center [168, 134] width 61 height 13
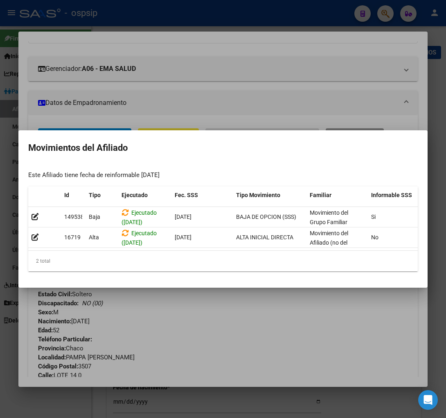
click at [267, 312] on div at bounding box center [223, 209] width 446 height 418
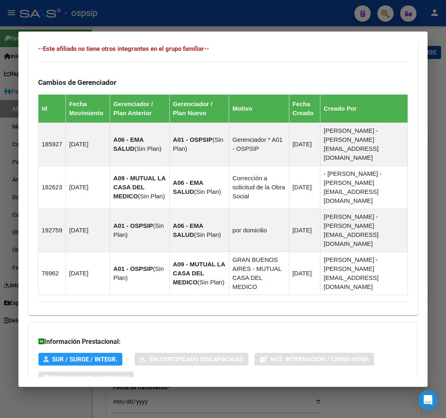
scroll to position [509, 0]
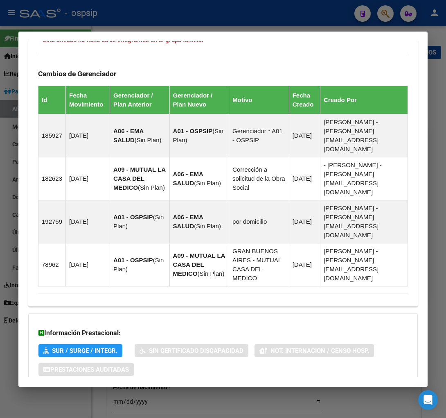
click at [123, 398] on span "Aportes y Contribuciones del Afiliado: 20233452239" at bounding box center [127, 402] width 154 height 8
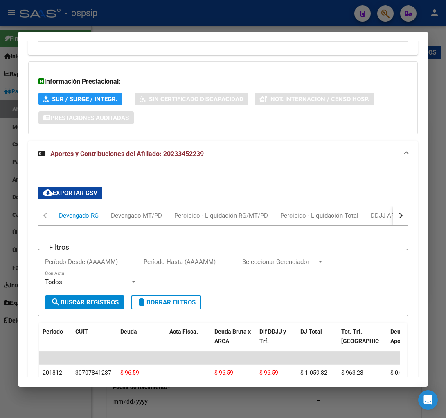
scroll to position [777, 0]
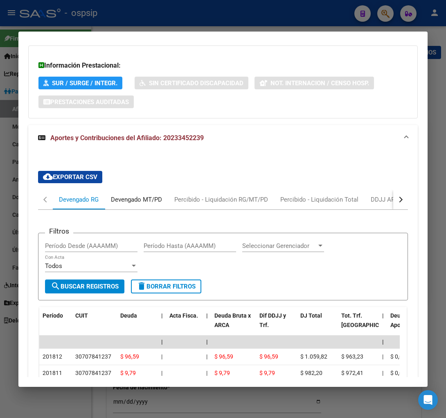
click at [138, 195] on div "Devengado MT/PD" at bounding box center [136, 199] width 51 height 9
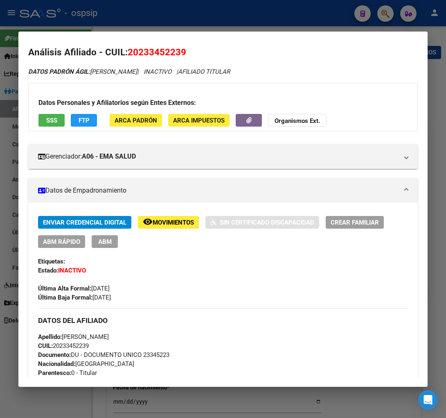
scroll to position [95, 0]
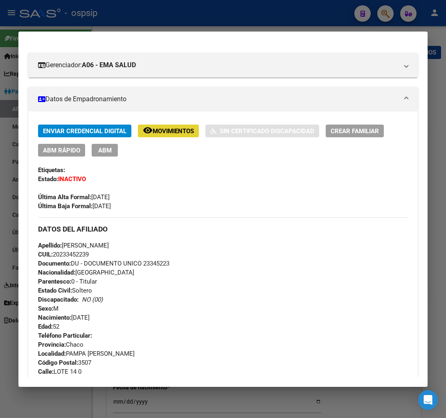
click at [165, 127] on span "remove_red_eye Movimientos" at bounding box center [168, 130] width 51 height 7
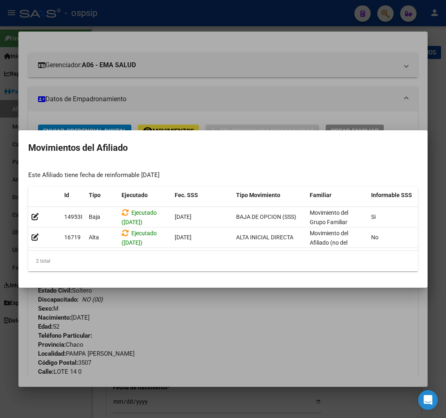
drag, startPoint x: 256, startPoint y: 339, endPoint x: 239, endPoint y: 305, distance: 38.3
click at [256, 340] on div at bounding box center [223, 209] width 446 height 418
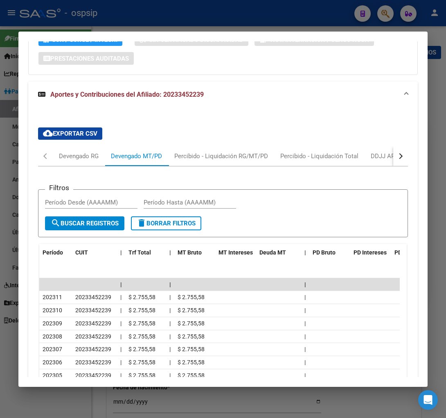
scroll to position [822, 0]
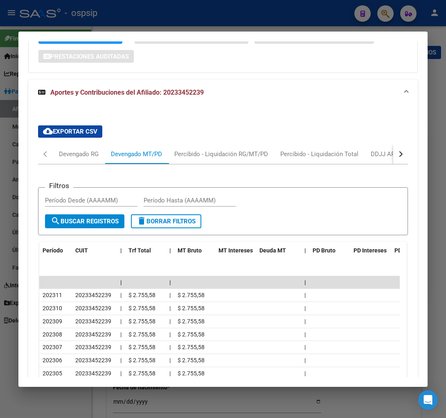
click at [385, 15] on div at bounding box center [223, 209] width 446 height 418
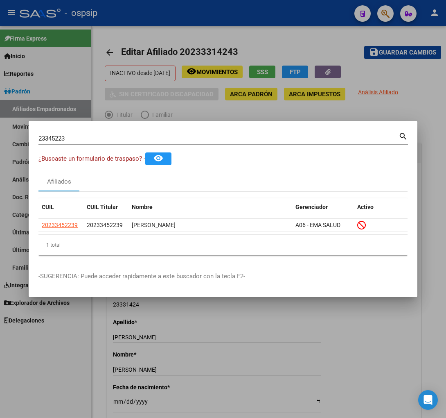
click at [95, 135] on input "23345223" at bounding box center [218, 138] width 360 height 7
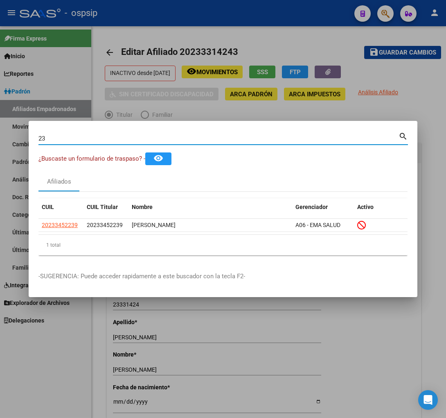
type input "2"
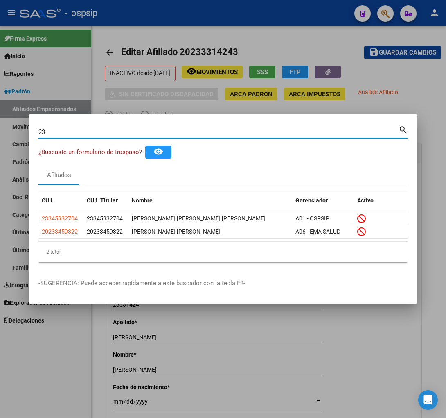
type input "2"
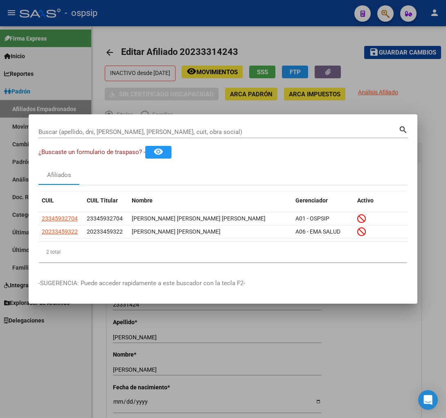
click at [130, 132] on input "Buscar (apellido, dni, [PERSON_NAME], [PERSON_NAME], cuit, obra social)" at bounding box center [218, 131] width 360 height 7
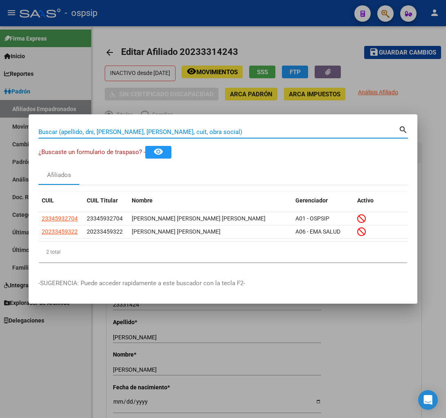
click at [88, 127] on div "Buscar (apellido, dni, [PERSON_NAME], [PERSON_NAME], cuit, obra social)" at bounding box center [218, 132] width 360 height 12
type input "37049548"
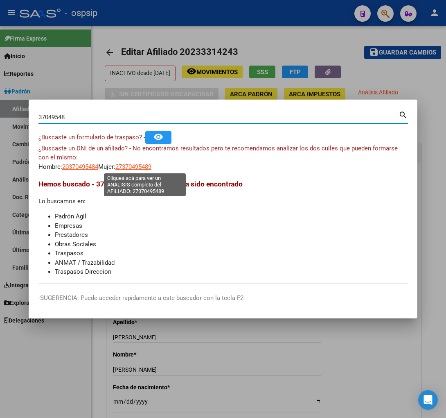
click at [139, 166] on span "27370495489" at bounding box center [133, 166] width 36 height 7
type textarea "27370495489"
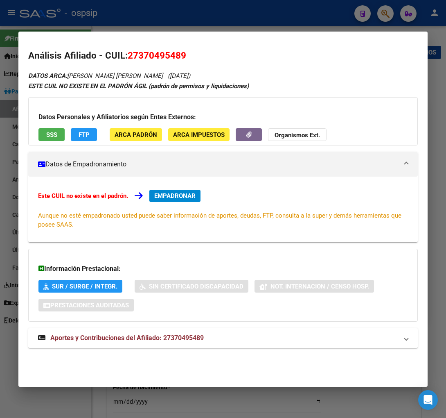
click at [121, 335] on span "Aportes y Contribuciones del Afiliado: 27370495489" at bounding box center [127, 338] width 154 height 8
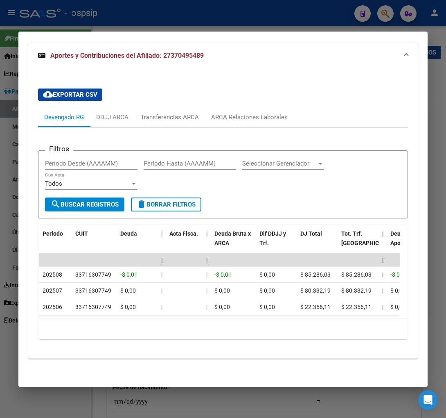
scroll to position [111, 0]
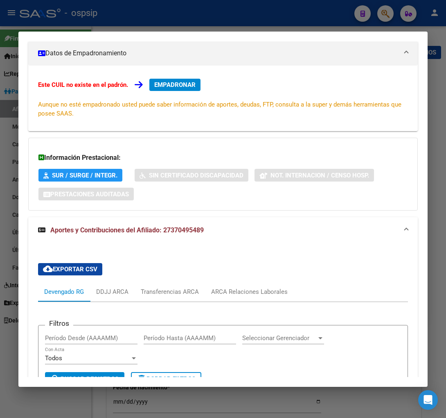
click at [390, 15] on div at bounding box center [223, 209] width 446 height 418
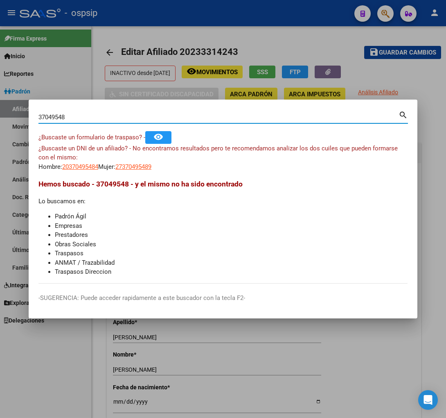
click at [77, 118] on input "37049548" at bounding box center [218, 116] width 360 height 7
type input "3"
type input "39669604"
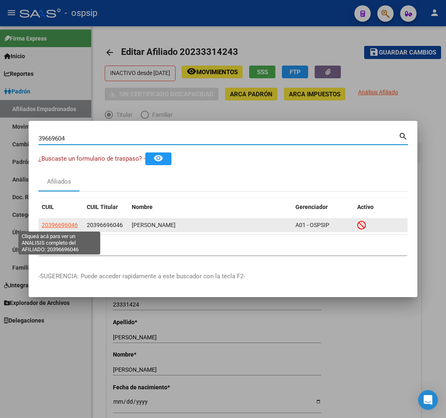
click at [60, 224] on span "20396696046" at bounding box center [60, 225] width 36 height 7
type textarea "20396696046"
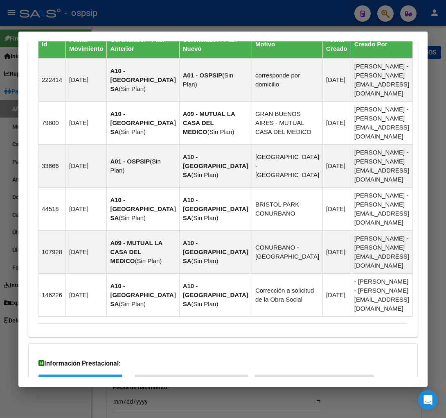
scroll to position [620, 0]
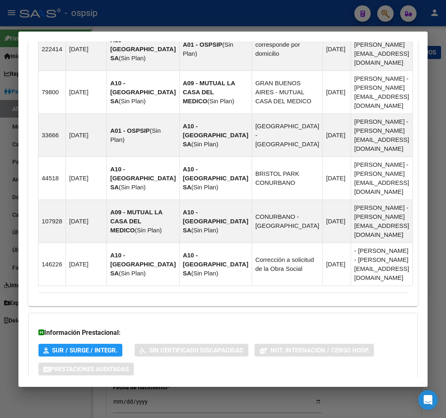
click at [123, 398] on span "Aportes y Contribuciones del Afiliado: 20396696046" at bounding box center [127, 402] width 154 height 8
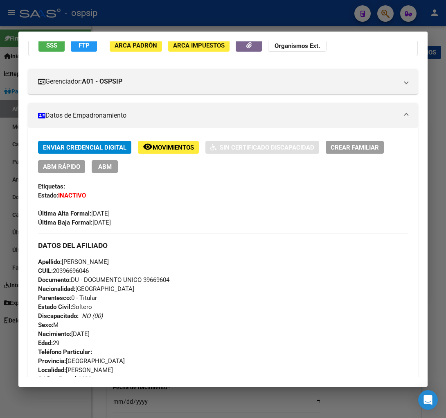
scroll to position [0, 0]
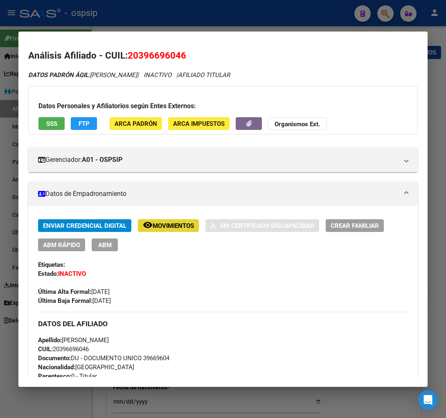
click at [174, 227] on span "Movimientos" at bounding box center [173, 225] width 41 height 7
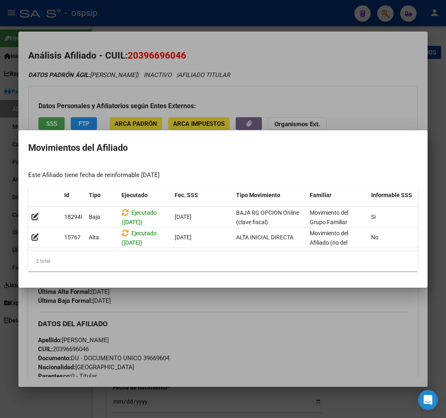
click at [246, 320] on div at bounding box center [223, 209] width 446 height 418
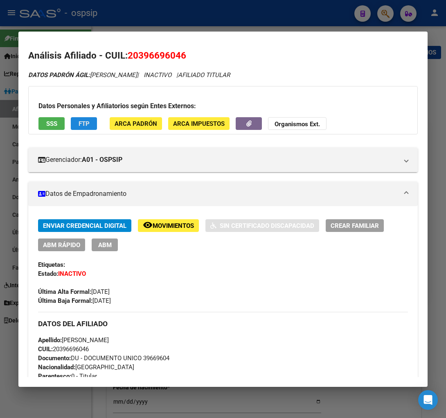
click at [87, 123] on span "FTP" at bounding box center [84, 123] width 11 height 7
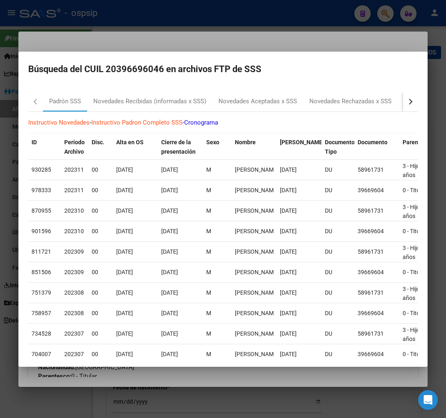
click at [403, 100] on button "button" at bounding box center [410, 102] width 15 height 20
click at [341, 97] on div "RG Bajas x OPCION ONLINE (ARCA)" at bounding box center [341, 101] width 98 height 9
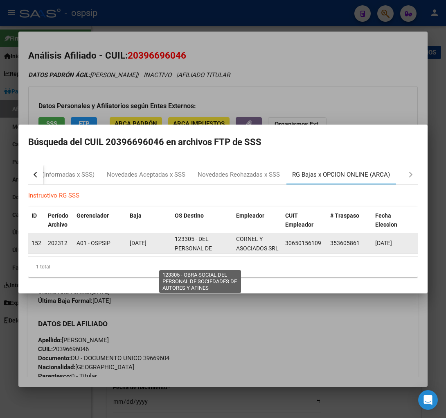
scroll to position [20, 0]
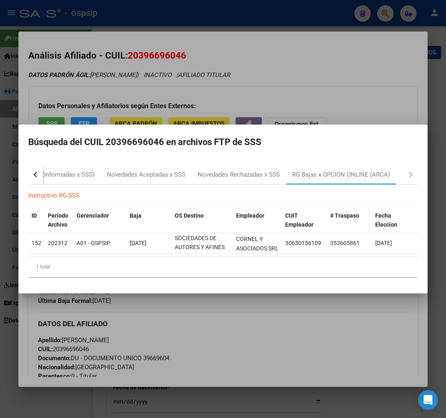
drag, startPoint x: 223, startPoint y: 342, endPoint x: 222, endPoint y: 333, distance: 9.0
click at [223, 341] on div at bounding box center [223, 209] width 446 height 418
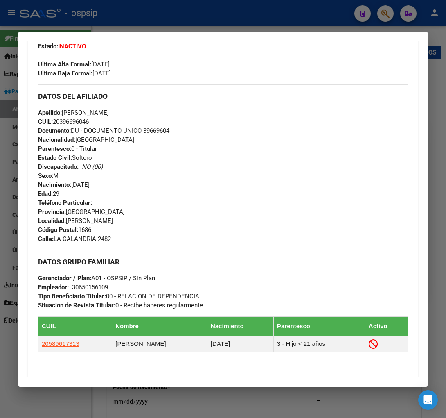
scroll to position [0, 0]
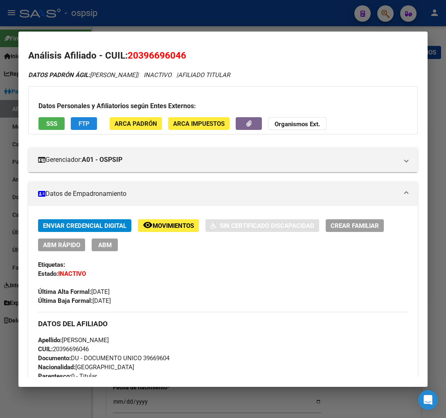
click at [86, 123] on span "FTP" at bounding box center [84, 123] width 11 height 7
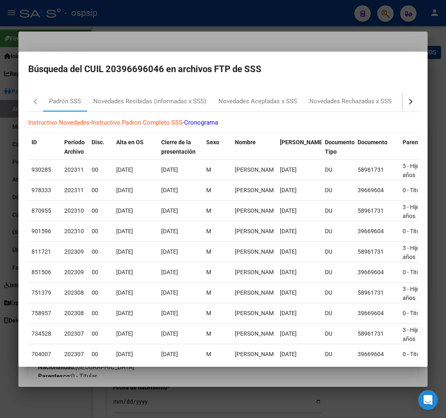
click at [403, 104] on button "button" at bounding box center [410, 102] width 15 height 20
click at [345, 99] on div "RG Bajas x OPCION ONLINE (ARCA)" at bounding box center [341, 101] width 98 height 9
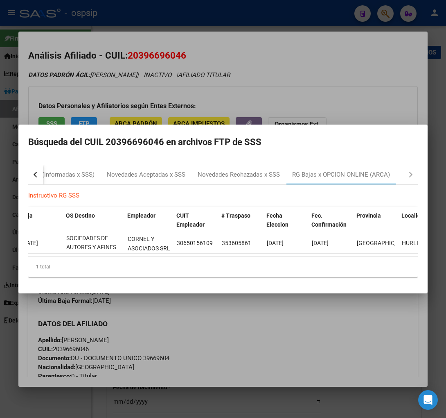
scroll to position [0, 125]
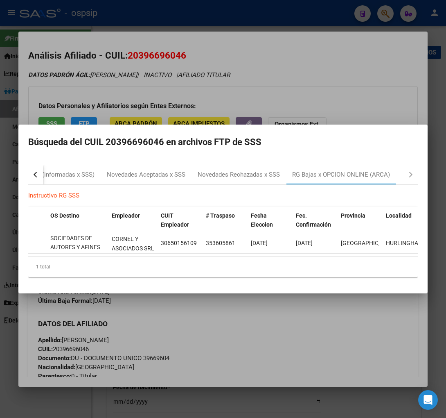
drag, startPoint x: 280, startPoint y: 253, endPoint x: 387, endPoint y: 209, distance: 116.1
click at [370, 248] on datatable-body "15238 202312 A01 - OSPSIP [DATE] 123305 - DEL PERSONAL DE SOCIEDADES DE AUTORES…" at bounding box center [223, 244] width 390 height 23
click at [309, 65] on div at bounding box center [223, 209] width 446 height 418
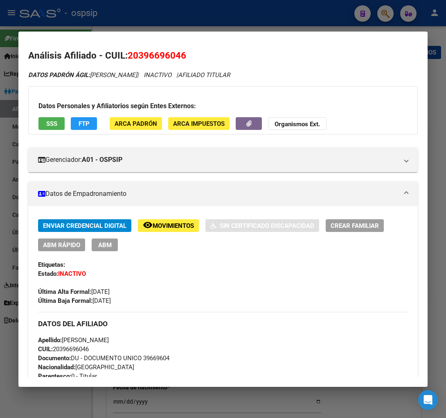
click at [378, 12] on div at bounding box center [223, 209] width 446 height 418
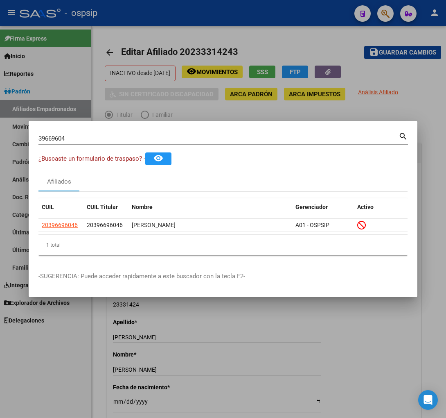
click at [92, 135] on input "39669604" at bounding box center [218, 138] width 360 height 7
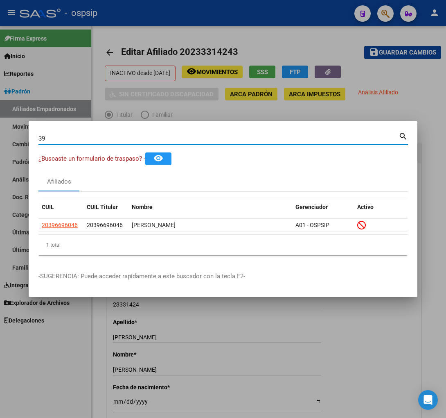
type input "3"
type input "23345932"
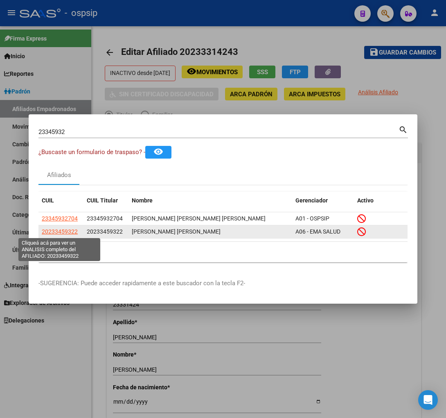
click at [54, 231] on span "20233459322" at bounding box center [60, 231] width 36 height 7
type textarea "20233459322"
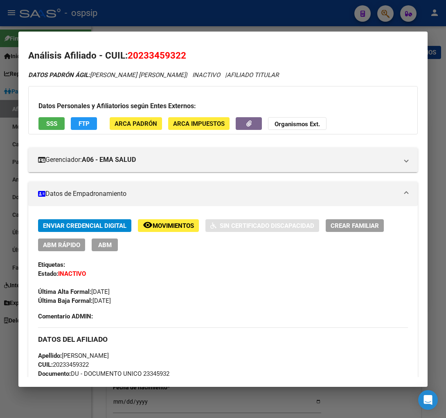
click at [176, 227] on span "Movimientos" at bounding box center [173, 225] width 41 height 7
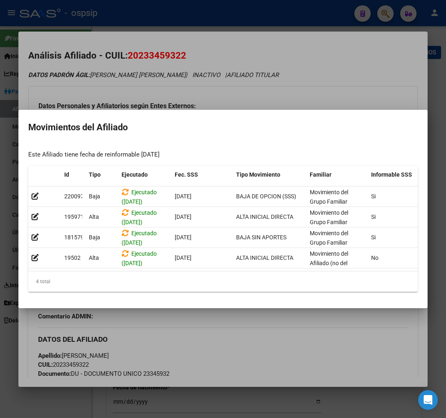
click at [199, 328] on div at bounding box center [223, 209] width 446 height 418
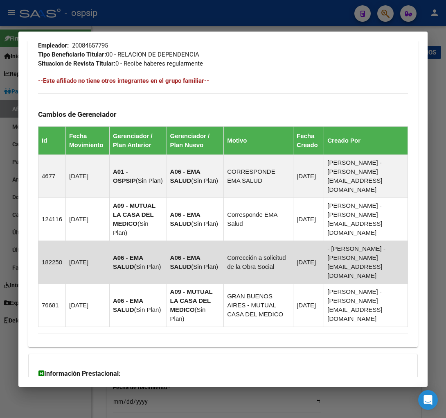
scroll to position [534, 0]
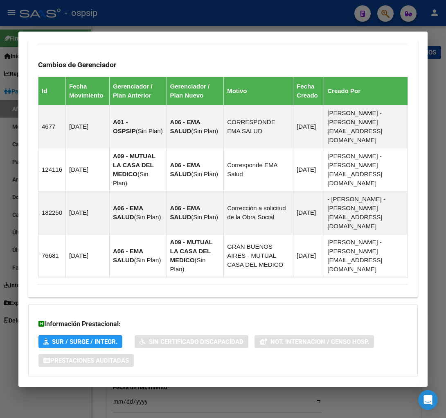
click at [114, 389] on span "Aportes y Contribuciones del Afiliado: 20233459322" at bounding box center [127, 393] width 154 height 8
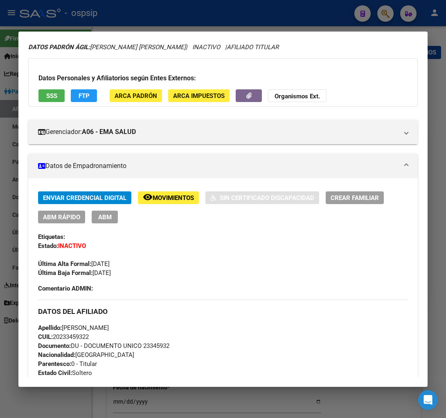
scroll to position [0, 0]
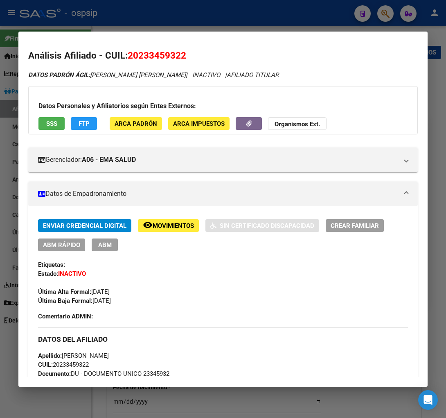
click at [256, 186] on mat-expansion-panel-header "Datos de Empadronamiento" at bounding box center [223, 193] width 390 height 25
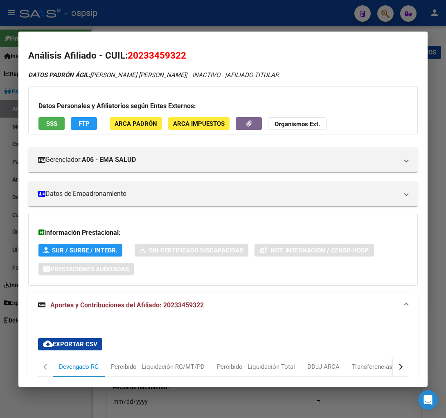
click at [389, 17] on div at bounding box center [223, 209] width 446 height 418
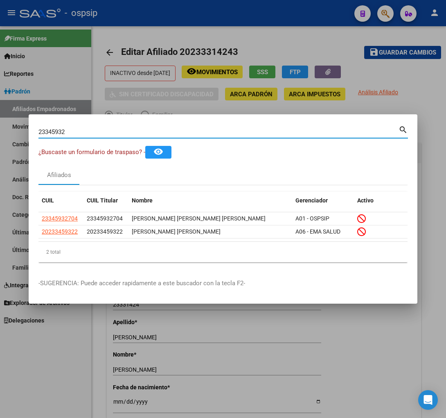
drag, startPoint x: 79, startPoint y: 135, endPoint x: 150, endPoint y: 118, distance: 73.8
click at [150, 118] on mat-dialog-container "23345932 Buscar (apellido, dni, cuil, nro traspaso, cuit, obra social) search ¿…" at bounding box center [223, 208] width 389 height 189
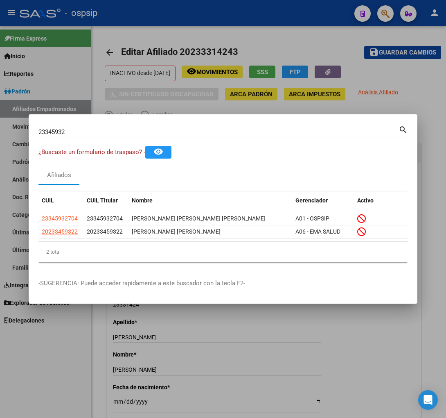
click at [75, 131] on input "23345932" at bounding box center [218, 131] width 360 height 7
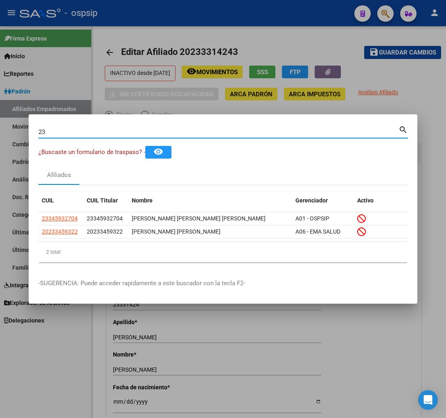
type input "2"
type input "23347194"
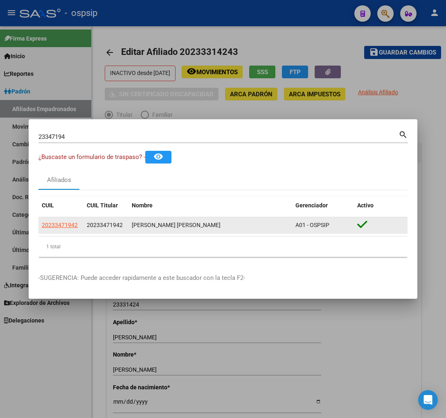
click at [68, 228] on app-link-go-to "20233471942" at bounding box center [60, 224] width 36 height 9
click at [66, 223] on span "20233471942" at bounding box center [60, 225] width 36 height 7
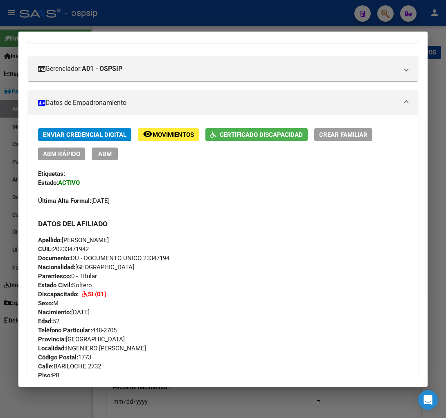
scroll to position [45, 0]
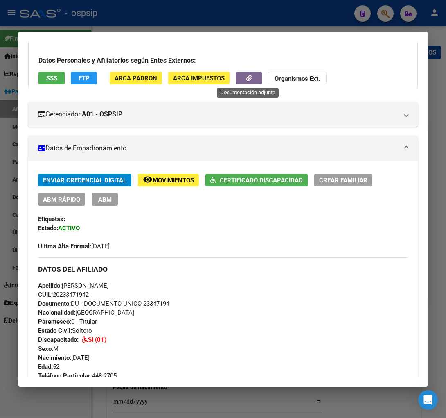
click at [247, 79] on icon "button" at bounding box center [249, 78] width 5 height 6
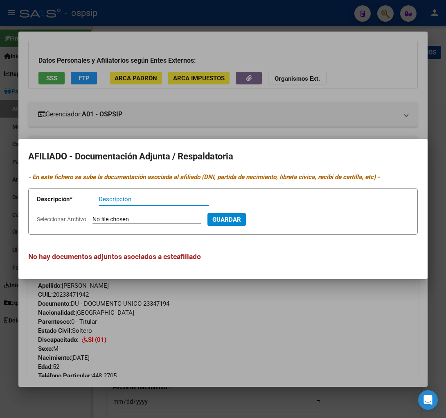
click at [312, 111] on div at bounding box center [223, 209] width 446 height 418
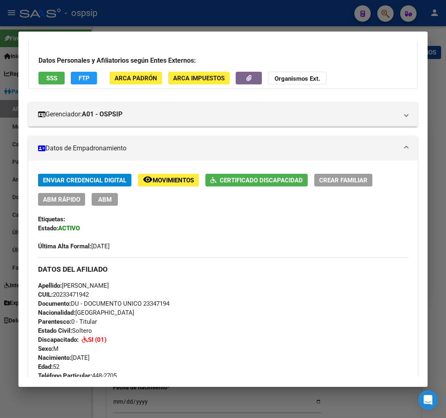
click at [175, 181] on span "Movimientos" at bounding box center [173, 180] width 41 height 7
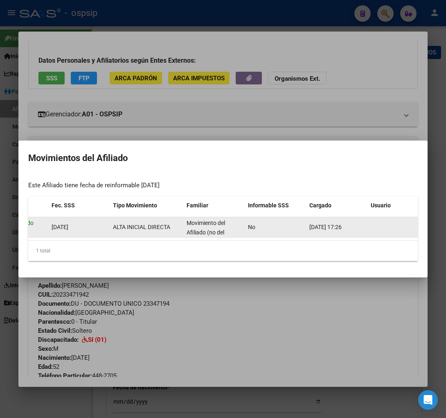
scroll to position [0, 134]
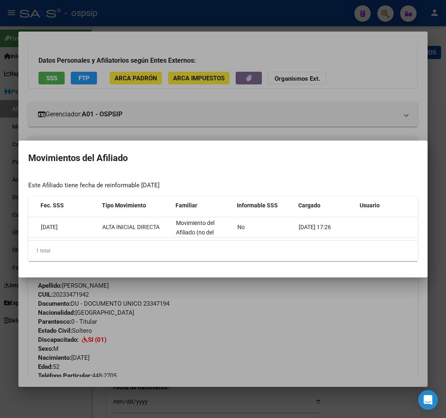
drag, startPoint x: 335, startPoint y: 310, endPoint x: 282, endPoint y: 291, distance: 56.5
click at [335, 310] on div at bounding box center [223, 209] width 446 height 418
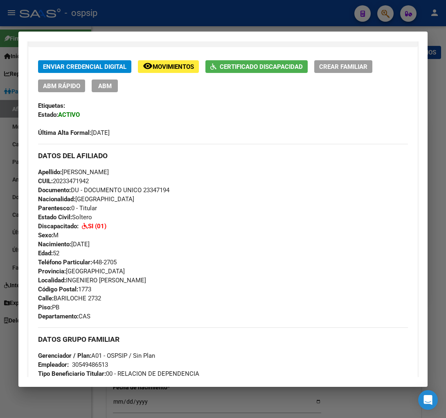
scroll to position [91, 0]
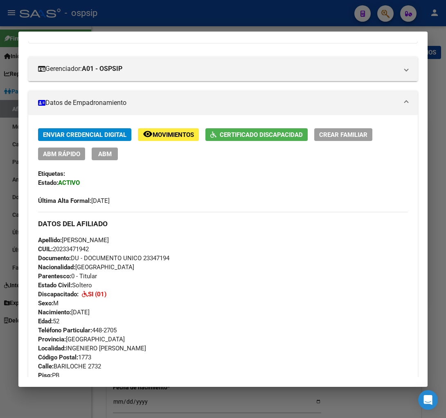
click at [178, 134] on span "Movimientos" at bounding box center [173, 134] width 41 height 7
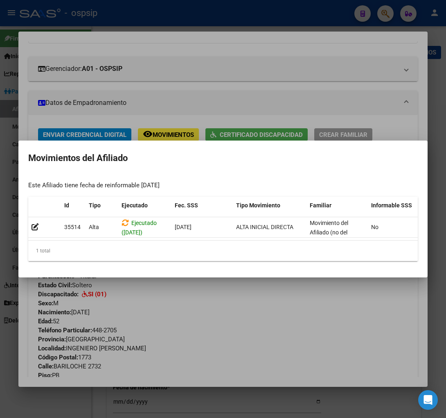
scroll to position [0, 134]
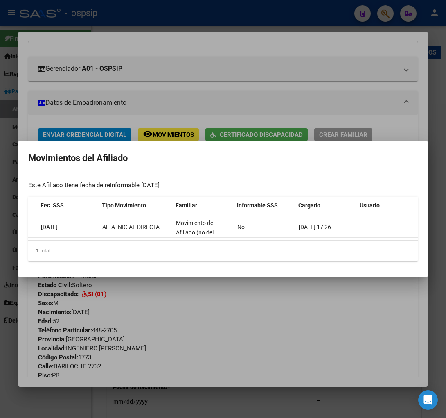
click at [382, 314] on div at bounding box center [223, 209] width 446 height 418
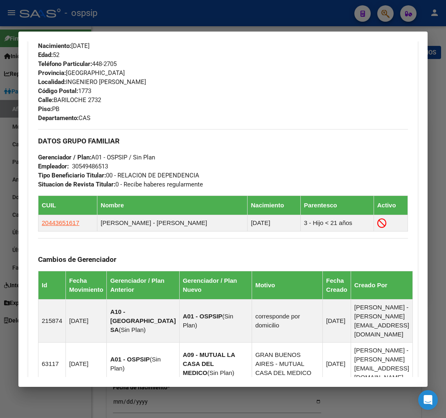
scroll to position [410, 0]
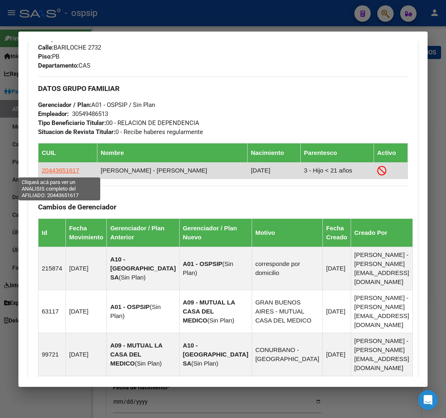
click at [54, 173] on span "20443651617" at bounding box center [61, 170] width 38 height 7
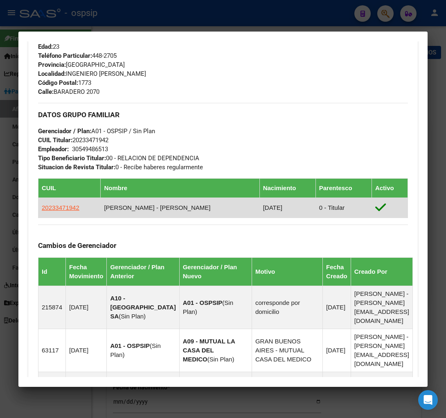
scroll to position [364, 0]
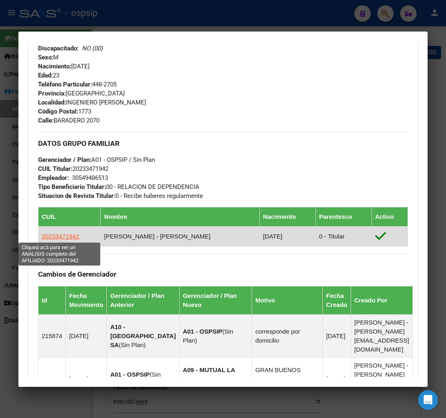
click at [55, 236] on span "20233471942" at bounding box center [61, 236] width 38 height 7
type textarea "20233471942"
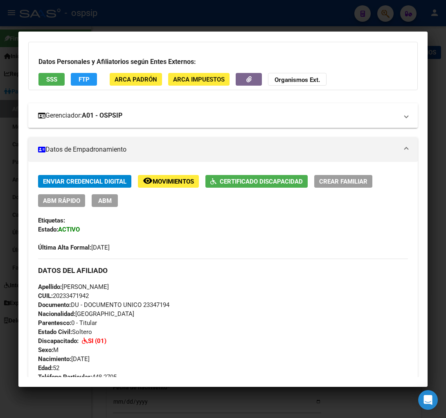
scroll to position [0, 0]
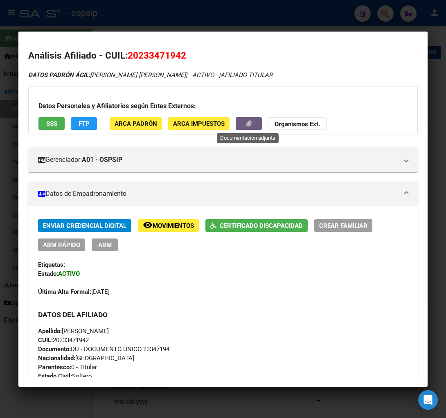
click at [239, 125] on button "button" at bounding box center [249, 123] width 26 height 13
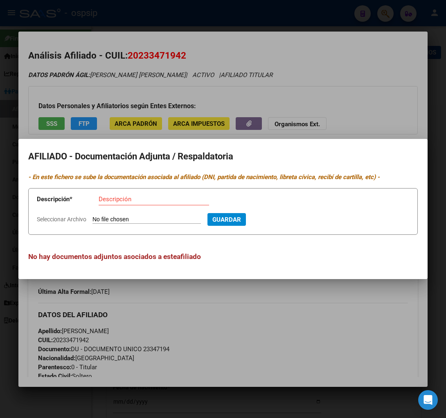
click at [304, 304] on div at bounding box center [223, 209] width 446 height 418
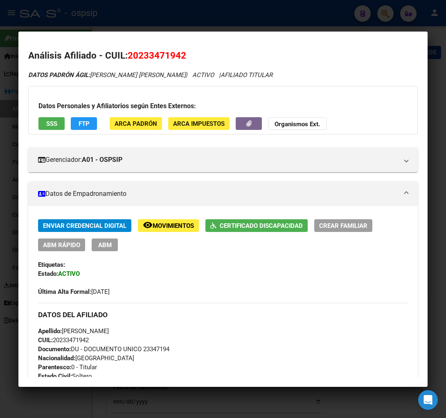
drag, startPoint x: 332, startPoint y: 15, endPoint x: 396, endPoint y: 6, distance: 64.6
click at [342, 13] on div at bounding box center [223, 209] width 446 height 418
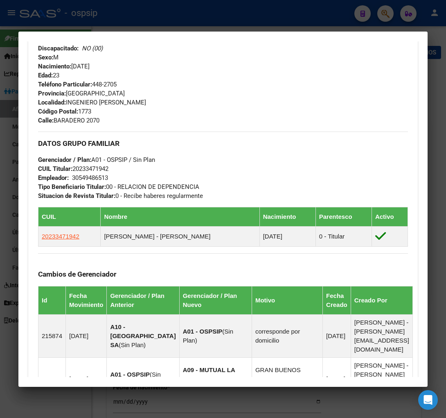
click at [387, 15] on div at bounding box center [223, 209] width 446 height 418
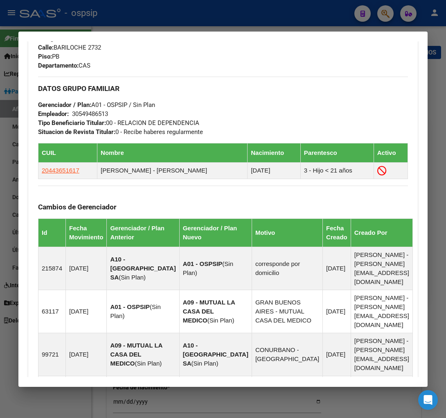
click at [387, 15] on div at bounding box center [223, 209] width 446 height 418
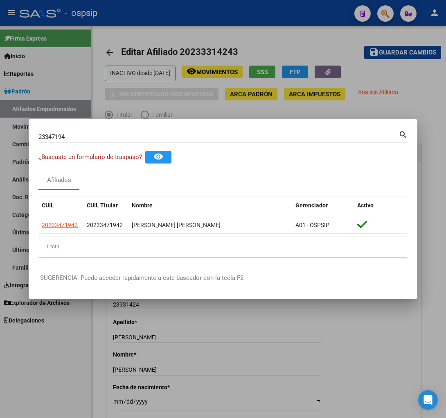
click at [81, 133] on input "23347194" at bounding box center [218, 136] width 360 height 7
type input "2"
type input "18361163"
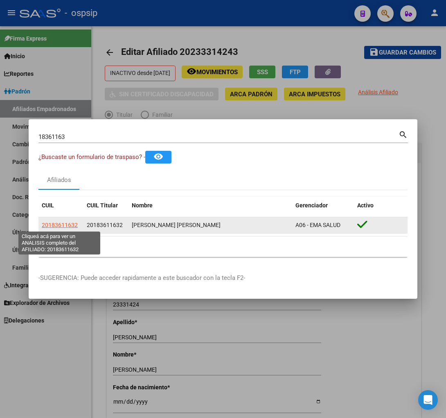
click at [55, 222] on span "20183611632" at bounding box center [60, 225] width 36 height 7
type textarea "20183611632"
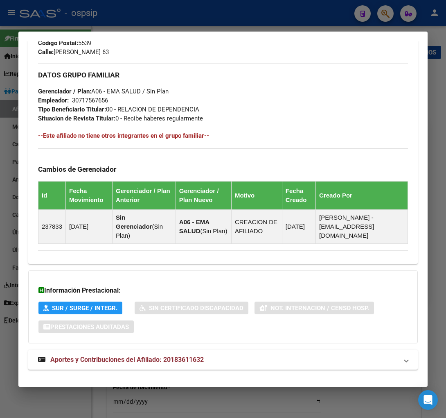
scroll to position [416, 0]
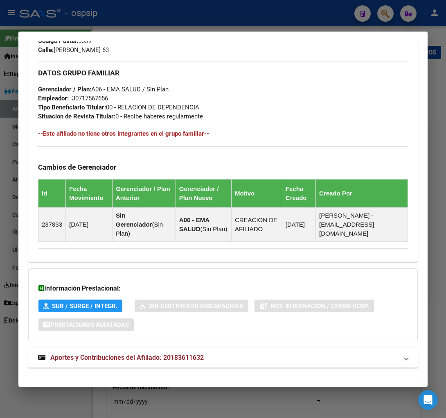
click at [106, 353] on span "Aportes y Contribuciones del Afiliado: 20183611632" at bounding box center [127, 357] width 154 height 8
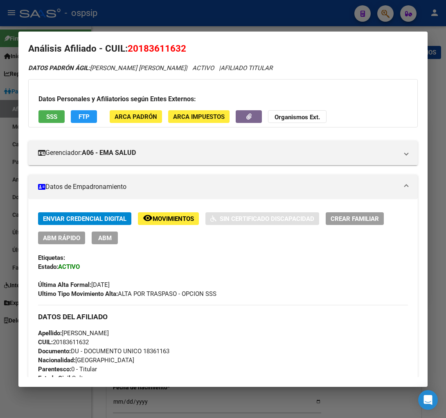
scroll to position [2, 0]
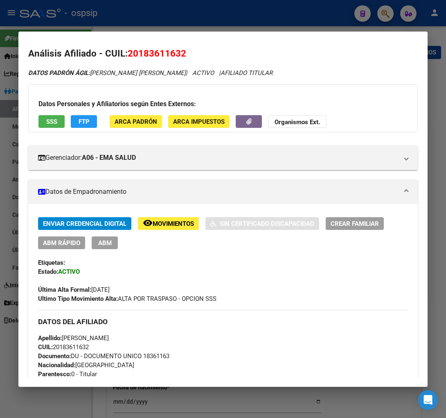
click at [163, 223] on span "Movimientos" at bounding box center [173, 223] width 41 height 7
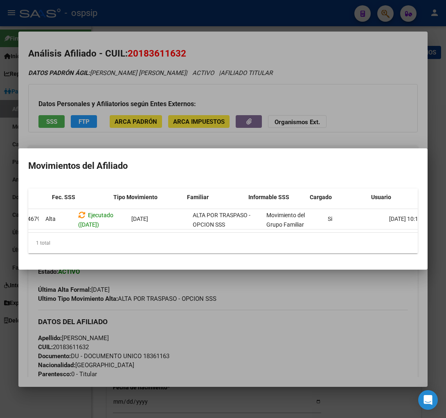
scroll to position [0, 134]
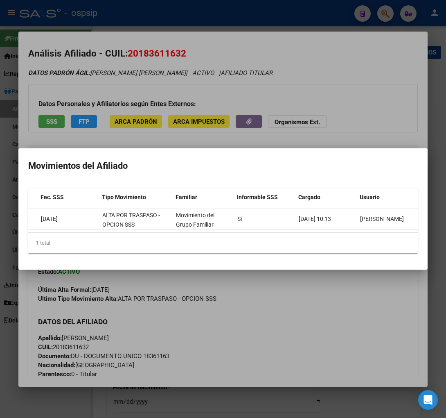
click at [315, 305] on div at bounding box center [223, 209] width 446 height 418
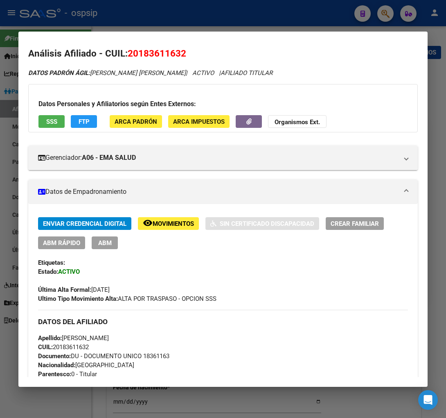
scroll to position [0, 0]
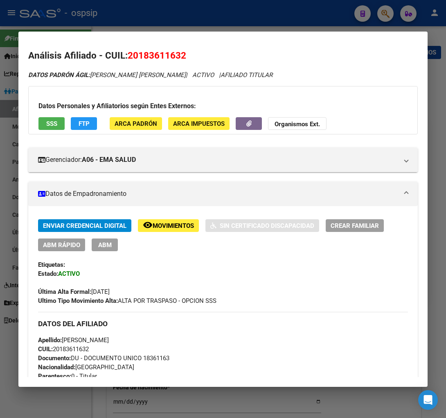
drag, startPoint x: 154, startPoint y: 55, endPoint x: 167, endPoint y: 54, distance: 12.7
click at [161, 55] on span "20183611632" at bounding box center [157, 55] width 59 height 11
click at [170, 54] on span "20183611632" at bounding box center [157, 55] width 59 height 11
click at [175, 54] on span "20183611632" at bounding box center [157, 55] width 59 height 11
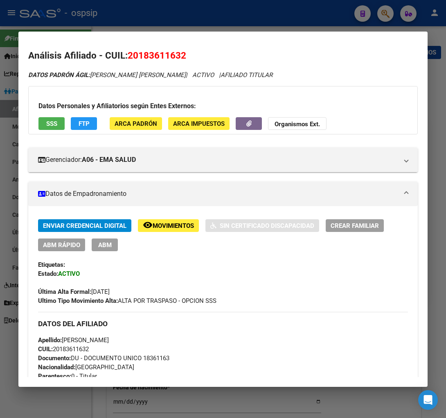
drag, startPoint x: 181, startPoint y: 54, endPoint x: 174, endPoint y: 70, distance: 16.7
click at [183, 54] on span "20183611632" at bounding box center [157, 55] width 59 height 11
click at [251, 45] on mat-dialog-content "Análisis Afiliado - CUIL: 20183611632 DATOS [PERSON_NAME] ÁGIL: [PERSON_NAME] |…" at bounding box center [223, 208] width 410 height 335
drag, startPoint x: 251, startPoint y: 45, endPoint x: 167, endPoint y: 47, distance: 84.0
click at [238, 47] on mat-dialog-content "Análisis Afiliado - CUIL: 20183611632 DATOS [PERSON_NAME] ÁGIL: [PERSON_NAME] |…" at bounding box center [223, 208] width 410 height 335
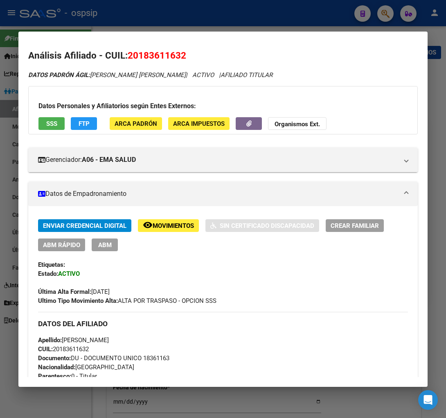
click at [199, 101] on h3 "Datos Personales y Afiliatorios según Entes Externos:" at bounding box center [222, 106] width 369 height 10
click at [140, 54] on span "20183611632" at bounding box center [157, 55] width 59 height 11
drag, startPoint x: 140, startPoint y: 54, endPoint x: 172, endPoint y: 51, distance: 32.6
click at [172, 51] on span "20183611632" at bounding box center [157, 55] width 59 height 11
drag, startPoint x: 230, startPoint y: 51, endPoint x: 148, endPoint y: 50, distance: 81.9
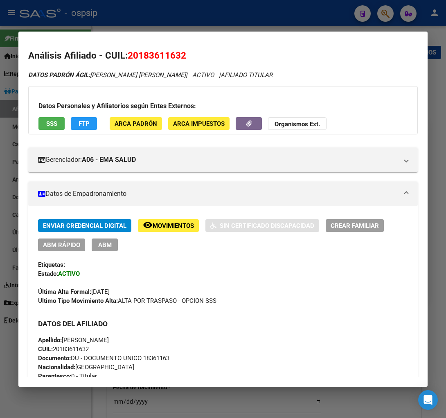
click at [229, 51] on h2 "Análisis Afiliado - CUIL: 20183611632" at bounding box center [223, 56] width 390 height 14
click at [249, 49] on h2 "Análisis Afiliado - CUIL: 20183611632" at bounding box center [223, 56] width 390 height 14
drag, startPoint x: 138, startPoint y: 52, endPoint x: 152, endPoint y: 52, distance: 14.7
click at [142, 52] on span "20183611632" at bounding box center [157, 55] width 59 height 11
drag, startPoint x: 156, startPoint y: 52, endPoint x: 169, endPoint y: 52, distance: 12.7
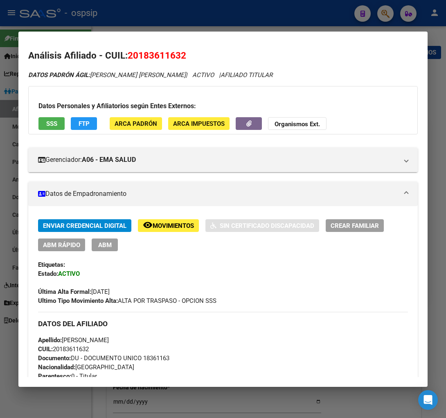
click at [169, 52] on span "20183611632" at bounding box center [157, 55] width 59 height 11
drag, startPoint x: 169, startPoint y: 52, endPoint x: 229, endPoint y: 49, distance: 59.9
click at [218, 50] on h2 "Análisis Afiliado - CUIL: 20183611632" at bounding box center [223, 56] width 390 height 14
click at [240, 56] on h2 "Análisis Afiliado - CUIL: 20183611632" at bounding box center [223, 56] width 390 height 14
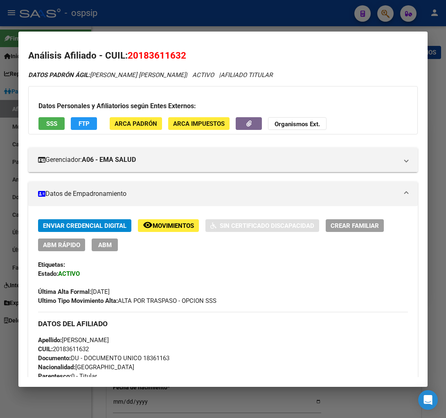
drag, startPoint x: 138, startPoint y: 55, endPoint x: 174, endPoint y: 52, distance: 35.4
click at [179, 59] on span "20183611632" at bounding box center [157, 55] width 59 height 11
click at [385, 17] on div at bounding box center [223, 209] width 446 height 418
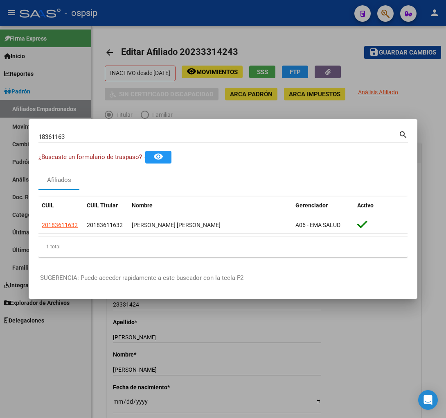
click at [108, 131] on div "18361163 Buscar (apellido, dni, [PERSON_NAME], nro traspaso, cuit, obra social)" at bounding box center [218, 137] width 360 height 12
type input "1"
type input "24505167"
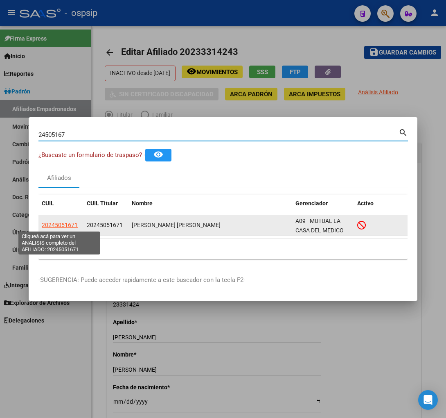
click at [55, 224] on span "20245051671" at bounding box center [60, 225] width 36 height 7
type textarea "20245051671"
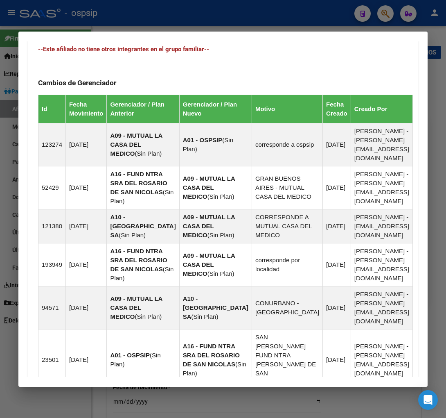
scroll to position [728, 0]
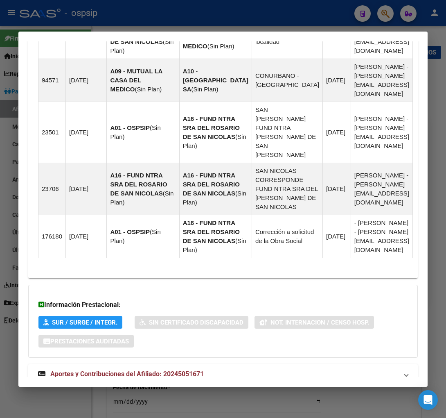
click at [121, 370] on span "Aportes y Contribuciones del Afiliado: 20245051671" at bounding box center [127, 374] width 154 height 8
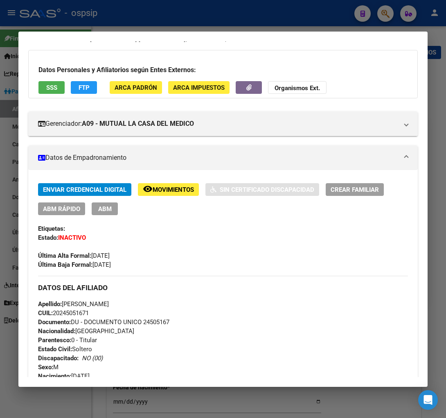
scroll to position [0, 0]
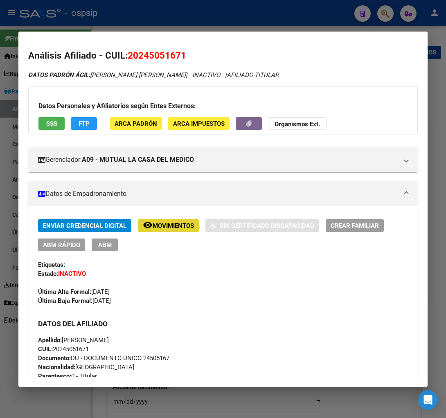
click at [179, 223] on span "Movimientos" at bounding box center [173, 225] width 41 height 7
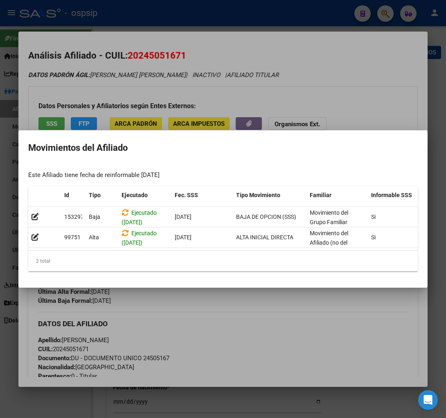
click at [288, 308] on div at bounding box center [223, 209] width 446 height 418
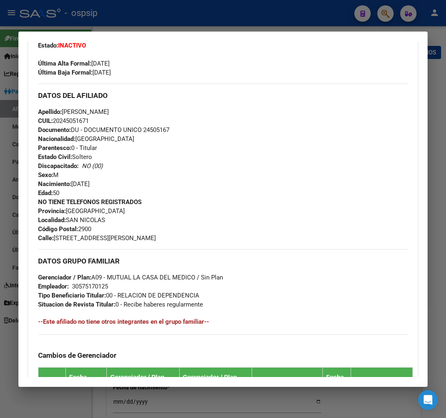
scroll to position [227, 0]
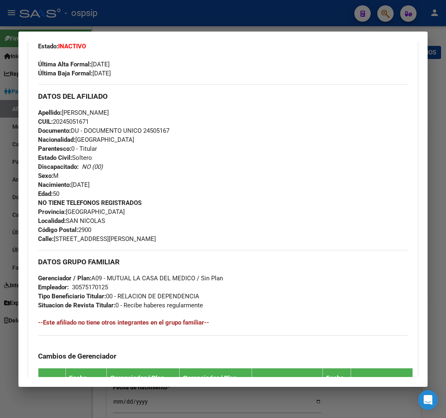
click at [308, 170] on div "Apellido: [PERSON_NAME]: 20245051671 Documento: DU - DOCUMENTO UNICO 24505167 N…" at bounding box center [223, 153] width 370 height 90
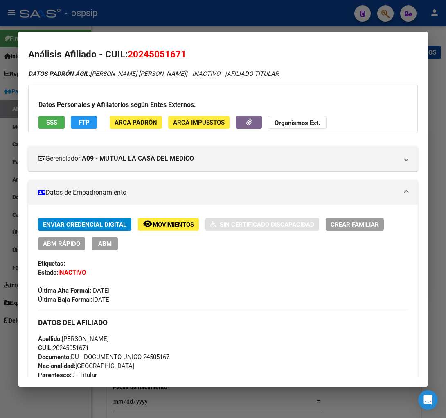
scroll to position [0, 0]
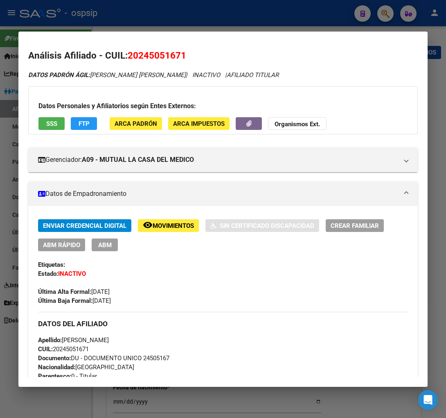
click at [383, 14] on div at bounding box center [223, 209] width 446 height 418
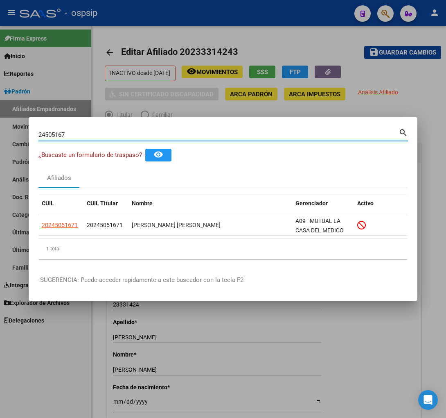
drag, startPoint x: 76, startPoint y: 134, endPoint x: 136, endPoint y: 144, distance: 60.7
click at [218, 169] on div "Afiliados" at bounding box center [222, 178] width 369 height 20
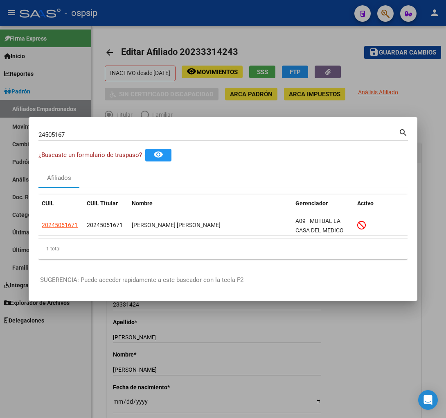
click at [69, 138] on input "24505167" at bounding box center [218, 134] width 360 height 7
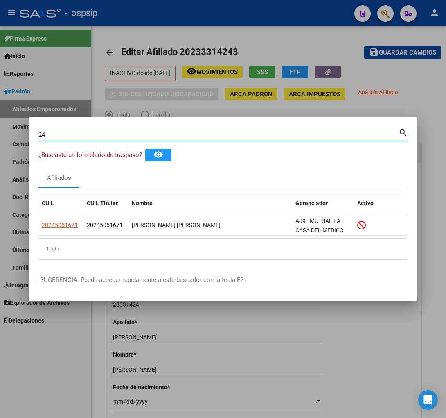
type input "2"
type input "23347194"
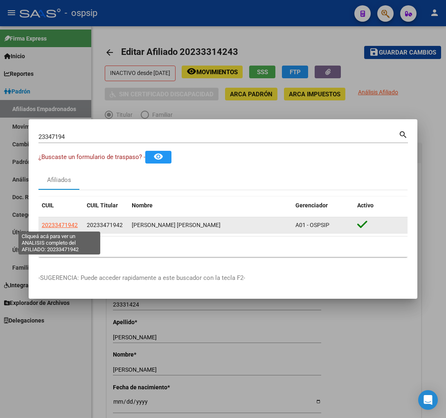
click at [52, 224] on span "20233471942" at bounding box center [60, 225] width 36 height 7
type textarea "20233471942"
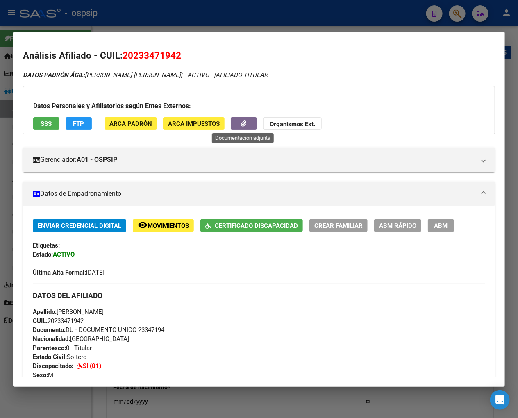
click at [235, 128] on button "button" at bounding box center [244, 123] width 26 height 13
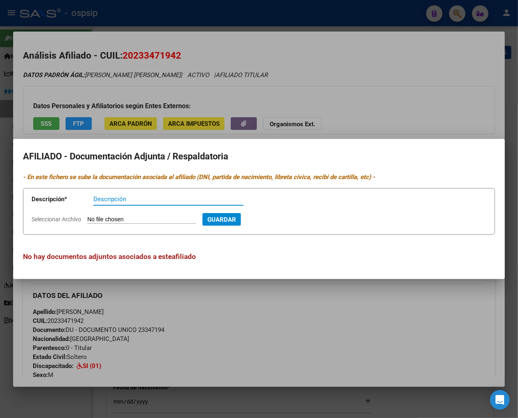
click at [365, 111] on div at bounding box center [259, 209] width 518 height 418
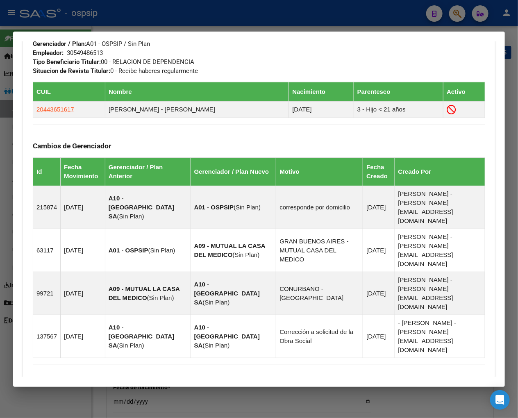
scroll to position [488, 0]
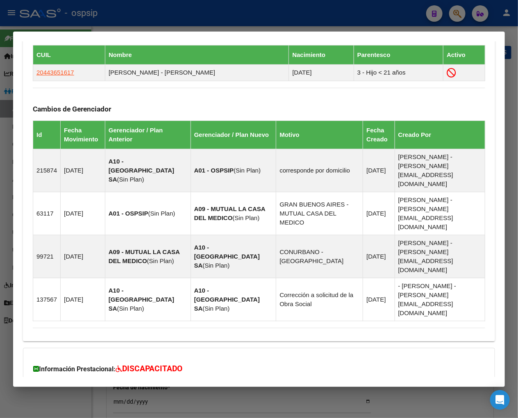
drag, startPoint x: 104, startPoint y: 349, endPoint x: 117, endPoint y: 318, distance: 33.2
click at [104, 416] on span "Aportes y Contribuciones del Afiliado: 20233471942" at bounding box center [122, 420] width 154 height 8
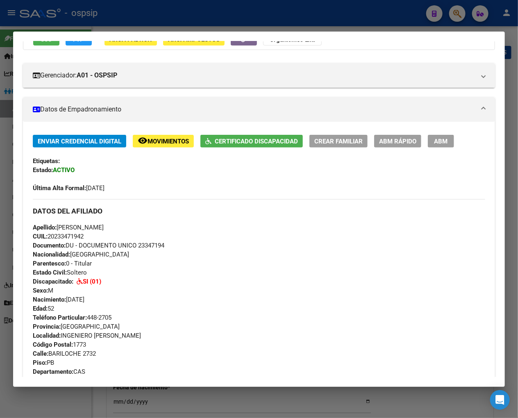
scroll to position [99, 0]
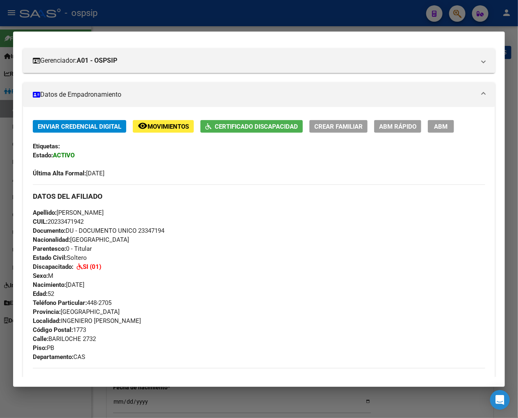
click at [161, 124] on span "Movimientos" at bounding box center [167, 126] width 41 height 7
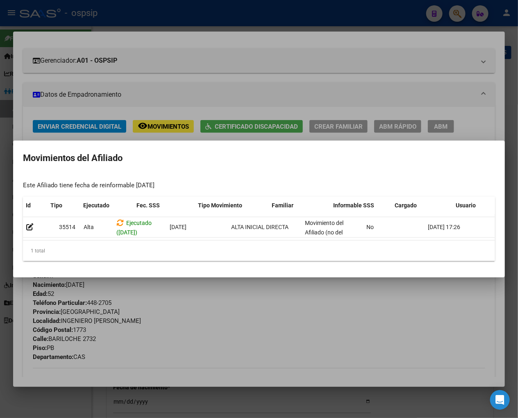
scroll to position [0, 51]
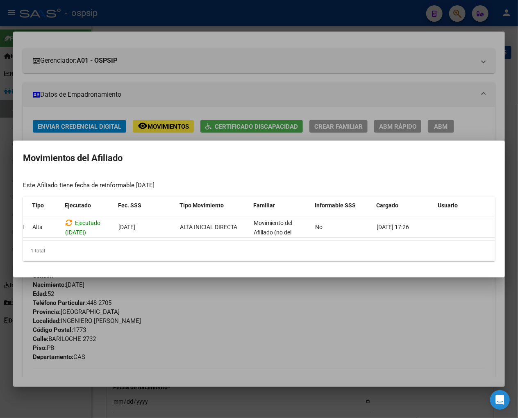
drag, startPoint x: 489, startPoint y: 267, endPoint x: 462, endPoint y: 288, distance: 34.5
click at [445, 267] on mat-dialog-content "Este Afiliado tiene fecha de reinformable [DATE] Id Tipo Ejecutado Fec. SSS Tip…" at bounding box center [258, 220] width 491 height 93
click at [392, 316] on div at bounding box center [259, 209] width 518 height 418
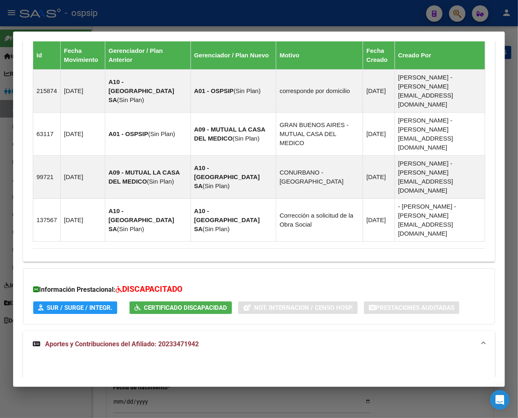
scroll to position [591, 0]
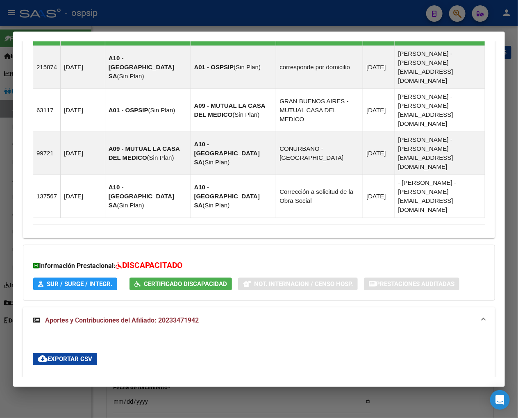
click at [186, 281] on span "Certificado Discapacidad" at bounding box center [185, 284] width 83 height 7
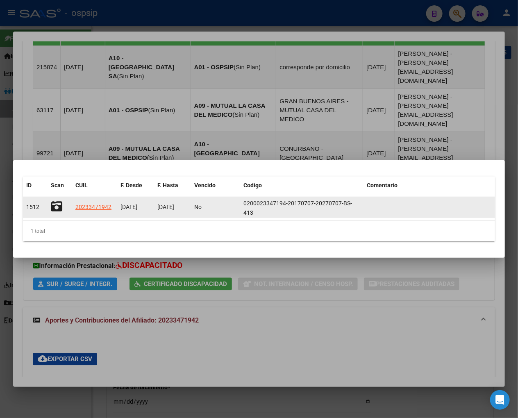
click at [55, 207] on icon at bounding box center [56, 206] width 11 height 11
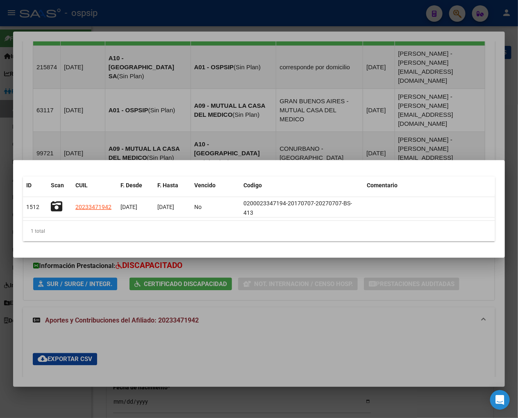
click at [408, 261] on div at bounding box center [259, 209] width 518 height 418
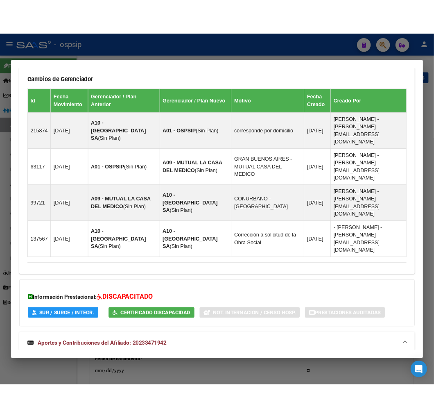
scroll to position [637, 0]
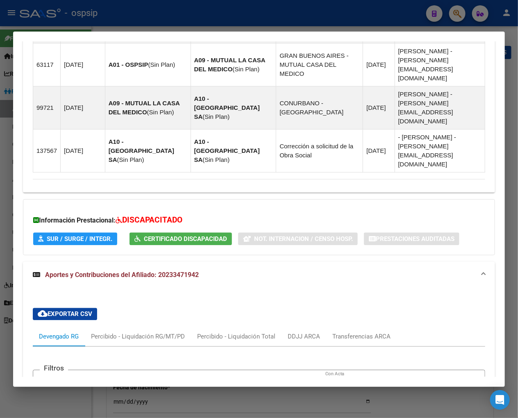
click at [175, 235] on span "Certificado Discapacidad" at bounding box center [185, 238] width 83 height 7
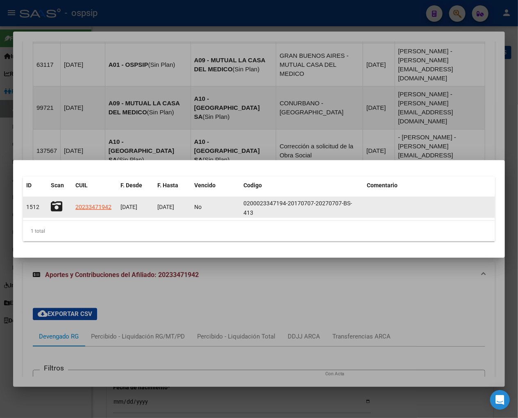
click at [59, 205] on icon at bounding box center [56, 206] width 11 height 11
click at [51, 204] on icon at bounding box center [56, 206] width 11 height 11
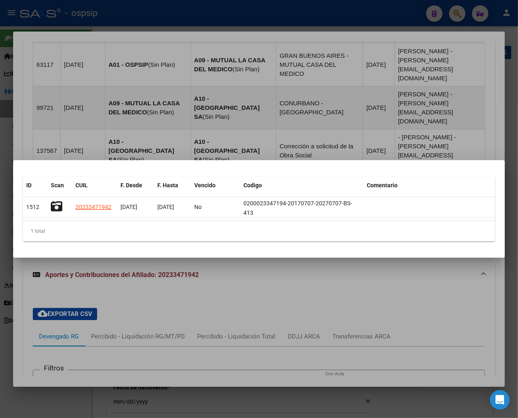
click at [355, 146] on div at bounding box center [259, 209] width 518 height 418
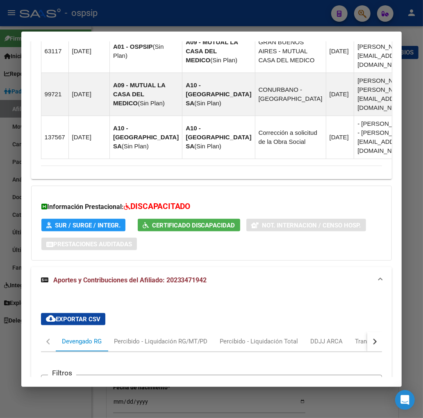
scroll to position [674, 0]
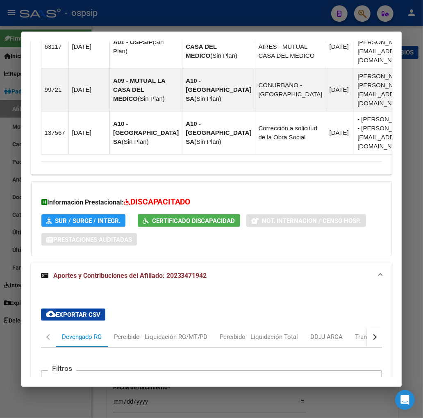
click at [359, 15] on div at bounding box center [211, 209] width 423 height 418
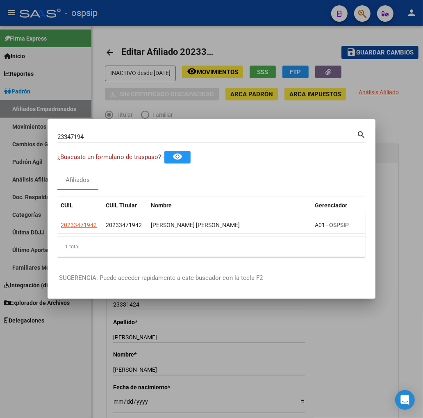
click at [97, 133] on input "23347194" at bounding box center [206, 136] width 299 height 7
type input "2"
type input "23347307"
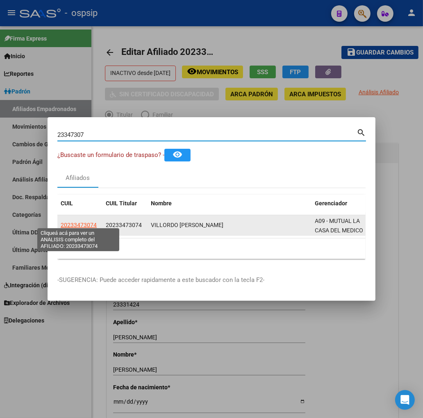
click at [79, 222] on span "20233473074" at bounding box center [79, 225] width 36 height 7
type textarea "20233473074"
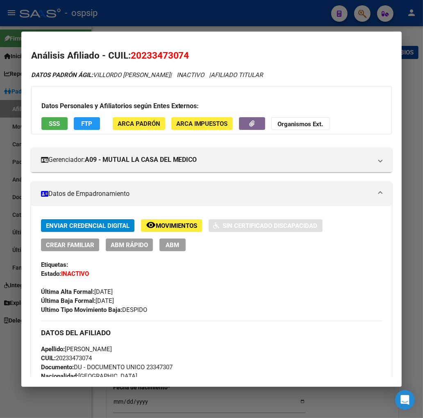
click at [175, 227] on span "Movimientos" at bounding box center [176, 225] width 41 height 7
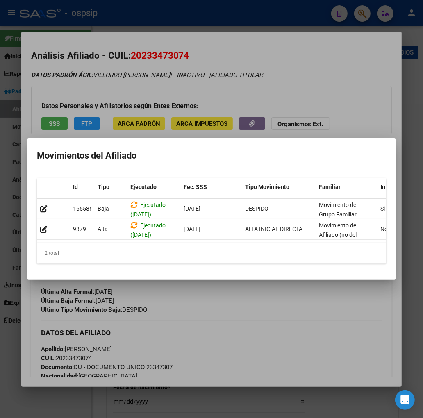
click at [233, 320] on div at bounding box center [211, 209] width 423 height 418
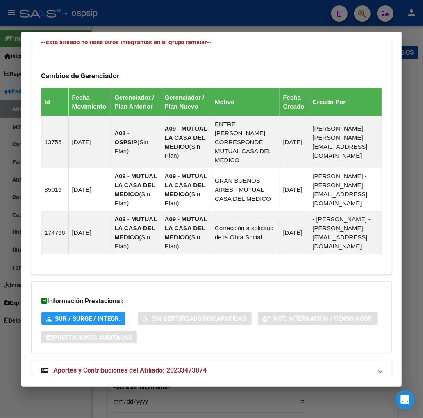
scroll to position [530, 0]
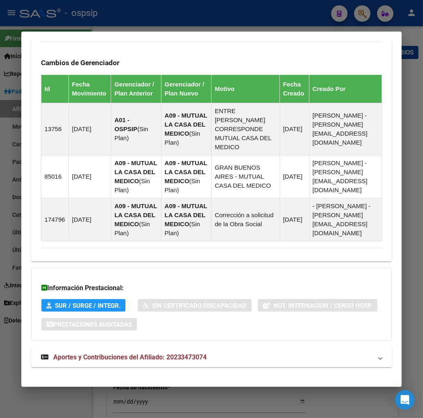
click at [107, 353] on span "Aportes y Contribuciones del Afiliado: 20233473074" at bounding box center [130, 357] width 154 height 8
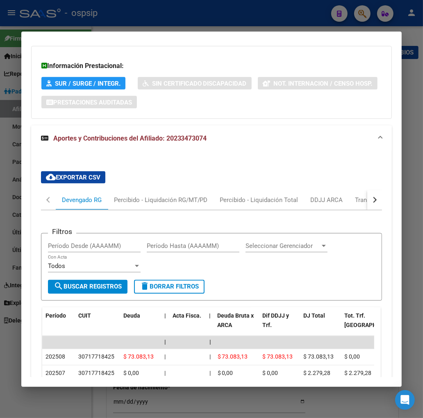
scroll to position [842, 0]
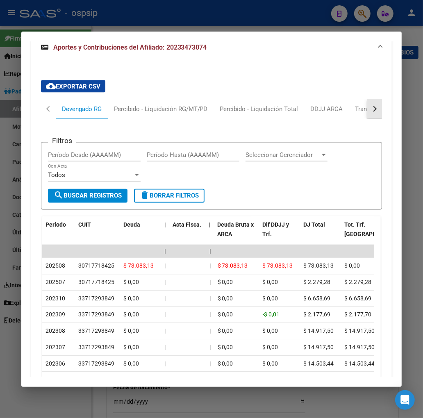
click at [371, 106] on div "button" at bounding box center [374, 109] width 6 height 6
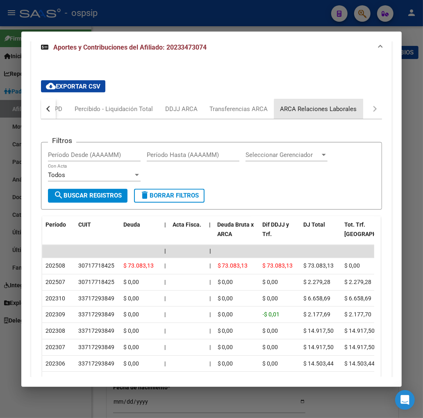
click at [342, 104] on div "ARCA Relaciones Laborales" at bounding box center [318, 108] width 77 height 9
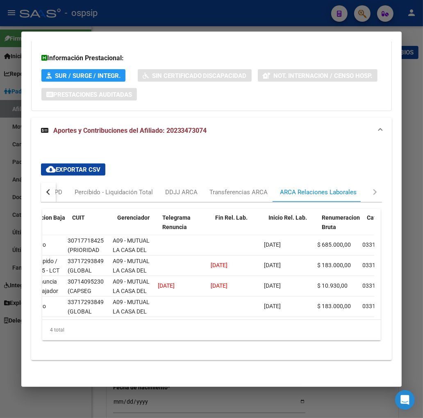
scroll to position [0, 0]
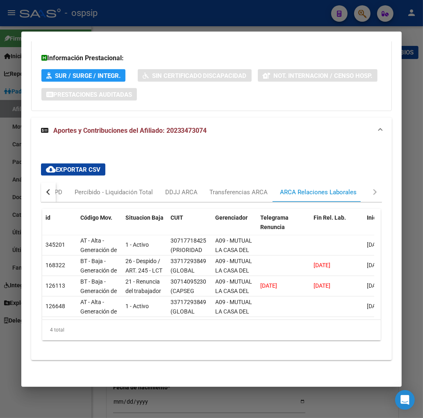
click at [48, 189] on div "button" at bounding box center [49, 192] width 6 height 6
click at [59, 182] on div "Devengado RG" at bounding box center [82, 192] width 52 height 20
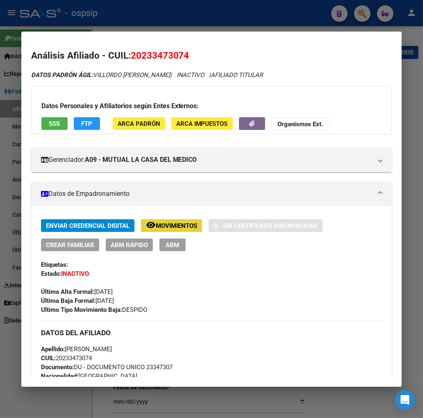
click at [173, 226] on span "Movimientos" at bounding box center [176, 225] width 41 height 7
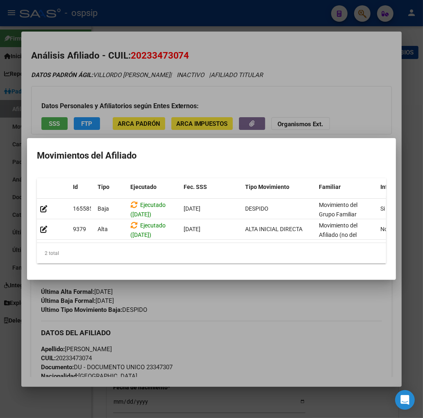
click at [216, 325] on div at bounding box center [211, 209] width 423 height 418
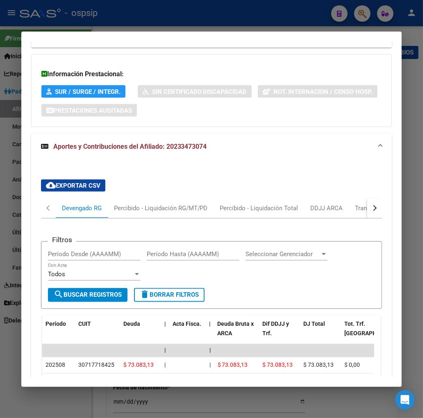
scroll to position [819, 0]
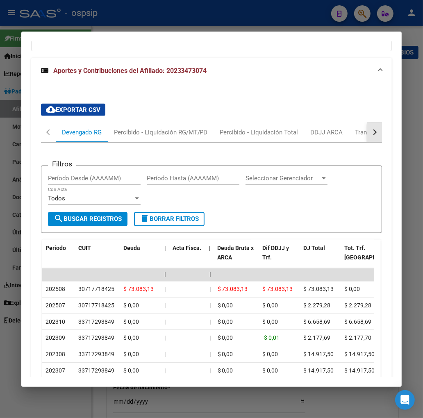
click at [370, 122] on button "button" at bounding box center [374, 132] width 15 height 20
click at [346, 128] on div "ARCA Relaciones Laborales" at bounding box center [318, 132] width 77 height 9
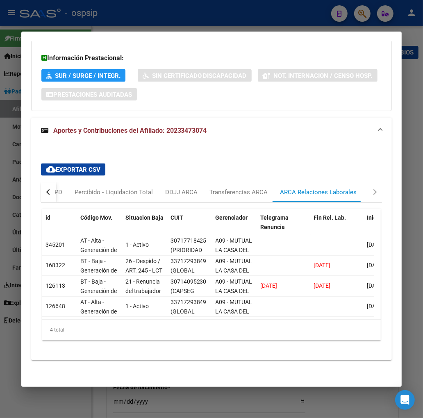
scroll to position [0, 26]
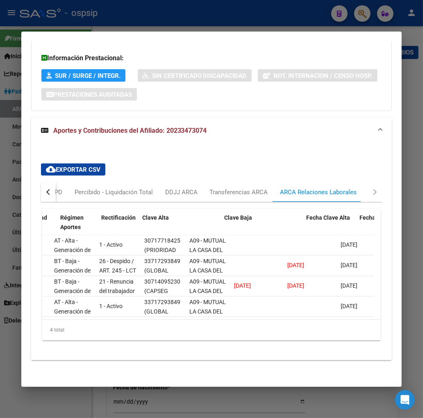
drag, startPoint x: 115, startPoint y: 316, endPoint x: 304, endPoint y: 362, distance: 194.2
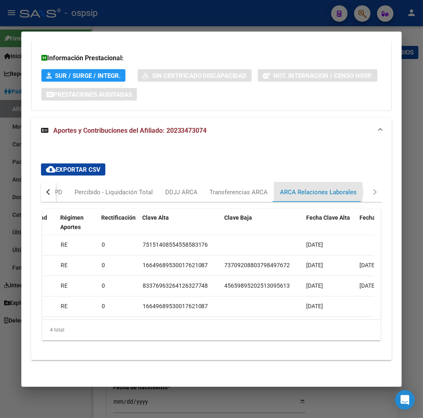
click at [315, 188] on div "ARCA Relaciones Laborales" at bounding box center [318, 192] width 77 height 9
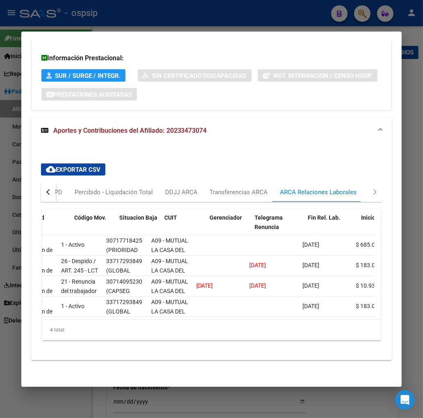
scroll to position [0, 0]
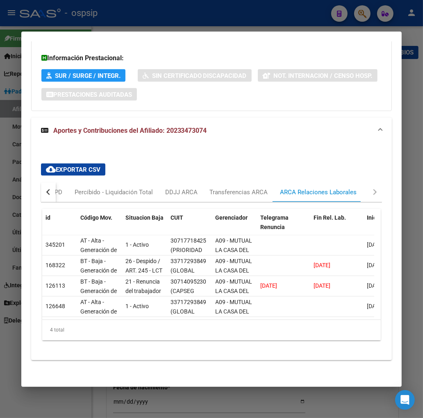
drag, startPoint x: 297, startPoint y: 314, endPoint x: 235, endPoint y: 348, distance: 70.9
click at [232, 350] on div "cloud_download Exportar CSV Devengado RG Percibido - Liquidación RG/MT/PD Perci…" at bounding box center [211, 255] width 361 height 197
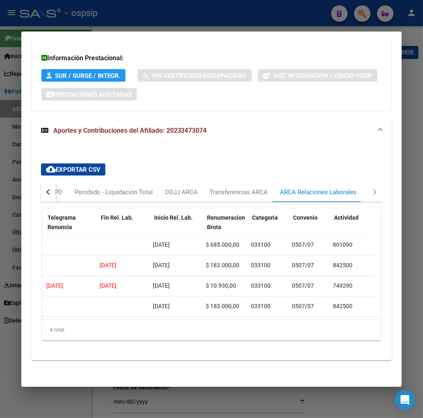
scroll to position [0, 75]
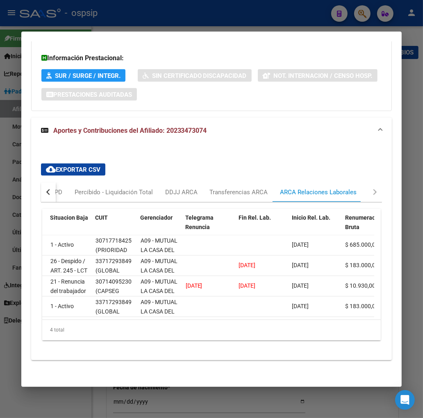
click at [86, 310] on datatable-body "345201 AT - Alta - Generación de clave 1 - Activo 30717718425 (PRIORIDAD AB S. …" at bounding box center [208, 277] width 332 height 84
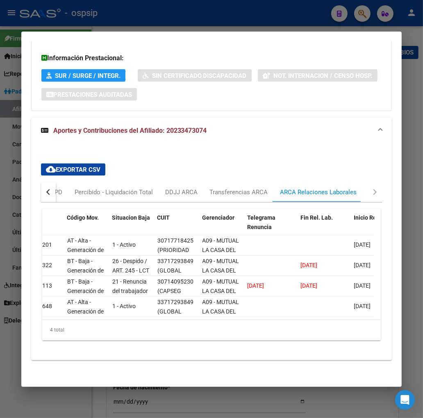
scroll to position [0, 0]
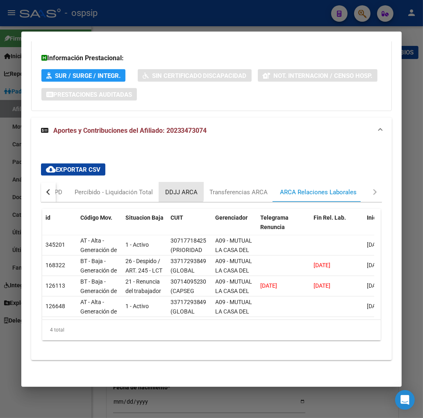
click at [176, 188] on div "DDJJ ARCA" at bounding box center [181, 192] width 32 height 9
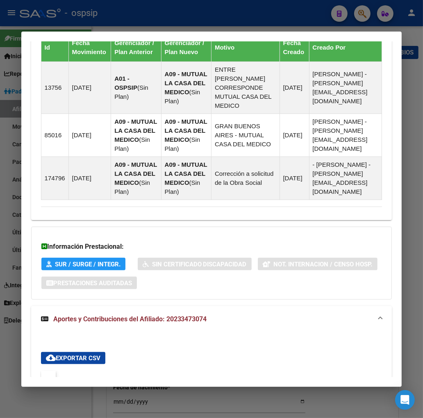
scroll to position [668, 0]
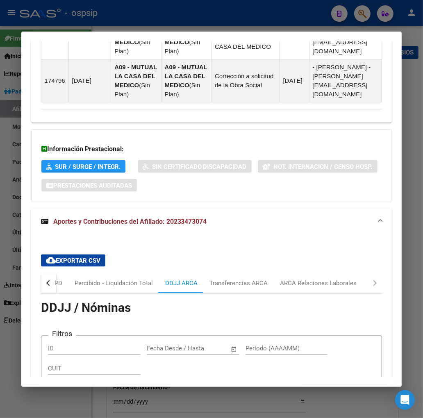
click at [45, 273] on button "button" at bounding box center [48, 283] width 15 height 20
click at [70, 278] on div "Devengado RG" at bounding box center [82, 282] width 40 height 9
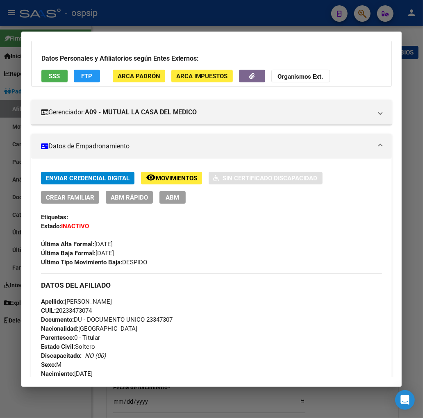
scroll to position [0, 0]
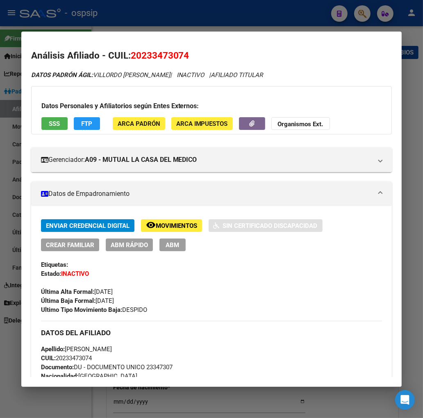
click at [166, 243] on span "ABM" at bounding box center [172, 244] width 14 height 7
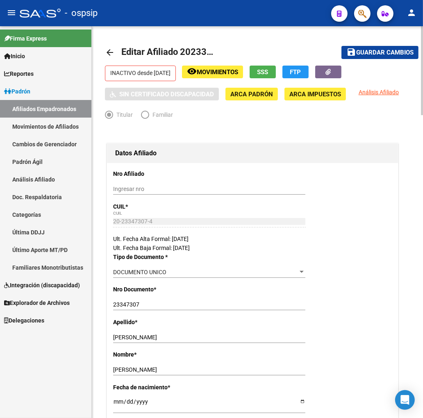
click at [226, 72] on span "Movimientos" at bounding box center [217, 71] width 41 height 7
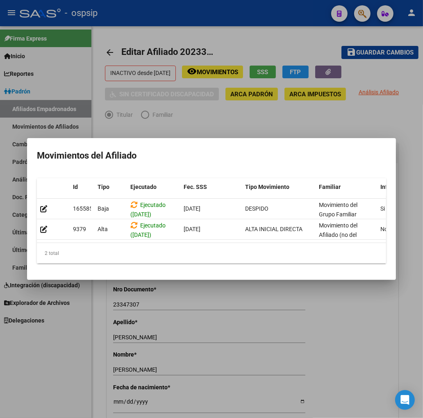
click at [289, 329] on div at bounding box center [211, 209] width 423 height 418
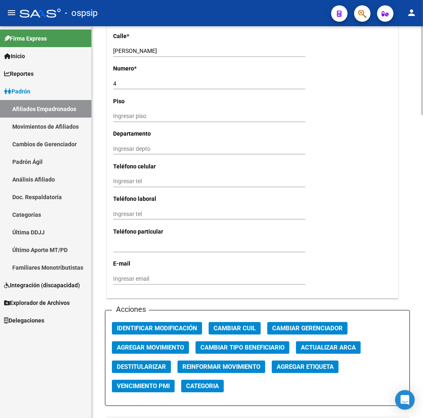
scroll to position [910, 0]
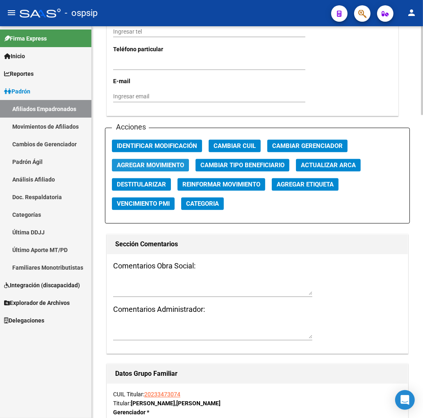
click at [145, 162] on span "Agregar Movimiento" at bounding box center [150, 165] width 67 height 7
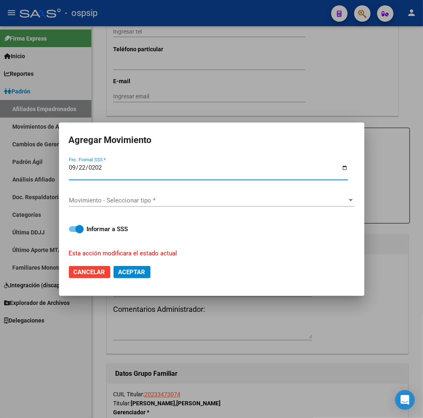
type input "[DATE]"
click at [179, 198] on span "Movimiento - Seleccionar tipo *" at bounding box center [208, 200] width 278 height 7
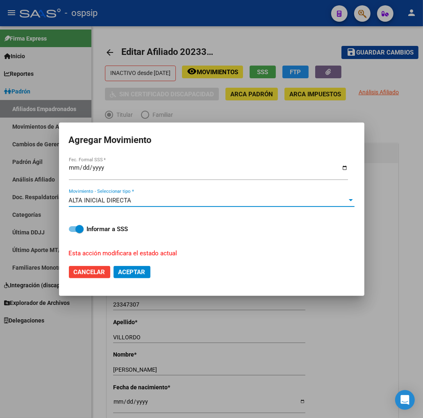
scroll to position [910, 0]
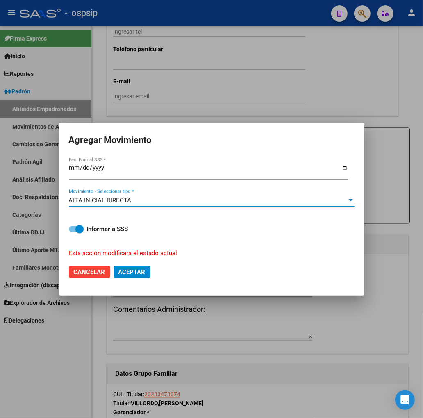
click at [136, 269] on span "Aceptar" at bounding box center [131, 271] width 27 height 7
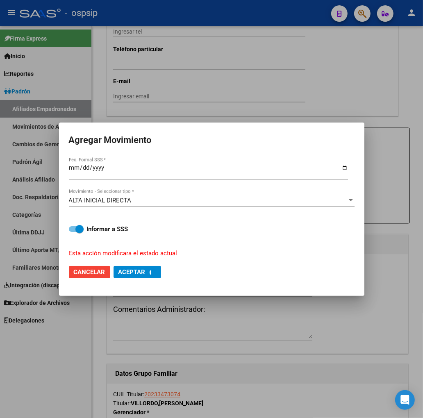
checkbox input "false"
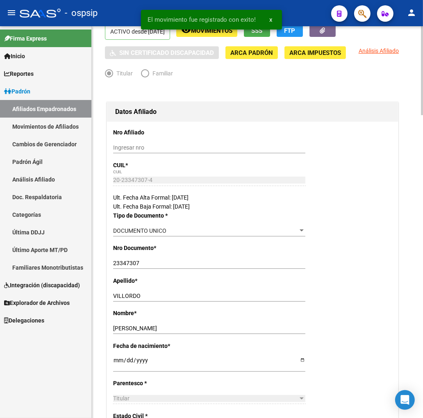
scroll to position [0, 0]
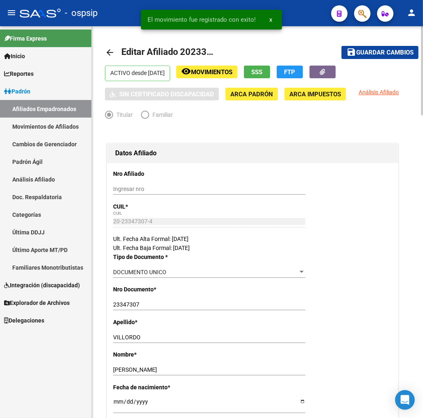
click at [370, 51] on span "Guardar cambios" at bounding box center [384, 52] width 57 height 7
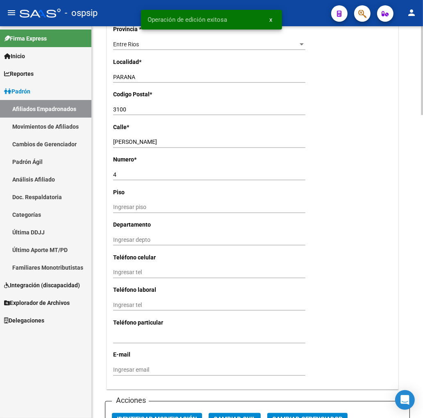
scroll to position [773, 0]
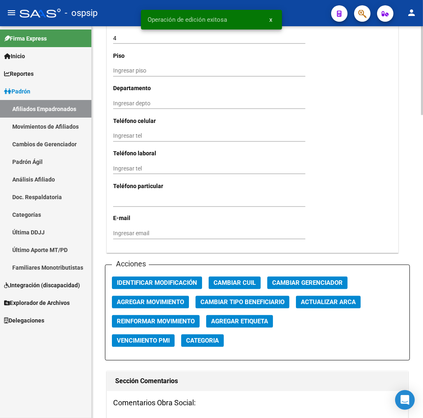
drag, startPoint x: 152, startPoint y: 274, endPoint x: 144, endPoint y: 315, distance: 41.7
click at [144, 318] on span "Reinformar Movimiento" at bounding box center [156, 321] width 78 height 7
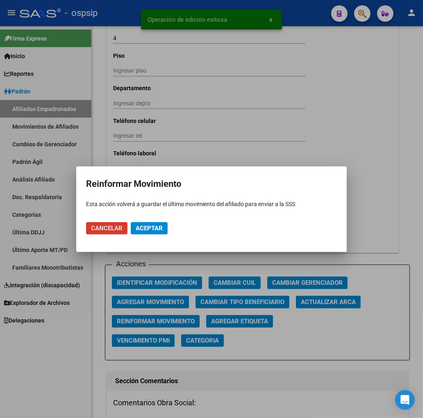
click at [152, 223] on button "Aceptar" at bounding box center [149, 228] width 37 height 12
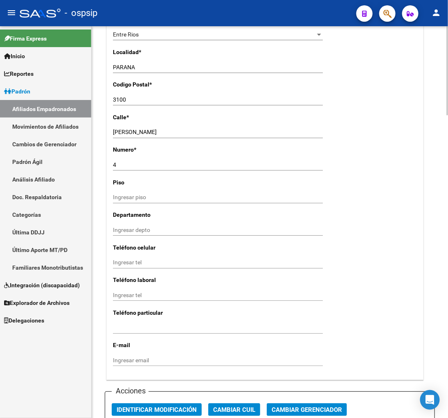
scroll to position [500, 0]
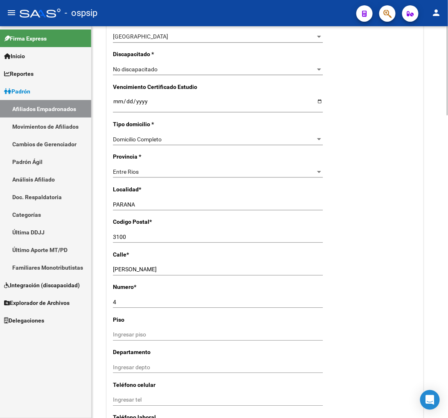
click at [112, 269] on div "Nro Afiliado Ingresar nro CUIL * 20-23347307-4 CUIL ARCA Padrón Ult. Fecha Alta…" at bounding box center [265, 90] width 317 height 854
click at [113, 266] on input "[PERSON_NAME]" at bounding box center [218, 269] width 210 height 7
drag, startPoint x: 113, startPoint y: 268, endPoint x: 172, endPoint y: 264, distance: 59.9
click at [172, 264] on div "HIPOLITO BOUCHARD Ingresar calle" at bounding box center [218, 269] width 210 height 11
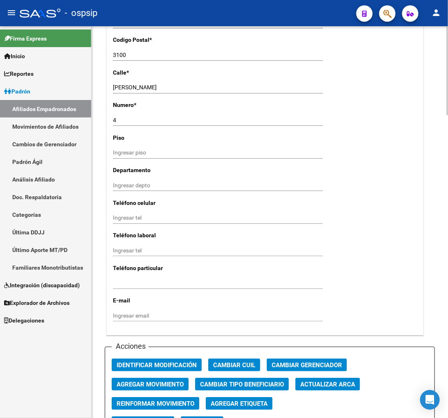
click at [244, 287] on div "Ingresar tel" at bounding box center [218, 282] width 210 height 11
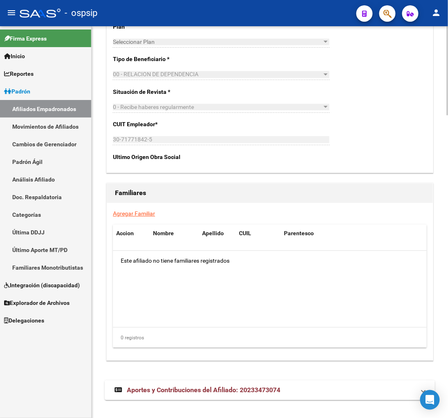
scroll to position [1331, 0]
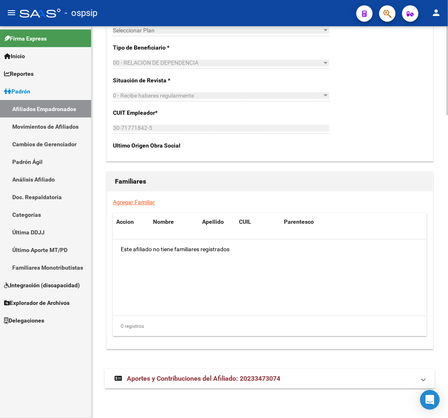
drag, startPoint x: 218, startPoint y: 376, endPoint x: 201, endPoint y: 309, distance: 68.7
click at [201, 309] on datatable-body "Este afiliado no tiene familiares registrados" at bounding box center [270, 277] width 314 height 76
click at [184, 382] on strong "Aportes y Contribuciones del Afiliado: 20233473074" at bounding box center [198, 378] width 166 height 9
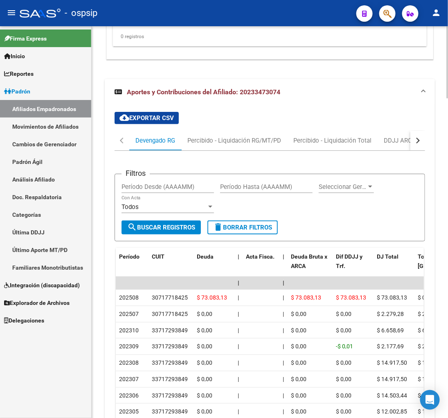
scroll to position [1624, 0]
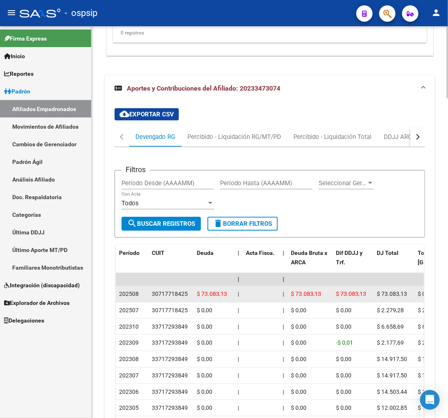
click at [152, 292] on div "30717718425" at bounding box center [170, 293] width 36 height 9
drag, startPoint x: 152, startPoint y: 292, endPoint x: 175, endPoint y: 292, distance: 22.9
click at [175, 292] on div "30717718425" at bounding box center [170, 293] width 36 height 9
copy div "30717718425"
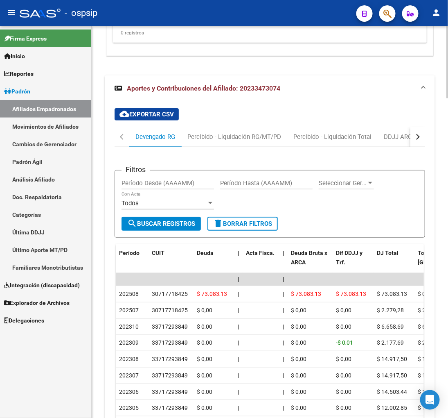
click at [421, 136] on button "button" at bounding box center [418, 137] width 15 height 20
click at [421, 135] on button "button" at bounding box center [418, 137] width 15 height 20
click at [376, 136] on div "ARCA Relaciones Laborales" at bounding box center [369, 136] width 77 height 9
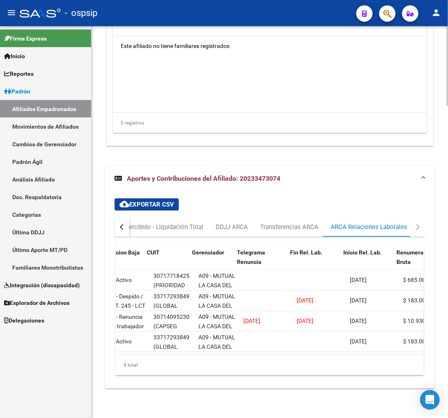
scroll to position [0, 97]
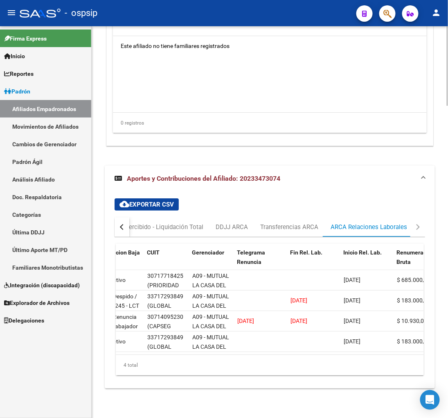
drag, startPoint x: 199, startPoint y: 347, endPoint x: 227, endPoint y: 350, distance: 28.0
click at [227, 350] on datatable-body "345201 AT - Alta - Generación de clave 1 - Activo 30717718425 (PRIORIDAD AB S. …" at bounding box center [270, 312] width 308 height 84
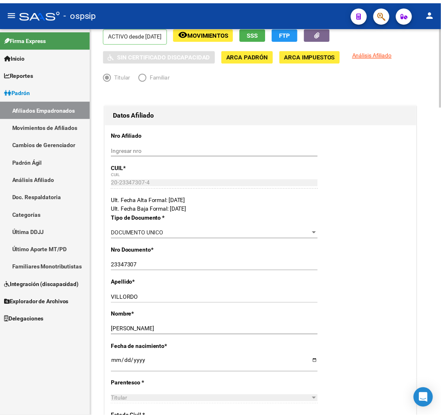
scroll to position [0, 0]
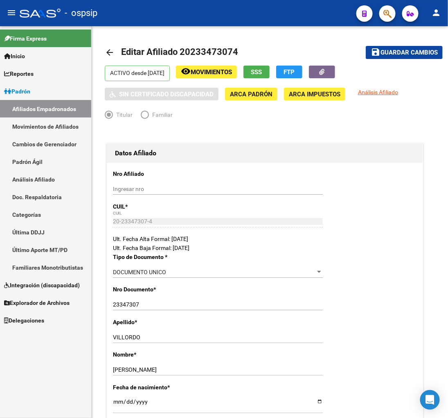
click at [390, 13] on icon "button" at bounding box center [388, 13] width 8 height 9
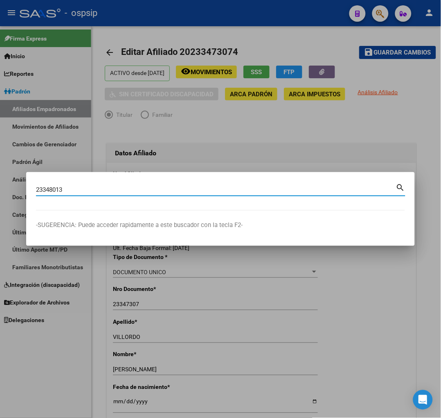
type input "23348013"
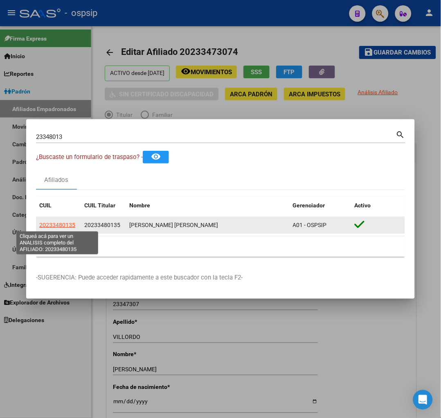
click at [52, 225] on span "20233480135" at bounding box center [57, 225] width 36 height 7
type textarea "20233480135"
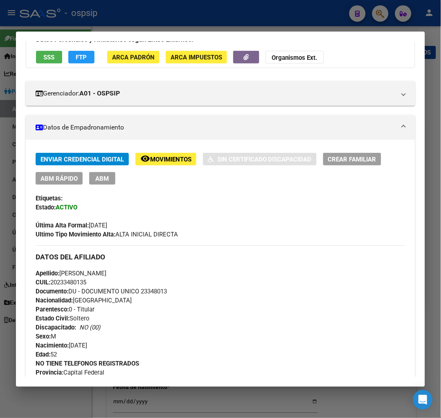
scroll to position [136, 0]
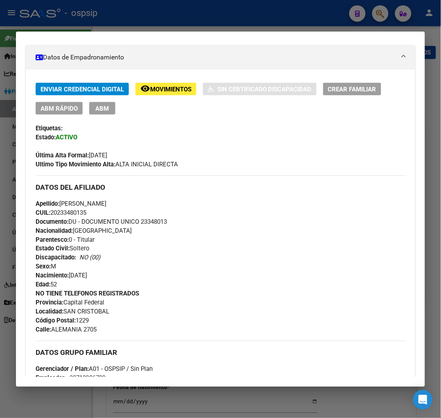
click at [174, 91] on span "Movimientos" at bounding box center [170, 89] width 41 height 7
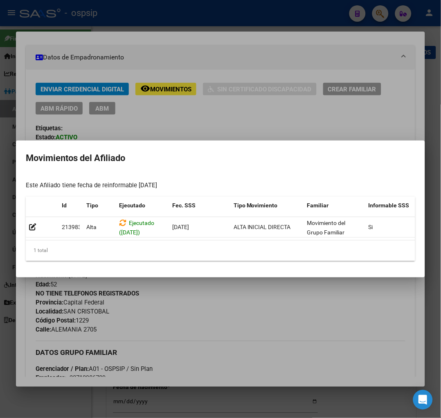
click at [253, 297] on div at bounding box center [220, 209] width 441 height 418
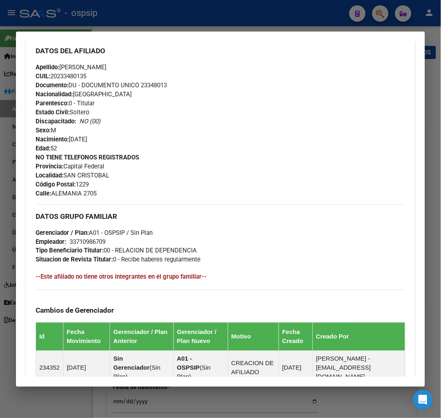
scroll to position [416, 0]
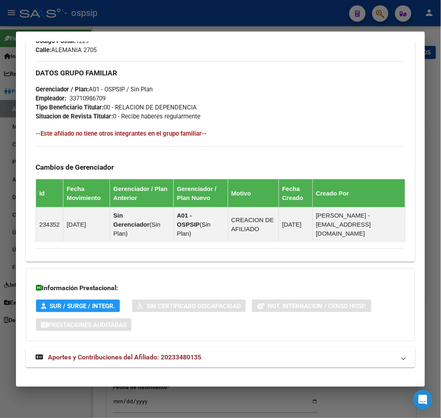
click at [106, 353] on span "Aportes y Contribuciones del Afiliado: 20233480135" at bounding box center [125, 357] width 154 height 8
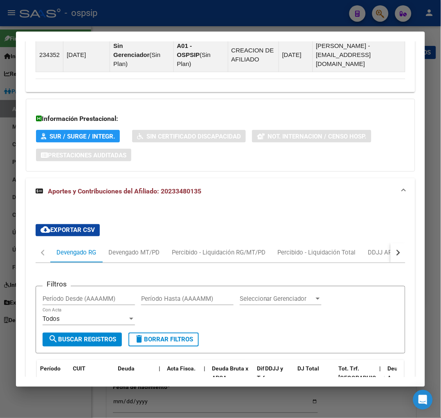
scroll to position [457, 0]
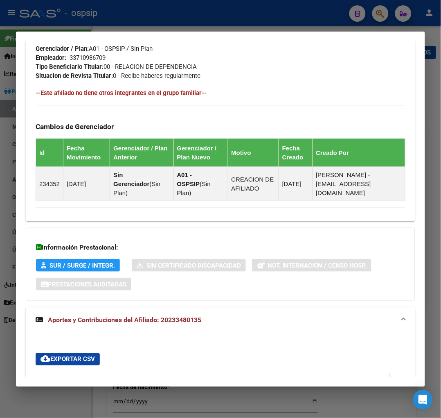
click at [288, 290] on div "Información Prestacional: SUR / SURGE / INTEGR. Sin Certificado Discapacidad No…" at bounding box center [221, 264] width 390 height 73
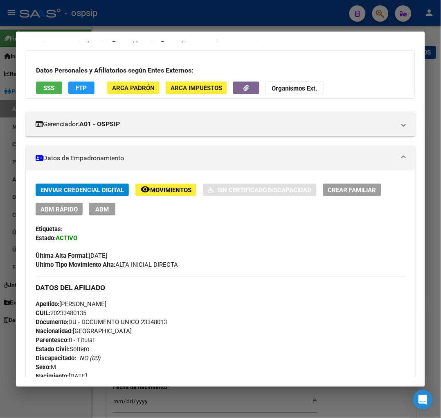
scroll to position [0, 0]
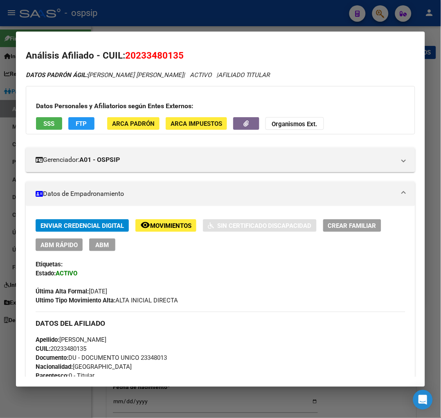
click at [378, 13] on div at bounding box center [220, 209] width 441 height 418
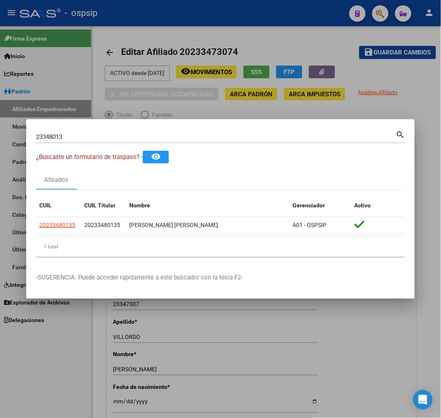
click at [91, 140] on input "23348013" at bounding box center [216, 136] width 360 height 7
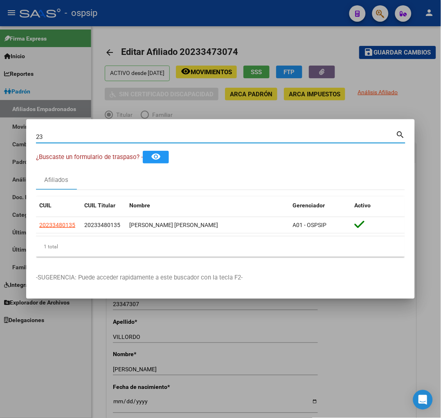
type input "2"
type input "23348505"
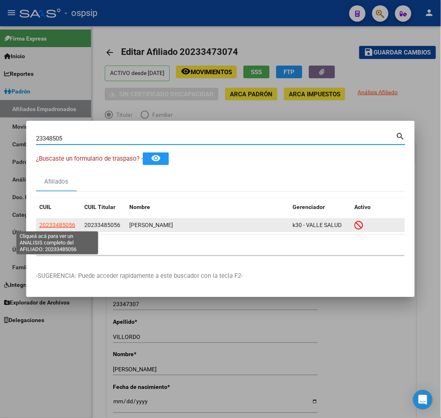
click at [44, 222] on span "20233485056" at bounding box center [57, 225] width 36 height 7
type textarea "20233485056"
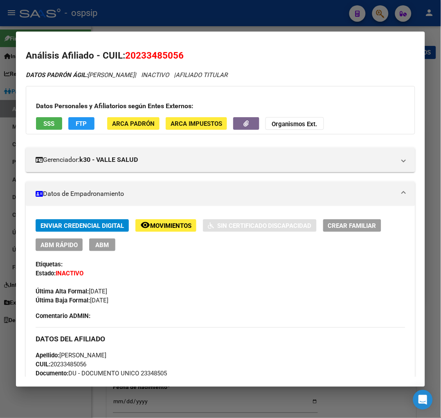
scroll to position [136, 0]
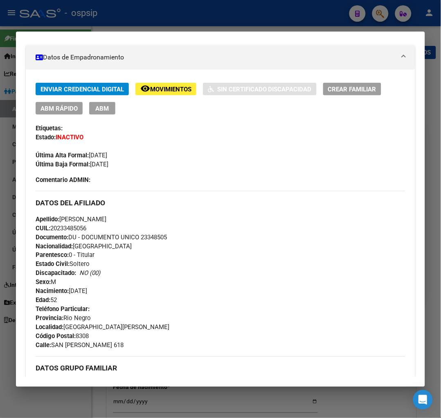
click at [173, 88] on span "Movimientos" at bounding box center [170, 89] width 41 height 7
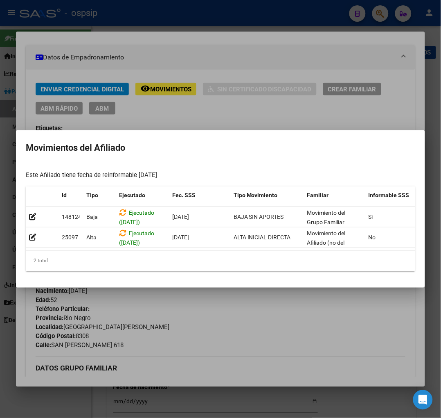
scroll to position [0, 9]
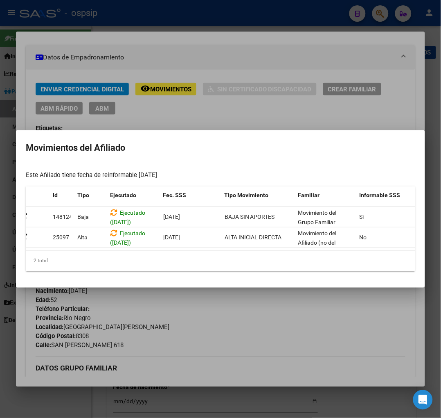
drag, startPoint x: 217, startPoint y: 248, endPoint x: 321, endPoint y: 333, distance: 133.6
click at [321, 332] on div at bounding box center [220, 209] width 441 height 418
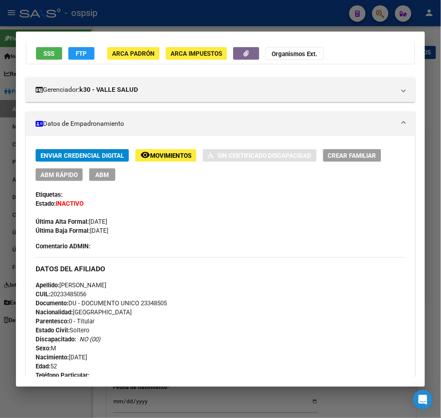
scroll to position [0, 0]
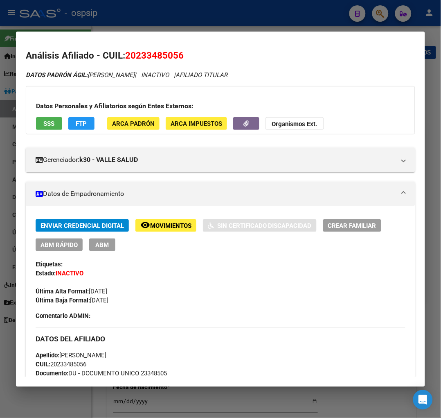
click at [169, 223] on span "Movimientos" at bounding box center [170, 225] width 41 height 7
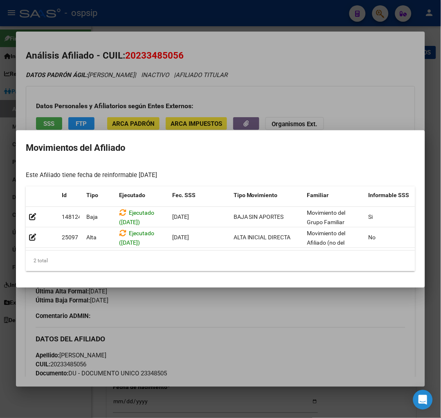
click at [245, 317] on div at bounding box center [220, 209] width 441 height 418
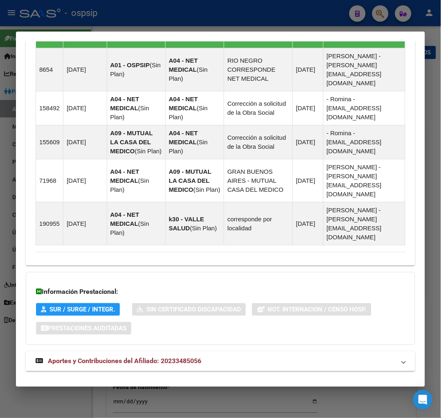
scroll to position [595, 0]
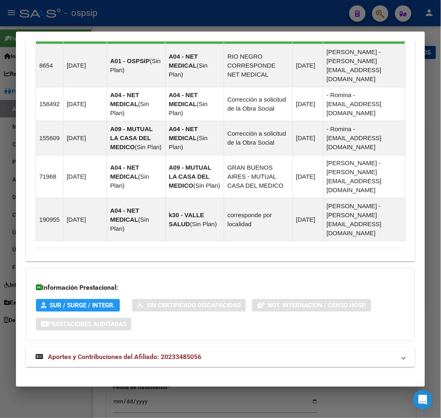
click at [121, 353] on span "Aportes y Contribuciones del Afiliado: 20233485056" at bounding box center [125, 357] width 154 height 8
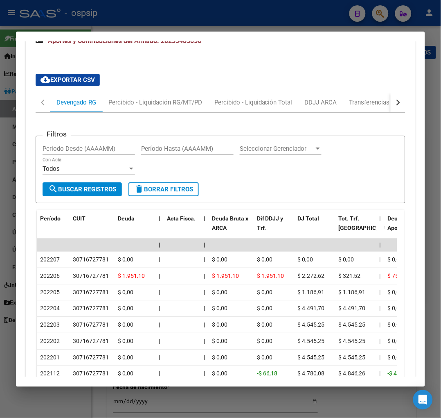
scroll to position [916, 0]
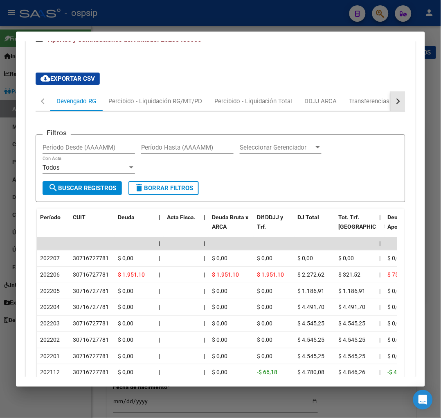
click at [395, 98] on div "button" at bounding box center [398, 101] width 6 height 6
click at [365, 97] on div "ARCA Relaciones Laborales" at bounding box center [342, 101] width 77 height 9
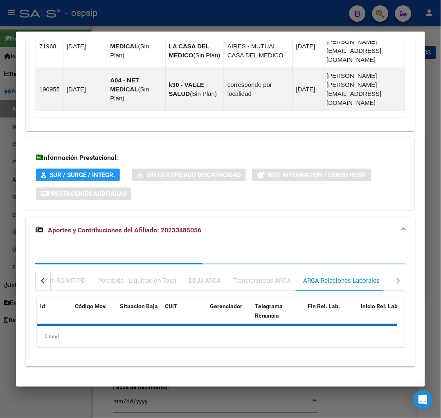
scroll to position [763, 0]
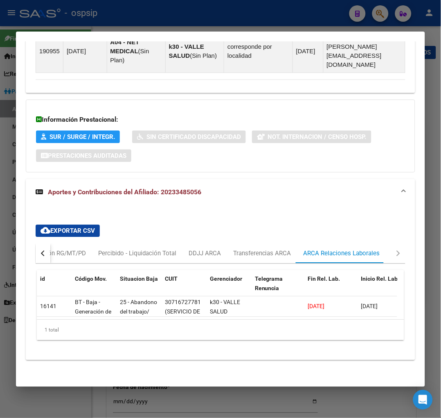
click at [43, 244] on button "button" at bounding box center [43, 254] width 15 height 20
click at [61, 249] on div "Devengado RG" at bounding box center [77, 253] width 40 height 9
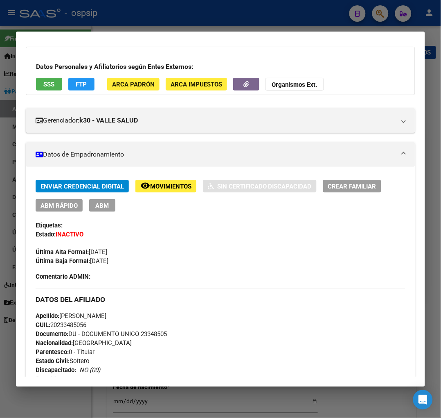
scroll to position [0, 0]
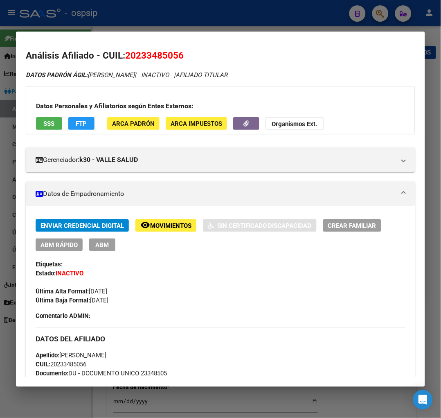
click at [149, 225] on mat-icon "remove_red_eye" at bounding box center [145, 225] width 10 height 10
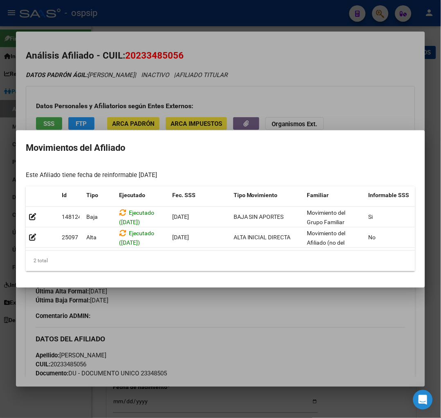
click at [235, 334] on div at bounding box center [220, 209] width 441 height 418
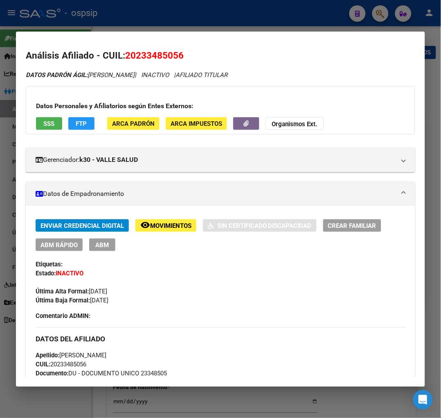
click at [377, 15] on div at bounding box center [220, 209] width 441 height 418
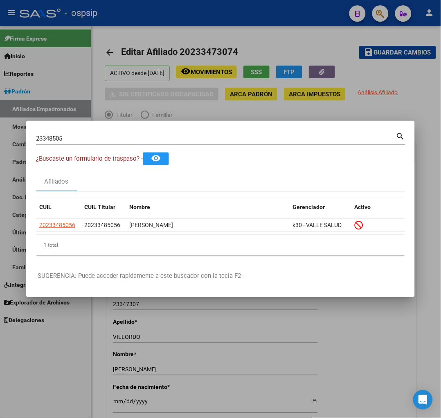
click at [91, 138] on input "23348505" at bounding box center [216, 138] width 360 height 7
type input "2"
type input "23348867"
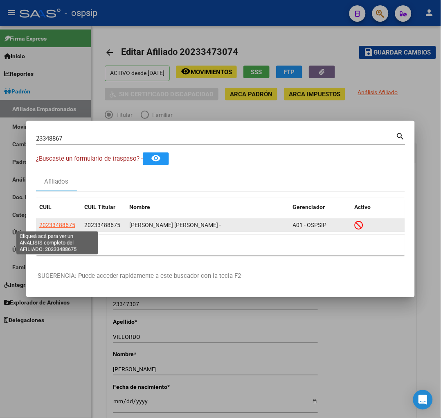
click at [52, 222] on span "20233488675" at bounding box center [57, 225] width 36 height 7
type textarea "20233488675"
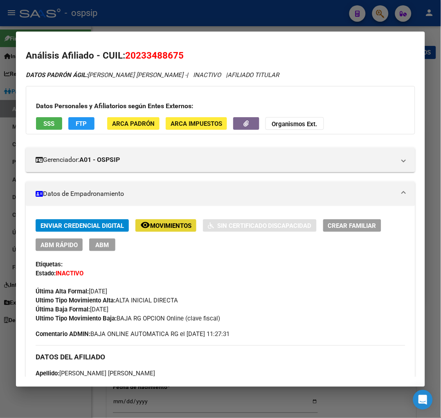
click at [170, 223] on span "Movimientos" at bounding box center [170, 225] width 41 height 7
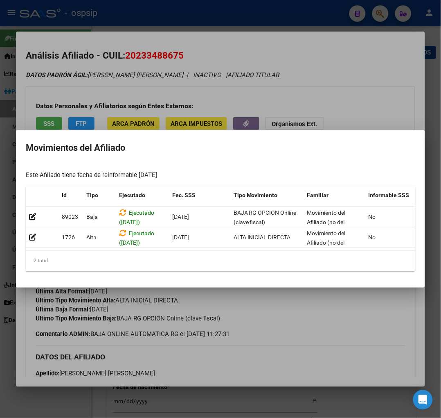
click at [280, 303] on div at bounding box center [220, 209] width 441 height 418
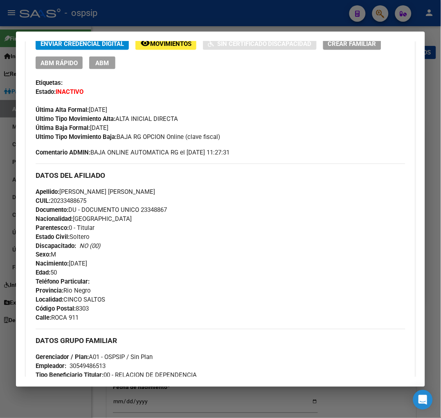
scroll to position [380, 0]
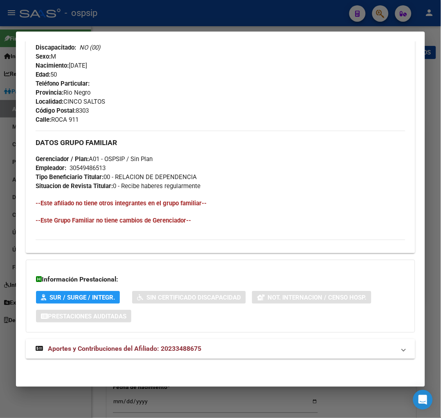
click at [120, 348] on span "Aportes y Contribuciones del Afiliado: 20233488675" at bounding box center [125, 349] width 154 height 8
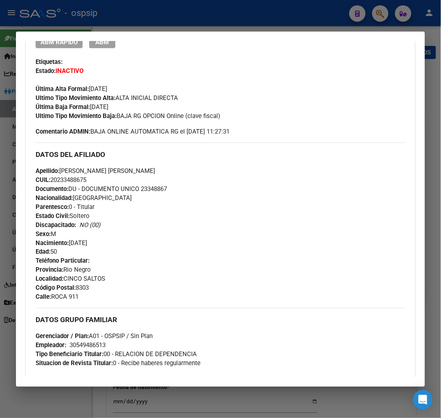
scroll to position [102, 0]
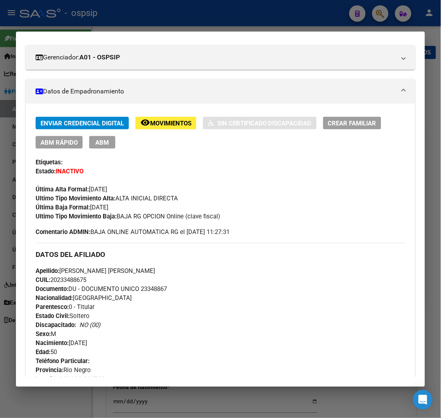
click at [378, 10] on div at bounding box center [220, 209] width 441 height 418
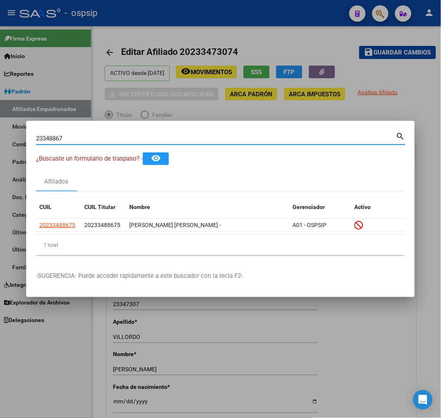
click at [85, 136] on input "23348867" at bounding box center [216, 138] width 360 height 7
type input "2"
type input "16102747"
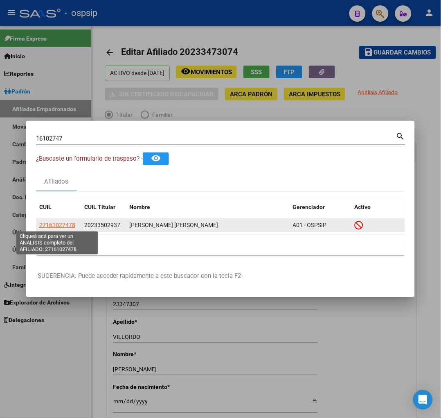
click at [59, 224] on span "27161027478" at bounding box center [57, 225] width 36 height 7
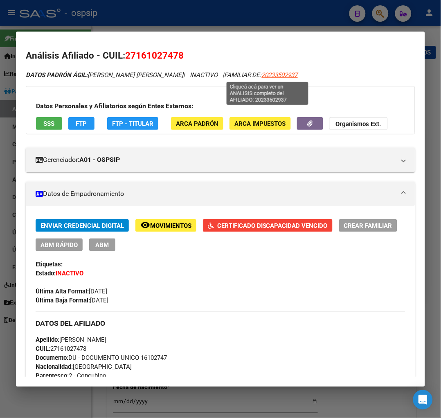
click at [273, 76] on span "20233502937" at bounding box center [280, 74] width 36 height 7
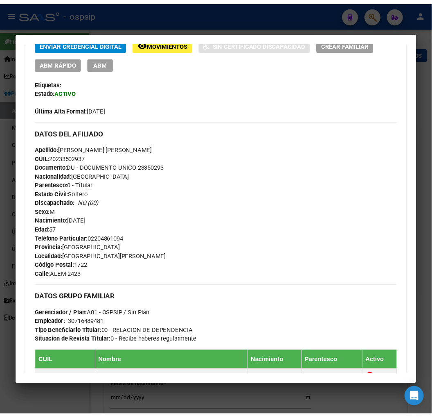
scroll to position [318, 0]
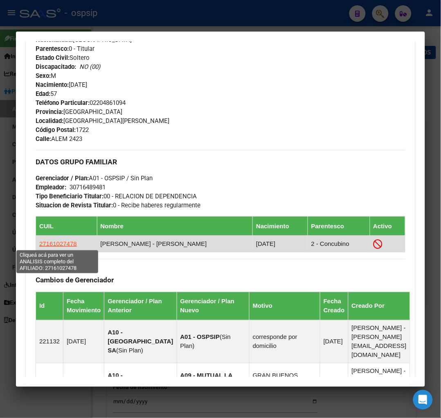
click at [54, 243] on span "27161027478" at bounding box center [58, 243] width 38 height 7
type textarea "27161027478"
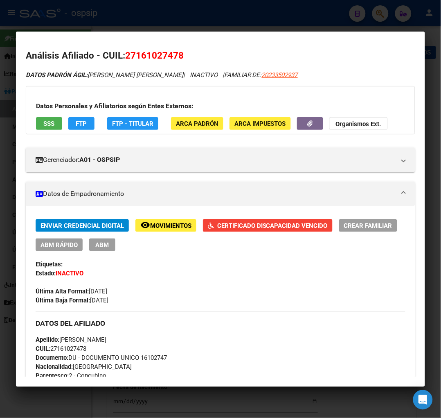
click at [179, 222] on span "Movimientos" at bounding box center [170, 225] width 41 height 7
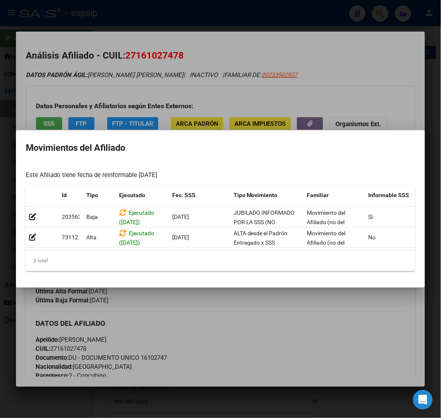
click at [255, 297] on div at bounding box center [220, 209] width 441 height 418
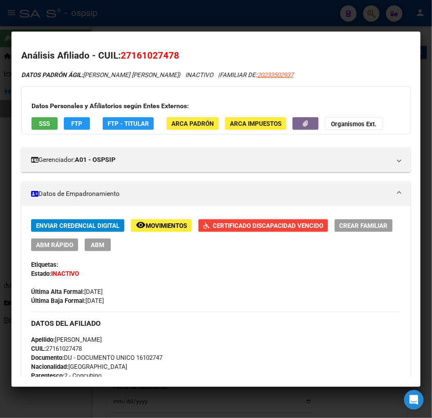
click at [374, 62] on h2 "Análisis Afiliado - CUIL: 27161027478" at bounding box center [216, 56] width 390 height 14
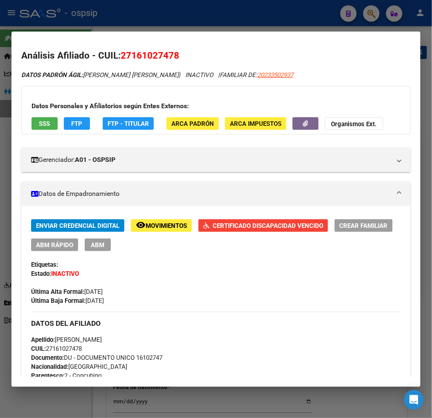
click at [371, 17] on div at bounding box center [216, 209] width 432 height 418
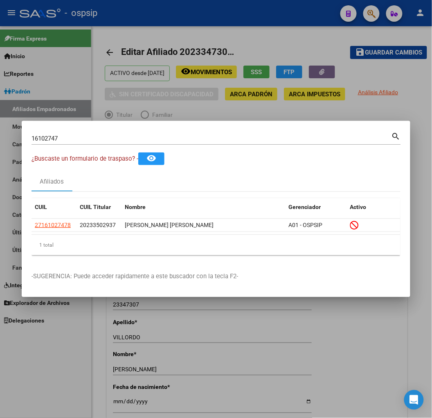
click at [60, 140] on input "16102747" at bounding box center [212, 138] width 360 height 7
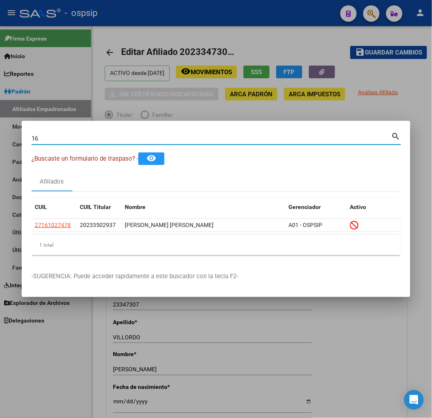
type input "1"
type input "23356127"
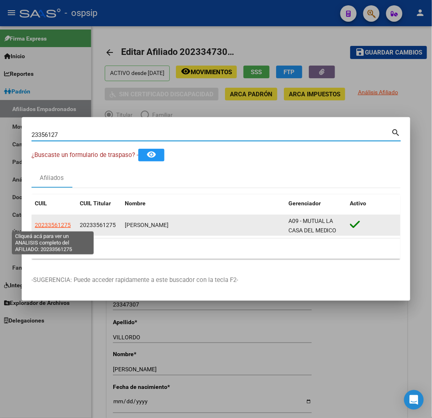
click at [51, 223] on span "20233561275" at bounding box center [53, 225] width 36 height 7
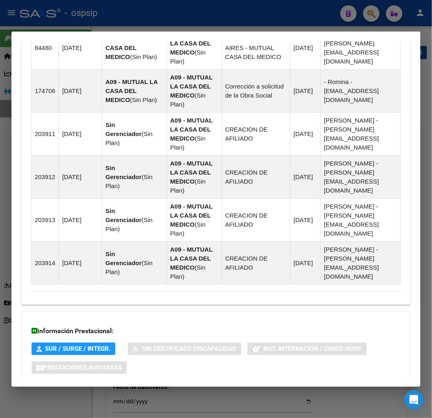
scroll to position [780, 0]
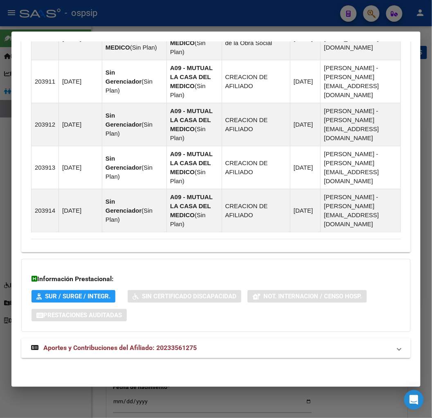
click at [106, 351] on span "Aportes y Contribuciones del Afiliado: 20233561275" at bounding box center [120, 348] width 154 height 8
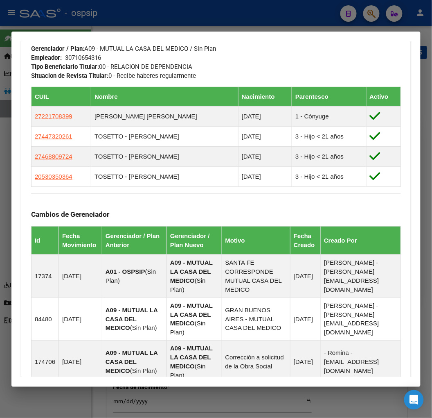
scroll to position [275, 0]
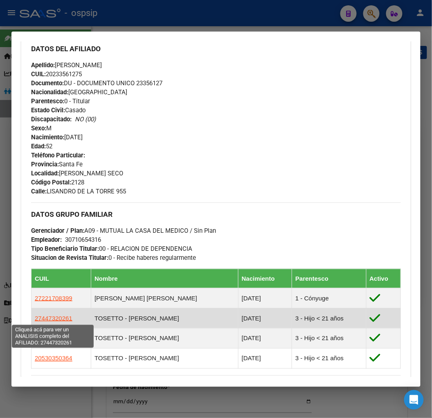
click at [47, 317] on span "27447320261" at bounding box center [54, 318] width 38 height 7
type textarea "27447320261"
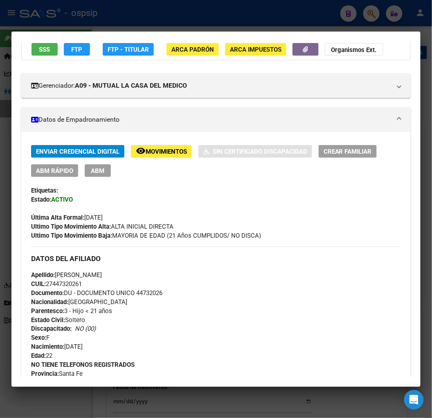
scroll to position [136, 0]
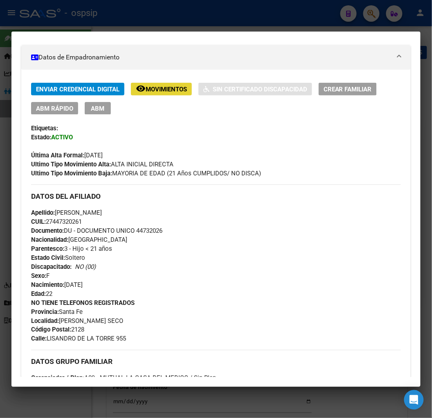
click at [149, 86] on span "Movimientos" at bounding box center [166, 89] width 41 height 7
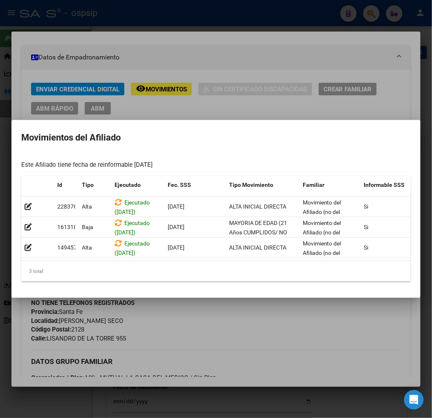
click at [281, 346] on div at bounding box center [216, 209] width 432 height 418
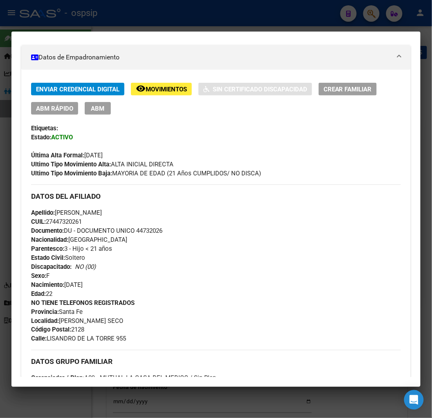
scroll to position [0, 0]
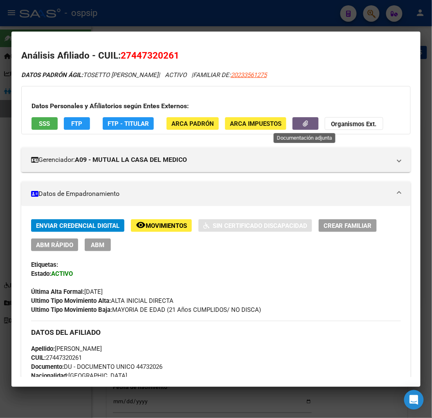
click at [297, 125] on button "button" at bounding box center [306, 123] width 26 height 13
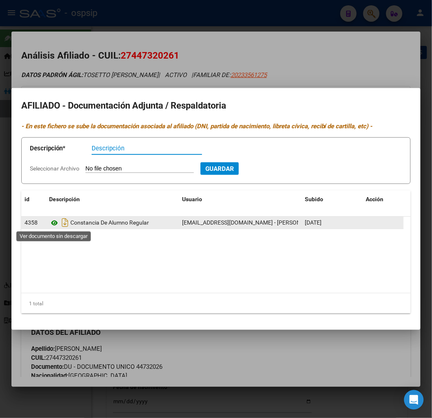
click at [55, 220] on icon at bounding box center [54, 223] width 11 height 10
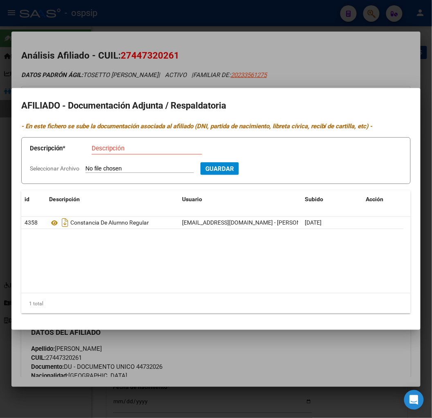
click at [253, 47] on div at bounding box center [216, 209] width 432 height 418
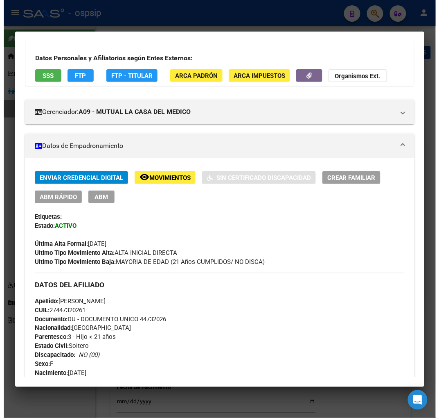
scroll to position [45, 0]
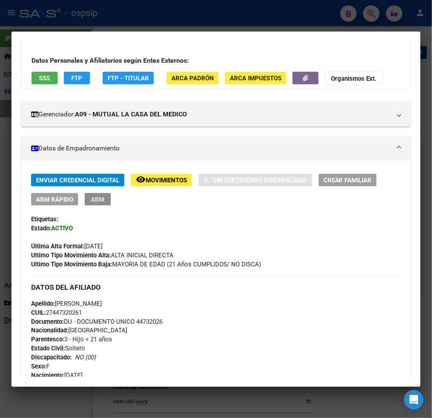
click at [102, 202] on span "ABM" at bounding box center [98, 199] width 14 height 7
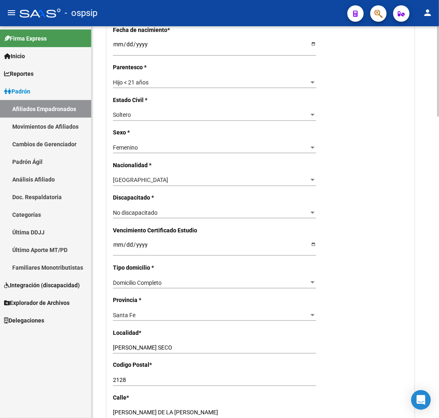
scroll to position [364, 0]
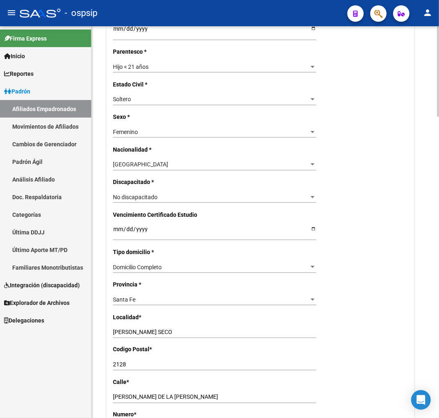
click at [113, 232] on input "Ingresar fecha" at bounding box center [215, 232] width 204 height 12
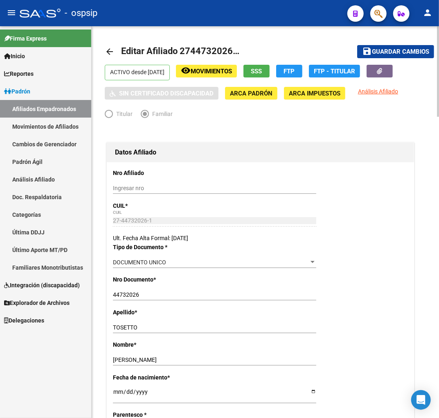
scroll to position [0, 0]
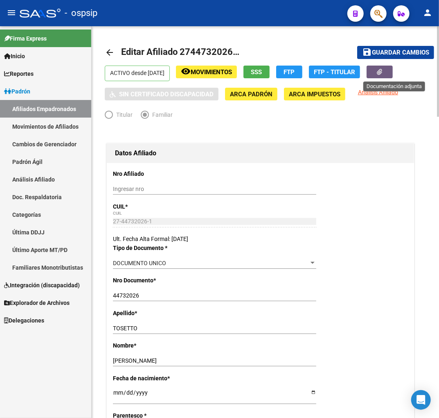
click at [385, 71] on button "button" at bounding box center [380, 72] width 26 height 13
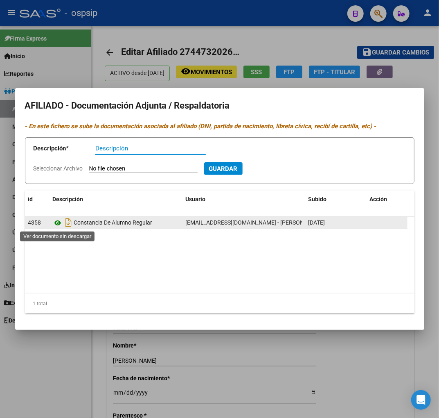
click at [60, 224] on icon at bounding box center [58, 223] width 11 height 10
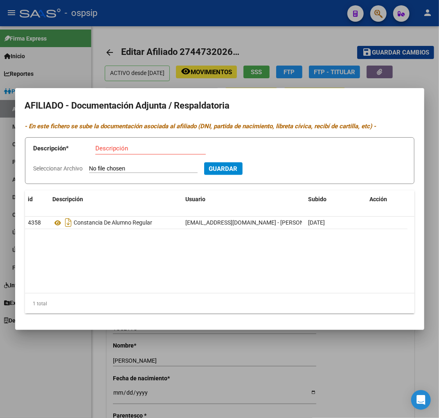
drag, startPoint x: 276, startPoint y: 371, endPoint x: 267, endPoint y: 367, distance: 9.7
click at [276, 371] on div at bounding box center [219, 209] width 439 height 418
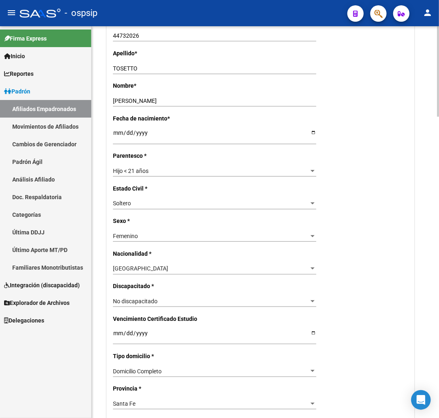
scroll to position [273, 0]
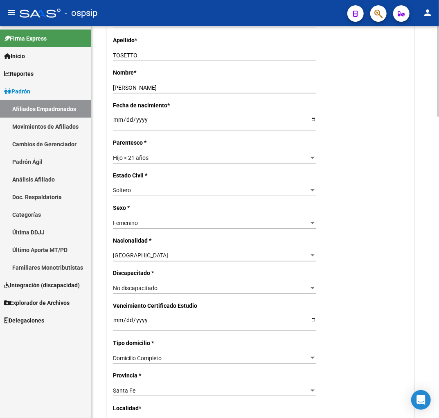
click at [128, 324] on input "Ingresar fecha" at bounding box center [215, 323] width 204 height 12
click at [127, 320] on input "Ingresar fecha" at bounding box center [215, 323] width 204 height 12
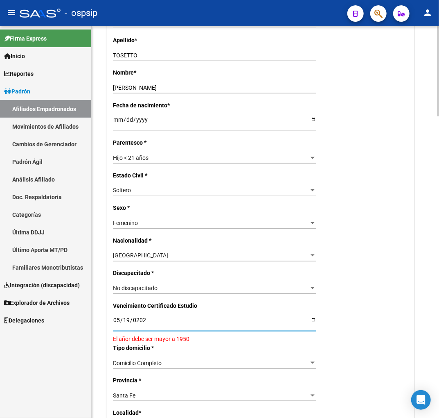
type input "2026-05-19"
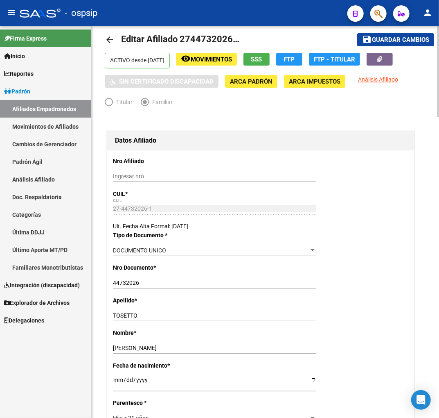
scroll to position [0, 0]
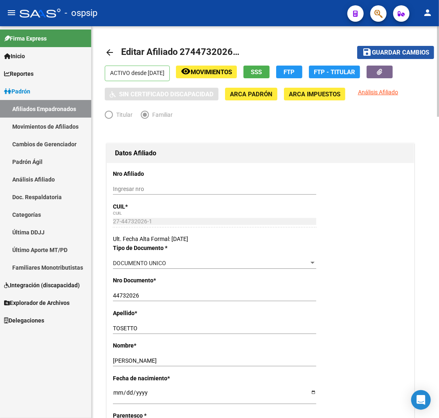
click at [384, 52] on span "Guardar cambios" at bounding box center [400, 52] width 57 height 7
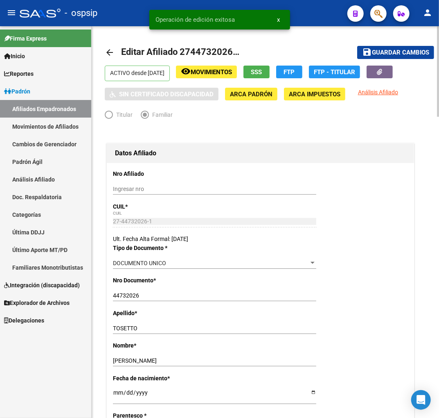
click at [278, 41] on mat-toolbar-row "arrow_back Editar Afiliado 27447320261" at bounding box center [224, 52] width 238 height 26
click at [191, 52] on span "Editar Afiliado 27447320261" at bounding box center [180, 52] width 118 height 10
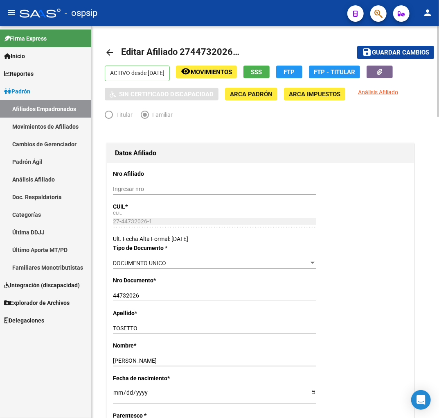
drag, startPoint x: 191, startPoint y: 52, endPoint x: 206, endPoint y: 50, distance: 14.6
click at [206, 50] on span "Editar Afiliado 27447320261" at bounding box center [180, 52] width 118 height 10
drag, startPoint x: 190, startPoint y: 54, endPoint x: 232, endPoint y: 48, distance: 42.2
click at [232, 48] on span "Editar Afiliado 27447320261" at bounding box center [180, 52] width 118 height 10
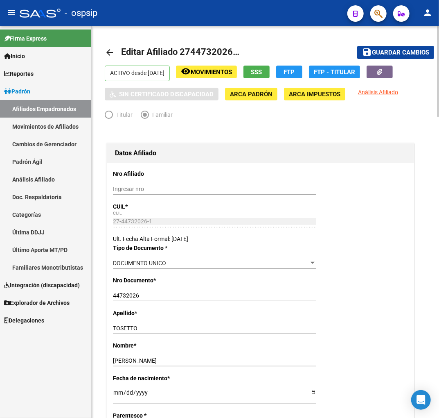
copy span "44732026"
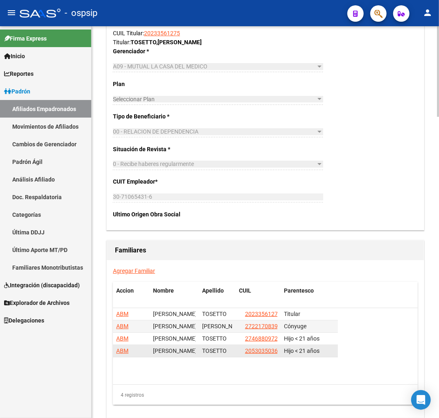
scroll to position [1274, 0]
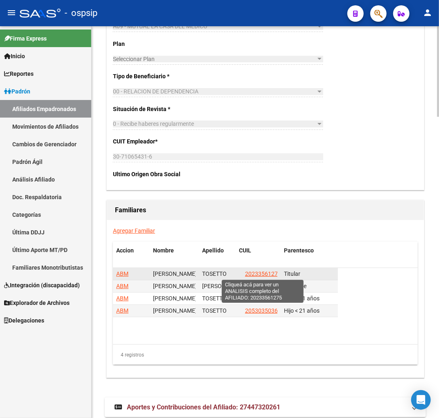
click at [266, 271] on span "20233561275" at bounding box center [263, 273] width 36 height 7
type textarea "20233561275"
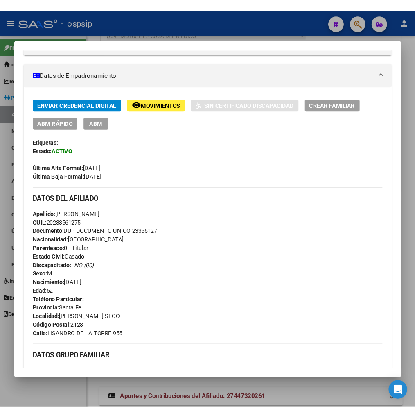
scroll to position [0, 0]
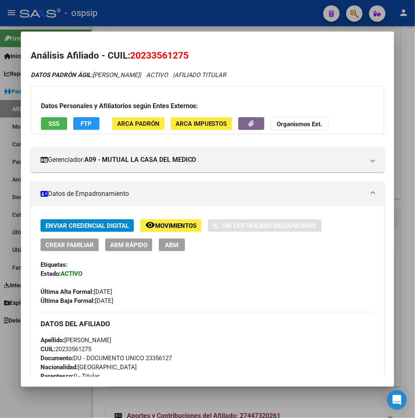
click at [354, 11] on div at bounding box center [207, 209] width 415 height 418
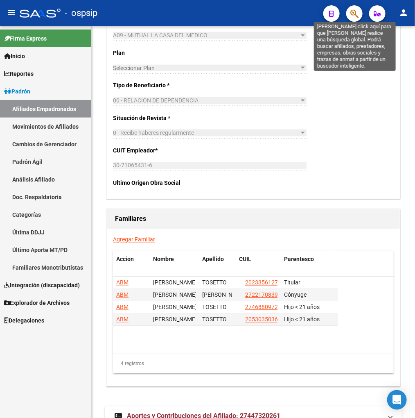
click at [352, 16] on icon "button" at bounding box center [355, 13] width 8 height 9
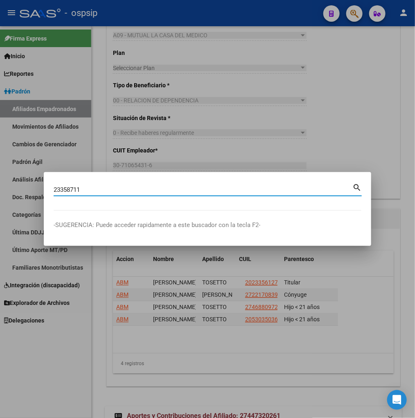
type input "23358711"
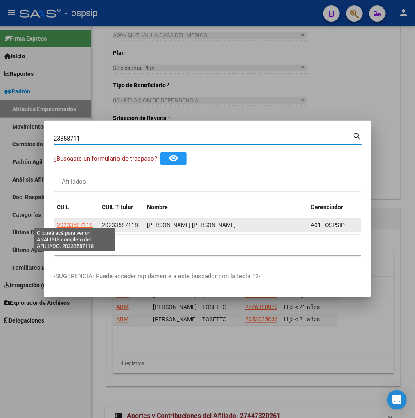
click at [74, 222] on span "20233587118" at bounding box center [75, 225] width 36 height 7
type textarea "20233587118"
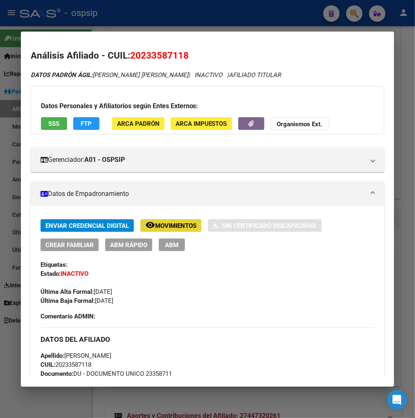
click at [175, 226] on span "Movimientos" at bounding box center [175, 225] width 41 height 7
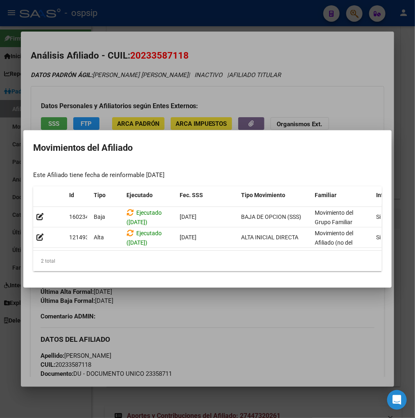
click at [227, 318] on div at bounding box center [207, 209] width 415 height 418
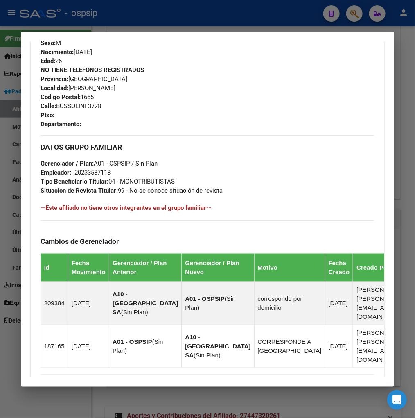
scroll to position [493, 0]
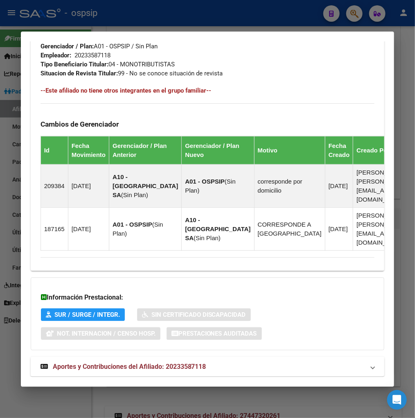
click at [101, 362] on span "Aportes y Contribuciones del Afiliado: 20233587118" at bounding box center [130, 366] width 154 height 8
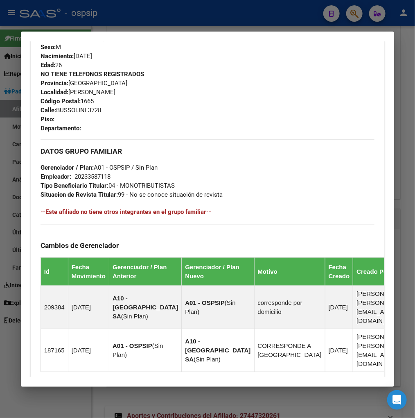
scroll to position [290, 0]
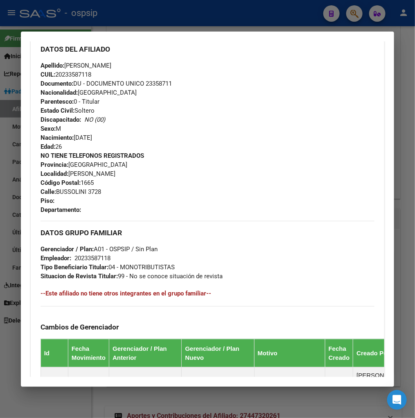
click at [353, 17] on div at bounding box center [207, 209] width 415 height 418
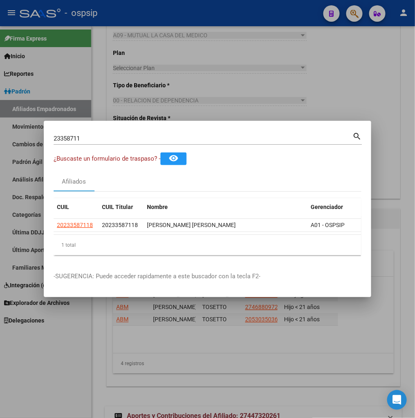
click at [84, 136] on input "23358711" at bounding box center [203, 138] width 299 height 7
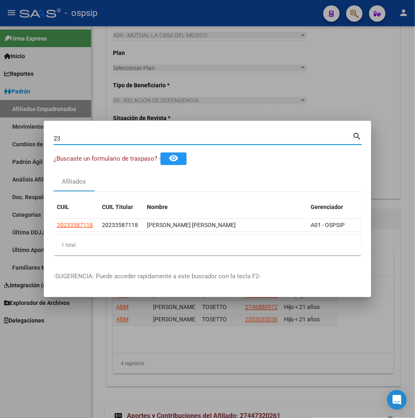
type input "2"
type input "23358762"
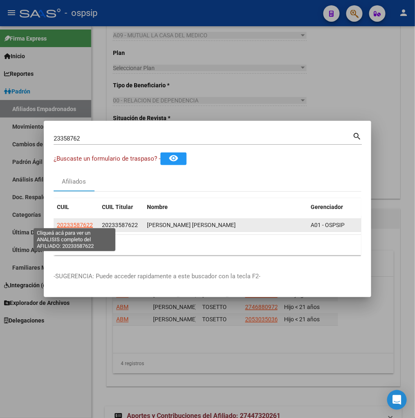
click at [72, 222] on span "20233587622" at bounding box center [75, 225] width 36 height 7
type textarea "20233587622"
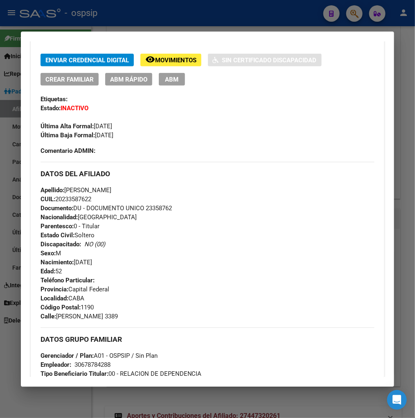
scroll to position [91, 0]
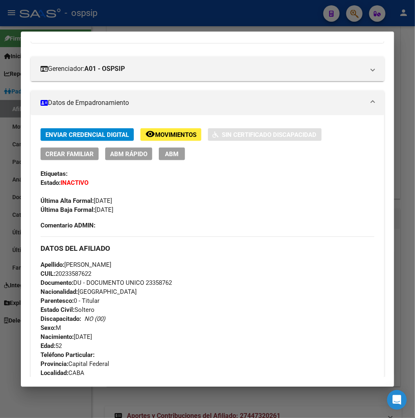
click at [183, 134] on span "Movimientos" at bounding box center [175, 134] width 41 height 7
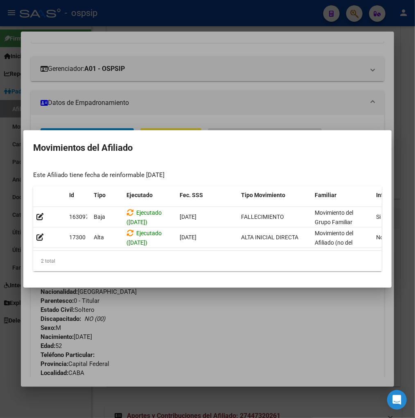
drag, startPoint x: 221, startPoint y: 310, endPoint x: 214, endPoint y: 305, distance: 9.1
click at [220, 310] on div at bounding box center [207, 209] width 415 height 418
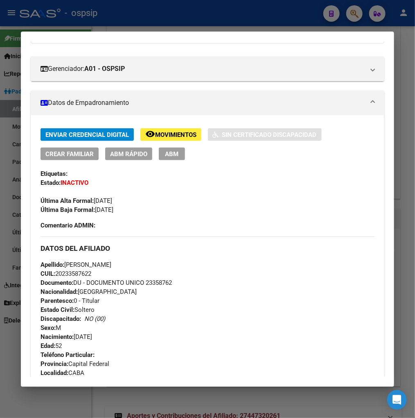
click at [359, 10] on div at bounding box center [207, 209] width 415 height 418
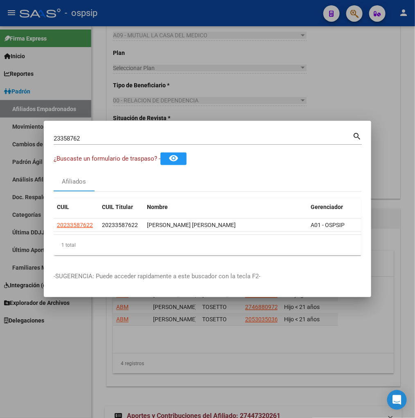
click at [95, 136] on input "23358762" at bounding box center [203, 138] width 299 height 7
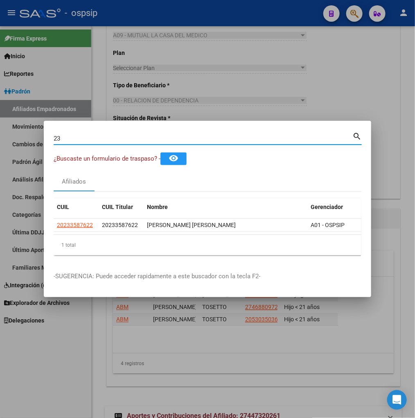
type input "2"
type input "23360097"
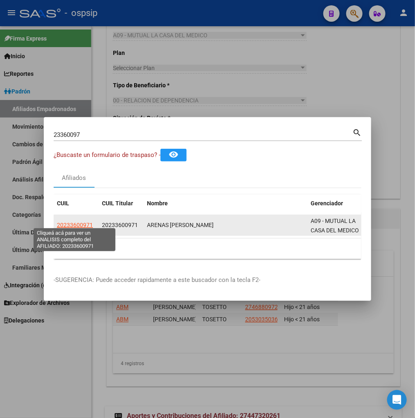
click at [77, 222] on span "20233600971" at bounding box center [75, 225] width 36 height 7
type textarea "20233600971"
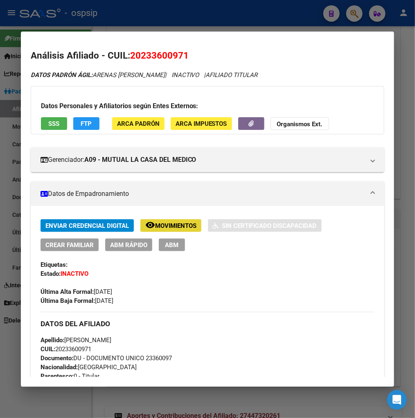
click at [173, 222] on span "Movimientos" at bounding box center [175, 225] width 41 height 7
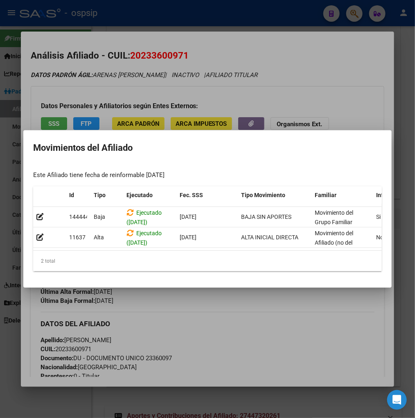
click at [212, 324] on div at bounding box center [207, 209] width 415 height 418
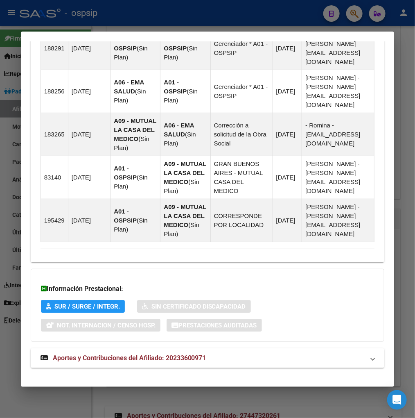
scroll to position [607, 0]
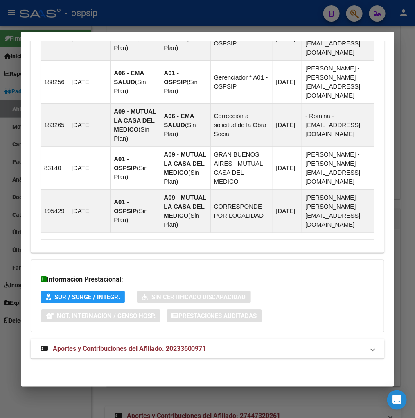
click at [112, 349] on span "Aportes y Contribuciones del Afiliado: 20233600971" at bounding box center [130, 348] width 154 height 8
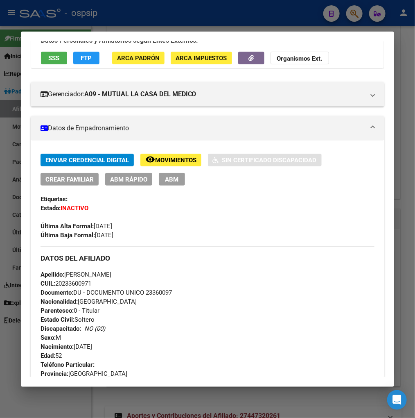
scroll to position [0, 0]
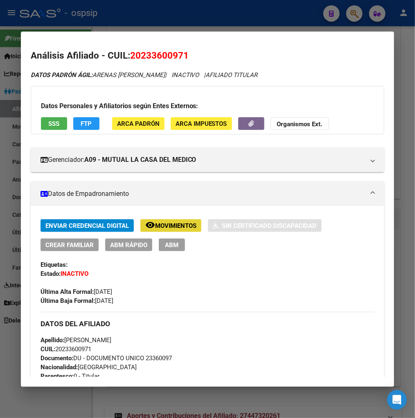
click at [165, 224] on span "Movimientos" at bounding box center [175, 225] width 41 height 7
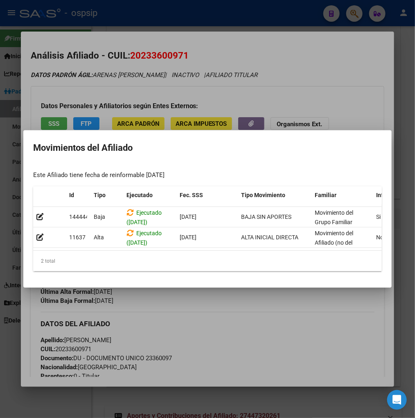
click at [228, 325] on div at bounding box center [207, 209] width 415 height 418
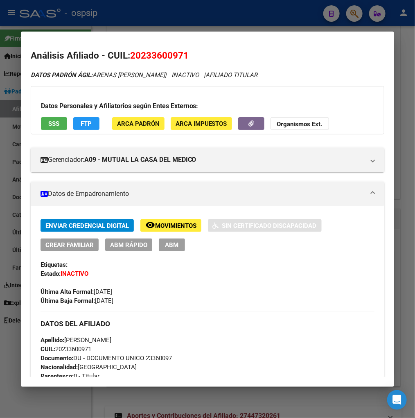
click at [354, 11] on div at bounding box center [207, 209] width 415 height 418
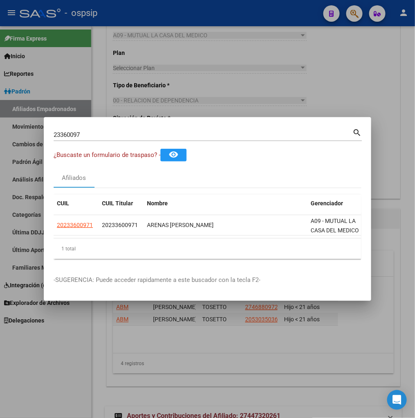
click at [100, 134] on input "23360097" at bounding box center [203, 134] width 299 height 7
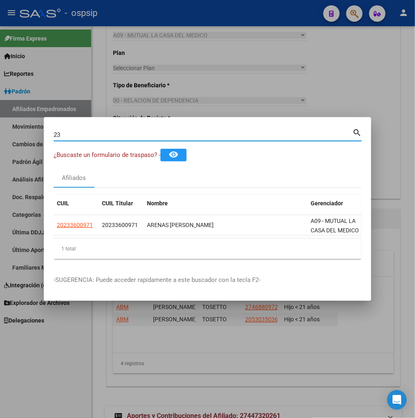
type input "2"
type input "23360271"
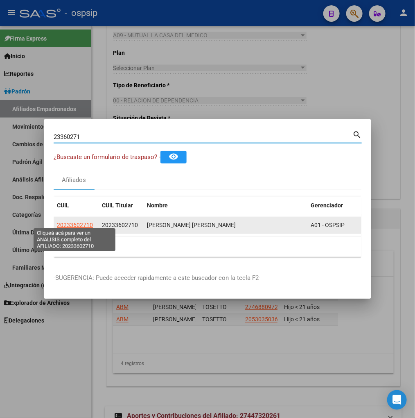
click at [70, 223] on span "20233602710" at bounding box center [75, 225] width 36 height 7
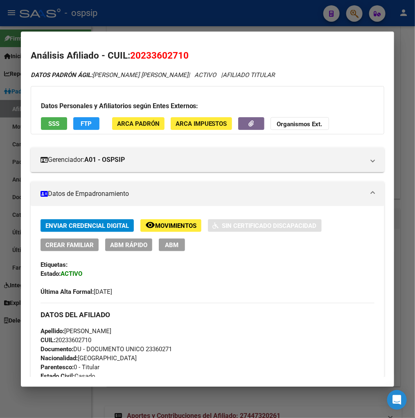
click at [175, 226] on span "Movimientos" at bounding box center [175, 225] width 41 height 7
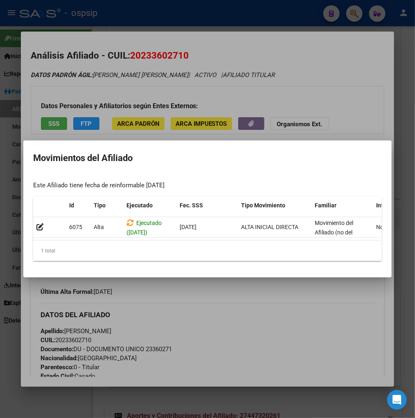
drag, startPoint x: 236, startPoint y: 308, endPoint x: 215, endPoint y: 288, distance: 29.5
click at [236, 307] on div at bounding box center [207, 209] width 415 height 418
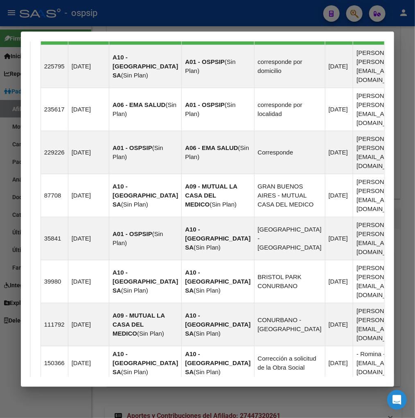
scroll to position [737, 0]
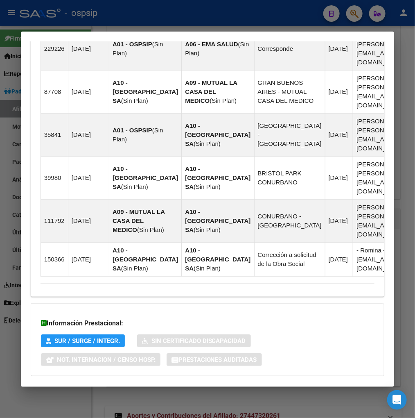
click at [119, 388] on span "Aportes y Contribuciones del Afiliado: 20233602710" at bounding box center [130, 392] width 154 height 8
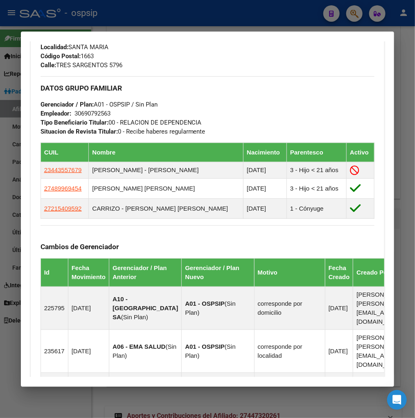
scroll to position [276, 0]
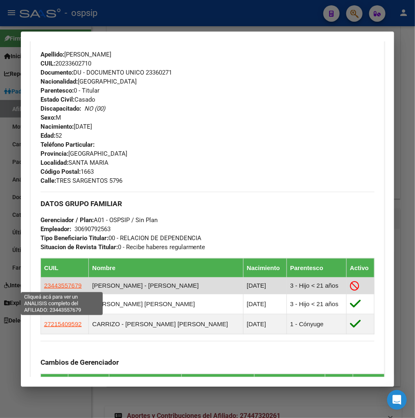
click at [61, 287] on span "23443557679" at bounding box center [63, 285] width 38 height 7
type textarea "23443557679"
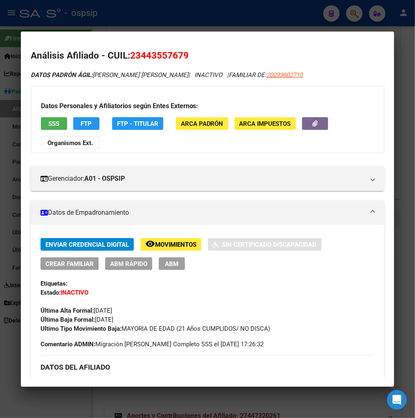
click at [178, 244] on span "Movimientos" at bounding box center [175, 244] width 41 height 7
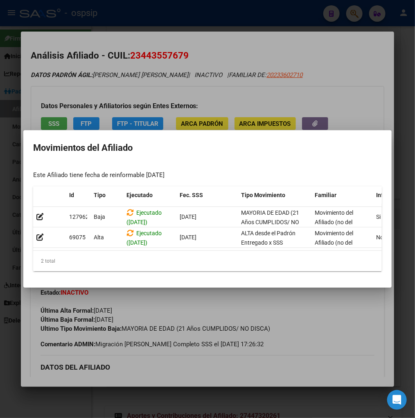
click at [310, 312] on div at bounding box center [207, 209] width 415 height 418
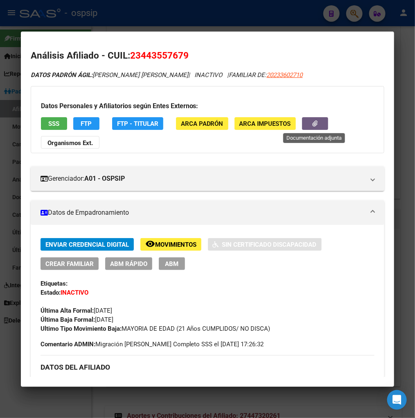
click at [308, 123] on button "button" at bounding box center [315, 123] width 26 height 13
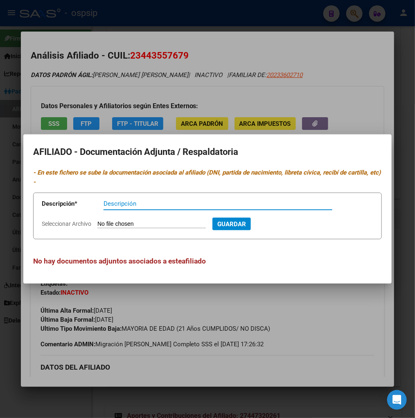
click at [321, 312] on div at bounding box center [207, 209] width 415 height 418
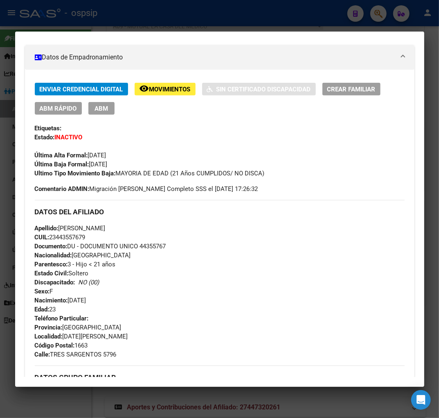
scroll to position [118, 0]
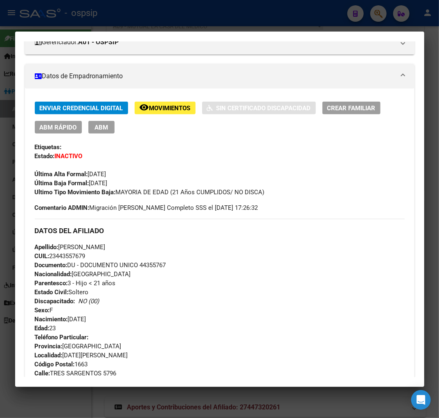
click at [374, 16] on div at bounding box center [219, 209] width 439 height 418
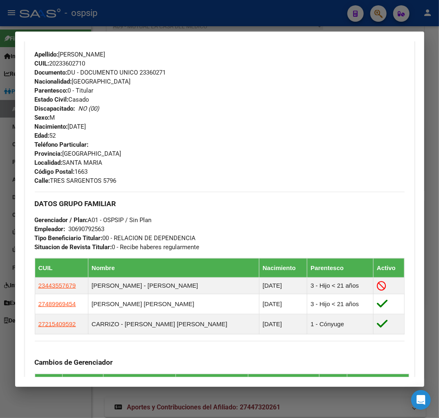
click at [380, 16] on div at bounding box center [219, 209] width 439 height 418
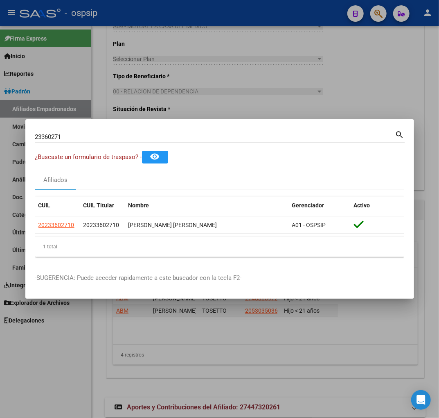
click at [73, 132] on div "23360271 Buscar (apellido, dni, cuil, nro traspaso, cuit, obra social)" at bounding box center [215, 137] width 360 height 12
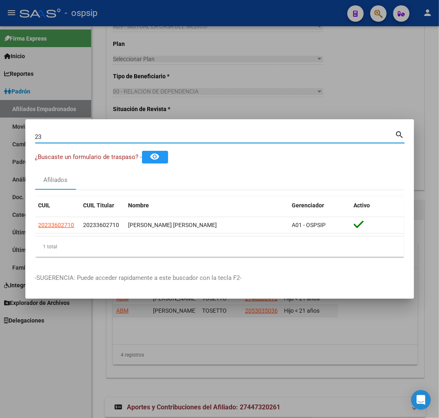
type input "2"
type input "23360911"
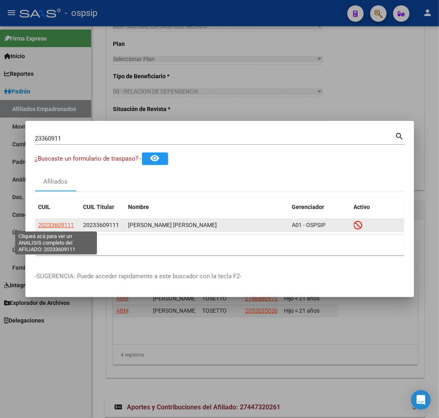
click at [58, 224] on span "20233609111" at bounding box center [56, 225] width 36 height 7
type textarea "20233609111"
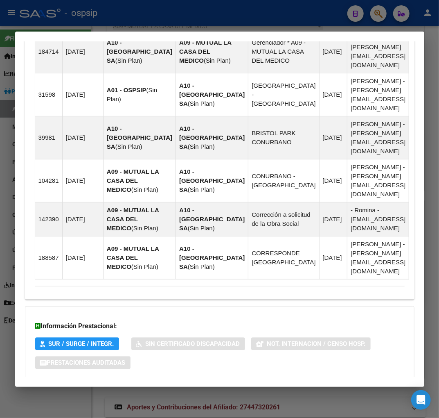
scroll to position [835, 0]
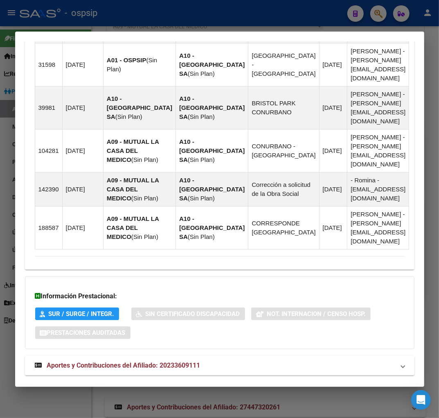
click at [109, 361] on span "Aportes y Contribuciones del Afiliado: 20233609111" at bounding box center [124, 365] width 154 height 8
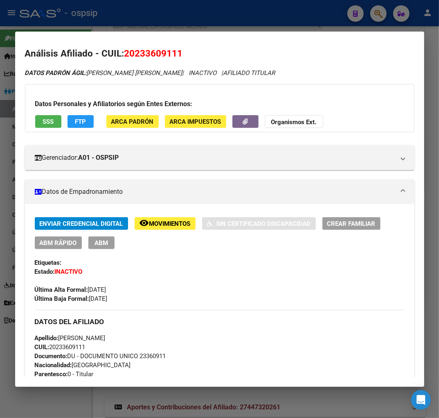
scroll to position [0, 0]
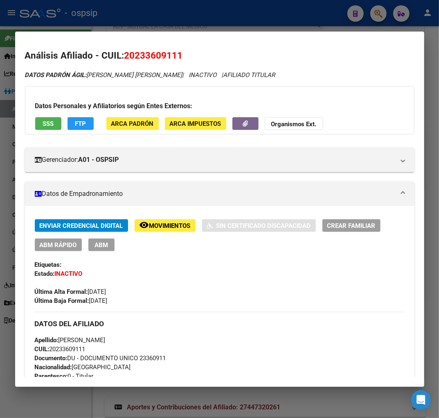
click at [164, 224] on span "Movimientos" at bounding box center [169, 225] width 41 height 7
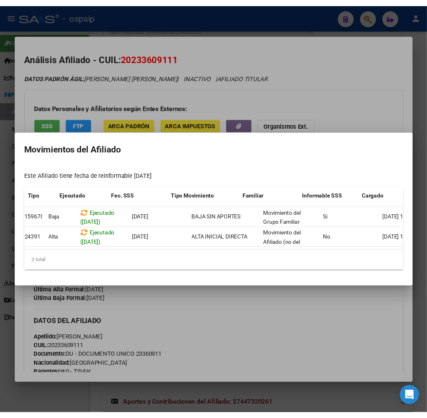
scroll to position [0, 134]
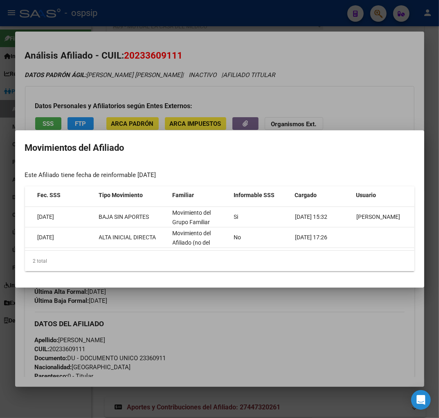
drag, startPoint x: 313, startPoint y: 337, endPoint x: 303, endPoint y: 332, distance: 11.4
click at [312, 337] on div at bounding box center [219, 209] width 439 height 418
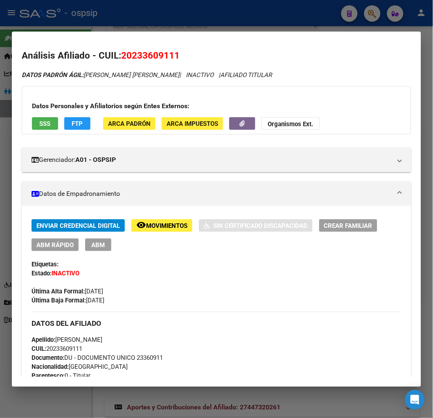
click at [368, 14] on div at bounding box center [216, 209] width 433 height 418
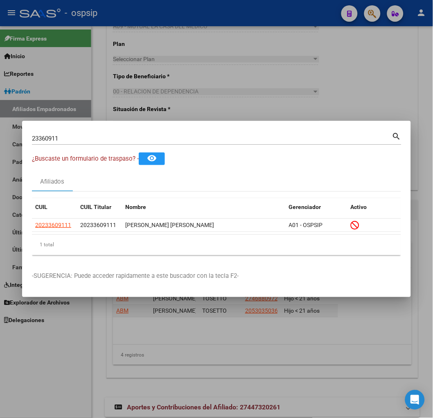
click at [66, 140] on input "23360911" at bounding box center [212, 138] width 360 height 7
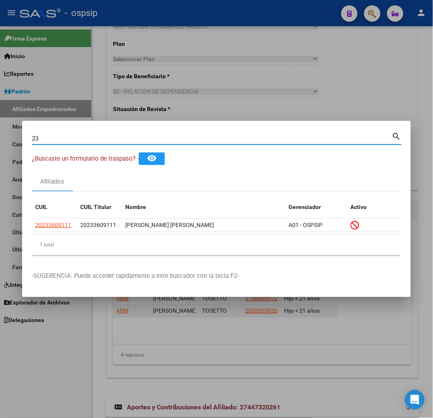
type input "2"
type input "23360942"
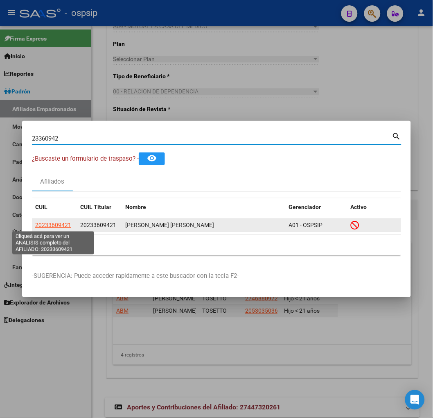
click at [60, 226] on span "20233609421" at bounding box center [53, 225] width 36 height 7
type textarea "20233609421"
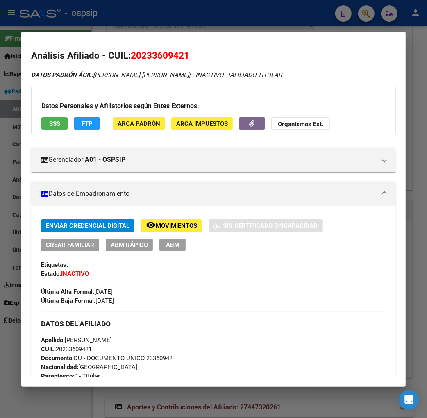
click at [170, 226] on span "Movimientos" at bounding box center [176, 225] width 41 height 7
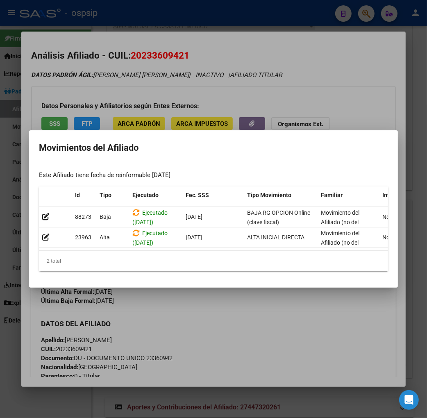
click at [222, 308] on div at bounding box center [213, 209] width 427 height 418
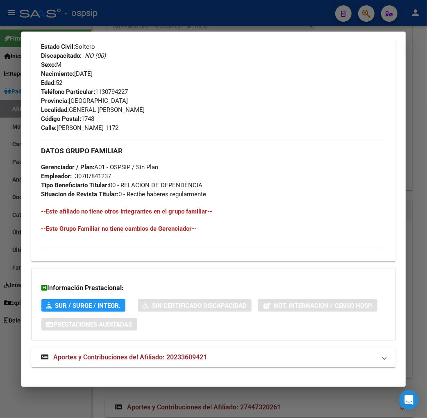
scroll to position [347, 0]
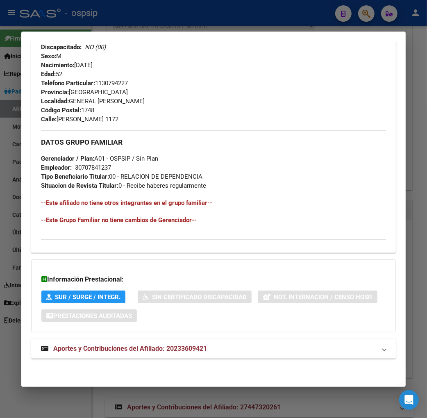
drag, startPoint x: 107, startPoint y: 353, endPoint x: 110, endPoint y: 344, distance: 9.3
click at [108, 353] on mat-expansion-panel-header "Aportes y Contribuciones del Afiliado: 20233609421" at bounding box center [213, 349] width 365 height 20
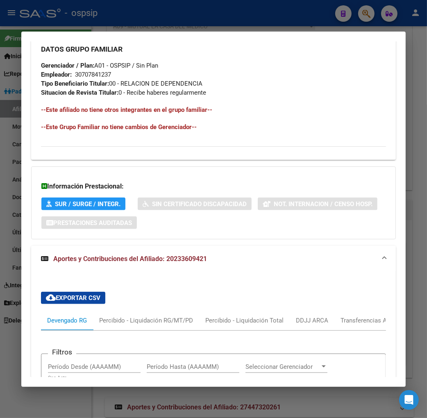
scroll to position [296, 0]
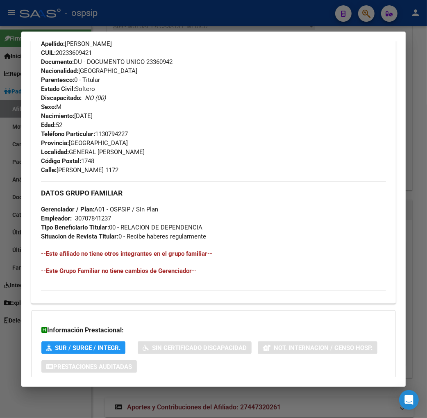
click at [369, 17] on div at bounding box center [213, 209] width 427 height 418
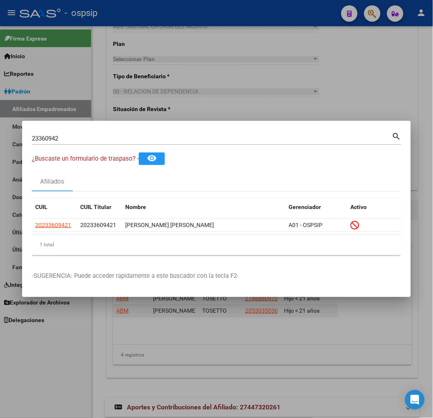
click at [80, 142] on div "23360942 Buscar (apellido, dni, cuil, nro traspaso, cuit, obra social)" at bounding box center [212, 138] width 360 height 12
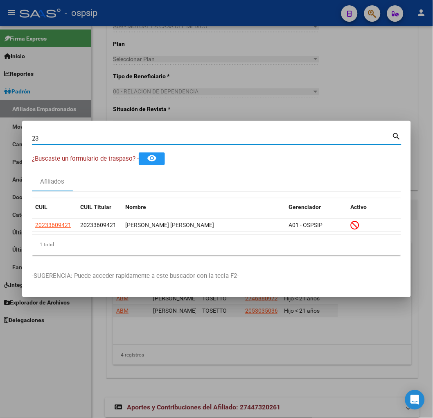
type input "2"
type input "23362945"
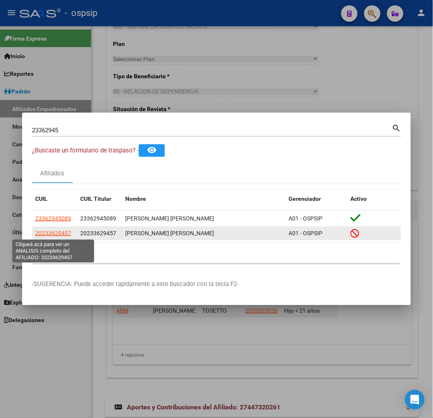
click at [50, 234] on span "20233629457" at bounding box center [53, 233] width 36 height 7
type textarea "20233629457"
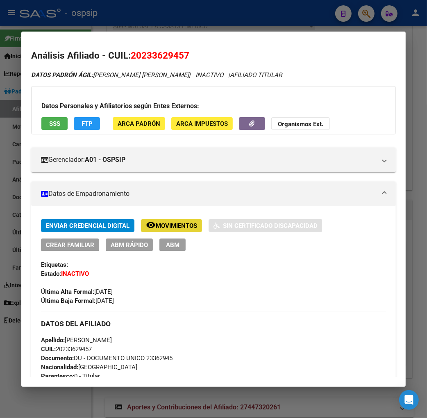
click at [159, 222] on span "Movimientos" at bounding box center [176, 225] width 41 height 7
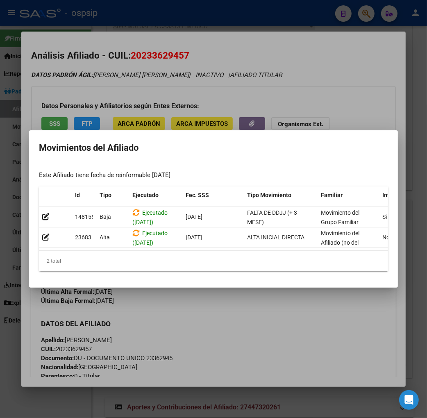
click at [233, 302] on div at bounding box center [213, 209] width 427 height 418
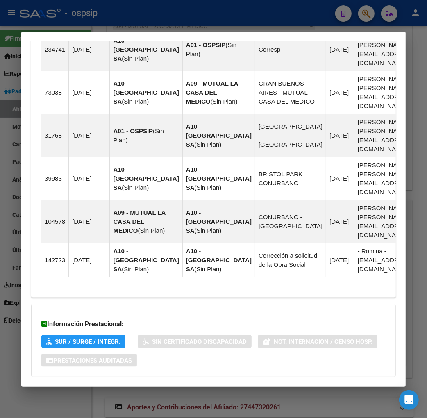
click at [107, 389] on span "Aportes y Contribuciones del Afiliado: 20233629457" at bounding box center [130, 393] width 154 height 8
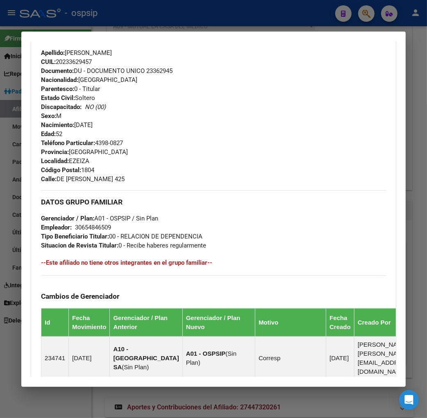
scroll to position [135, 0]
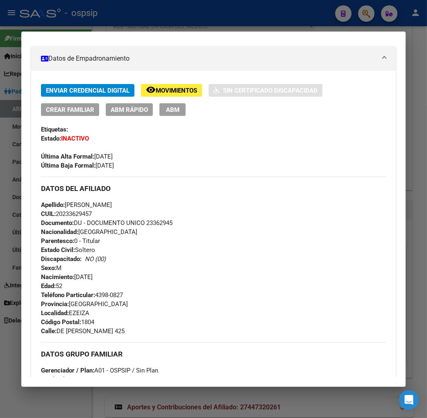
click at [369, 14] on div at bounding box center [213, 209] width 427 height 418
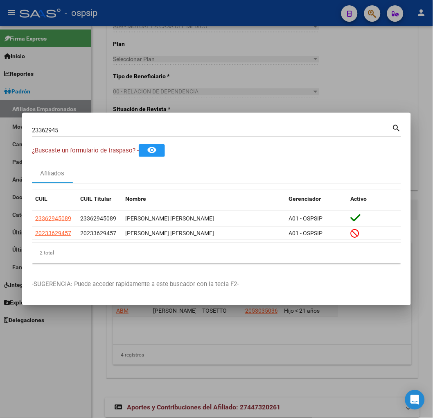
click at [88, 133] on input "23362945" at bounding box center [212, 130] width 360 height 7
type input "2"
type input "23362955"
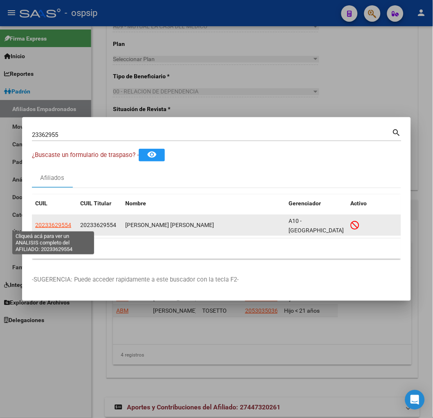
click at [57, 225] on span "20233629554" at bounding box center [53, 225] width 36 height 7
type textarea "20233629554"
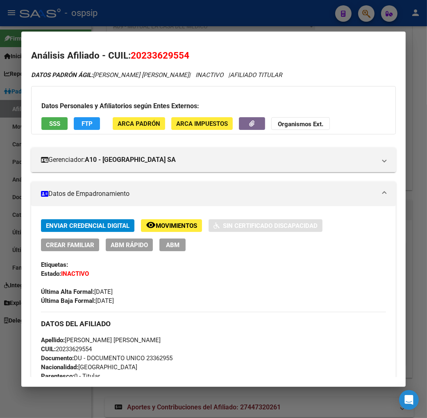
click at [154, 230] on button "remove_red_eye Movimientos" at bounding box center [171, 225] width 61 height 13
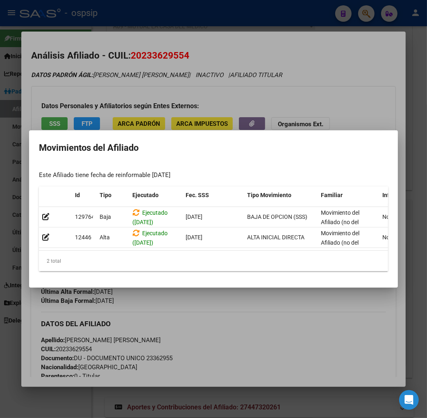
click at [242, 305] on div at bounding box center [213, 209] width 427 height 418
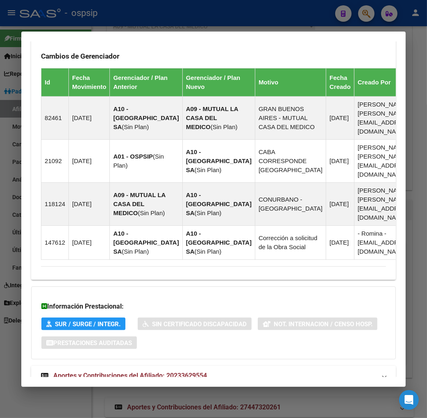
click at [100, 371] on span "Aportes y Contribuciones del Afiliado: 20233629554" at bounding box center [130, 375] width 154 height 8
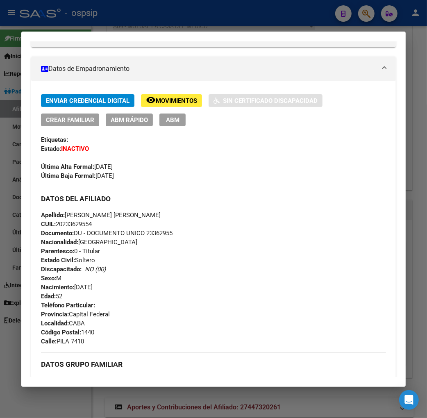
scroll to position [22, 0]
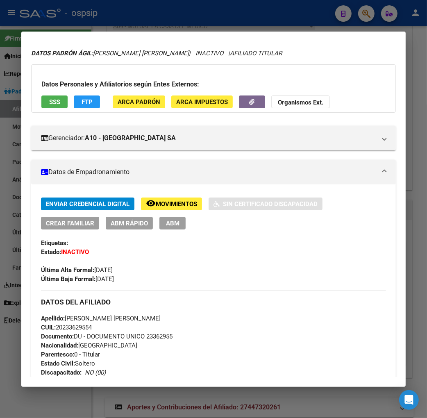
click at [359, 13] on div at bounding box center [213, 209] width 427 height 418
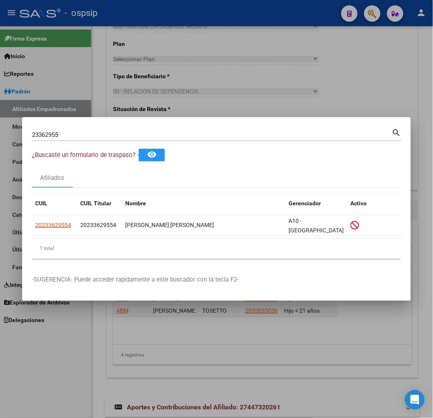
click at [77, 136] on input "23362955" at bounding box center [212, 134] width 360 height 7
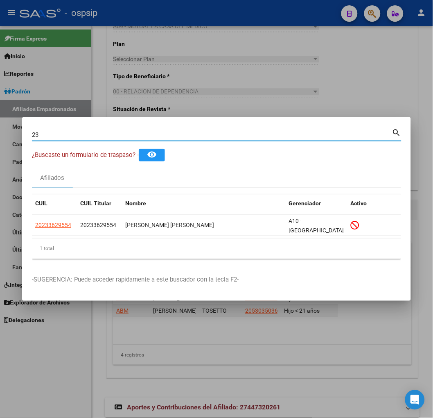
type input "2"
type input "23363391"
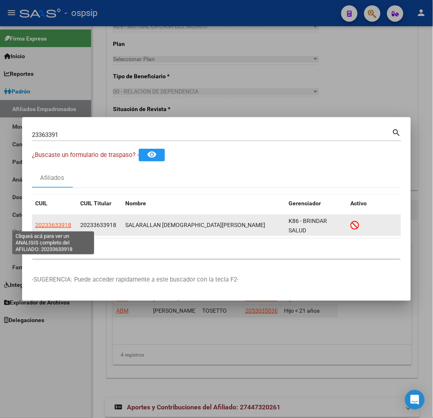
click at [48, 224] on span "20233633918" at bounding box center [53, 225] width 36 height 7
type textarea "20233633918"
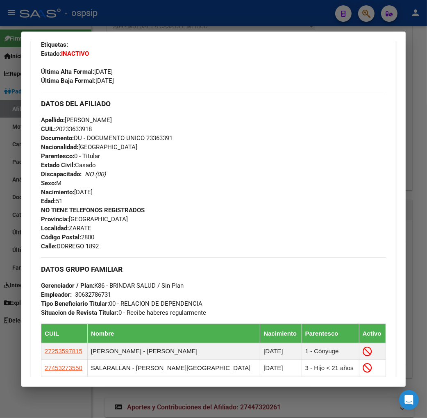
scroll to position [273, 0]
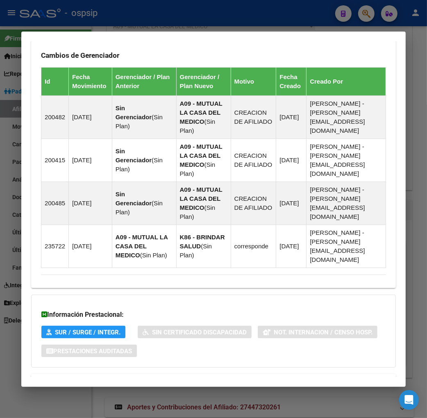
click at [93, 380] on span "Aportes y Contribuciones del Afiliado: 20233633918" at bounding box center [130, 384] width 154 height 8
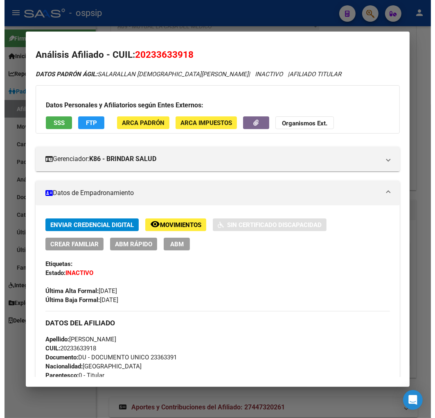
scroll to position [0, 0]
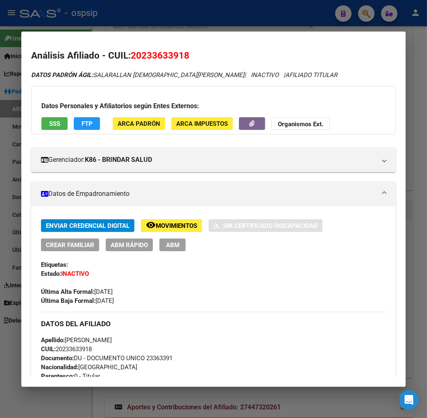
click at [156, 225] on span "Movimientos" at bounding box center [176, 225] width 41 height 7
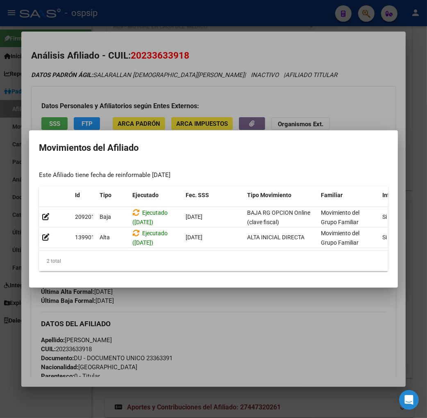
click at [232, 314] on div at bounding box center [213, 209] width 427 height 418
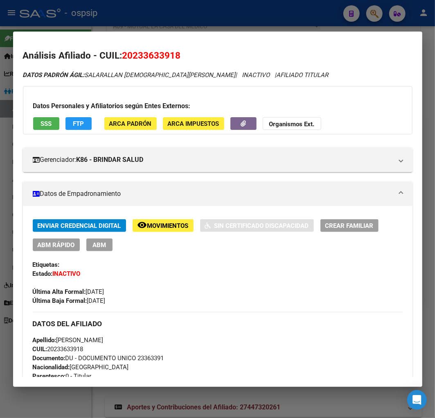
click at [161, 224] on span "Movimientos" at bounding box center [167, 225] width 41 height 7
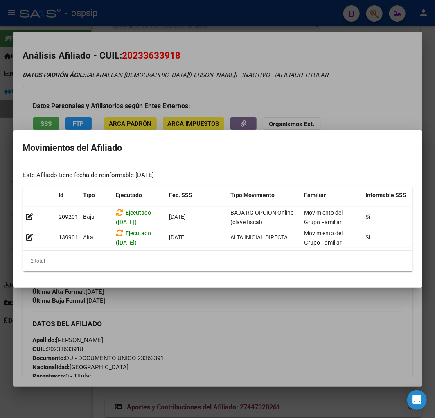
click at [330, 89] on div at bounding box center [217, 209] width 435 height 418
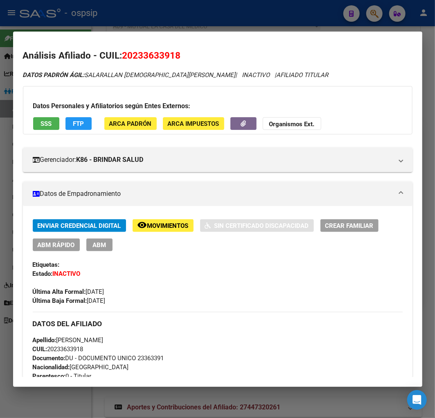
click at [377, 17] on div at bounding box center [217, 209] width 435 height 418
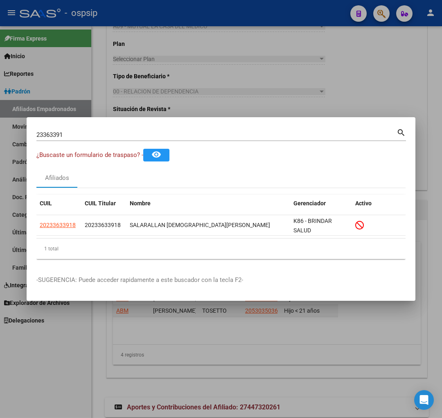
click at [74, 133] on input "23363391" at bounding box center [216, 134] width 360 height 7
type input "2"
type input "23363488"
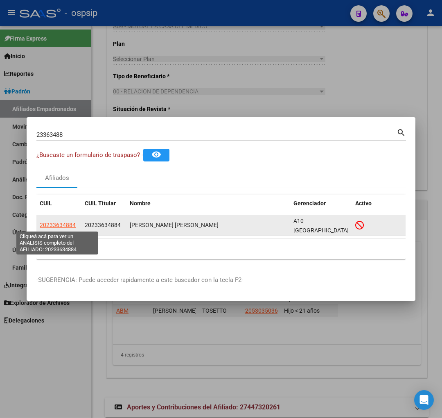
click at [54, 222] on span "20233634884" at bounding box center [58, 225] width 36 height 7
type textarea "20233634884"
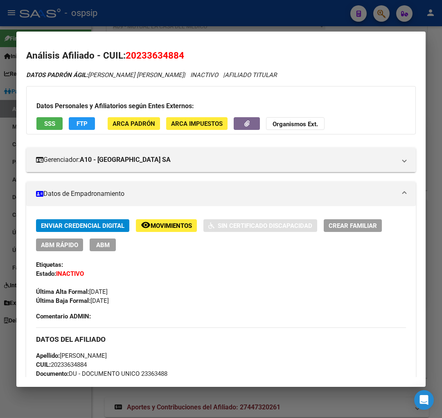
click at [161, 223] on span "Movimientos" at bounding box center [171, 225] width 41 height 7
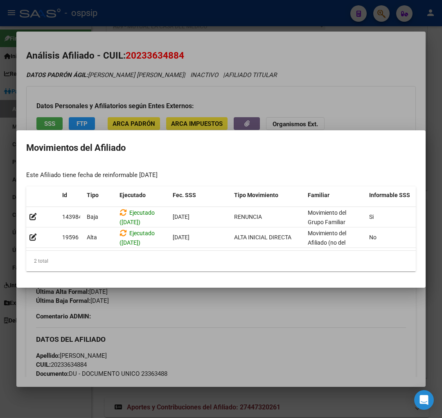
click at [258, 310] on div at bounding box center [221, 209] width 442 height 418
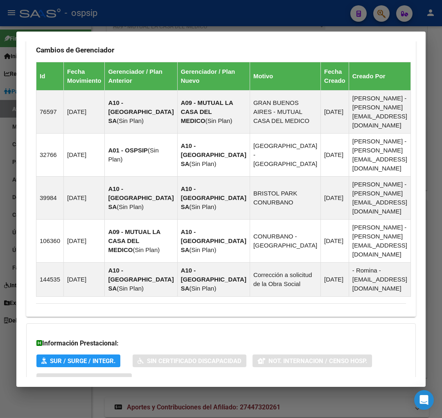
scroll to position [577, 0]
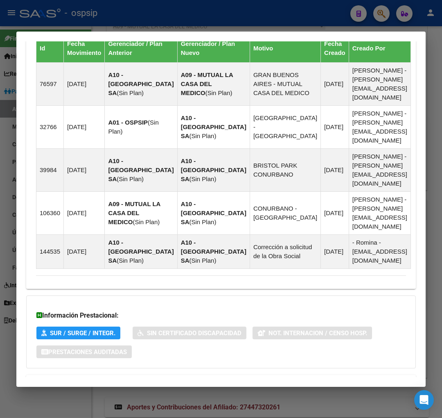
click at [121, 380] on span "Aportes y Contribuciones del Afiliado: 20233634884" at bounding box center [125, 384] width 154 height 8
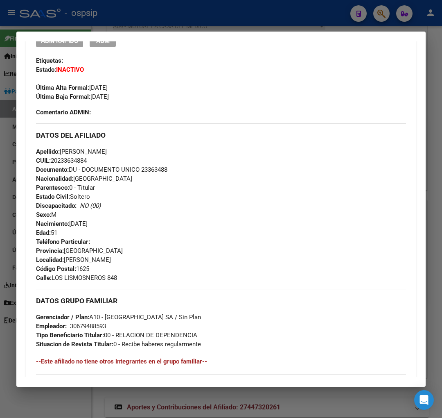
scroll to position [117, 0]
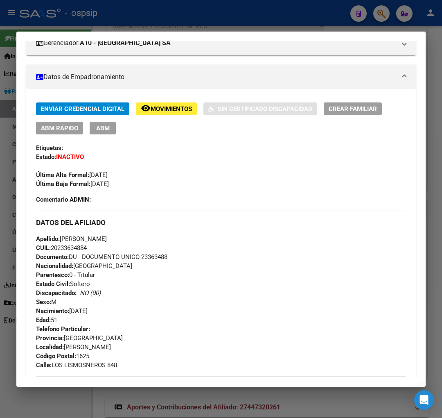
click at [378, 16] on div at bounding box center [221, 209] width 442 height 418
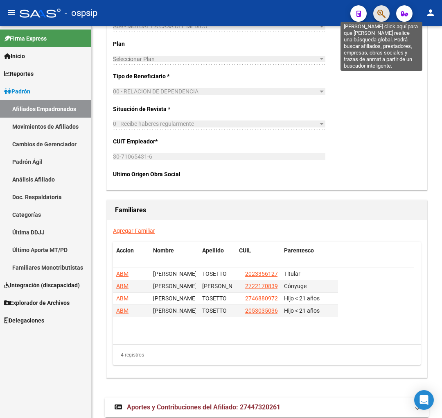
click at [382, 17] on icon "button" at bounding box center [382, 13] width 8 height 9
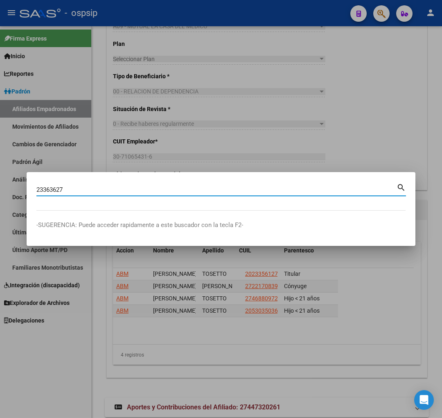
type input "23363627"
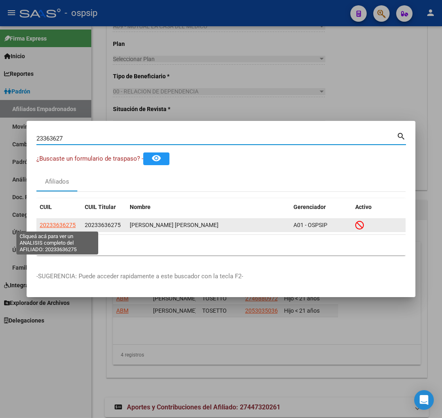
click at [63, 225] on span "20233636275" at bounding box center [58, 225] width 36 height 7
type textarea "20233636275"
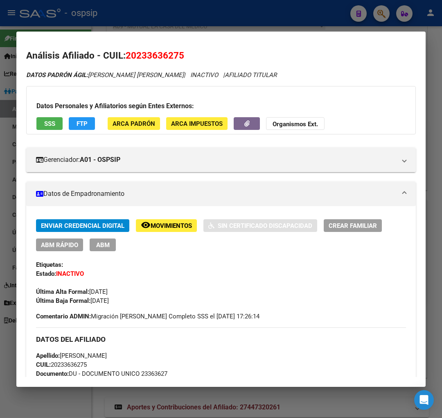
click at [166, 226] on span "Movimientos" at bounding box center [171, 225] width 41 height 7
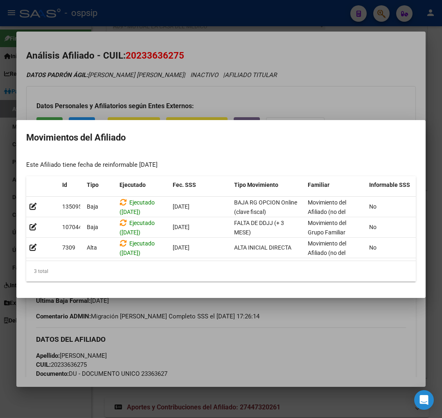
click at [330, 324] on div at bounding box center [221, 209] width 442 height 418
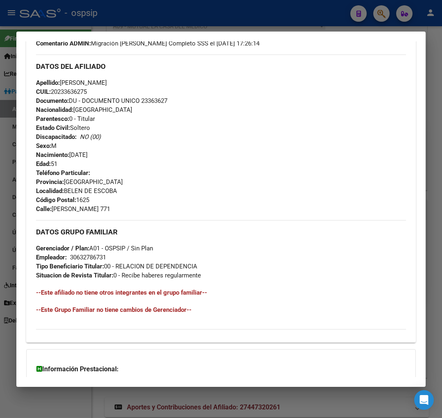
scroll to position [362, 0]
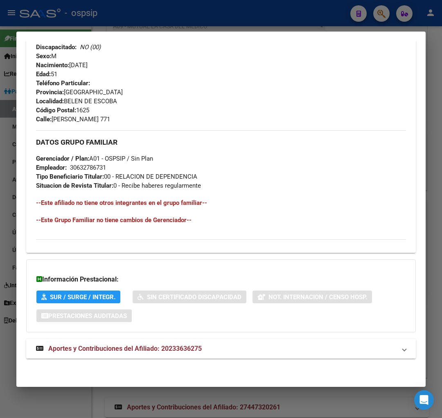
click at [93, 349] on span "Aportes y Contribuciones del Afiliado: 20233636275" at bounding box center [125, 348] width 154 height 8
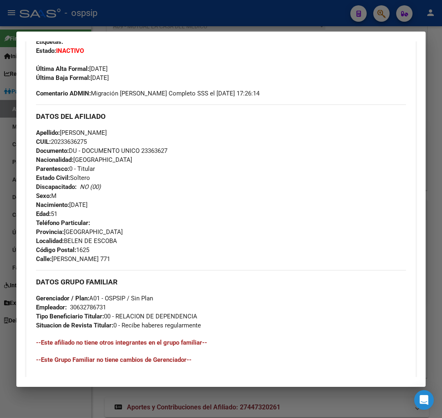
scroll to position [129, 0]
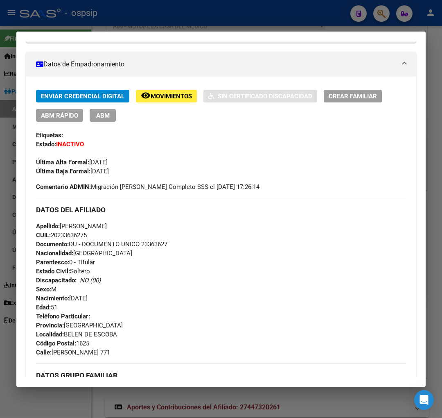
click at [376, 13] on div at bounding box center [221, 209] width 442 height 418
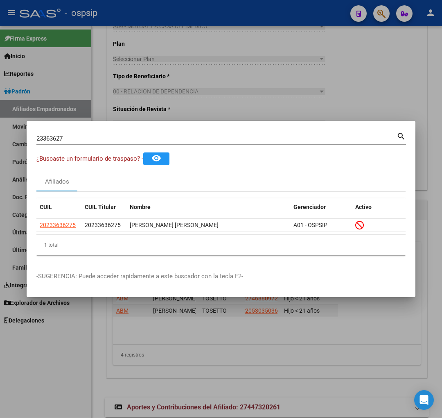
click at [76, 136] on input "23363627" at bounding box center [216, 138] width 360 height 7
type input "2"
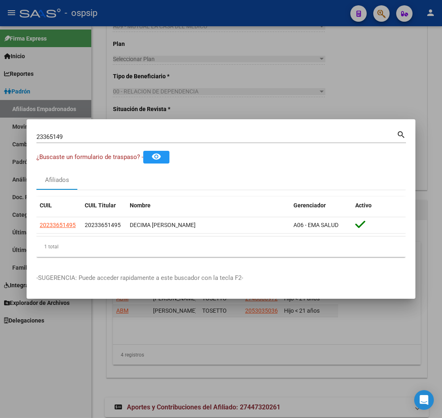
click at [79, 134] on input "23365149" at bounding box center [216, 136] width 360 height 7
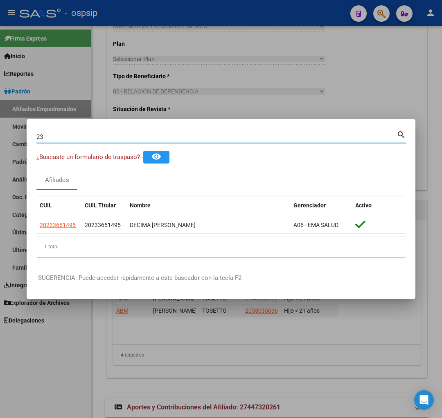
type input "2"
type input "35793846"
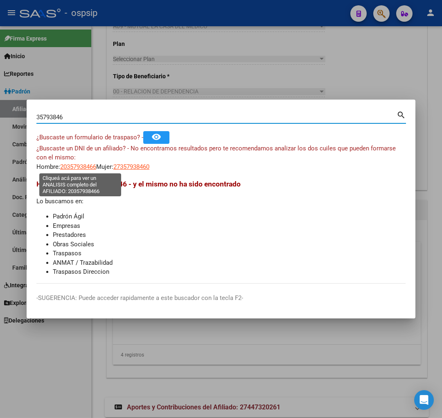
click at [79, 168] on span "20357938466" at bounding box center [78, 166] width 36 height 7
type textarea "20357938466"
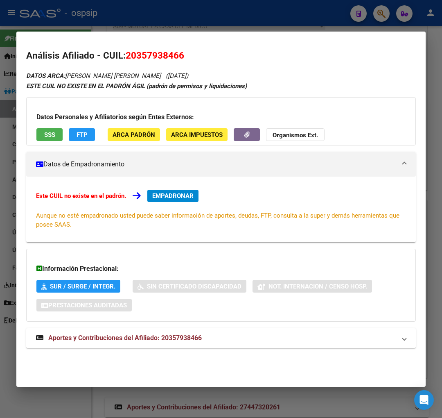
click at [96, 337] on span "Aportes y Contribuciones del Afiliado: 20357938466" at bounding box center [125, 338] width 154 height 8
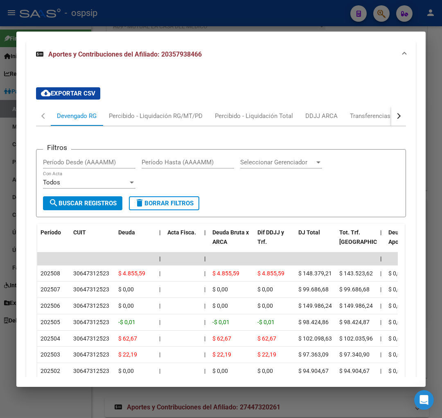
scroll to position [349, 0]
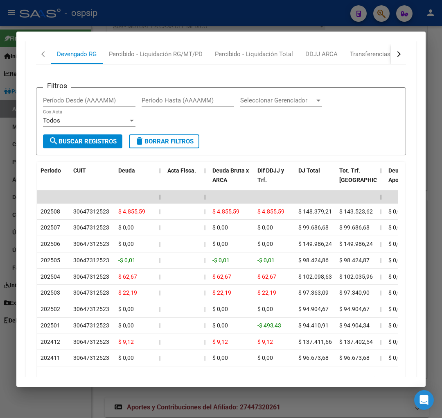
click at [396, 50] on button "button" at bounding box center [399, 54] width 15 height 20
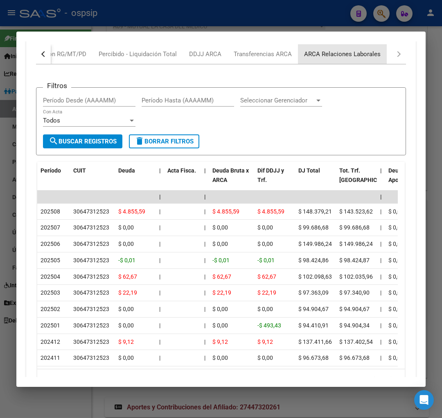
click at [379, 53] on div "ARCA Relaciones Laborales" at bounding box center [342, 54] width 89 height 20
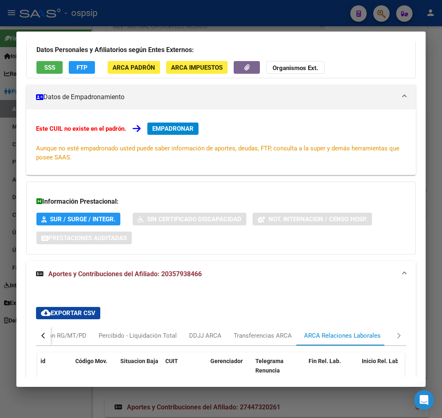
scroll to position [0, 0]
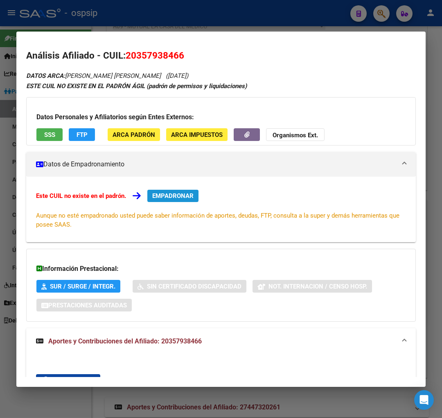
click at [170, 197] on span "EMPADRONAR" at bounding box center [172, 195] width 41 height 7
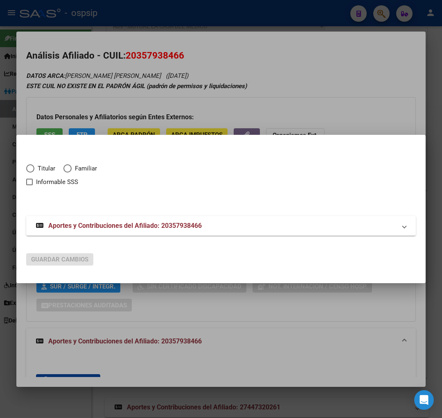
click at [27, 169] on span "Elija una opción" at bounding box center [30, 168] width 8 height 8
click at [27, 169] on input "Titular" at bounding box center [30, 168] width 8 height 8
radio input "true"
checkbox input "true"
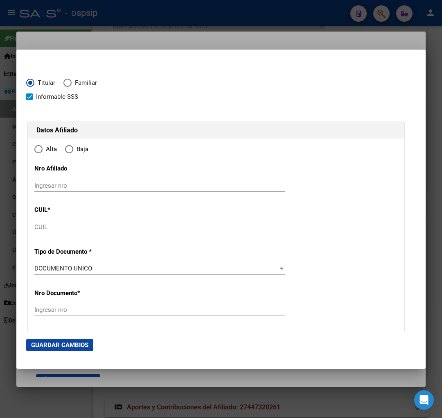
type input "20-35793846-6"
type input "35793846"
type input "REINOSO"
type input "MATIAS EZEQUIEL"
type input "1992-02-23"
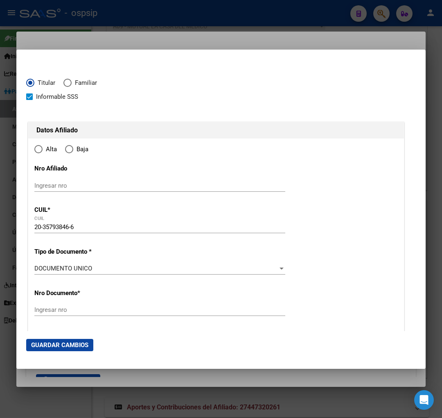
type input "MORON"
type input "1708"
type input "SAAVEDRA"
type input "277"
radio input "true"
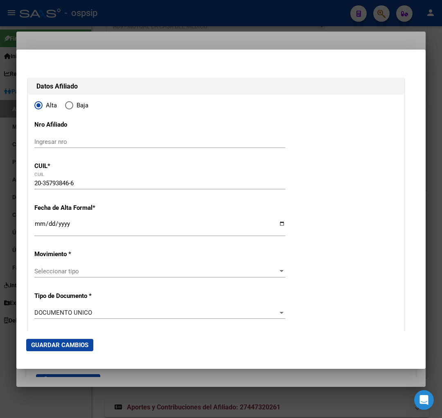
type input "MORON"
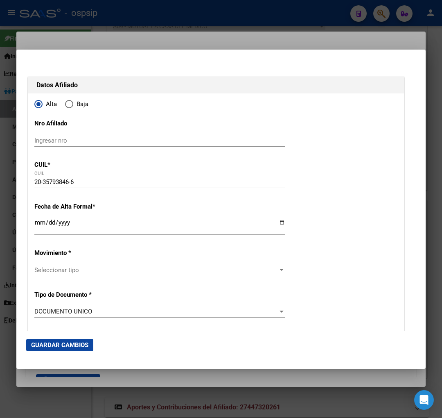
scroll to position [45, 0]
click at [37, 226] on input "Ingresar fecha" at bounding box center [159, 225] width 251 height 13
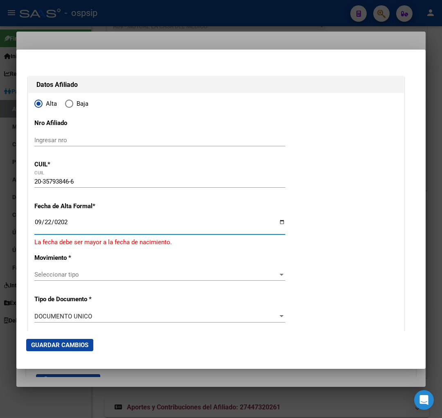
type input "[DATE]"
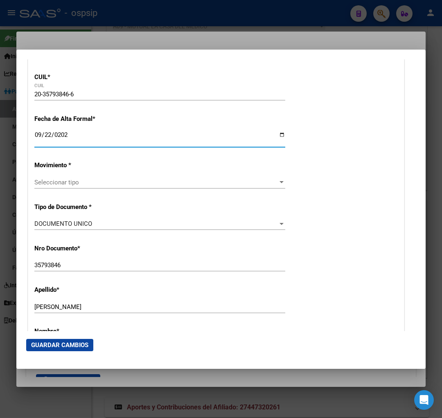
scroll to position [136, 0]
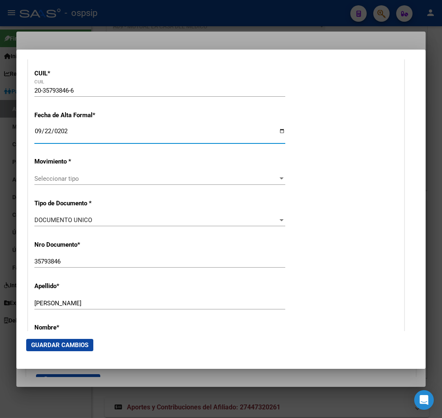
click at [125, 183] on div "Seleccionar tipo Seleccionar tipo" at bounding box center [159, 178] width 251 height 12
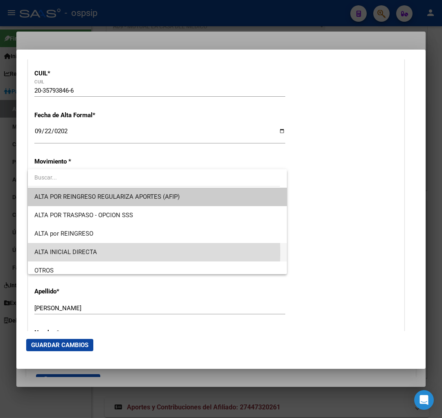
click at [115, 253] on span "ALTA INICIAL DIRECTA" at bounding box center [157, 252] width 246 height 18
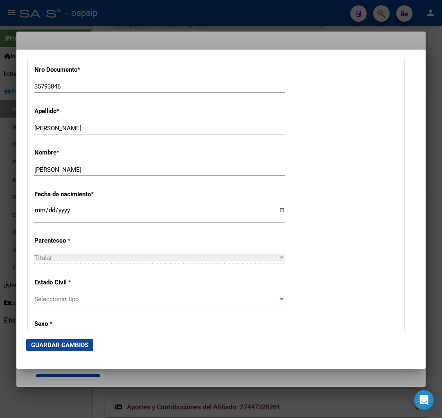
scroll to position [318, 0]
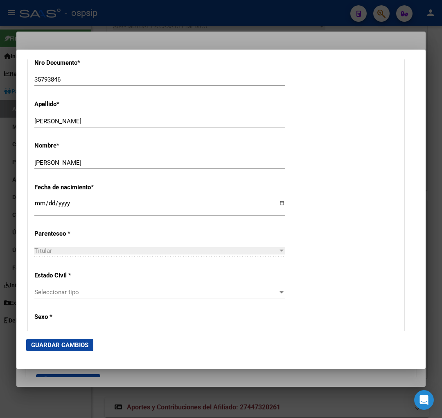
click at [160, 290] on span "Seleccionar tipo" at bounding box center [156, 291] width 244 height 7
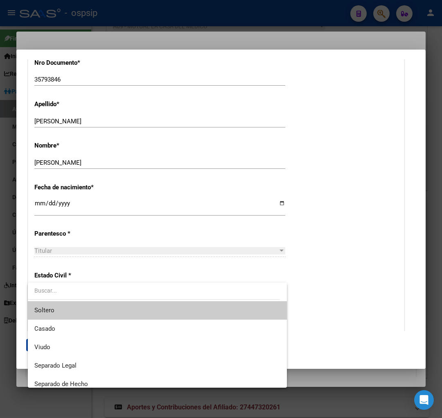
click at [128, 317] on span "Soltero" at bounding box center [157, 310] width 246 height 18
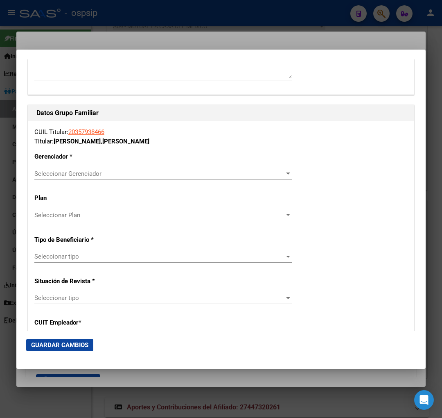
scroll to position [1365, 0]
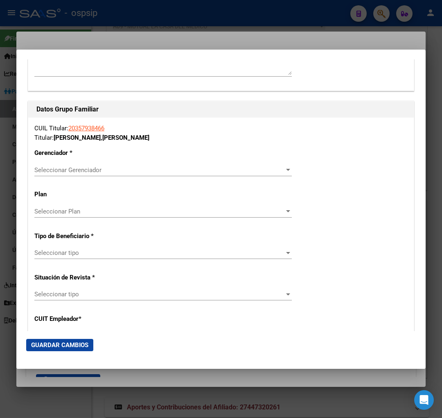
click at [186, 173] on div "Seleccionar Gerenciador Seleccionar Gerenciador" at bounding box center [163, 170] width 258 height 12
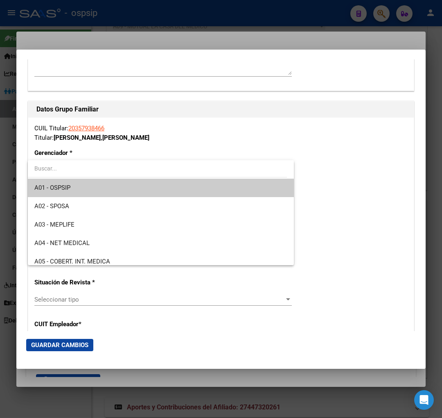
click at [170, 185] on span "A01 - OSPSIP" at bounding box center [160, 188] width 253 height 18
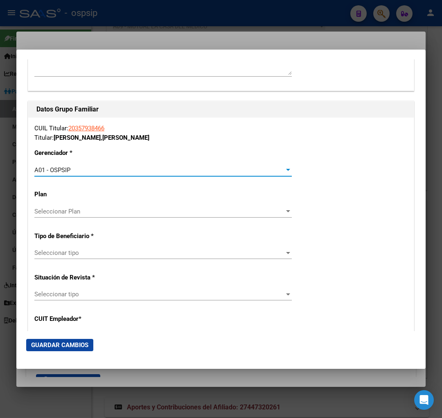
click at [134, 251] on span "Seleccionar tipo" at bounding box center [159, 252] width 250 height 7
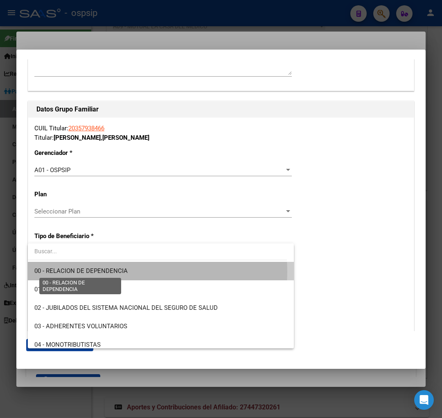
click at [121, 272] on span "00 - RELACION DE DEPENDENCIA" at bounding box center [80, 270] width 93 height 7
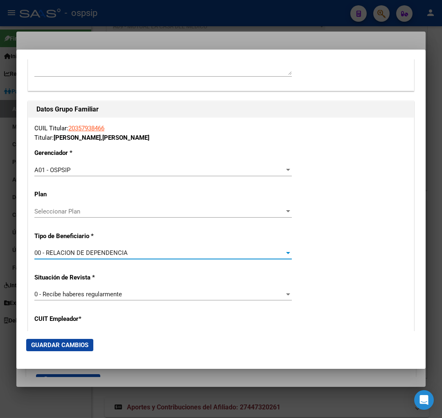
type input "30-64731252-3"
click at [60, 347] on span "Guardar Cambios" at bounding box center [59, 344] width 57 height 7
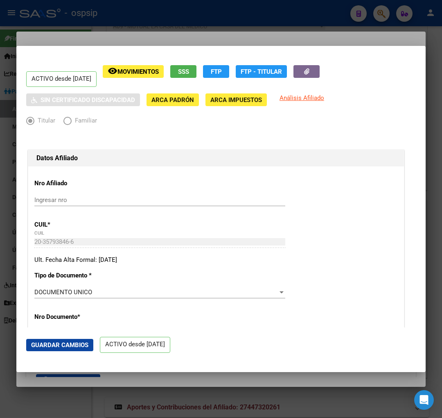
click at [380, 18] on div at bounding box center [221, 209] width 442 height 418
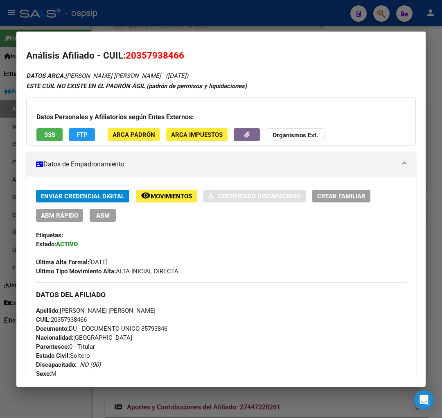
click at [380, 18] on div at bounding box center [221, 209] width 442 height 418
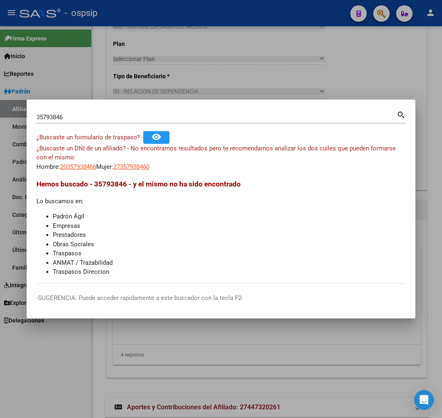
click at [62, 117] on input "35793846" at bounding box center [216, 116] width 360 height 7
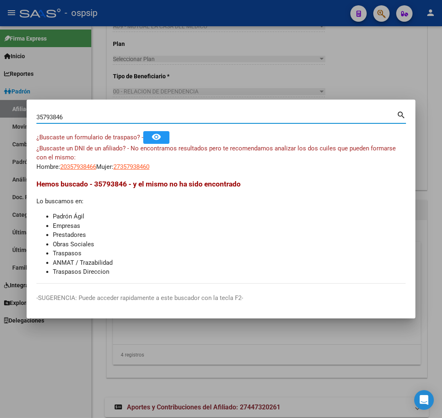
click at [67, 115] on input "35793846" at bounding box center [216, 116] width 360 height 7
type input "3"
type input "44727907"
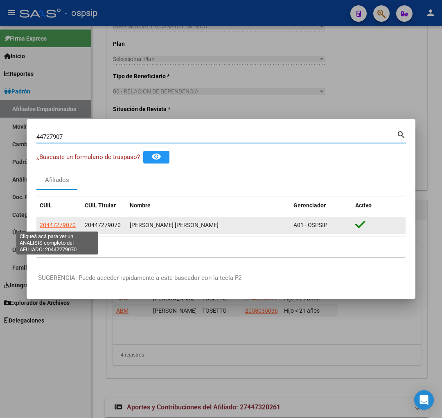
click at [56, 224] on span "20447279070" at bounding box center [58, 225] width 36 height 7
type textarea "20447279070"
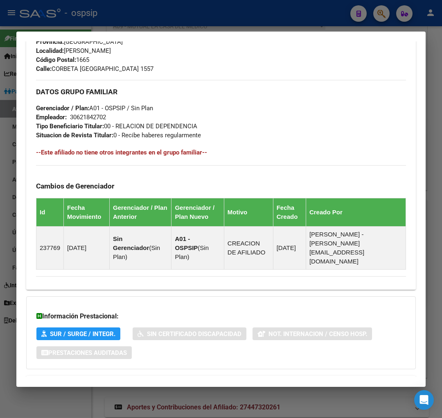
scroll to position [416, 0]
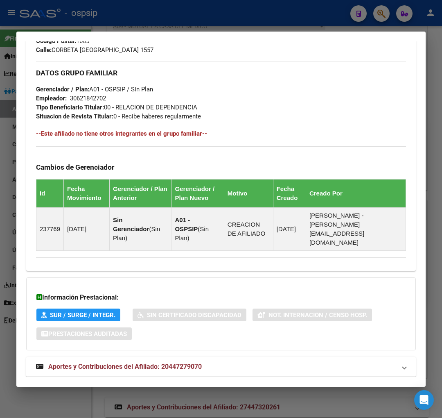
click at [100, 362] on span "Aportes y Contribuciones del Afiliado: 20447279070" at bounding box center [125, 366] width 154 height 8
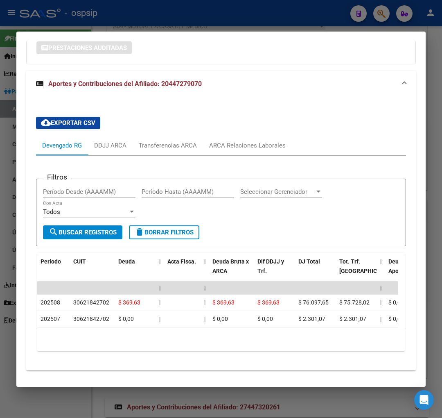
scroll to position [703, 0]
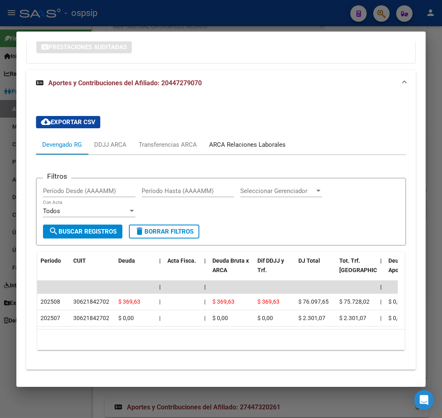
click at [242, 140] on div "ARCA Relaciones Laborales" at bounding box center [247, 144] width 77 height 9
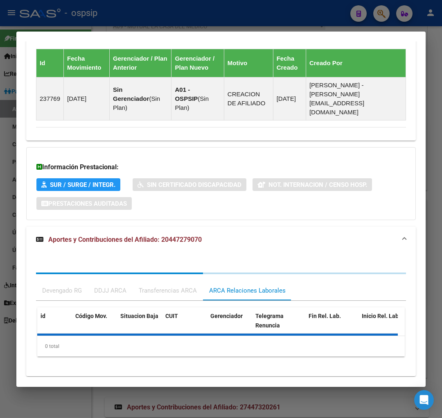
scroll to position [626, 0]
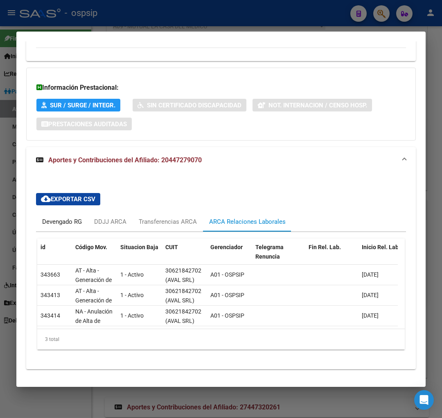
click at [48, 217] on div "Devengado RG" at bounding box center [62, 221] width 40 height 9
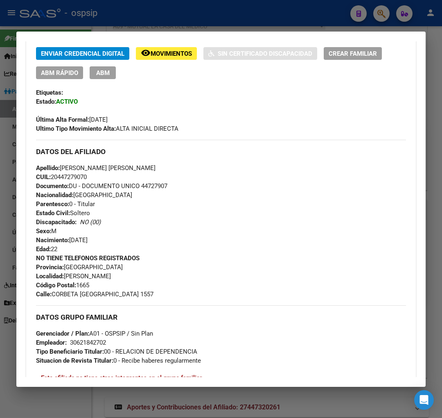
scroll to position [171, 0]
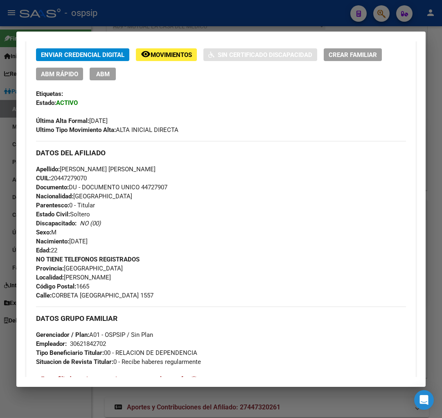
click at [376, 12] on div at bounding box center [221, 209] width 442 height 418
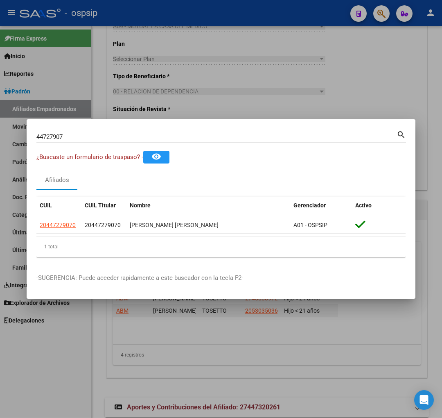
click at [82, 134] on input "44727907" at bounding box center [216, 136] width 360 height 7
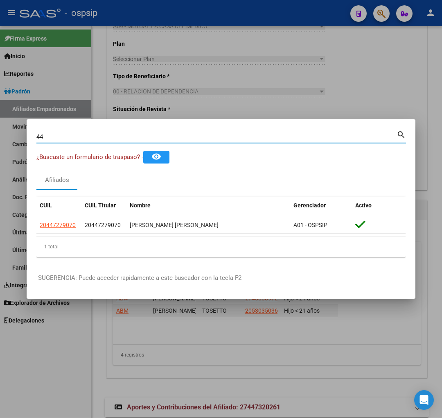
type input "4"
type input "23365149"
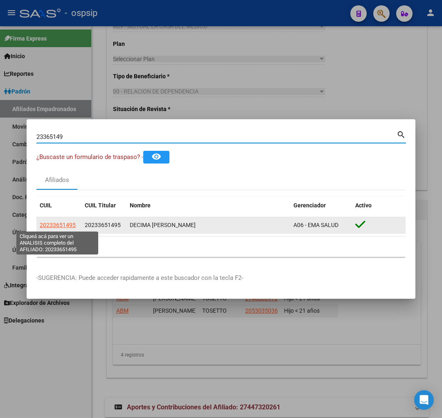
click at [63, 223] on span "20233651495" at bounding box center [58, 225] width 36 height 7
type textarea "20233651495"
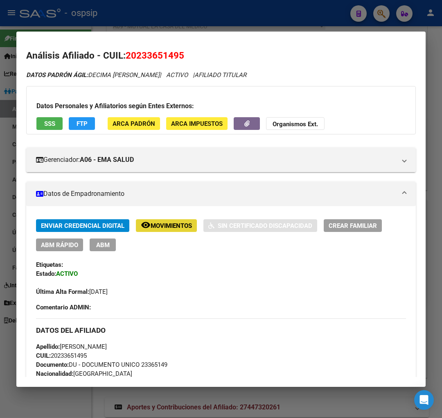
click at [172, 223] on span "Movimientos" at bounding box center [171, 225] width 41 height 7
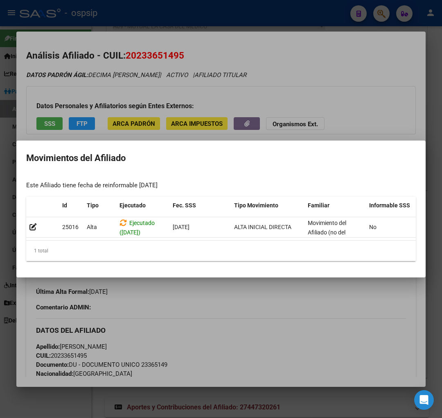
click at [240, 312] on div at bounding box center [221, 209] width 442 height 418
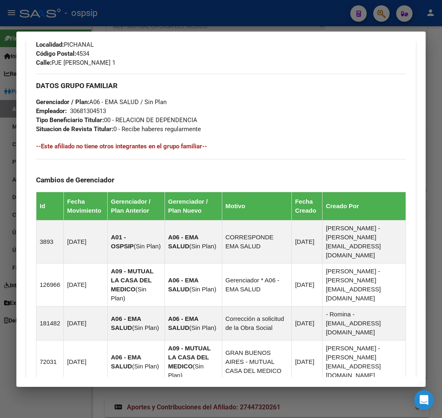
scroll to position [543, 0]
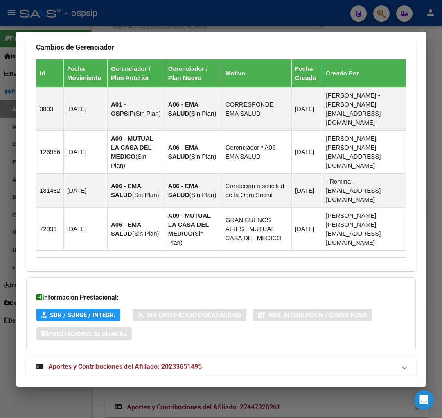
click at [111, 362] on strong "Aportes y Contribuciones del Afiliado: 20233651495" at bounding box center [119, 367] width 166 height 10
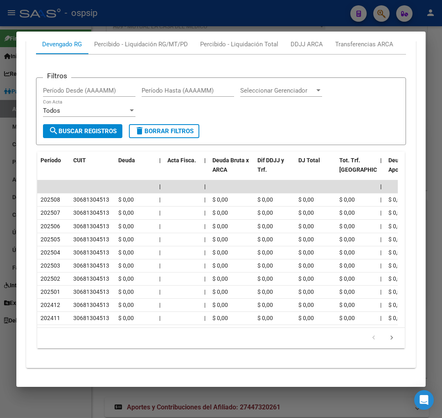
scroll to position [838, 0]
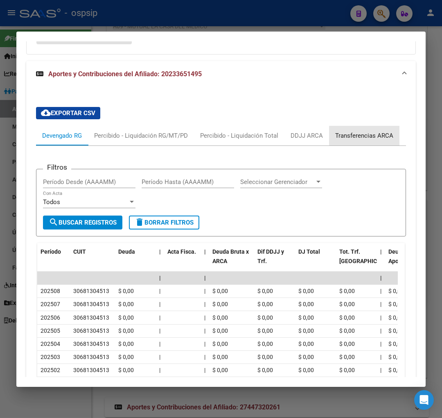
click at [378, 131] on div "Transferencias ARCA" at bounding box center [364, 135] width 58 height 9
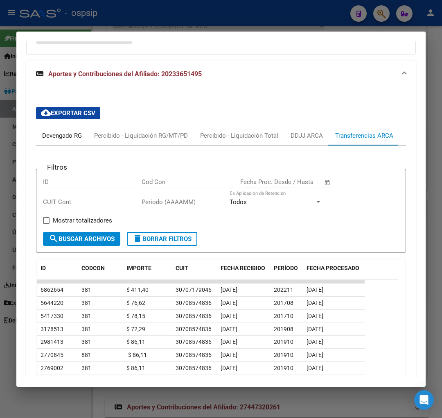
click at [62, 131] on div "Devengado RG" at bounding box center [62, 135] width 40 height 9
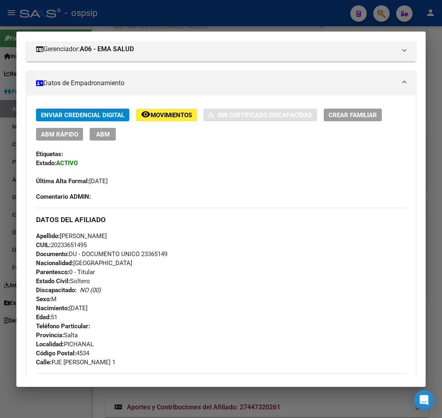
scroll to position [0, 0]
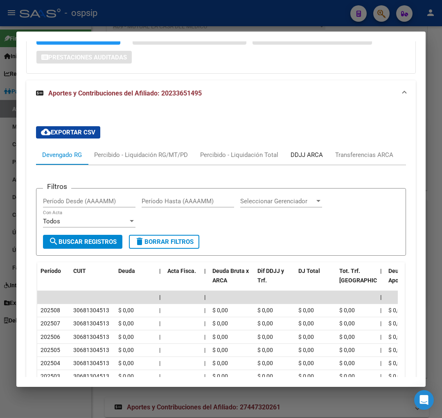
click at [303, 150] on div "DDJJ ARCA" at bounding box center [307, 154] width 32 height 9
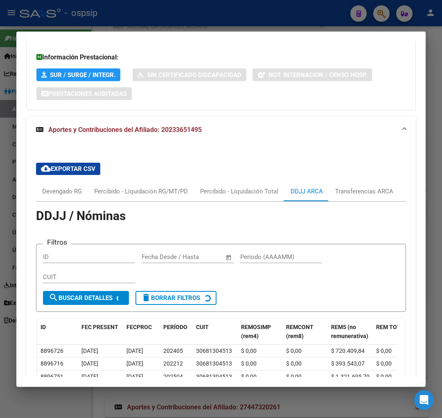
scroll to position [819, 0]
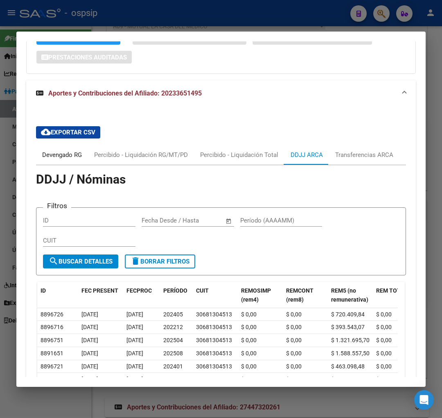
click at [51, 150] on div "Devengado RG" at bounding box center [62, 154] width 40 height 9
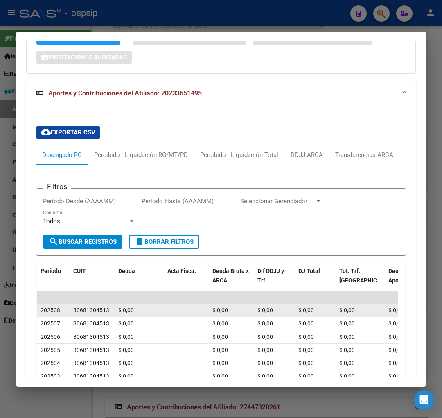
drag, startPoint x: 74, startPoint y: 291, endPoint x: 109, endPoint y: 292, distance: 34.8
click at [114, 304] on datatable-body-cell "30681304513" at bounding box center [92, 310] width 45 height 13
copy div "30681304513"
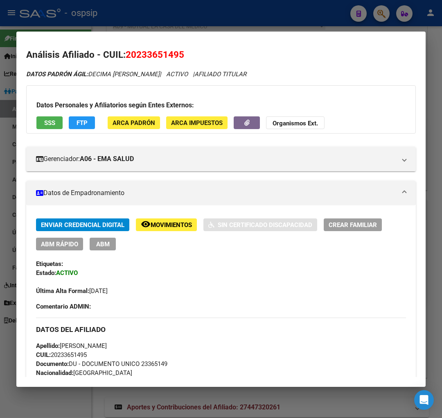
scroll to position [0, 0]
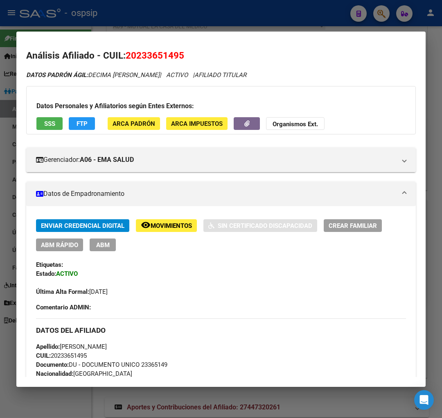
click at [100, 244] on span "ABM" at bounding box center [103, 244] width 14 height 7
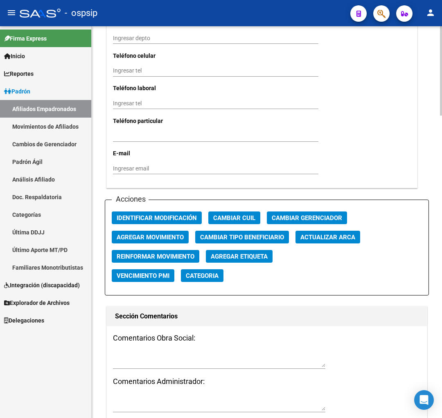
scroll to position [910, 0]
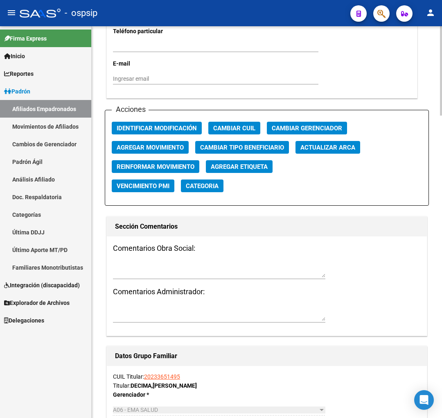
click at [158, 144] on span "Agregar Movimiento" at bounding box center [150, 147] width 67 height 7
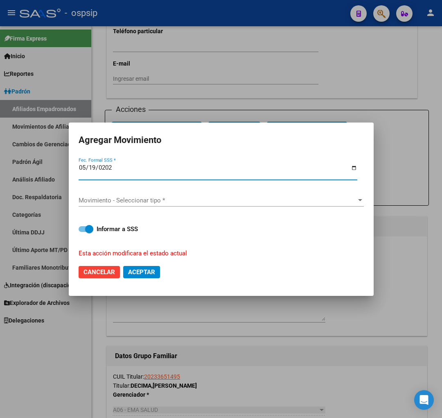
type input "[DATE]"
click at [195, 203] on div "Movimiento - Seleccionar tipo * Movimiento - Seleccionar tipo *" at bounding box center [221, 200] width 285 height 12
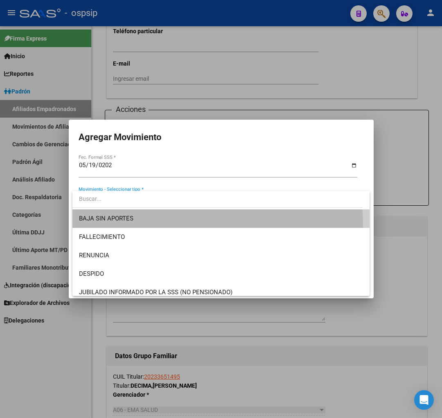
click at [174, 223] on span "BAJA SIN APORTES" at bounding box center [221, 218] width 284 height 18
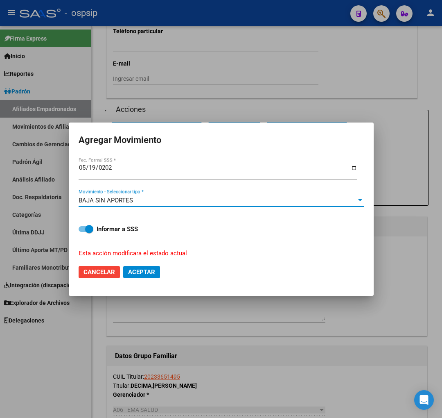
click at [137, 274] on span "Aceptar" at bounding box center [141, 271] width 27 height 7
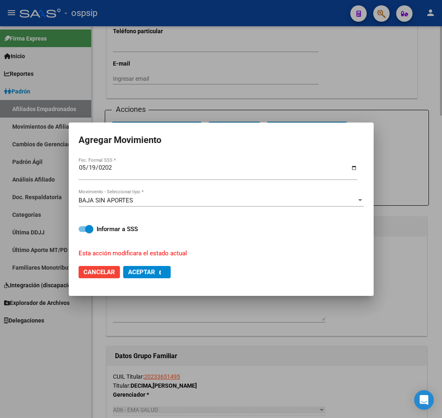
checkbox input "false"
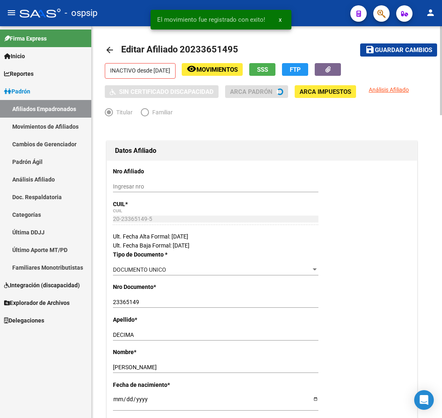
scroll to position [0, 0]
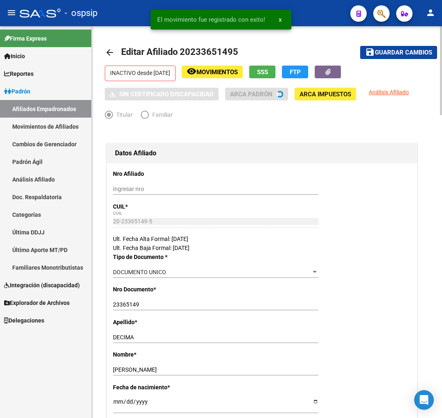
click at [393, 54] on span "Guardar cambios" at bounding box center [403, 52] width 57 height 7
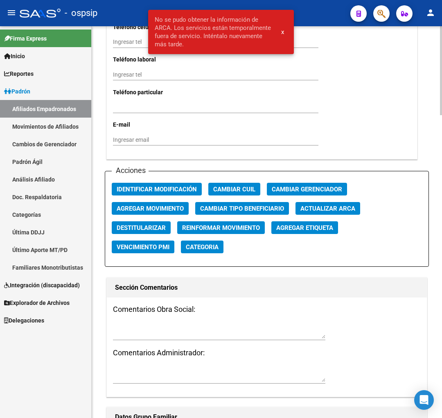
scroll to position [865, 0]
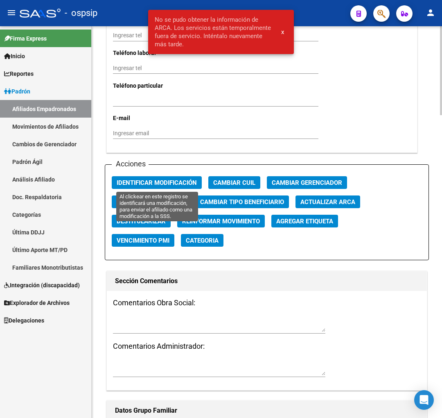
click at [154, 180] on span "Identificar Modificación" at bounding box center [157, 182] width 80 height 7
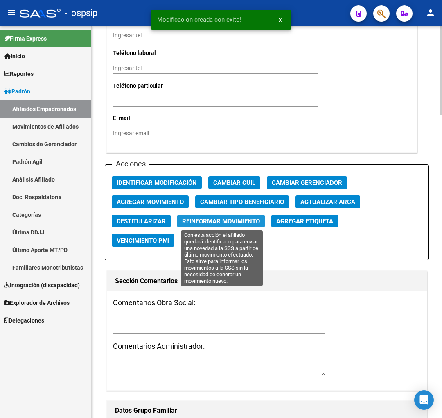
click at [196, 221] on span "Reinformar Movimiento" at bounding box center [221, 220] width 78 height 7
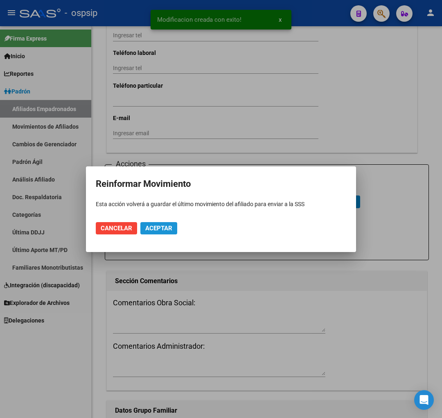
click at [157, 229] on span "Aceptar" at bounding box center [158, 227] width 27 height 7
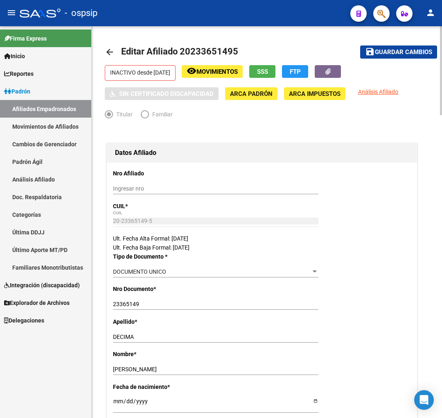
scroll to position [0, 0]
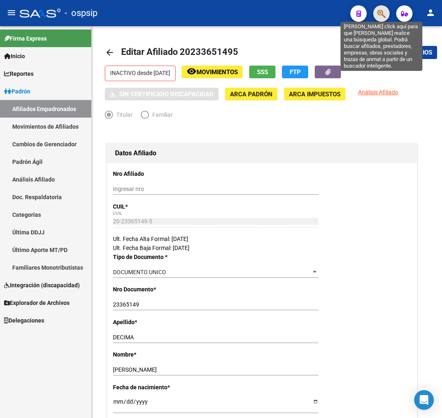
click at [384, 18] on icon "button" at bounding box center [382, 13] width 8 height 9
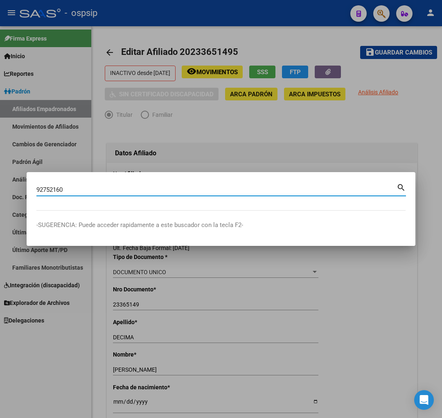
type input "92752160"
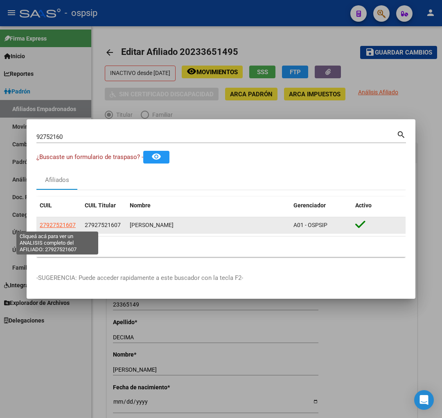
click at [58, 224] on span "27927521607" at bounding box center [58, 225] width 36 height 7
type textarea "27927521607"
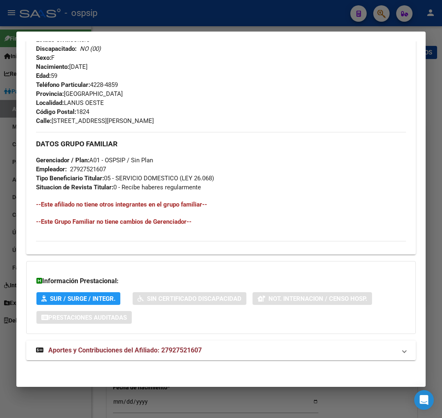
scroll to position [371, 0]
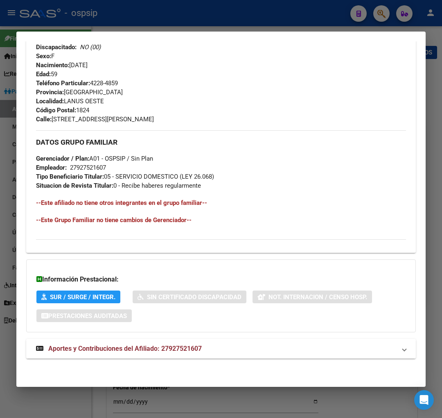
click at [110, 349] on span "Aportes y Contribuciones del Afiliado: 27927521607" at bounding box center [125, 348] width 154 height 8
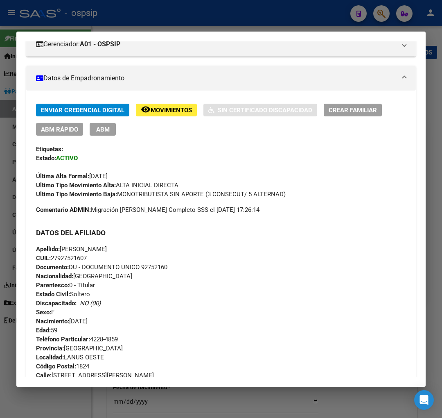
scroll to position [0, 0]
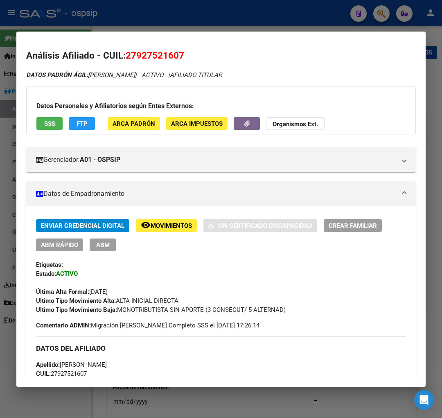
drag, startPoint x: 136, startPoint y: 50, endPoint x: 178, endPoint y: 48, distance: 42.3
click at [178, 48] on mat-dialog-content "Análisis Afiliado - CUIL: 27927521607 DATOS PADRÓN ÁGIL: MONGELOS BERTA | ACTIV…" at bounding box center [221, 208] width 410 height 335
copy span "92752160"
